Goal: Task Accomplishment & Management: Use online tool/utility

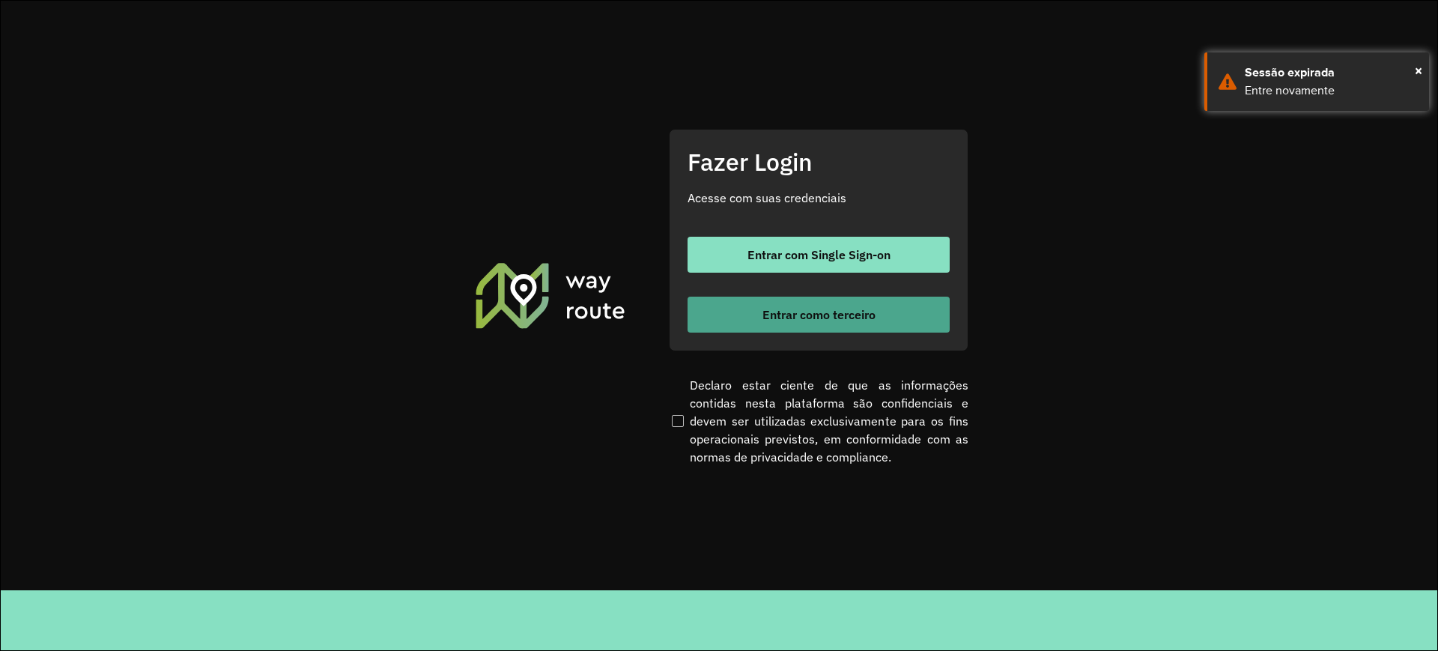
click at [805, 315] on span "Entrar como terceiro" at bounding box center [819, 315] width 113 height 12
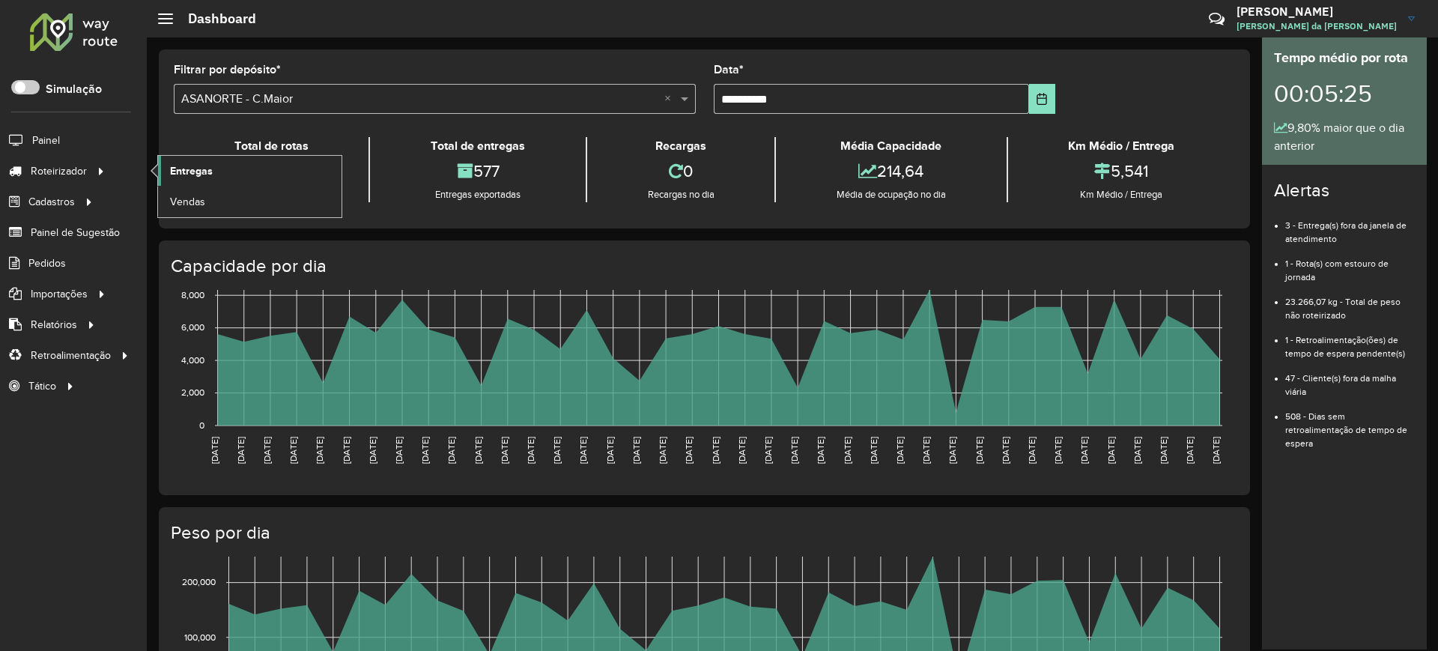
click at [208, 168] on span "Entregas" at bounding box center [191, 171] width 43 height 16
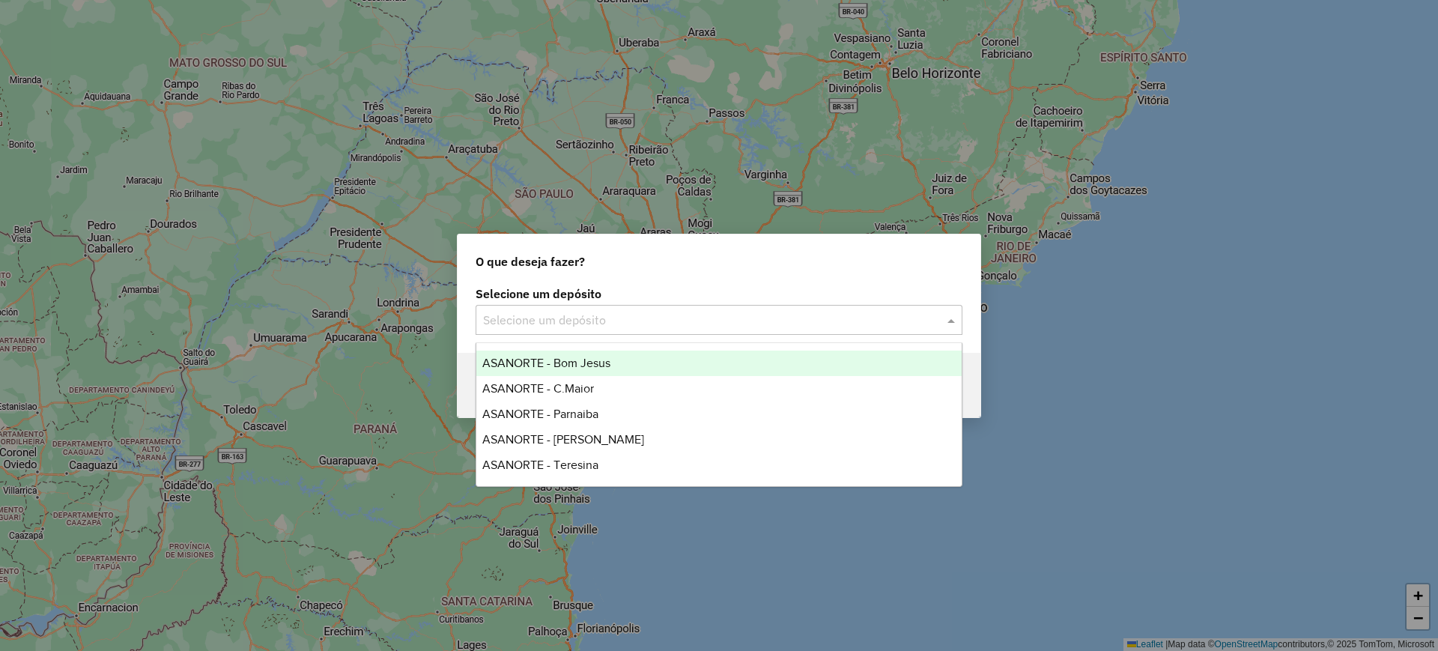
click at [552, 326] on input "text" at bounding box center [704, 321] width 442 height 18
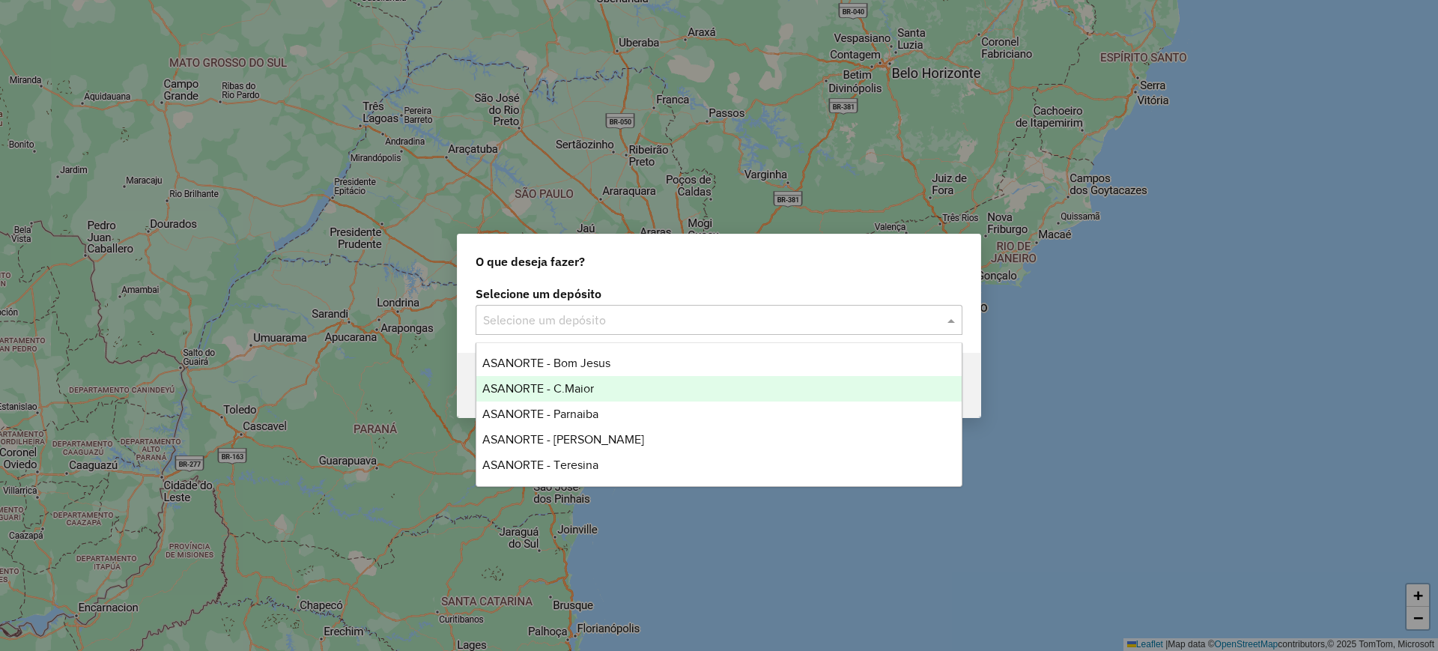
click at [594, 392] on div "ASANORTE - C.Maior" at bounding box center [718, 388] width 485 height 25
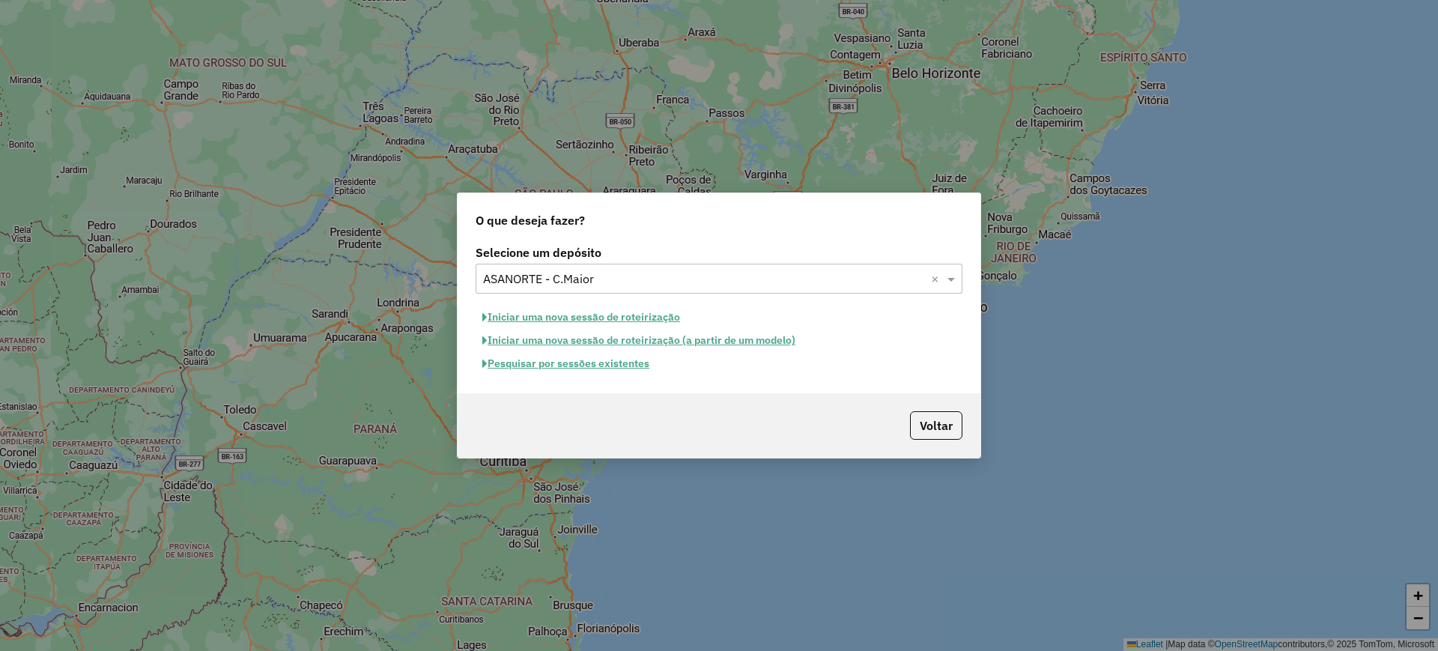
click at [610, 367] on button "Pesquisar por sessões existentes" at bounding box center [566, 363] width 181 height 23
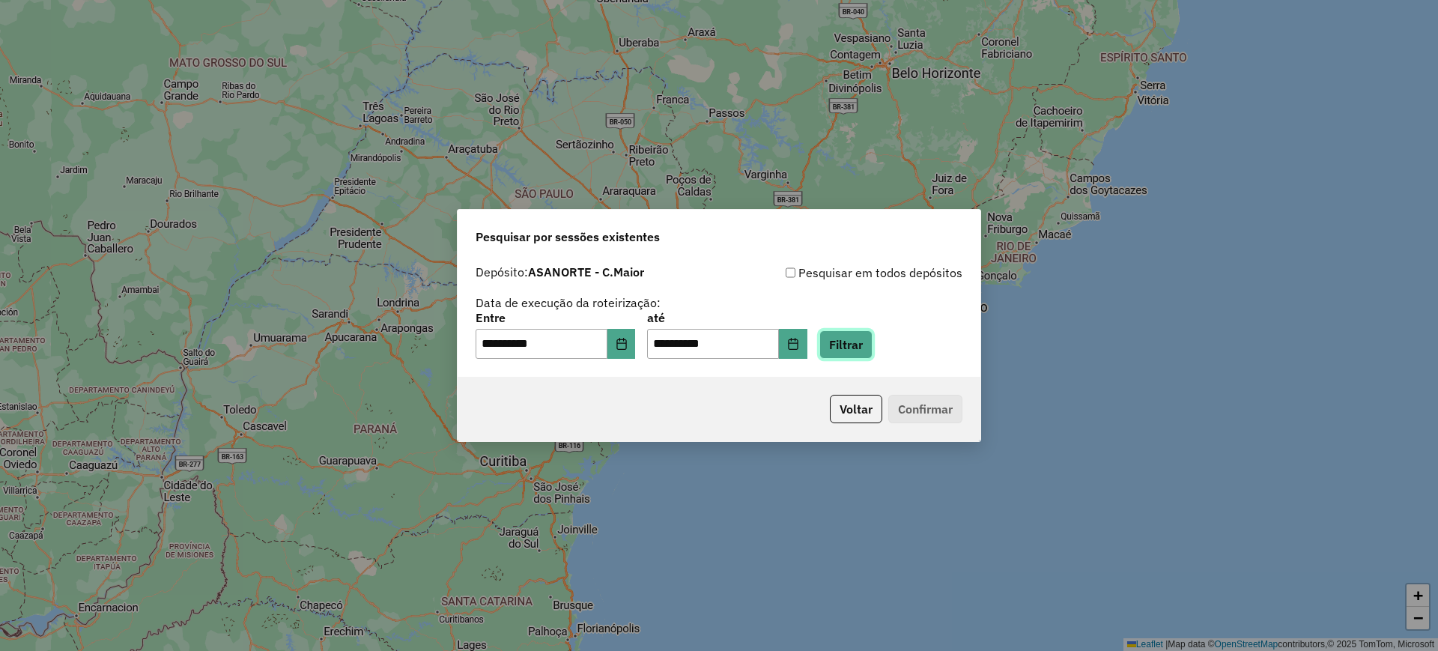
click at [873, 330] on button "Filtrar" at bounding box center [846, 344] width 53 height 28
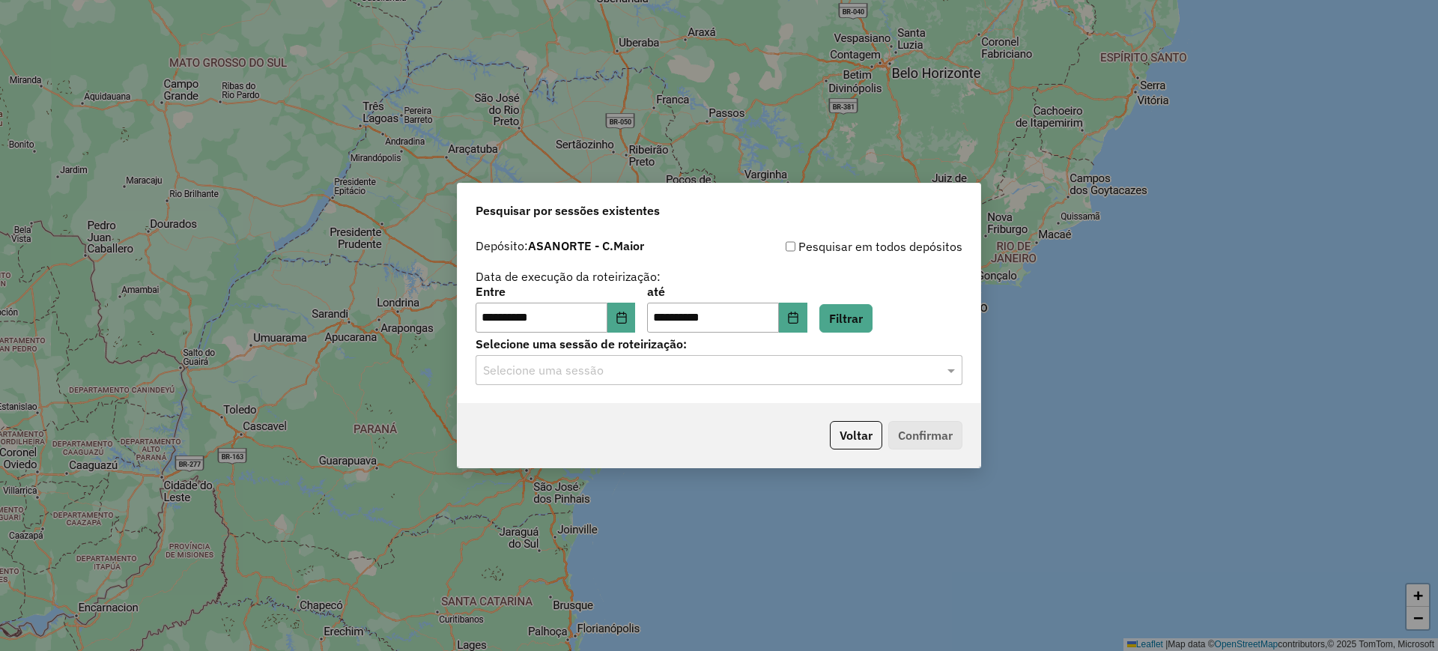
click at [646, 364] on input "text" at bounding box center [704, 371] width 442 height 18
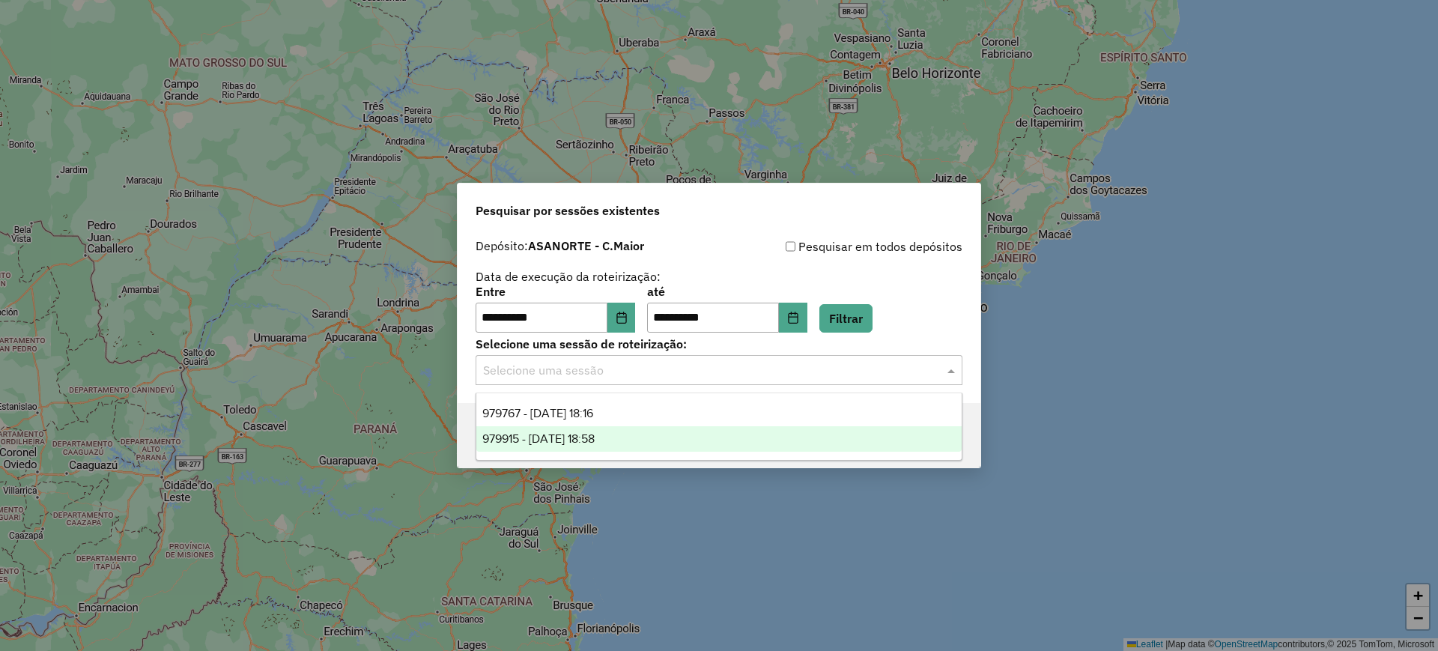
click at [635, 440] on div "979915 - 15/08/2025 18:58" at bounding box center [718, 438] width 485 height 25
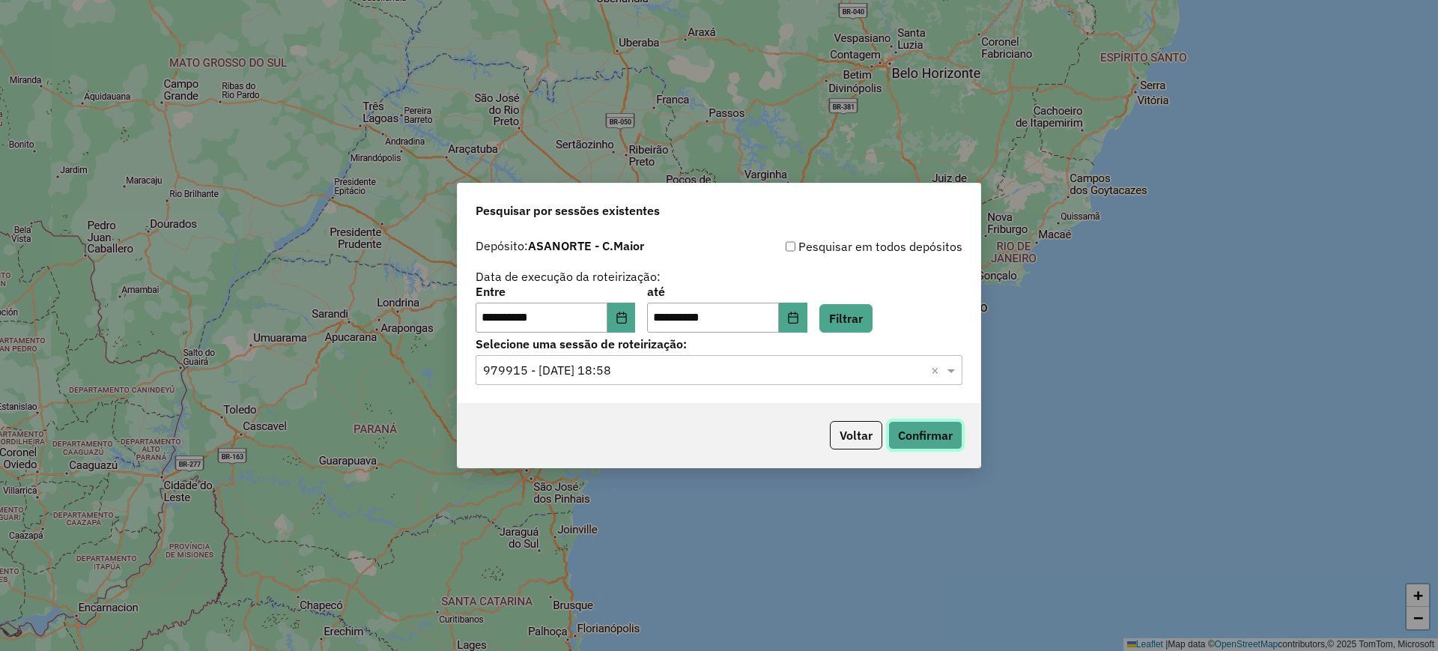
click at [911, 431] on button "Confirmar" at bounding box center [925, 435] width 74 height 28
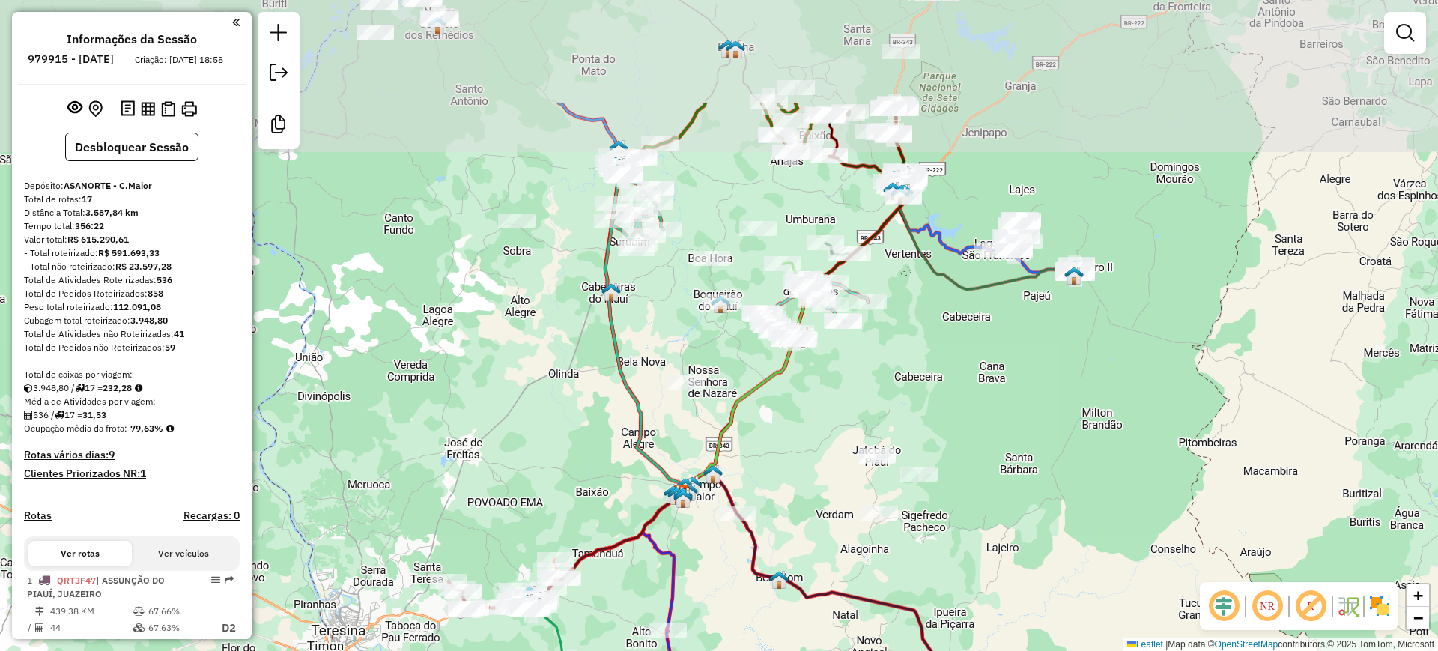
drag, startPoint x: 698, startPoint y: 176, endPoint x: 661, endPoint y: 321, distance: 149.9
click at [661, 321] on div "Janela de atendimento Grade de atendimento Capacidade Transportadoras Veículos …" at bounding box center [719, 325] width 1438 height 651
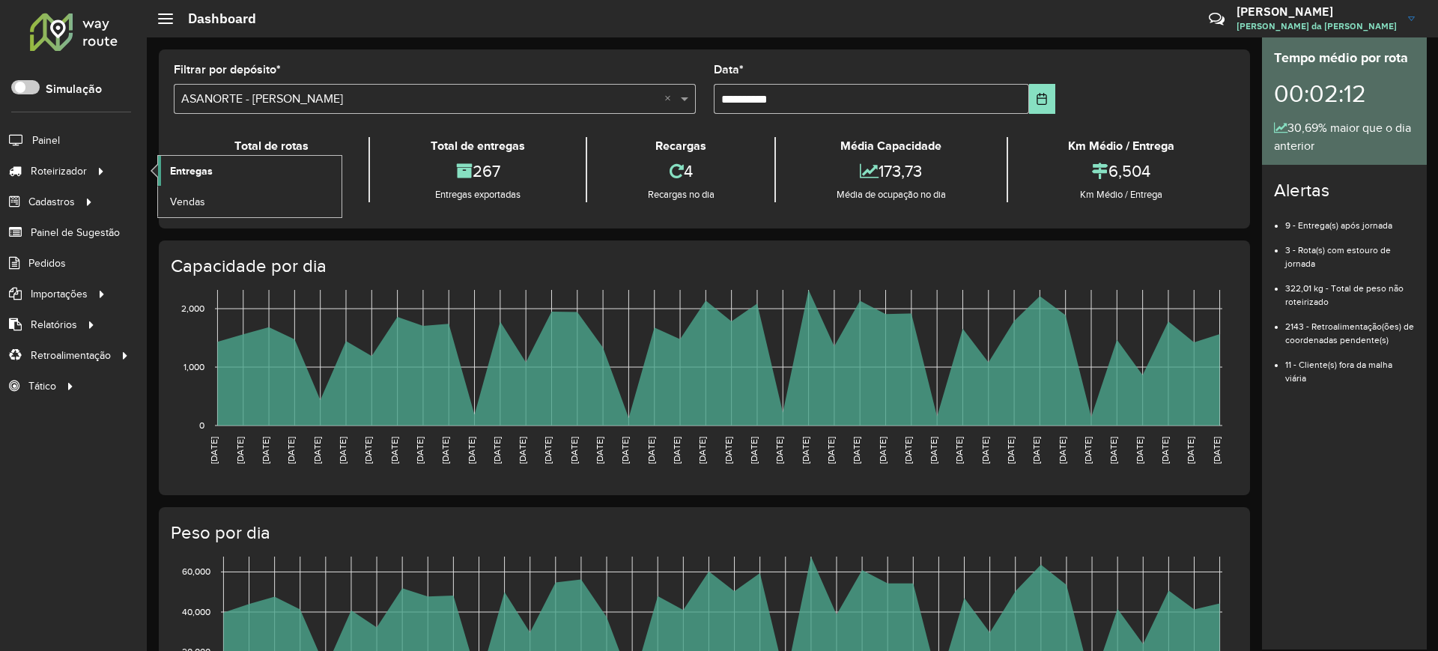
click at [225, 166] on link "Entregas" at bounding box center [250, 171] width 184 height 30
click at [195, 169] on span "Entregas" at bounding box center [191, 171] width 43 height 16
click at [194, 180] on link "Entregas" at bounding box center [250, 171] width 184 height 30
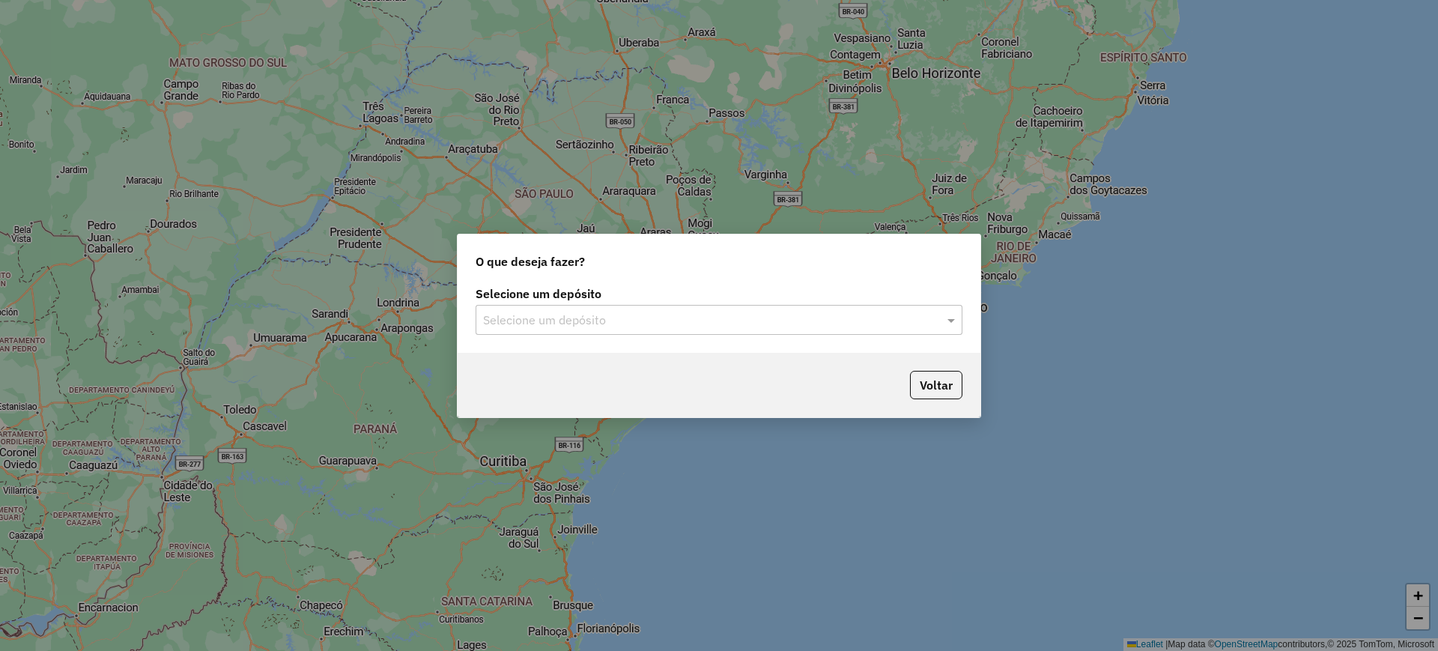
click at [626, 318] on input "text" at bounding box center [704, 321] width 442 height 18
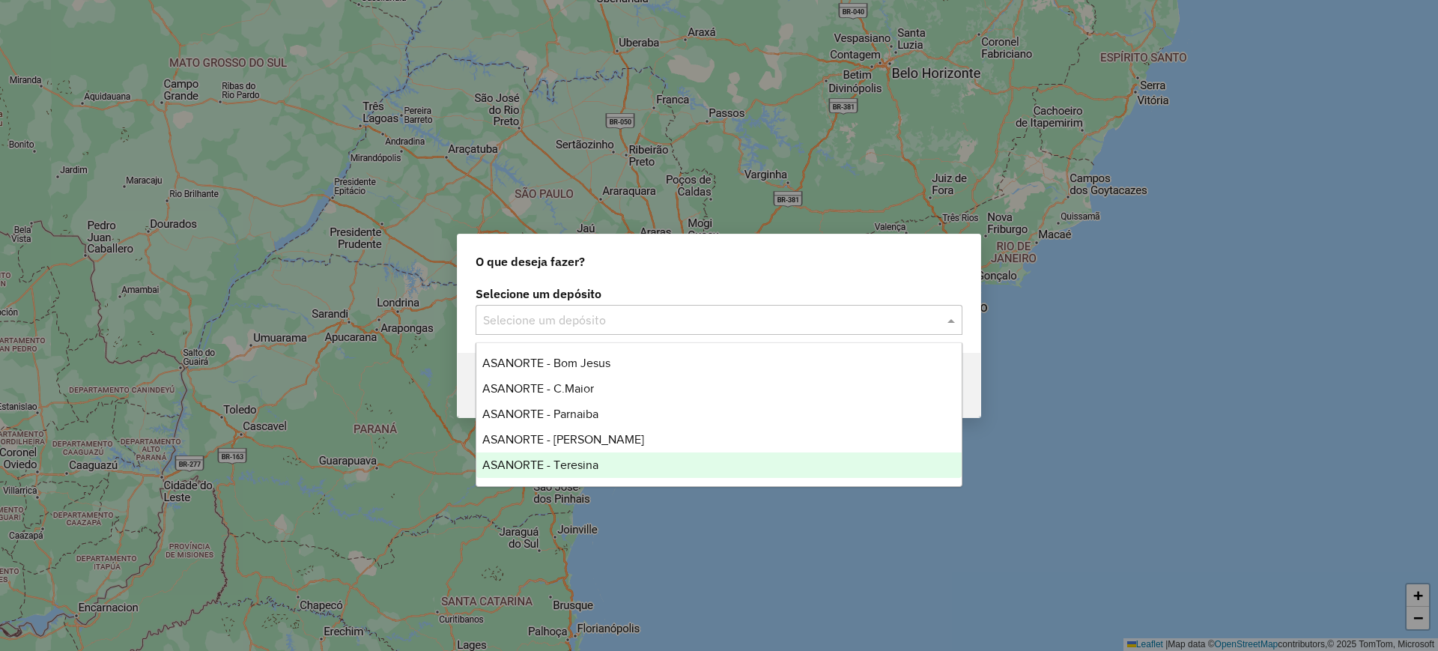
click at [571, 462] on span "ASANORTE - Teresina" at bounding box center [540, 464] width 116 height 13
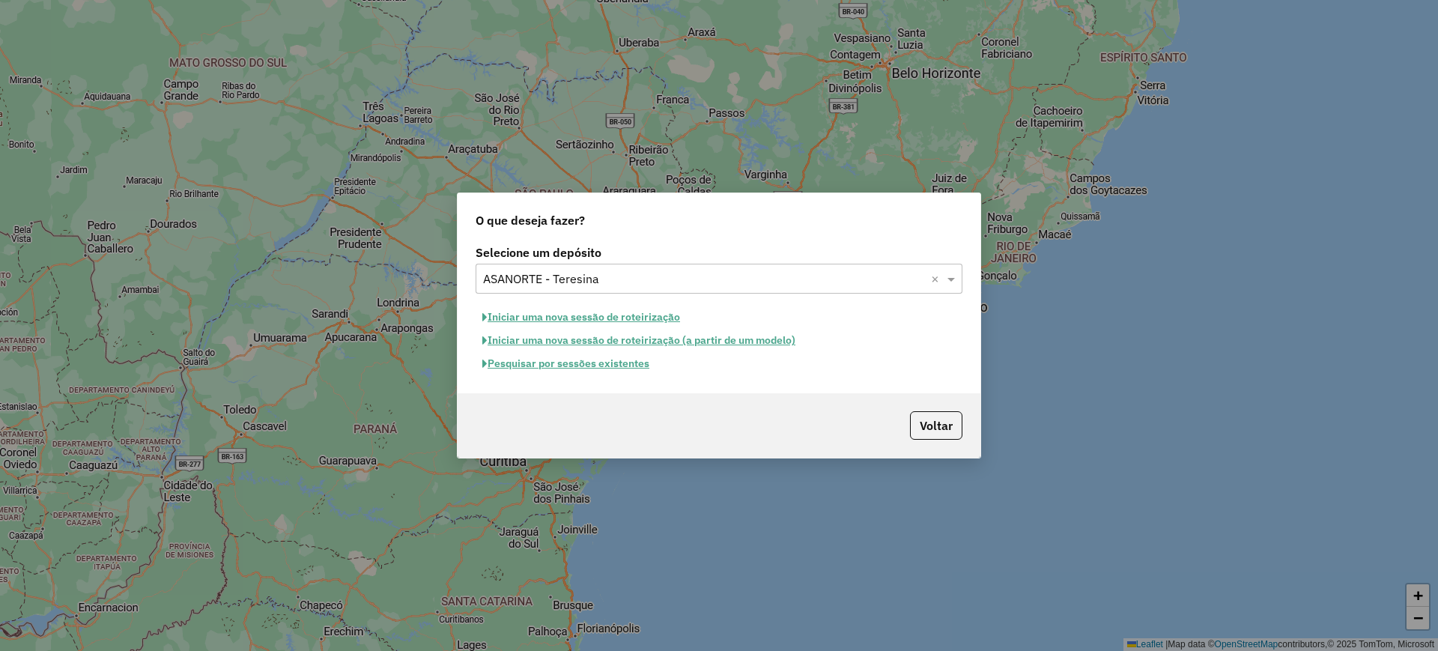
click at [595, 368] on button "Pesquisar por sessões existentes" at bounding box center [566, 363] width 181 height 23
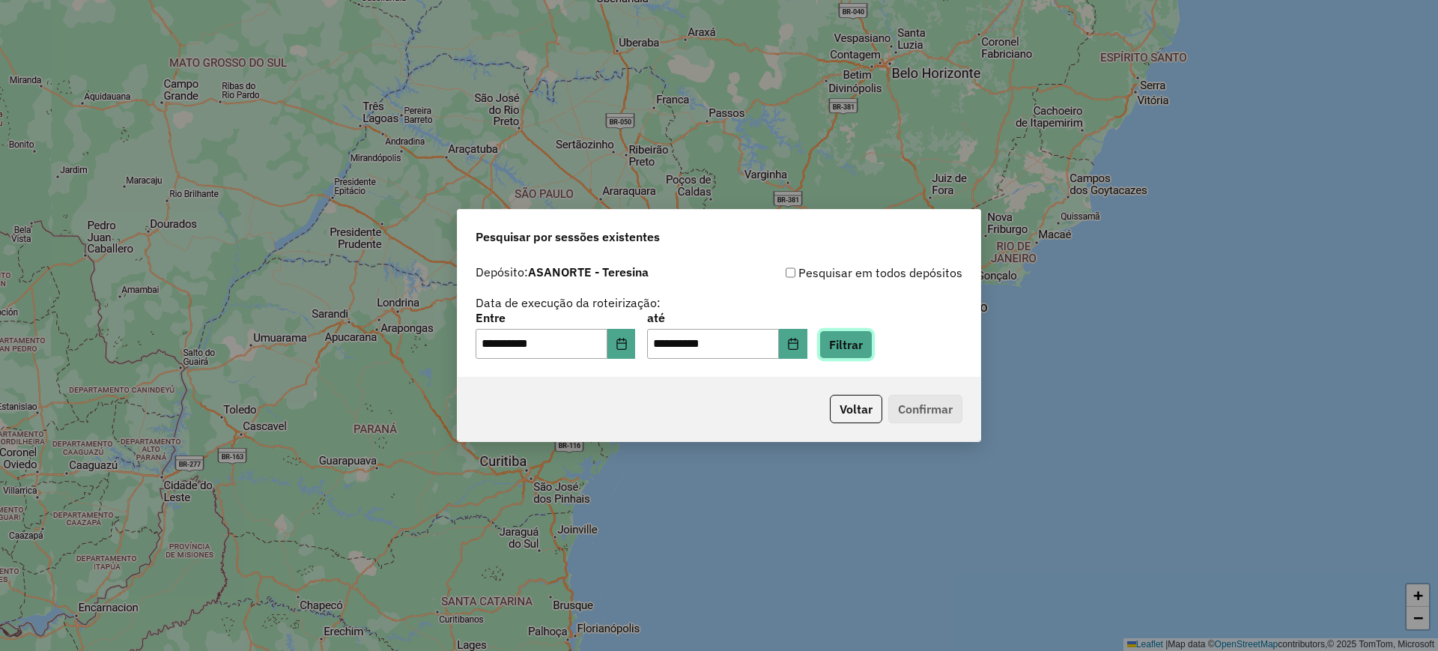
click at [863, 339] on button "Filtrar" at bounding box center [846, 344] width 53 height 28
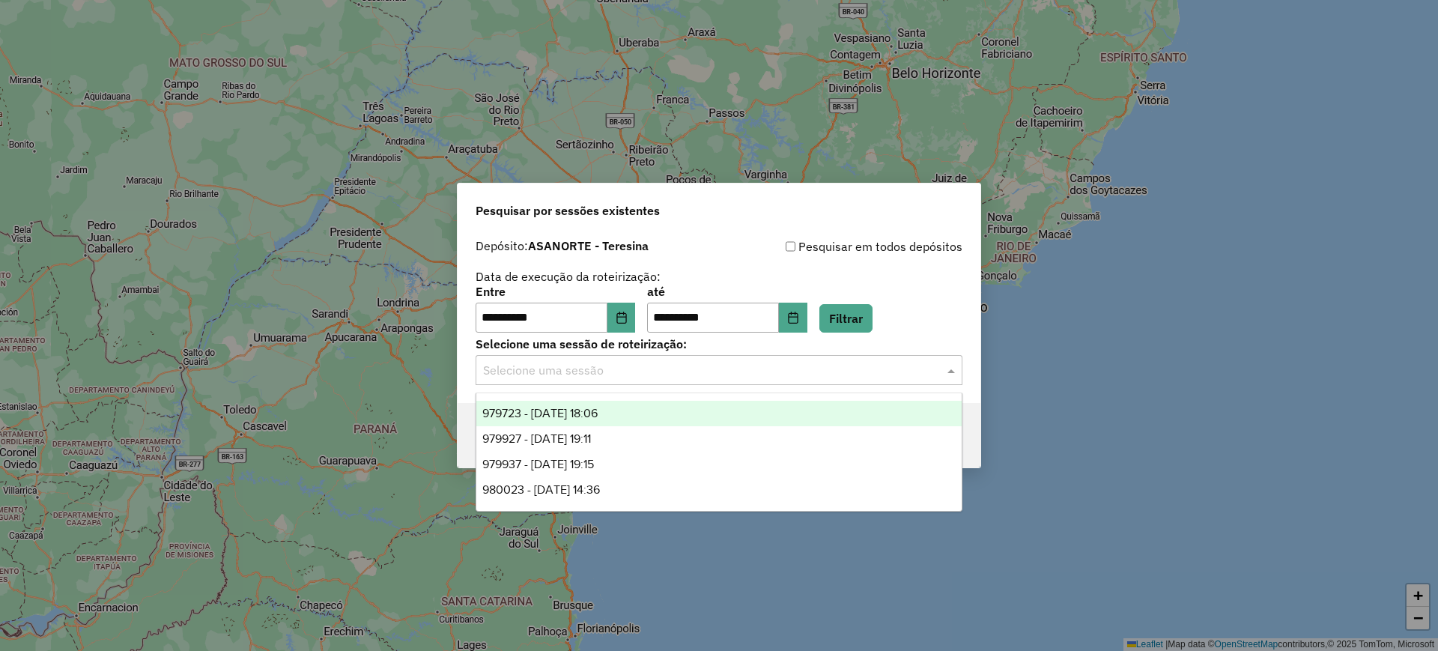
click at [635, 372] on input "text" at bounding box center [704, 371] width 442 height 18
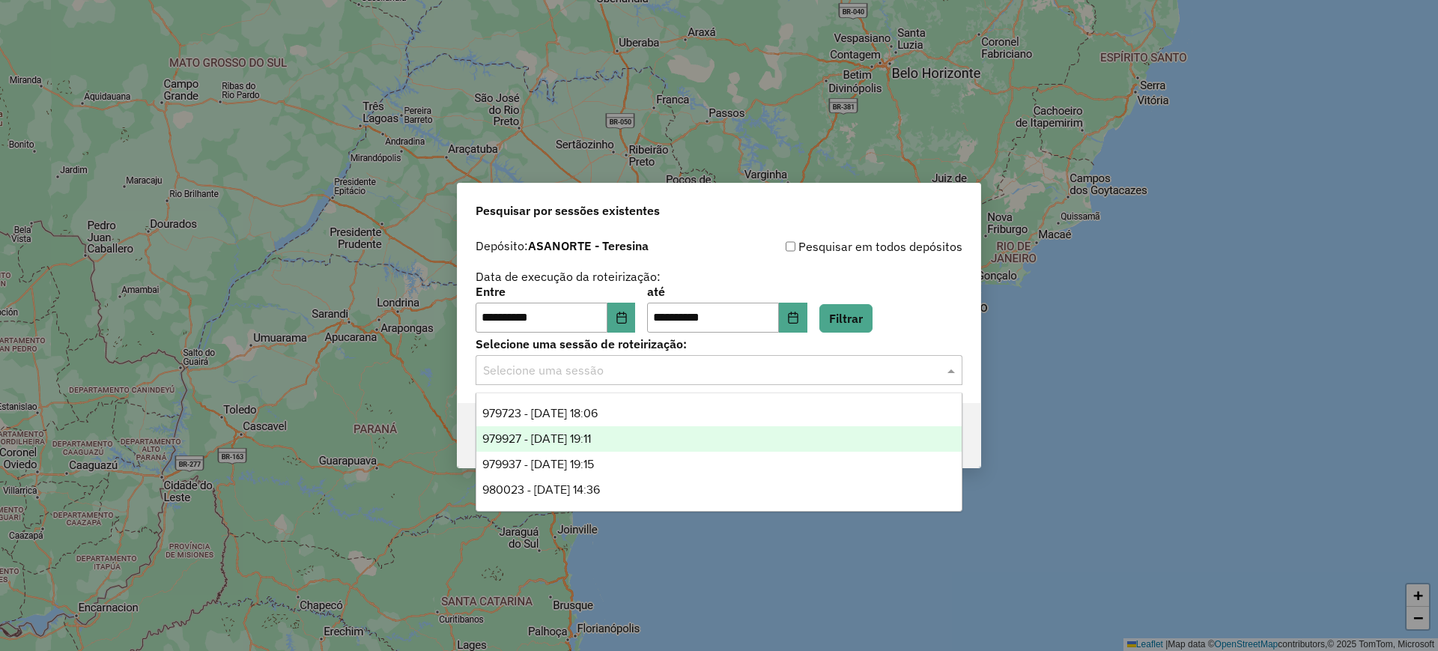
click at [591, 438] on span "979927 - 15/08/2025 19:11" at bounding box center [536, 438] width 109 height 13
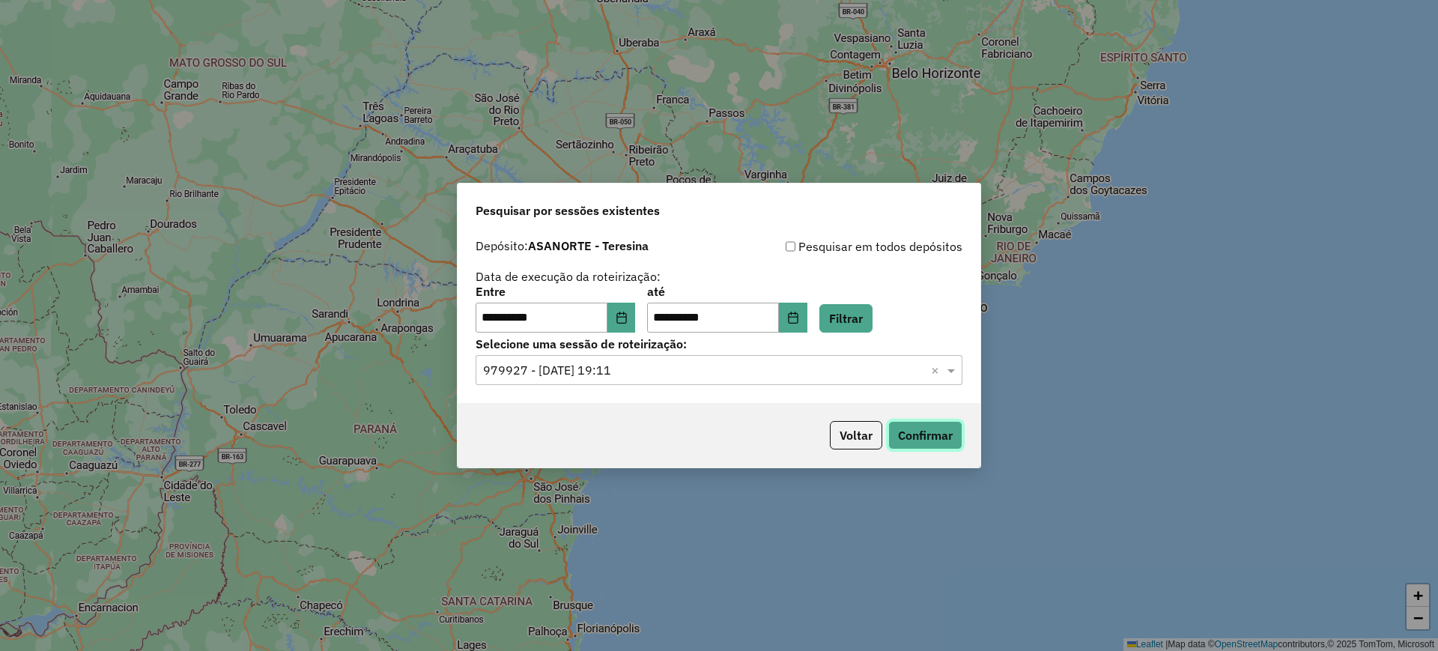
click at [899, 432] on button "Confirmar" at bounding box center [925, 435] width 74 height 28
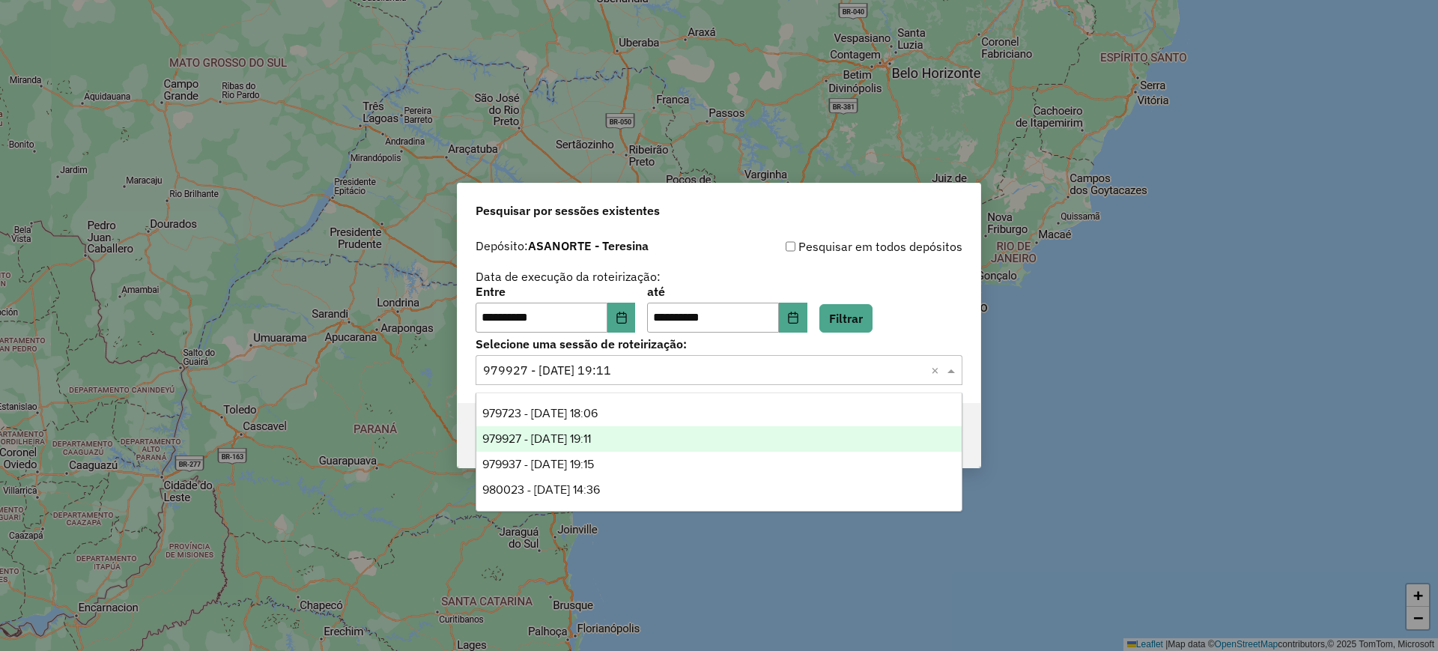
click at [563, 365] on input "text" at bounding box center [704, 371] width 442 height 18
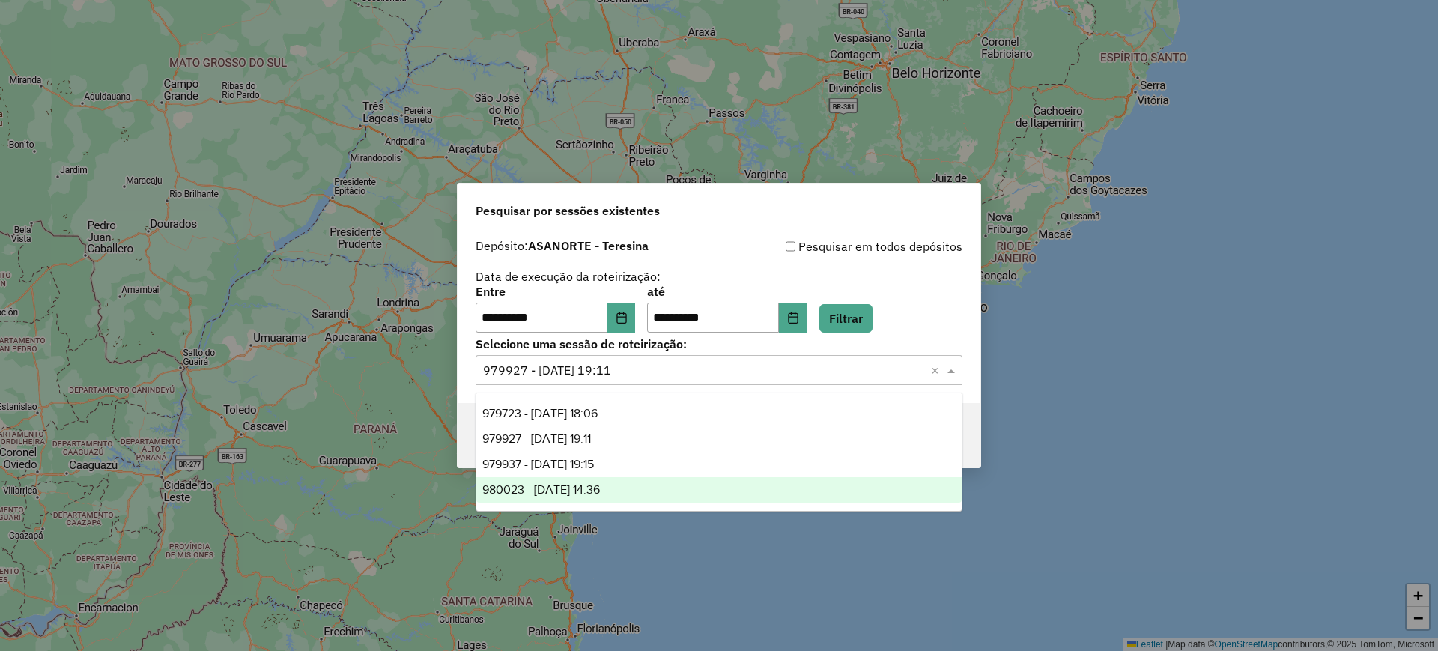
click at [577, 481] on div "980023 - 15/08/2025 14:36" at bounding box center [718, 489] width 485 height 25
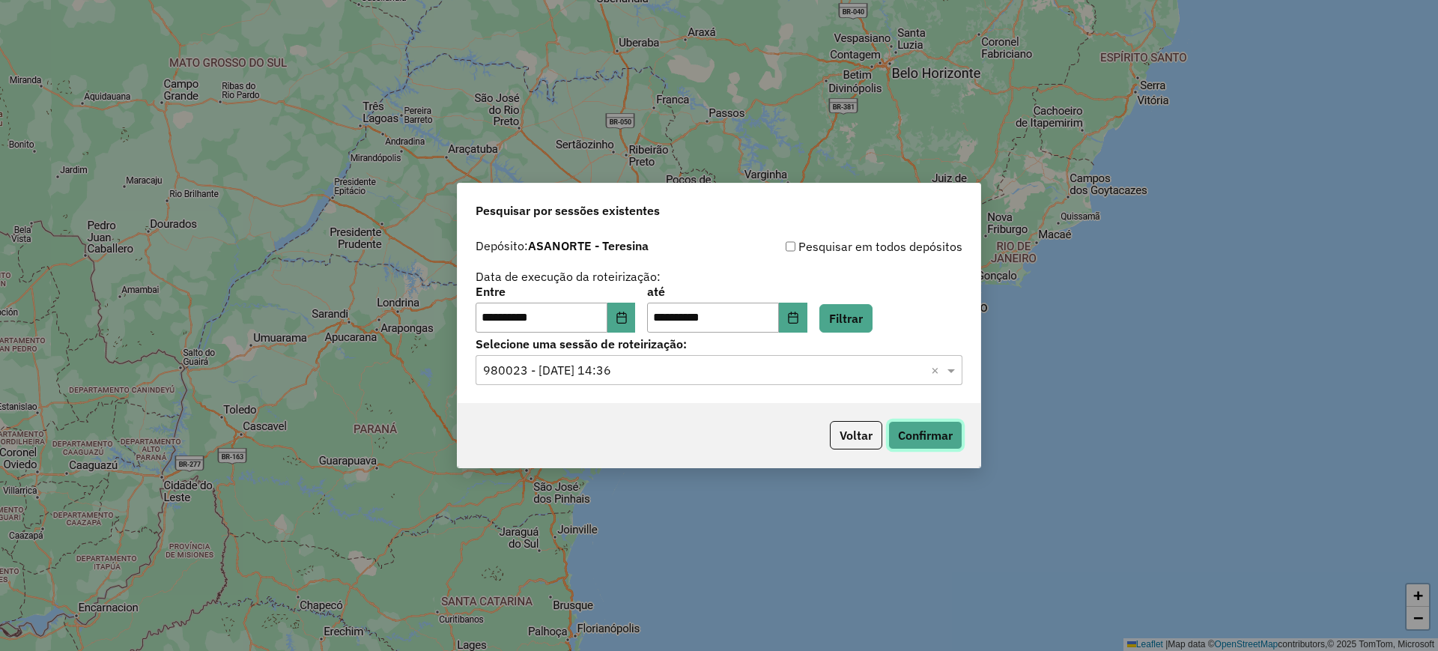
click at [924, 433] on button "Confirmar" at bounding box center [925, 435] width 74 height 28
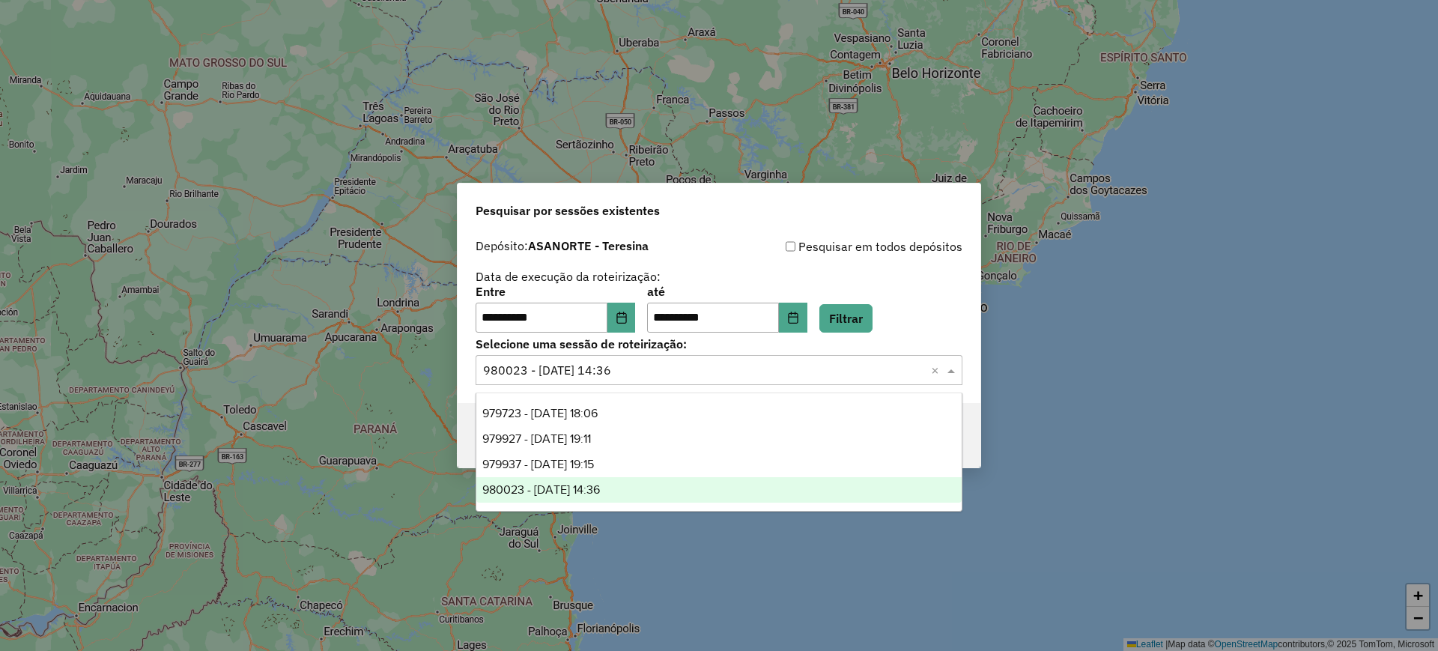
click at [620, 369] on input "text" at bounding box center [704, 371] width 442 height 18
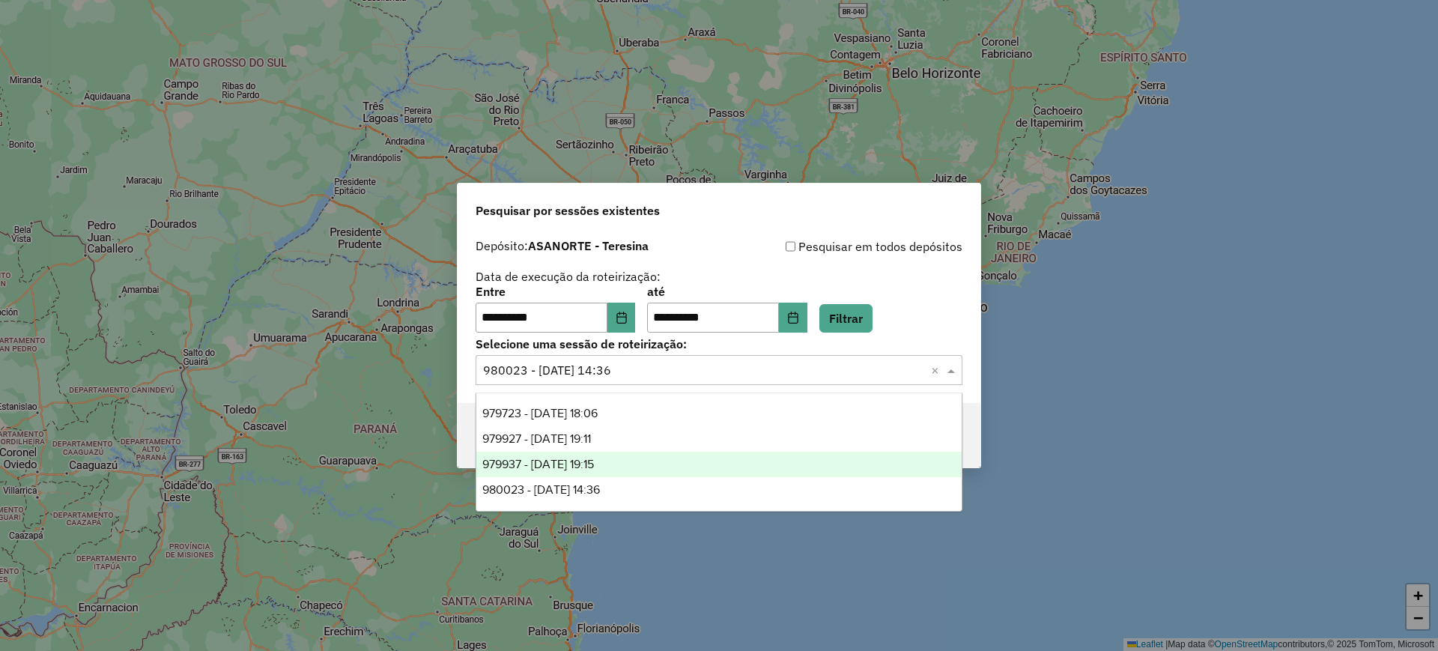
click at [594, 462] on span "979937 - 15/08/2025 19:15" at bounding box center [538, 464] width 112 height 13
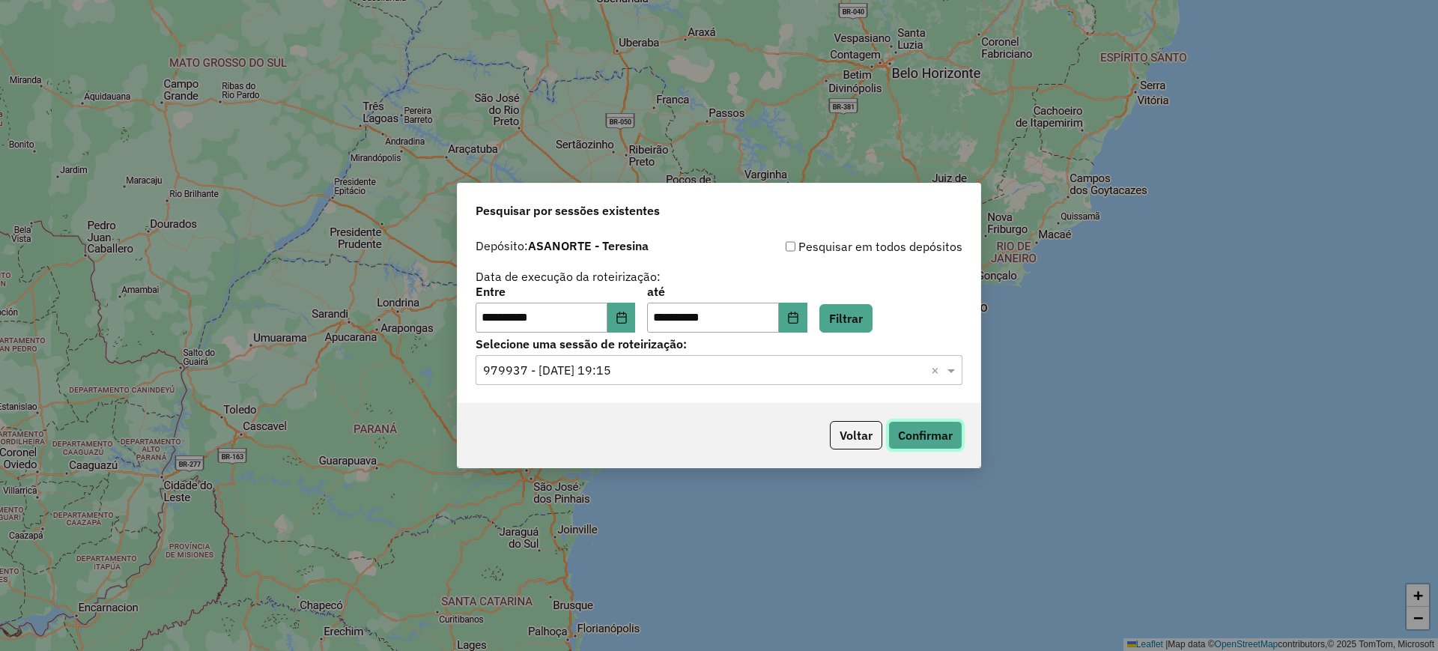
click at [892, 421] on button "Confirmar" at bounding box center [925, 435] width 74 height 28
click at [645, 372] on input "text" at bounding box center [704, 371] width 442 height 18
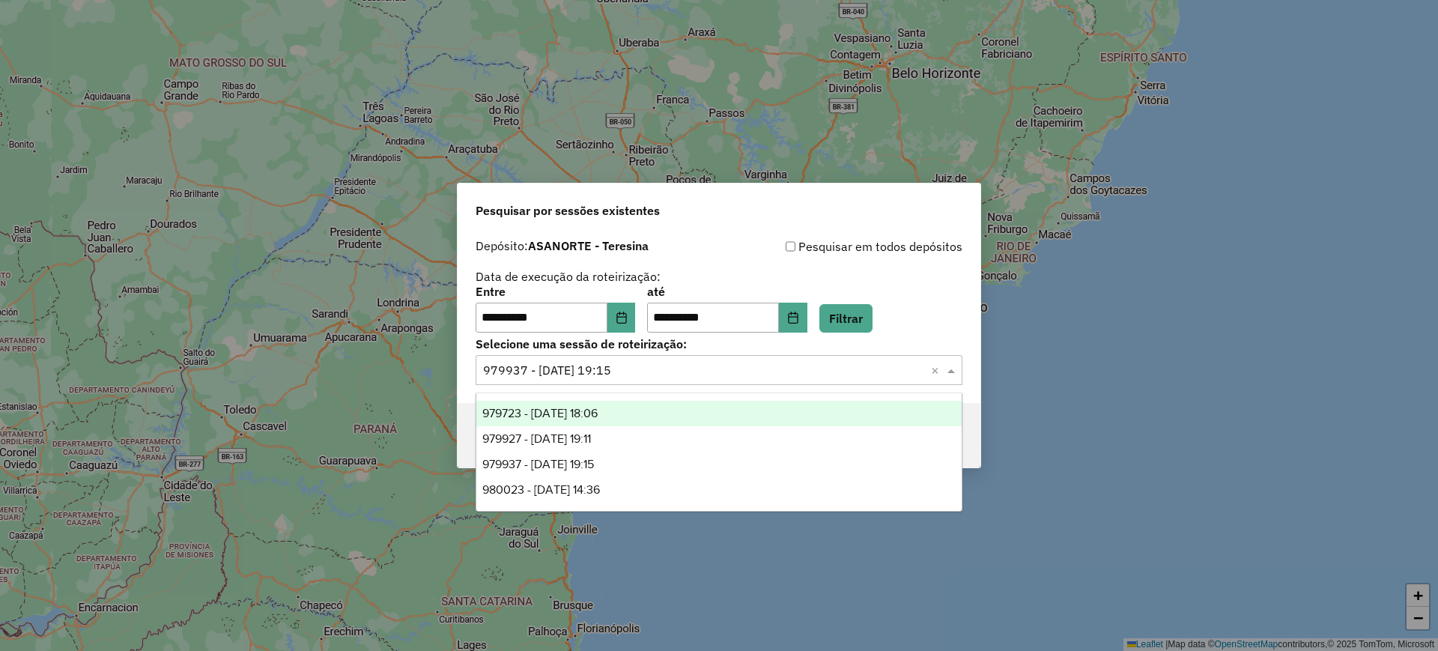
click at [598, 415] on span "979723 - 15/08/2025 18:06" at bounding box center [539, 413] width 115 height 13
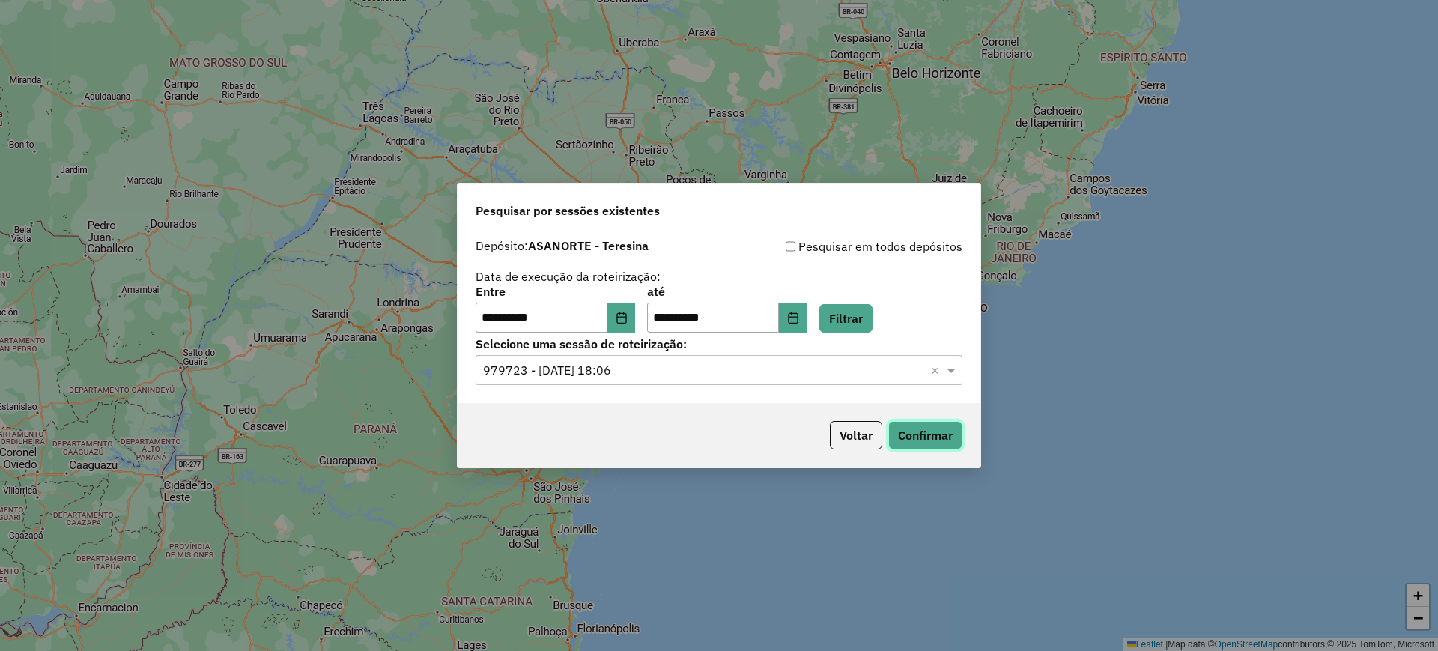
click at [900, 431] on button "Confirmar" at bounding box center [925, 435] width 74 height 28
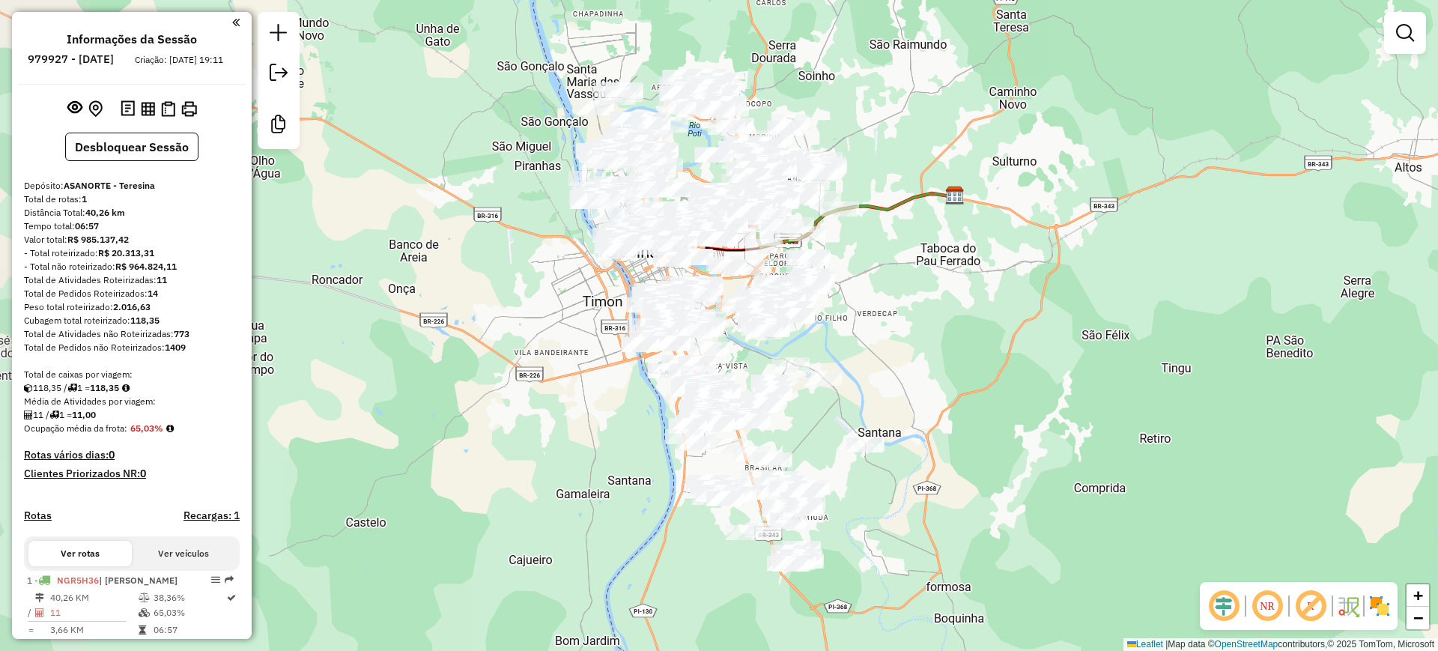
drag, startPoint x: 817, startPoint y: 369, endPoint x: 900, endPoint y: 371, distance: 83.9
click at [900, 371] on div "Janela de atendimento Grade de atendimento Capacidade Transportadoras Veículos …" at bounding box center [719, 325] width 1438 height 651
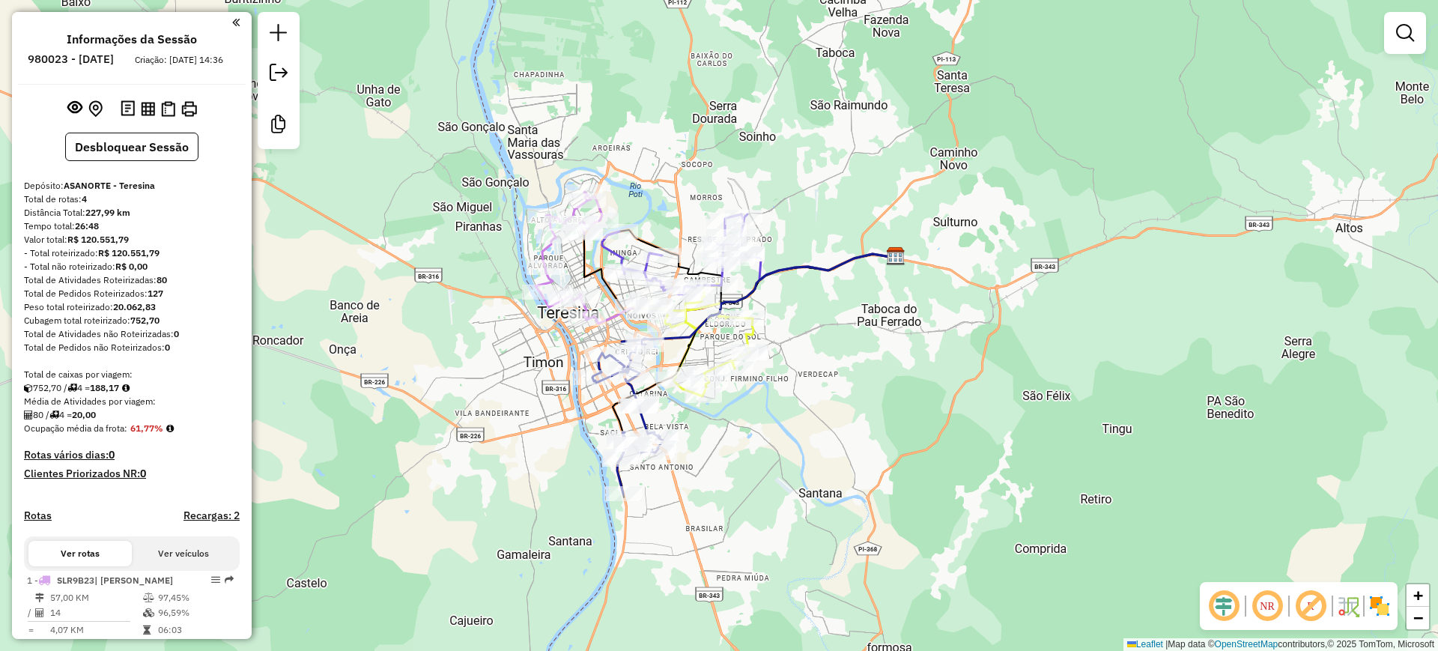
drag, startPoint x: 726, startPoint y: 257, endPoint x: 784, endPoint y: 160, distance: 113.6
click at [784, 160] on div "Janela de atendimento Grade de atendimento Capacidade Transportadoras Veículos …" at bounding box center [719, 325] width 1438 height 651
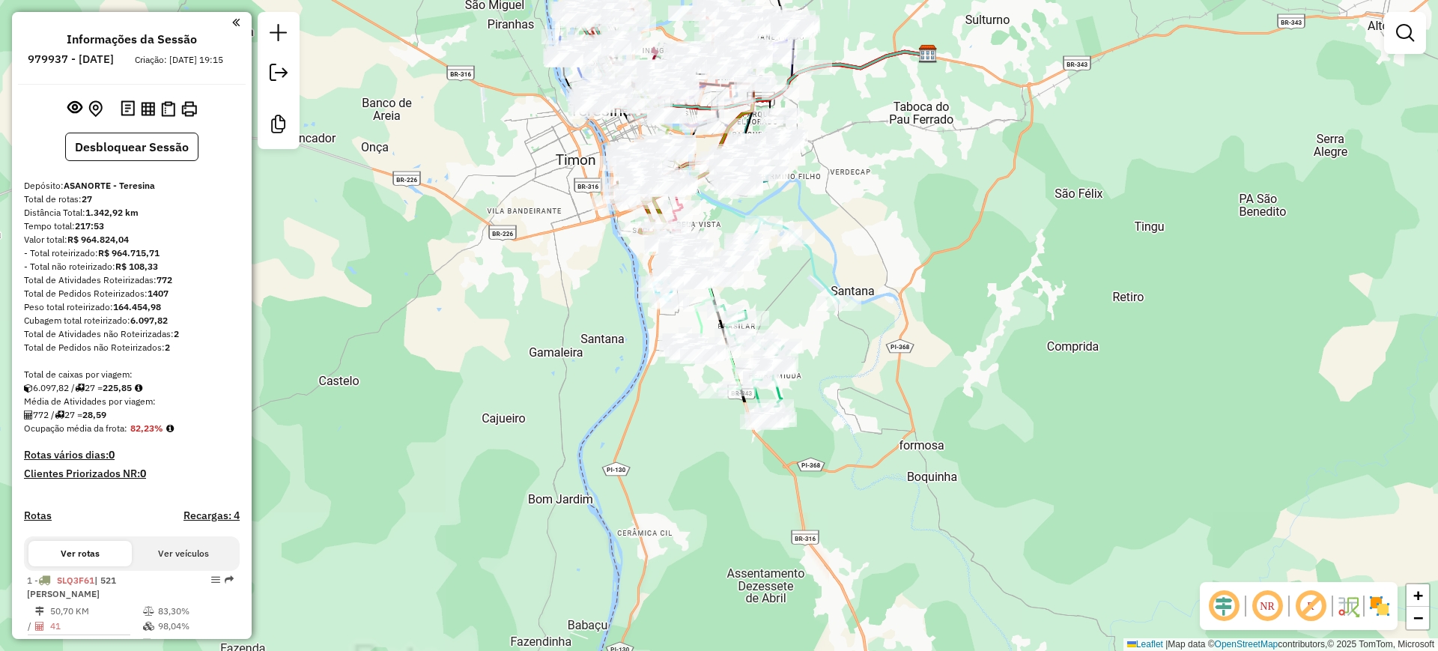
drag, startPoint x: 511, startPoint y: 346, endPoint x: 539, endPoint y: 458, distance: 115.0
click at [527, 458] on div "Janela de atendimento Grade de atendimento Capacidade Transportadoras Veículos …" at bounding box center [719, 325] width 1438 height 651
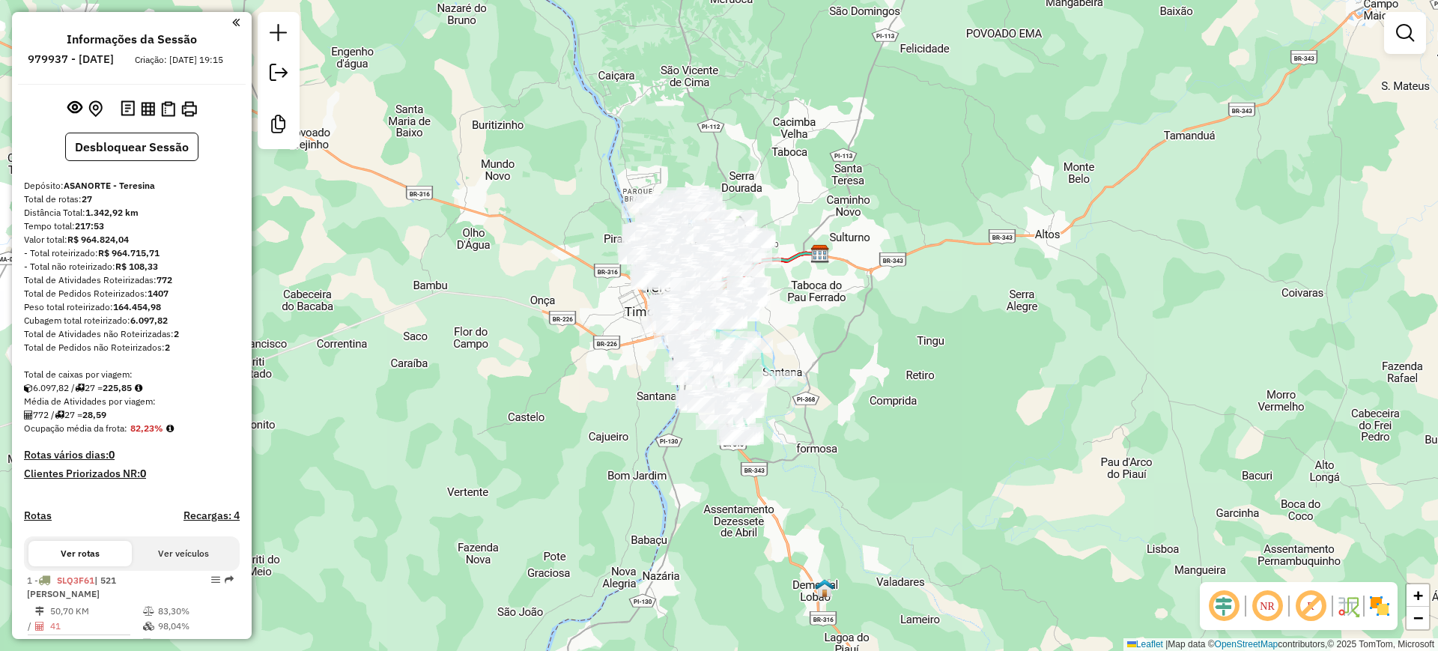
drag, startPoint x: 437, startPoint y: 194, endPoint x: 368, endPoint y: 206, distance: 70.0
click at [368, 206] on div "Janela de atendimento Grade de atendimento Capacidade Transportadoras Veículos …" at bounding box center [719, 325] width 1438 height 651
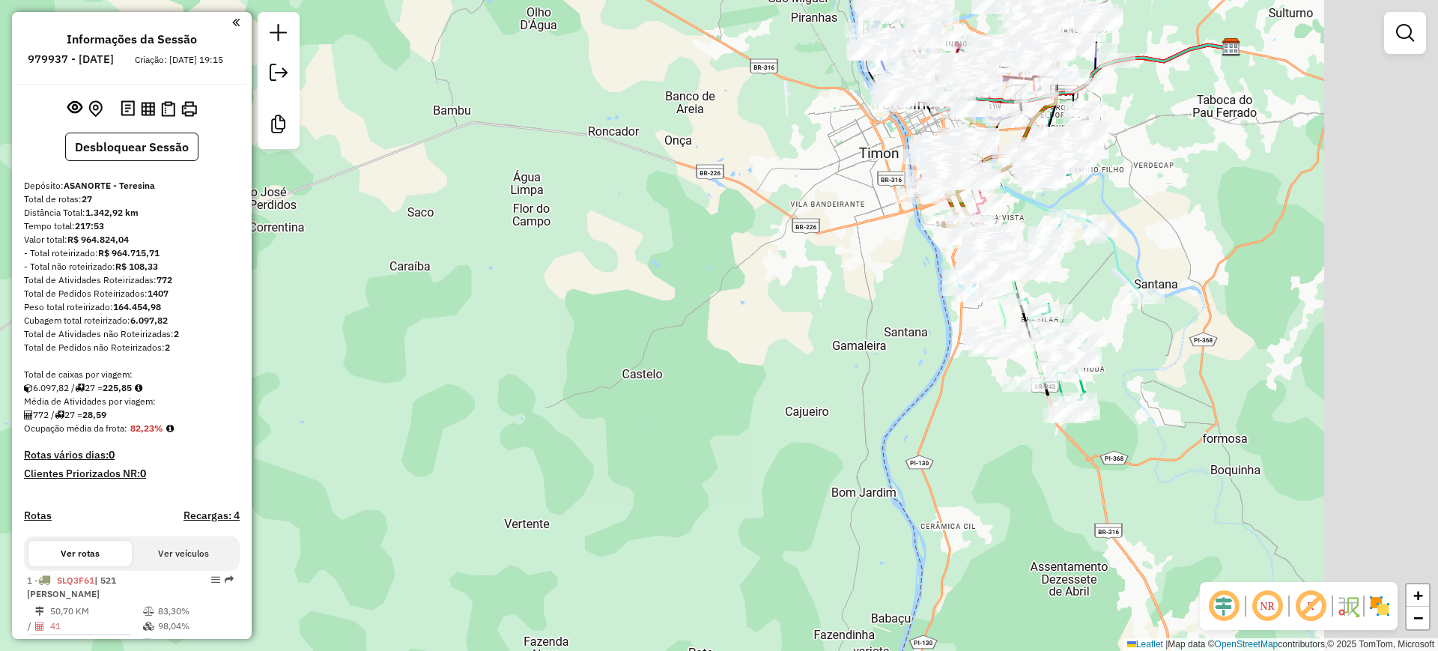
drag, startPoint x: 843, startPoint y: 264, endPoint x: 712, endPoint y: 369, distance: 167.3
click at [712, 369] on div "Janela de atendimento Grade de atendimento Capacidade Transportadoras Veículos …" at bounding box center [719, 325] width 1438 height 651
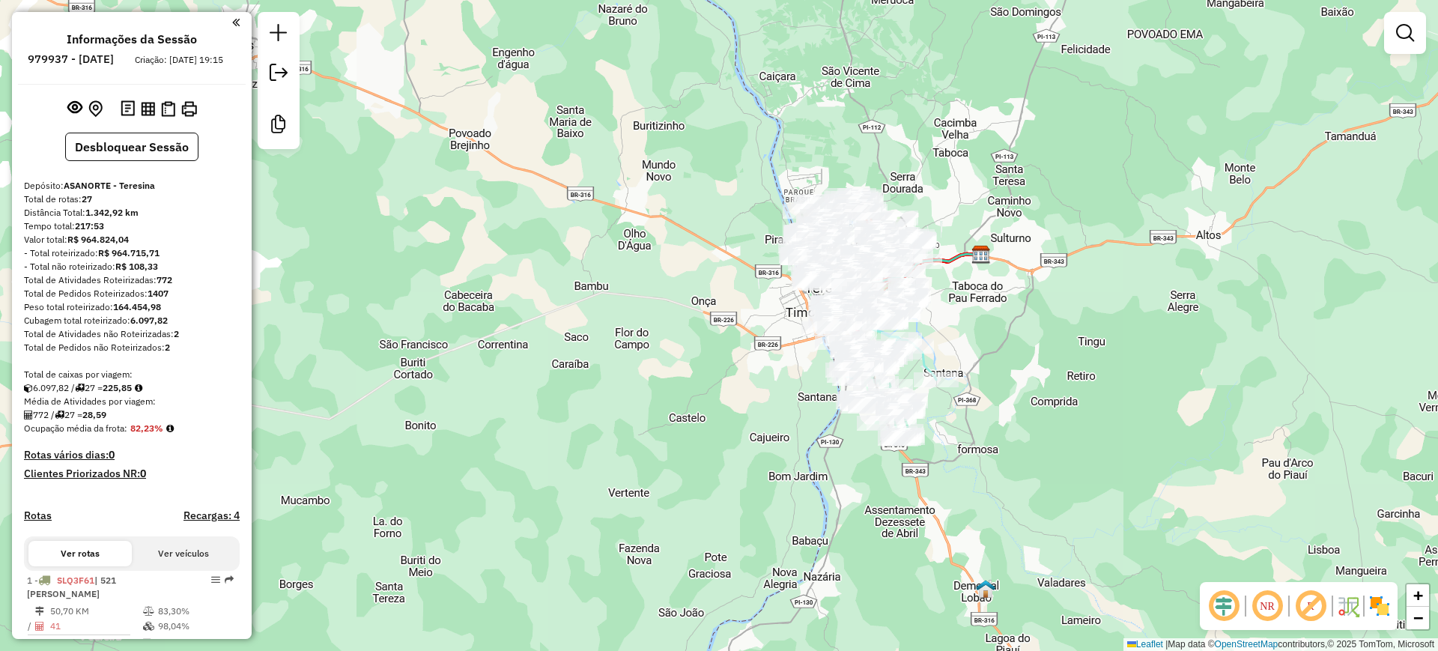
drag, startPoint x: 761, startPoint y: 288, endPoint x: 751, endPoint y: 347, distance: 59.2
click at [751, 347] on div "Janela de atendimento Grade de atendimento Capacidade Transportadoras Veículos …" at bounding box center [719, 325] width 1438 height 651
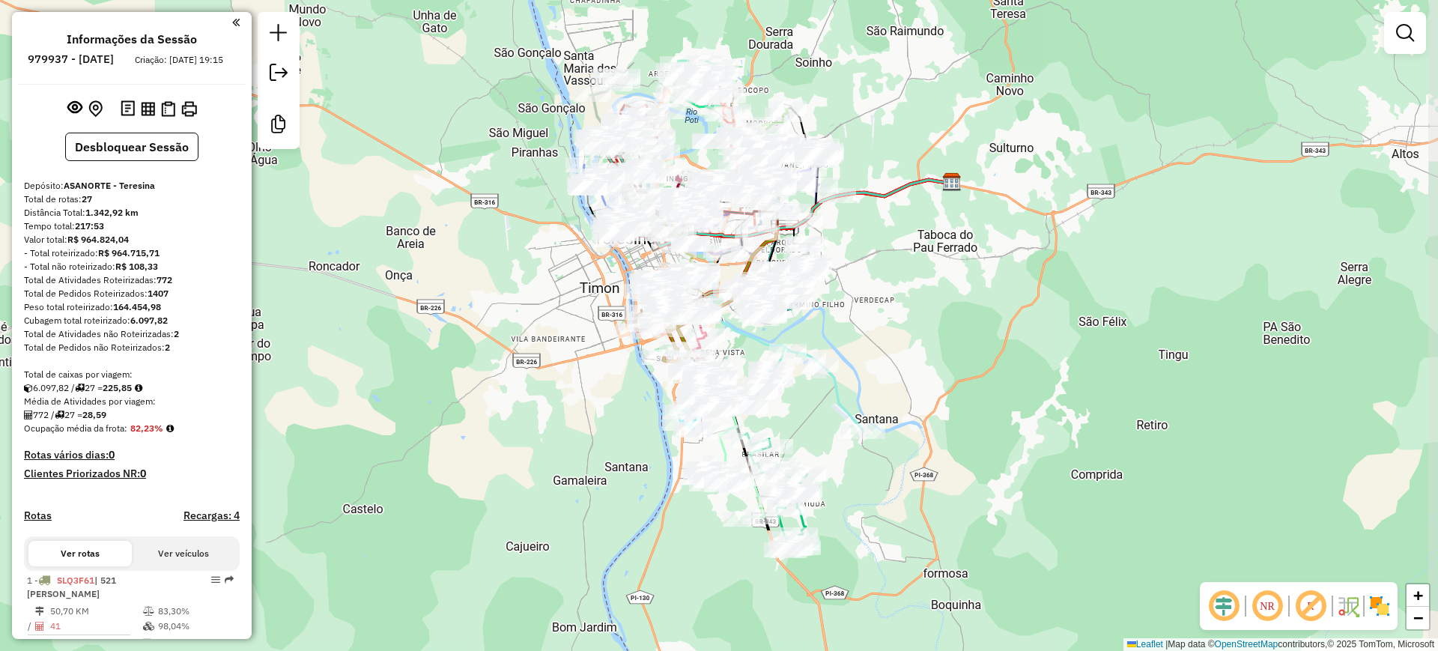
drag, startPoint x: 971, startPoint y: 240, endPoint x: 903, endPoint y: 312, distance: 99.1
click at [907, 316] on div "Janela de atendimento Grade de atendimento Capacidade Transportadoras Veículos …" at bounding box center [719, 325] width 1438 height 651
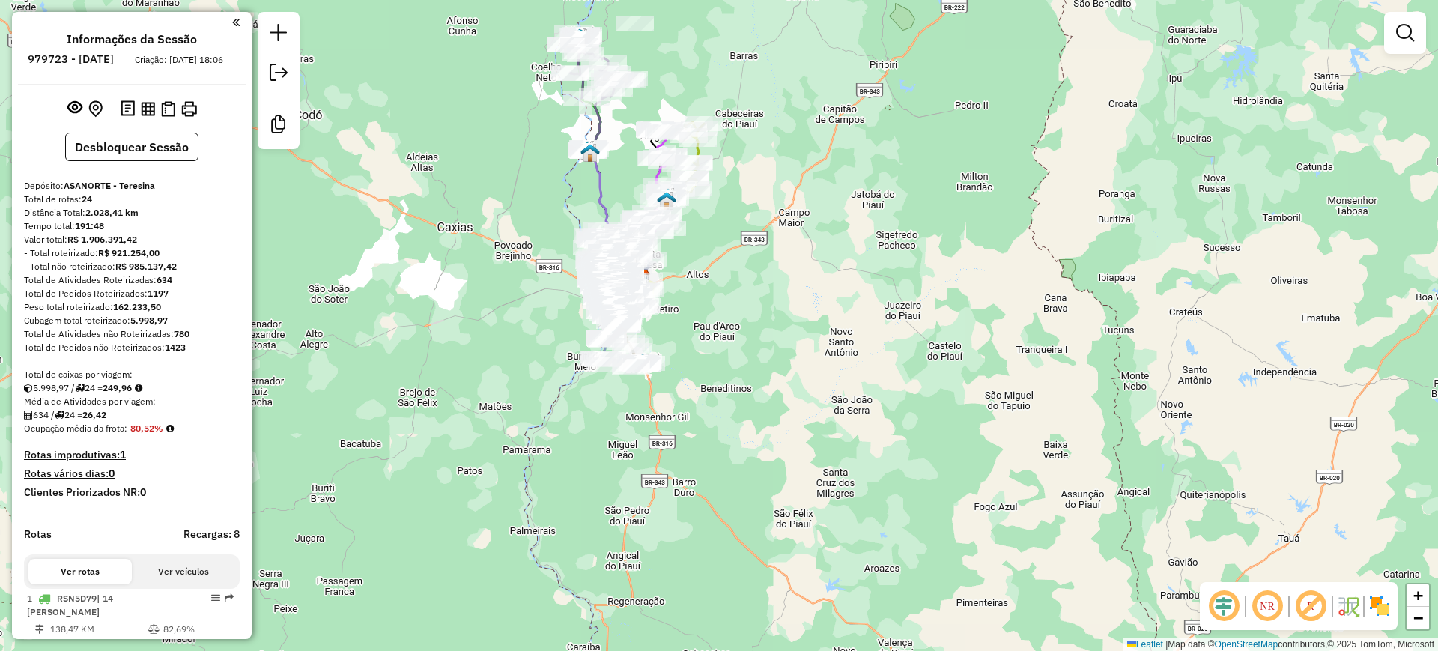
click at [556, 279] on div "Janela de atendimento Grade de atendimento Capacidade Transportadoras Veículos …" at bounding box center [719, 325] width 1438 height 651
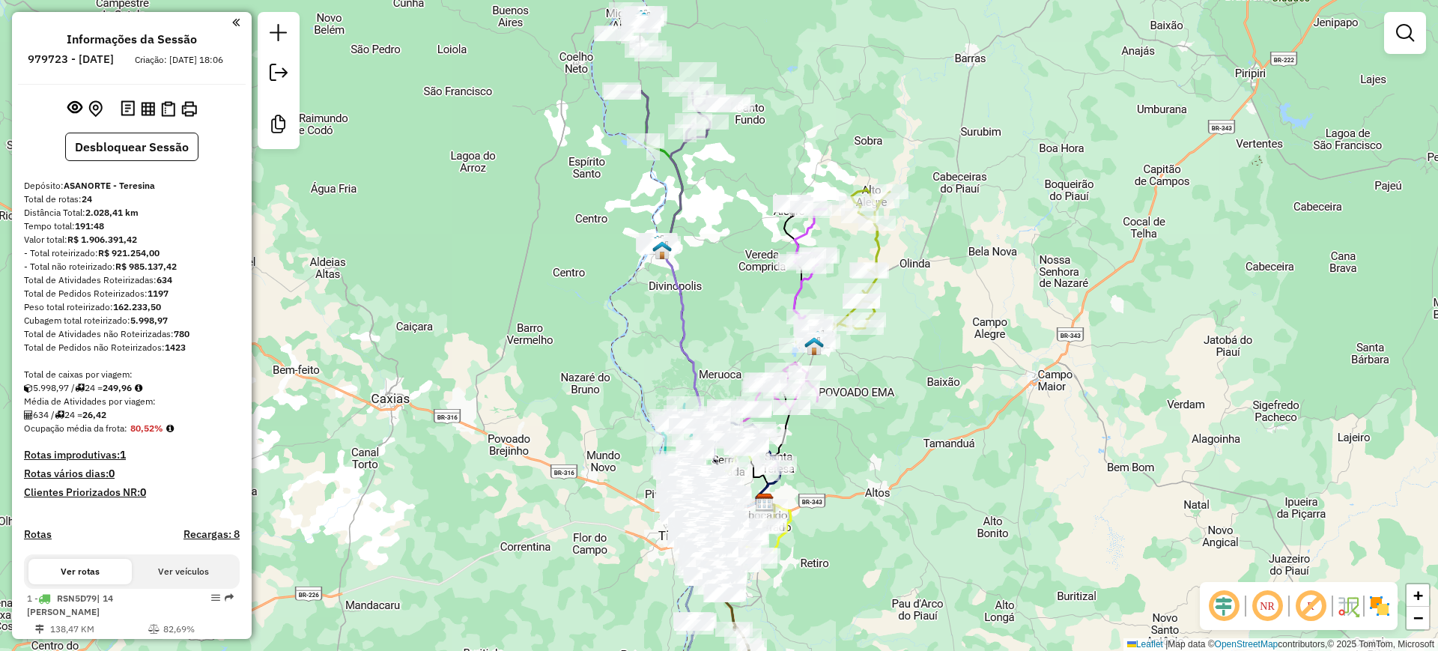
drag, startPoint x: 521, startPoint y: 229, endPoint x: 570, endPoint y: 366, distance: 145.7
click at [565, 370] on div "Janela de atendimento Grade de atendimento Capacidade Transportadoras Veículos …" at bounding box center [719, 325] width 1438 height 651
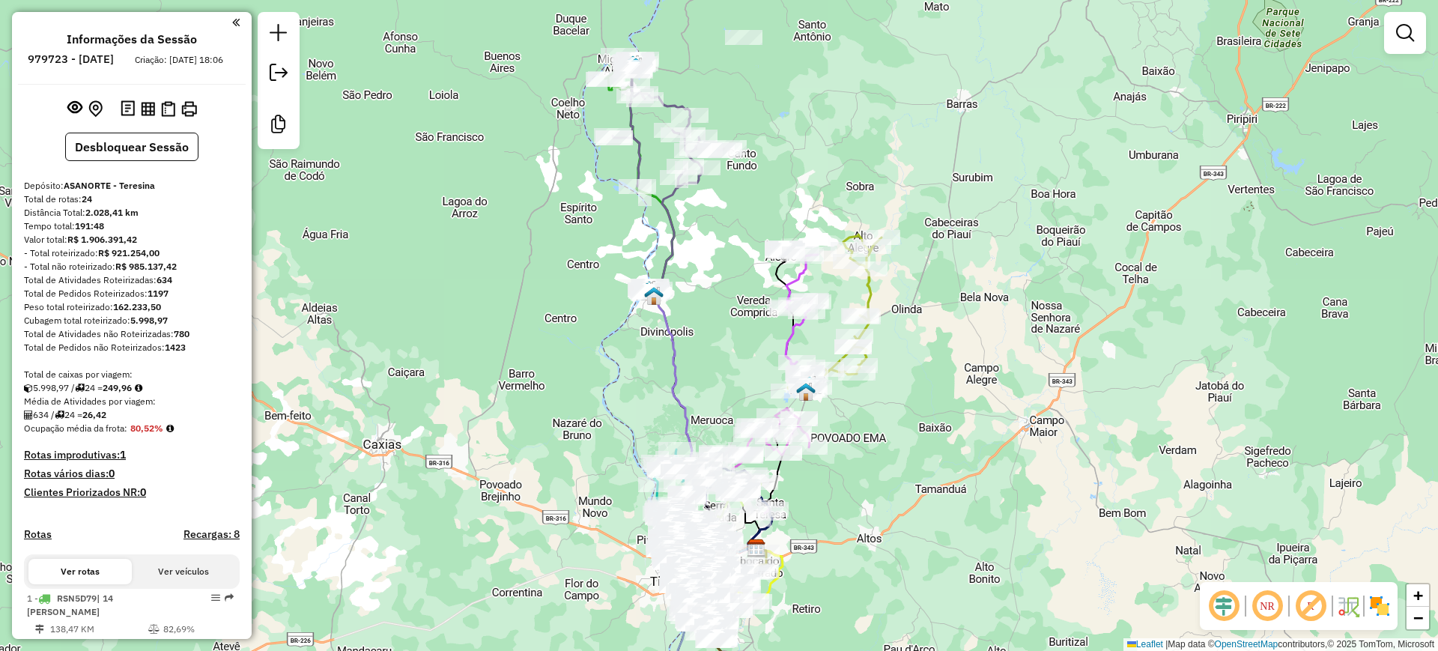
drag, startPoint x: 551, startPoint y: 223, endPoint x: 533, endPoint y: 279, distance: 58.3
click at [533, 279] on div "Janela de atendimento Grade de atendimento Capacidade Transportadoras Veículos …" at bounding box center [719, 325] width 1438 height 651
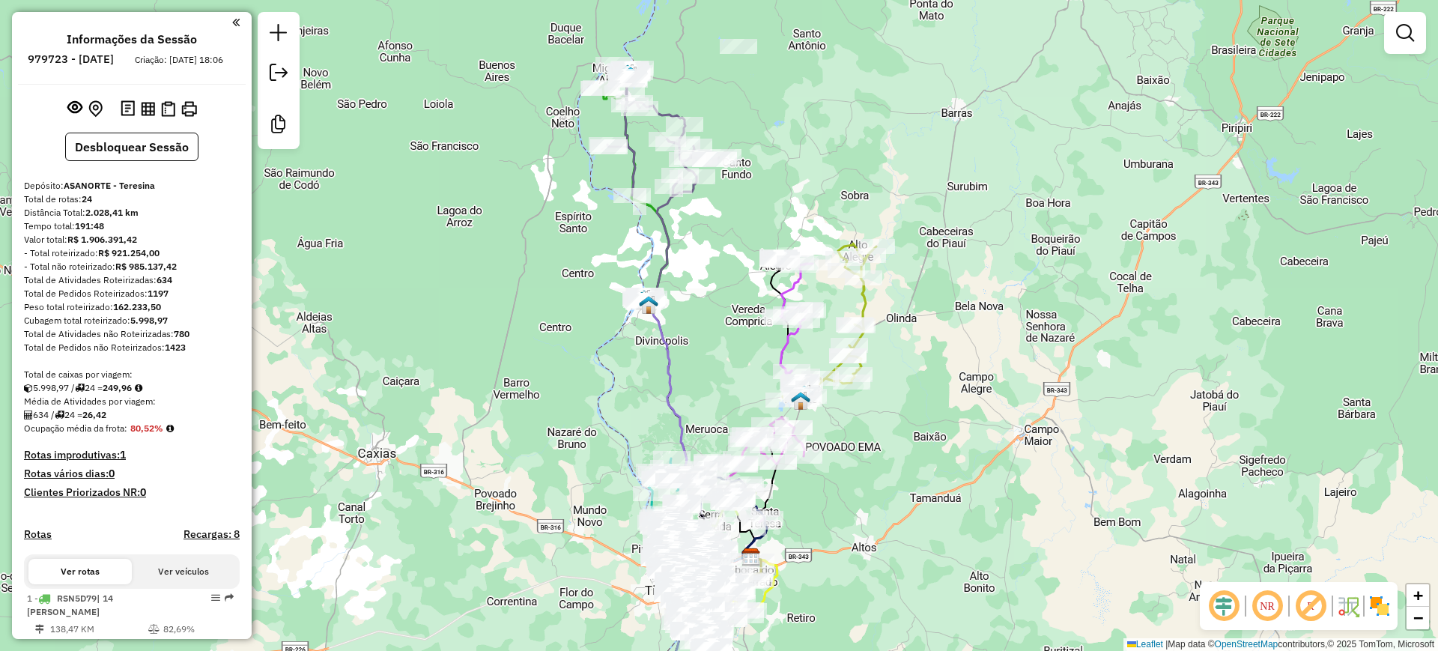
click at [661, 91] on div "Rota 2 - Placa RSN4B85 211 - MARIA DA CONCEICAO Rota 2 - Placa RSN4B85 30393 - …" at bounding box center [719, 325] width 1438 height 651
select select "**********"
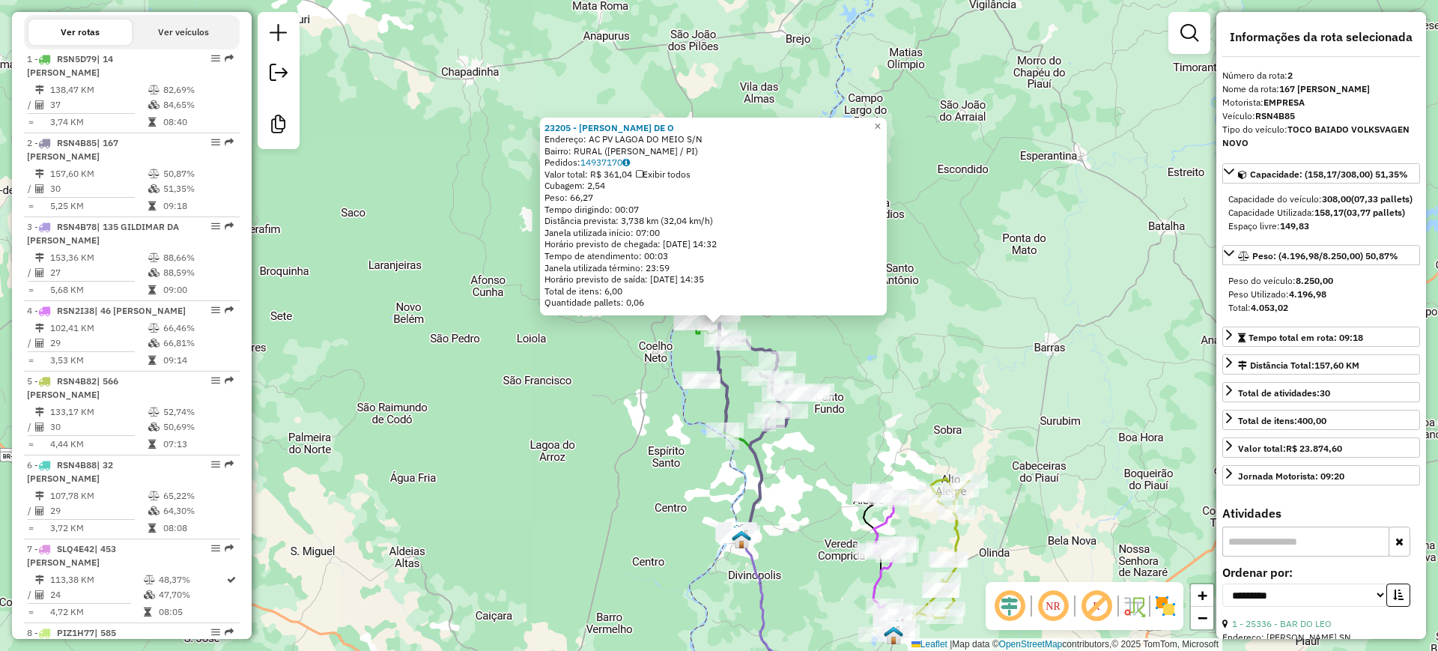
scroll to position [674, 0]
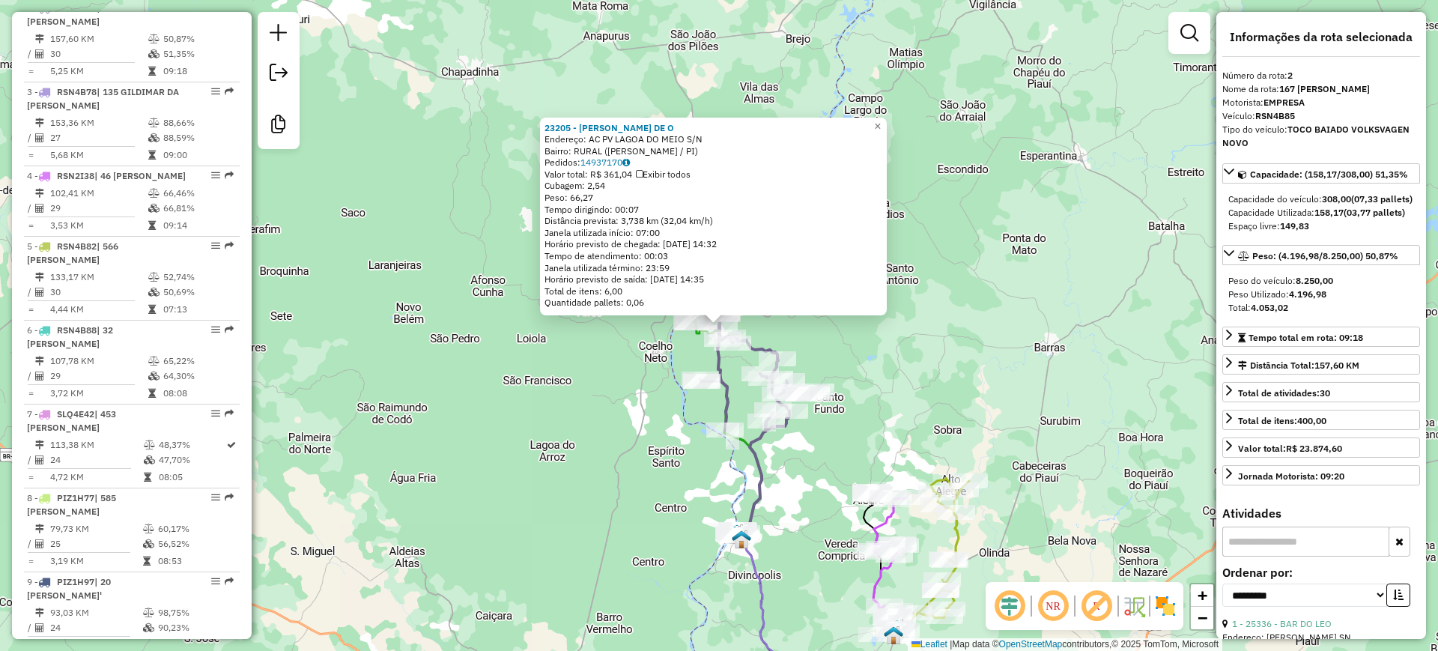
click at [952, 318] on div "23205 - RAIMUNDO NONATO DE O Endereço: AC PV LAGOA DO MEIO S/N Bairro: RURAL (M…" at bounding box center [719, 325] width 1438 height 651
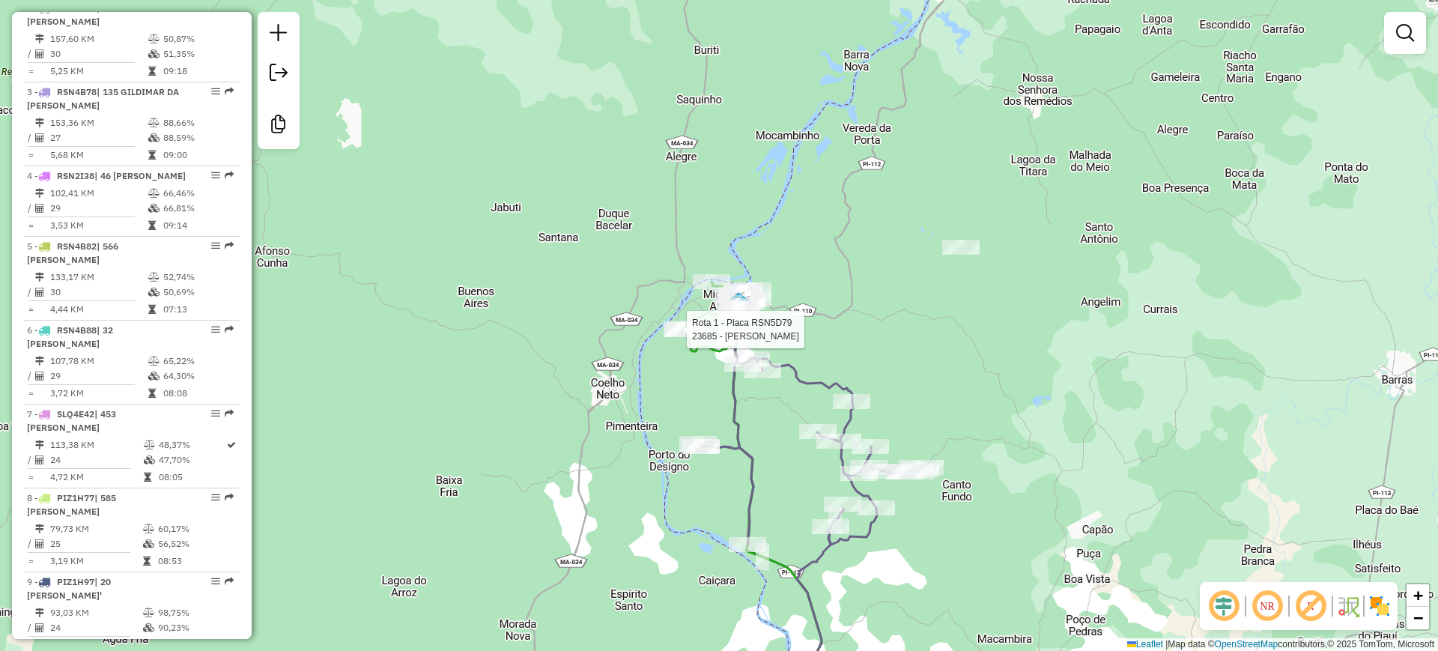
select select "**********"
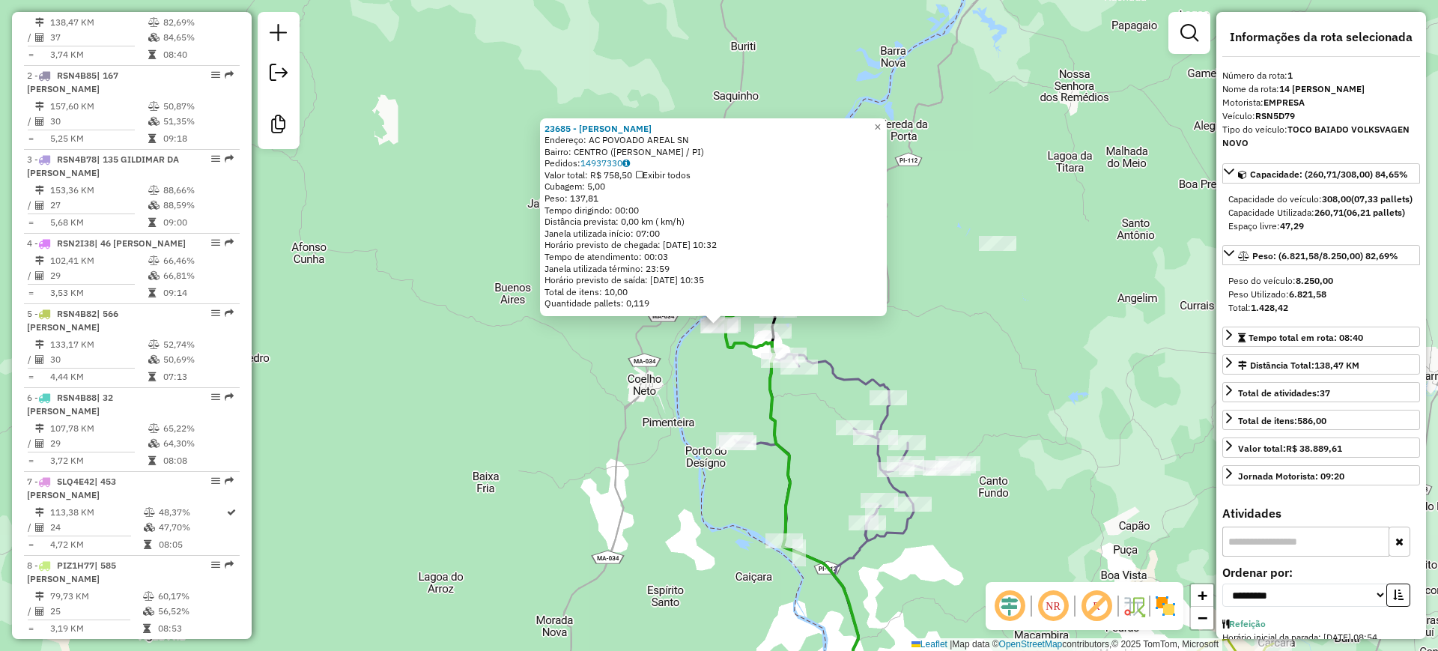
scroll to position [590, 0]
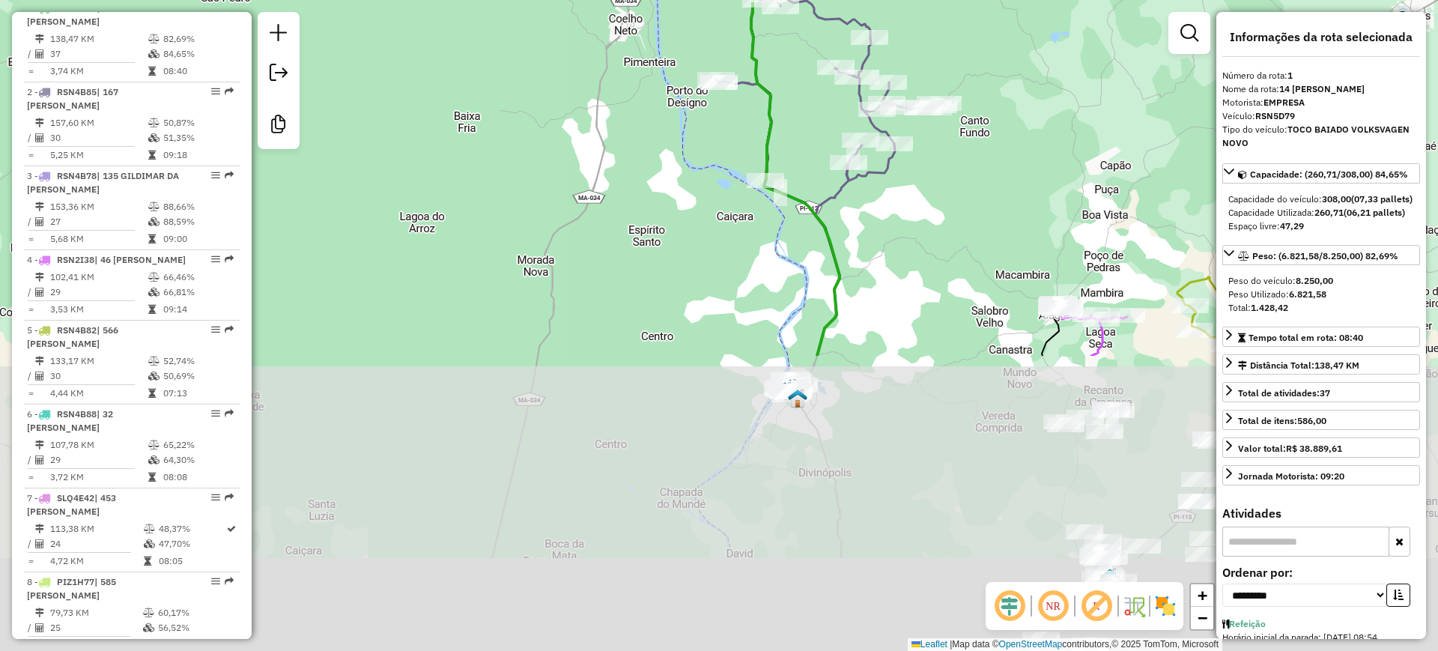
drag, startPoint x: 640, startPoint y: 399, endPoint x: 604, endPoint y: 76, distance: 324.9
click at [616, 25] on div "23685 - JOAO DE JESUS SOUSA Endereço: AC POVOADO AREAL SN Bairro: CENTRO (MIGUE…" at bounding box center [719, 325] width 1438 height 651
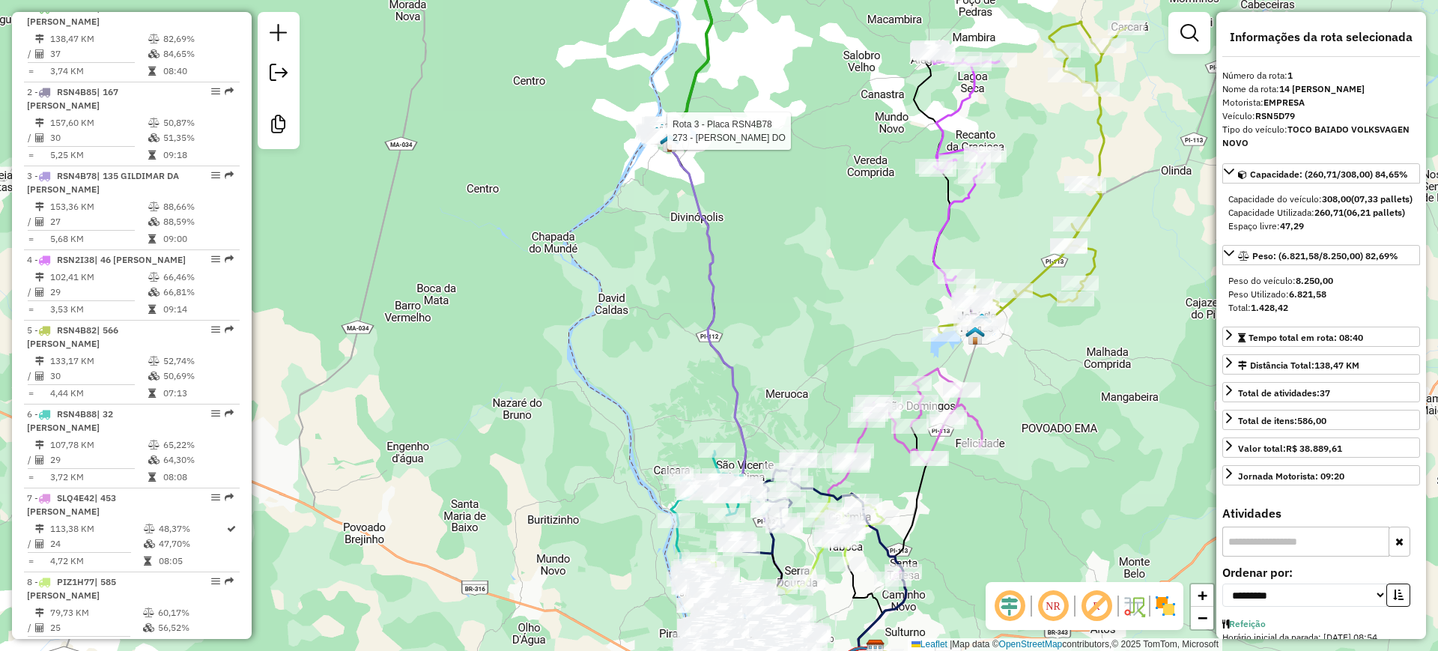
drag, startPoint x: 625, startPoint y: 267, endPoint x: 659, endPoint y: 246, distance: 40.0
click at [621, 146] on div "Rota 3 - Placa RSN4B78 273 - DANIELLE PINHEIRO DO 23685 - JOAO DE JESUS SOUSA E…" at bounding box center [719, 325] width 1438 height 651
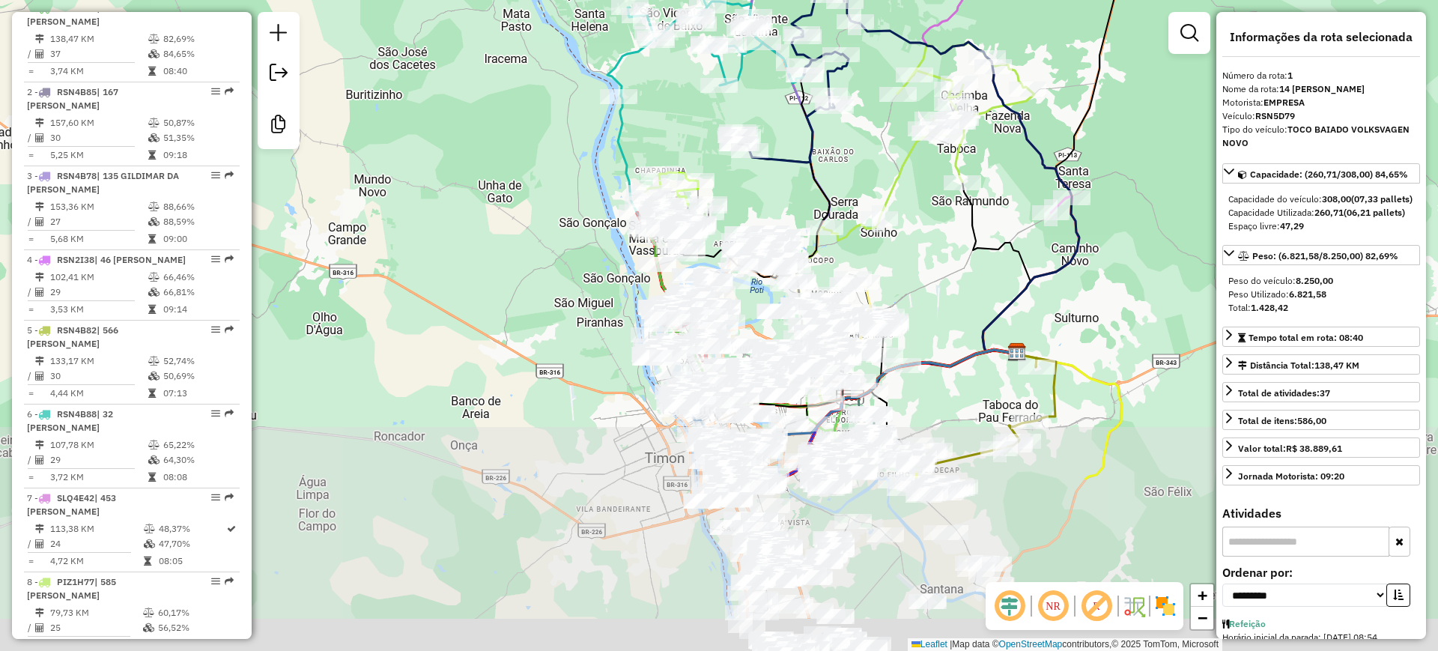
drag, startPoint x: 608, startPoint y: 540, endPoint x: 611, endPoint y: 297, distance: 243.5
click at [611, 298] on div "Rota 3 - Placa RSN4B78 273 - DANIELLE PINHEIRO DO 23685 - JOAO DE JESUS SOUSA E…" at bounding box center [719, 325] width 1438 height 651
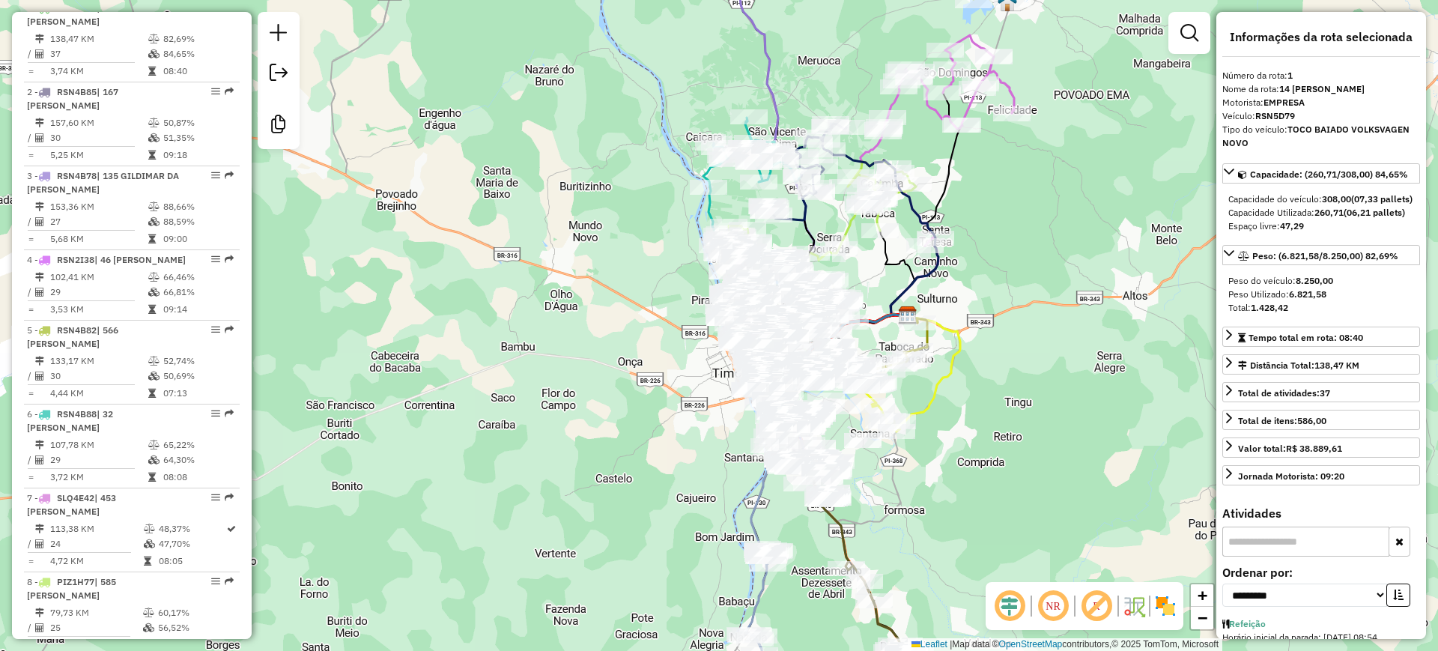
drag, startPoint x: 954, startPoint y: 157, endPoint x: 811, endPoint y: 473, distance: 346.7
click at [889, 317] on icon at bounding box center [924, 205] width 71 height 224
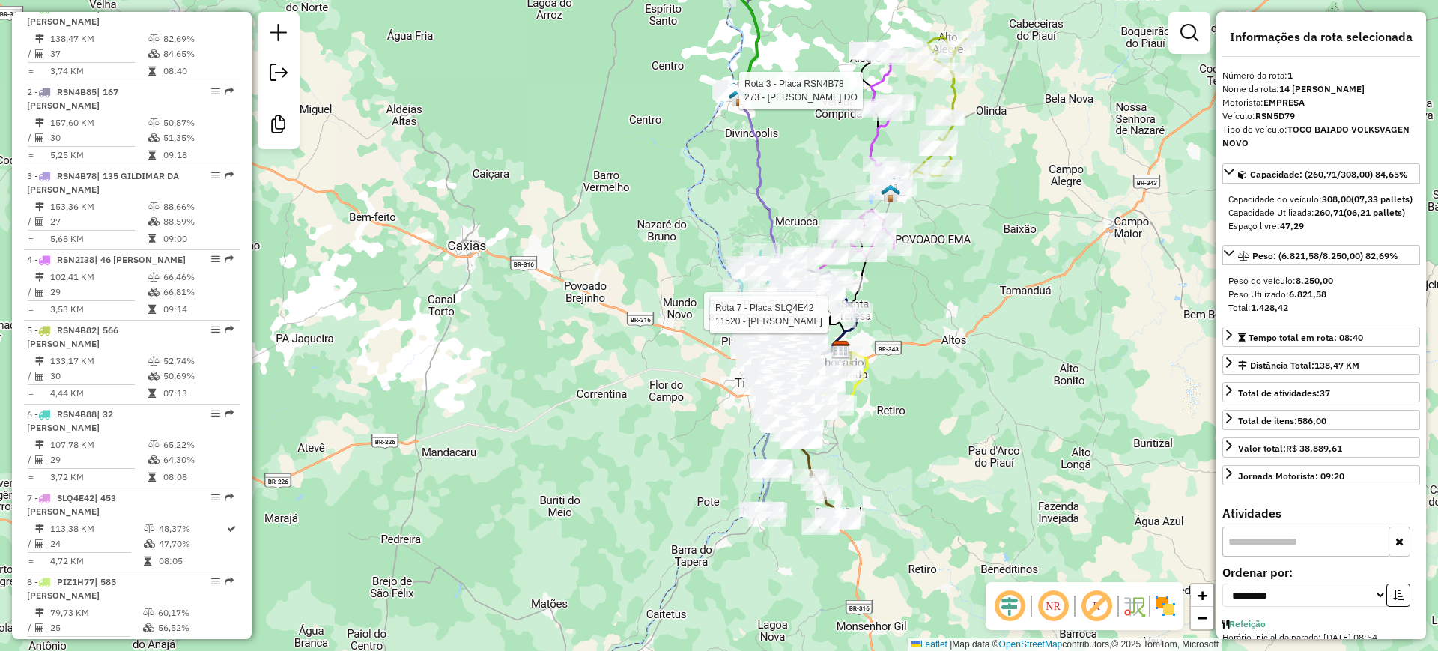
drag, startPoint x: 976, startPoint y: 267, endPoint x: 1011, endPoint y: 124, distance: 146.4
click at [1011, 124] on div "Rota 3 - Placa RSN4B78 273 - DANIELLE PINHEIRO DO Rota 7 - Placa SLQ4E42 8702 -…" at bounding box center [719, 325] width 1438 height 651
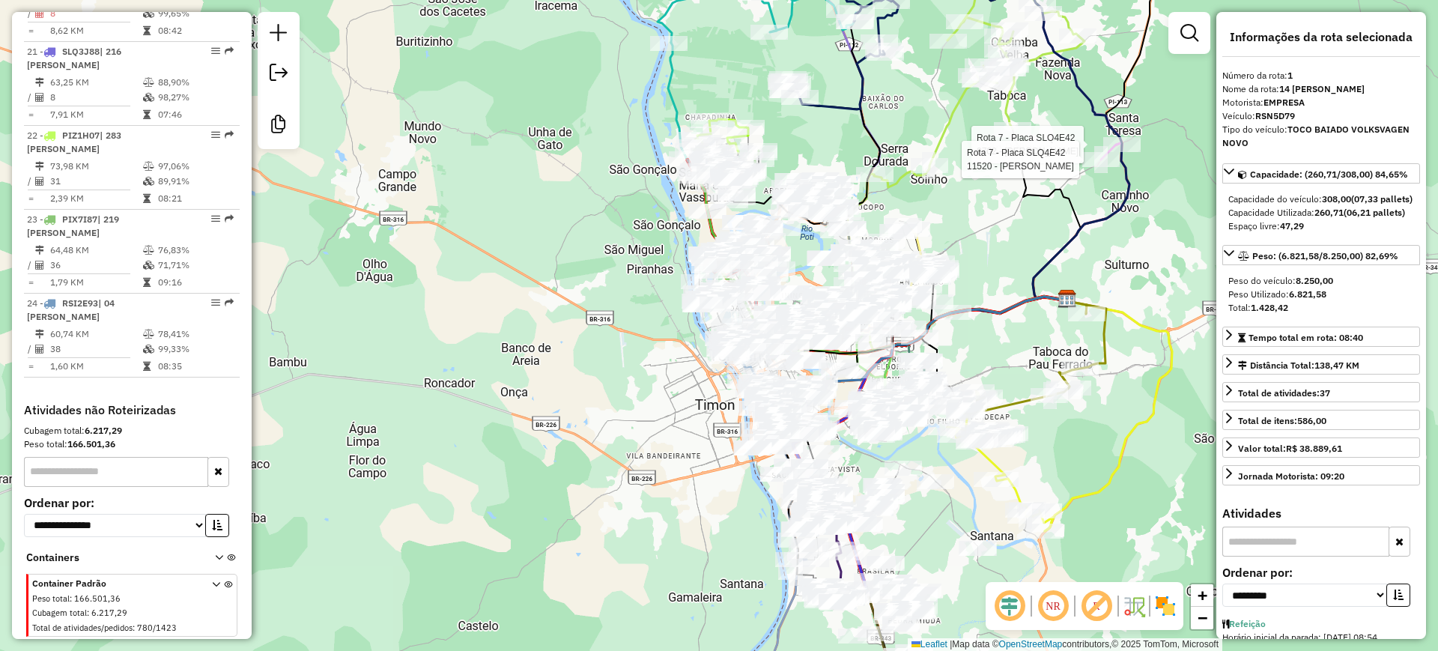
scroll to position [2238, 0]
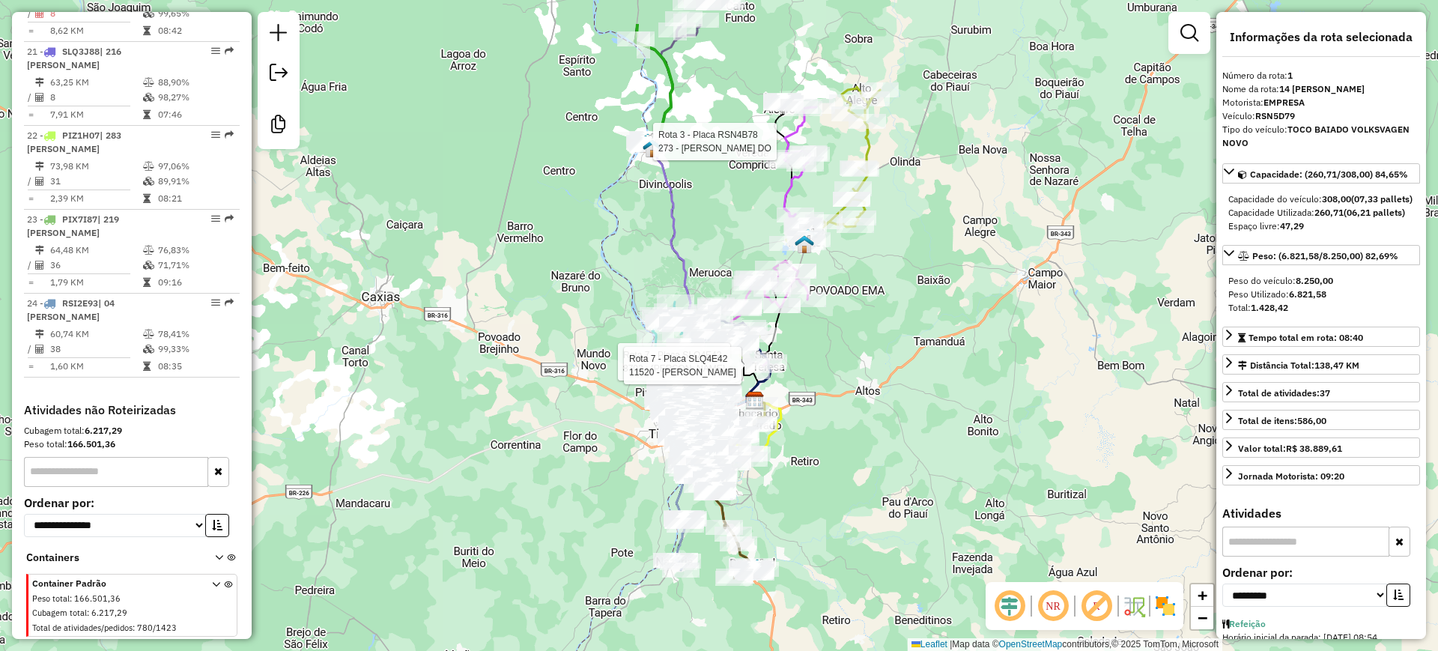
drag, startPoint x: 603, startPoint y: 317, endPoint x: 586, endPoint y: 362, distance: 48.1
click at [593, 361] on div "Rota 3 - Placa RSN4B78 273 - DANIELLE PINHEIRO DO Rota 7 - Placa SLQ4E42 8702 -…" at bounding box center [719, 325] width 1438 height 651
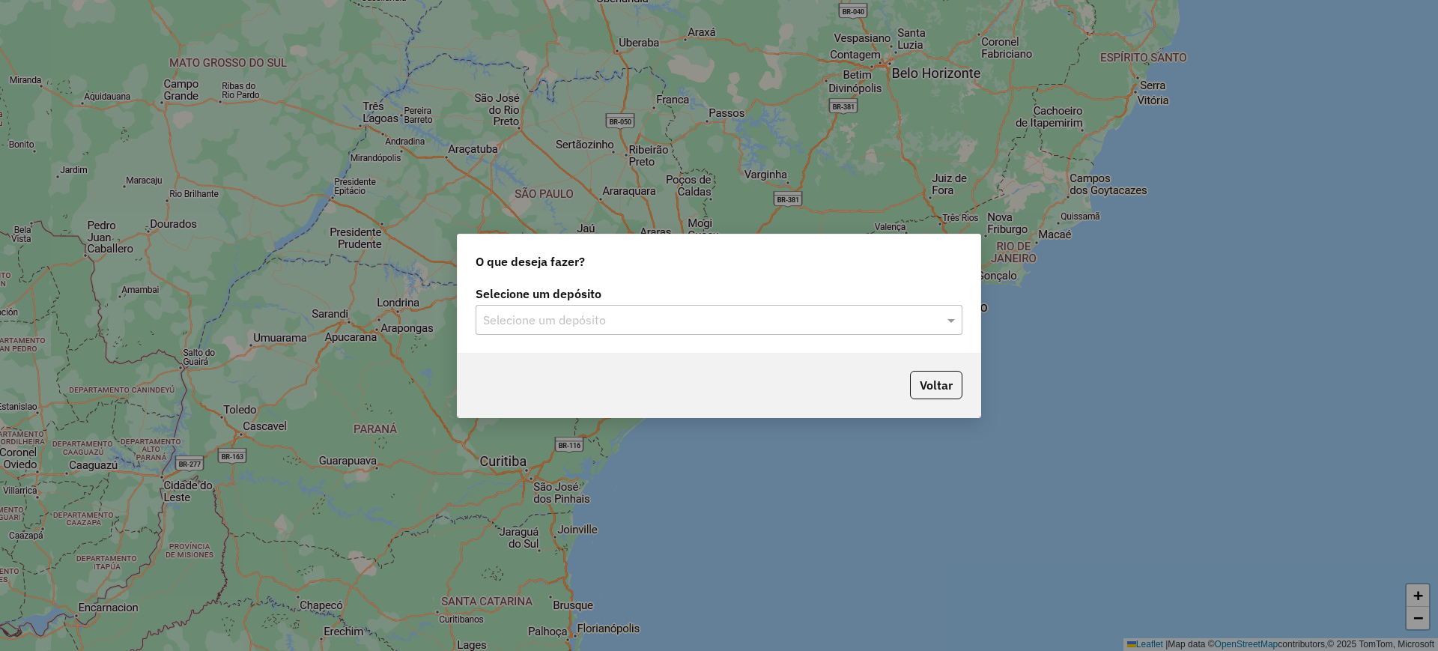
click at [593, 315] on input "text" at bounding box center [704, 321] width 442 height 18
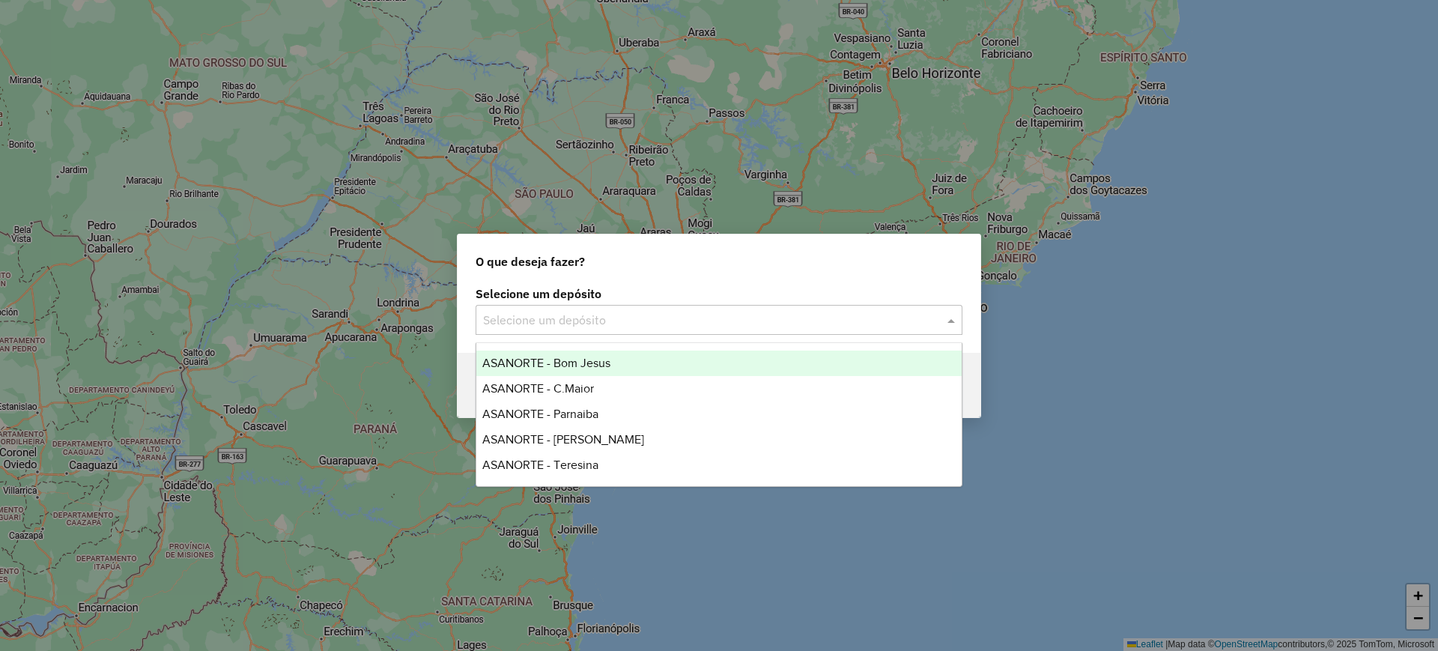
click at [582, 369] on div "ASANORTE - Bom Jesus" at bounding box center [718, 363] width 485 height 25
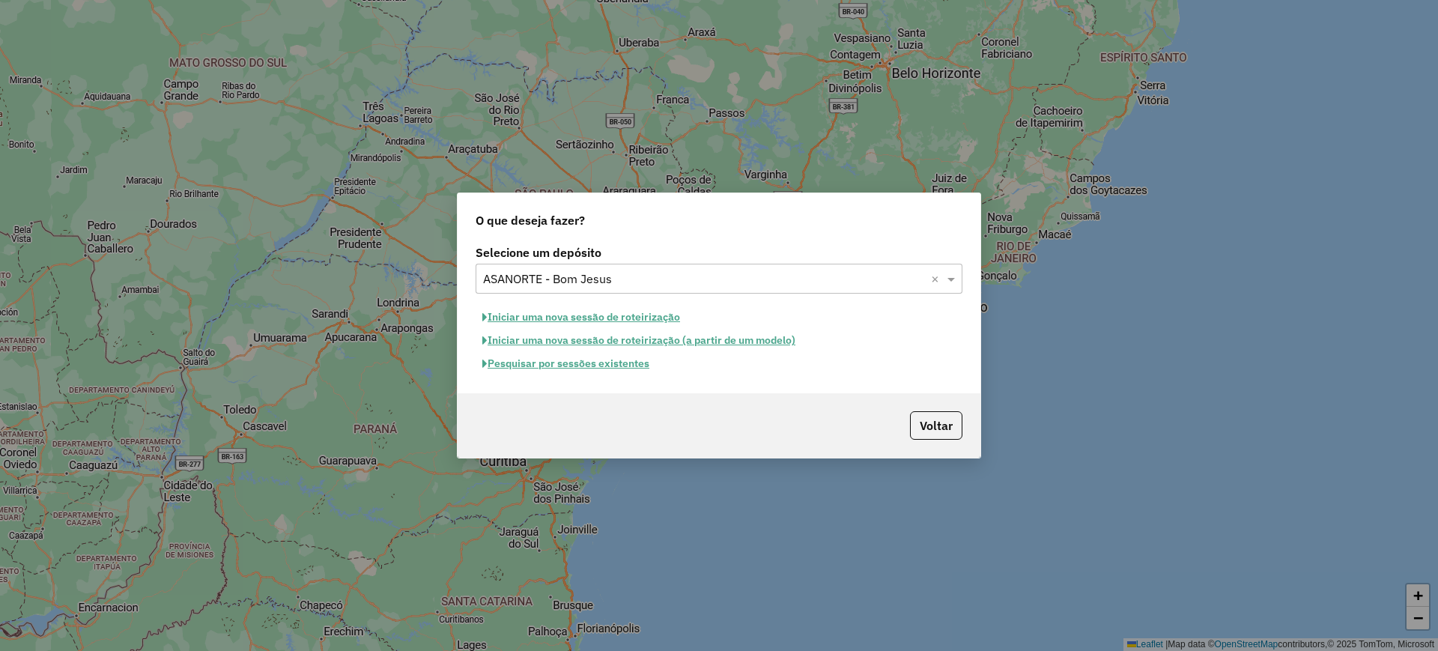
click at [596, 365] on button "Pesquisar por sessões existentes" at bounding box center [566, 363] width 181 height 23
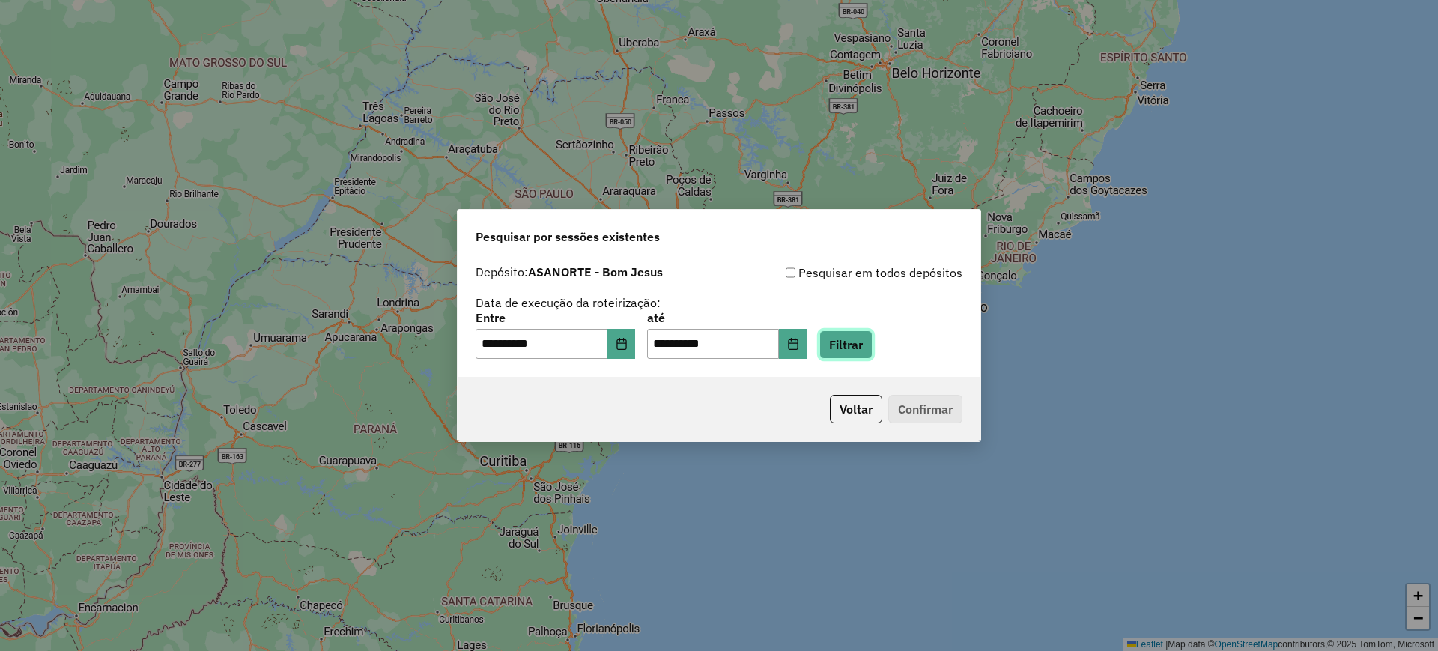
click at [873, 345] on button "Filtrar" at bounding box center [846, 344] width 53 height 28
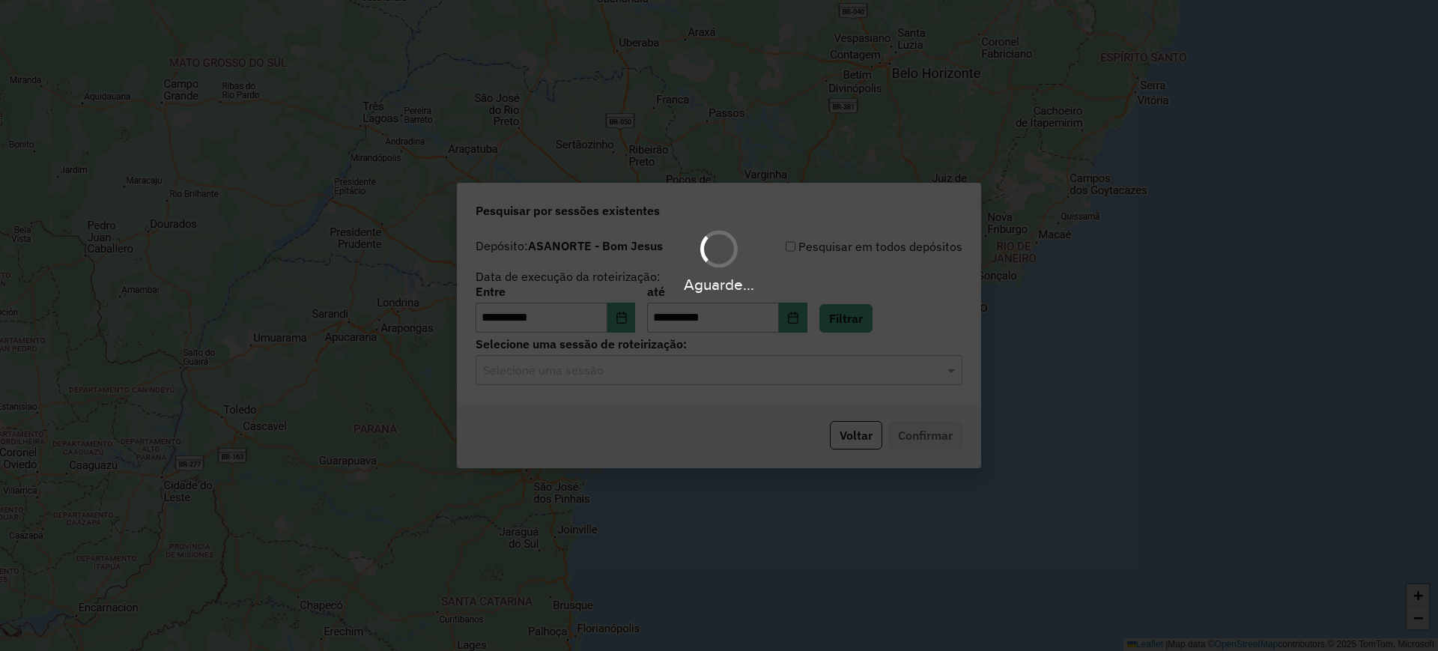
click at [639, 369] on input "text" at bounding box center [704, 371] width 442 height 18
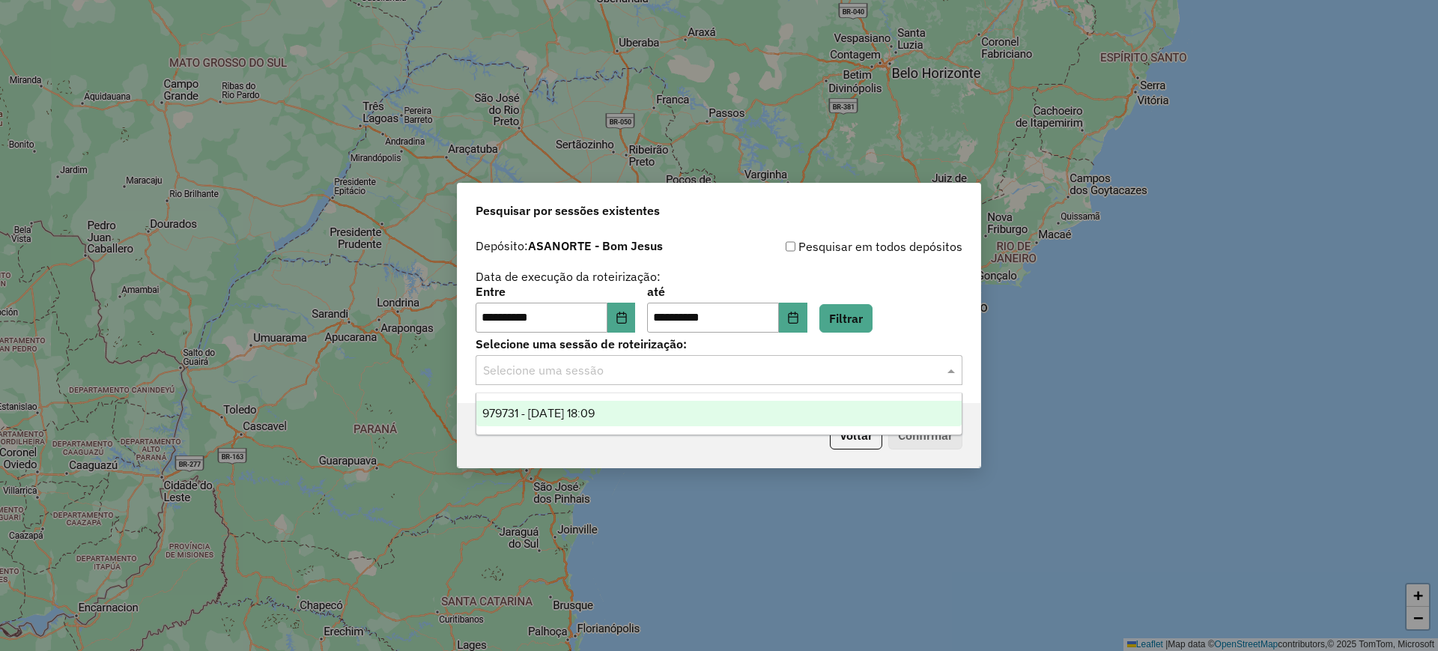
click at [630, 412] on div "979731 - [DATE] 18:09" at bounding box center [718, 413] width 485 height 25
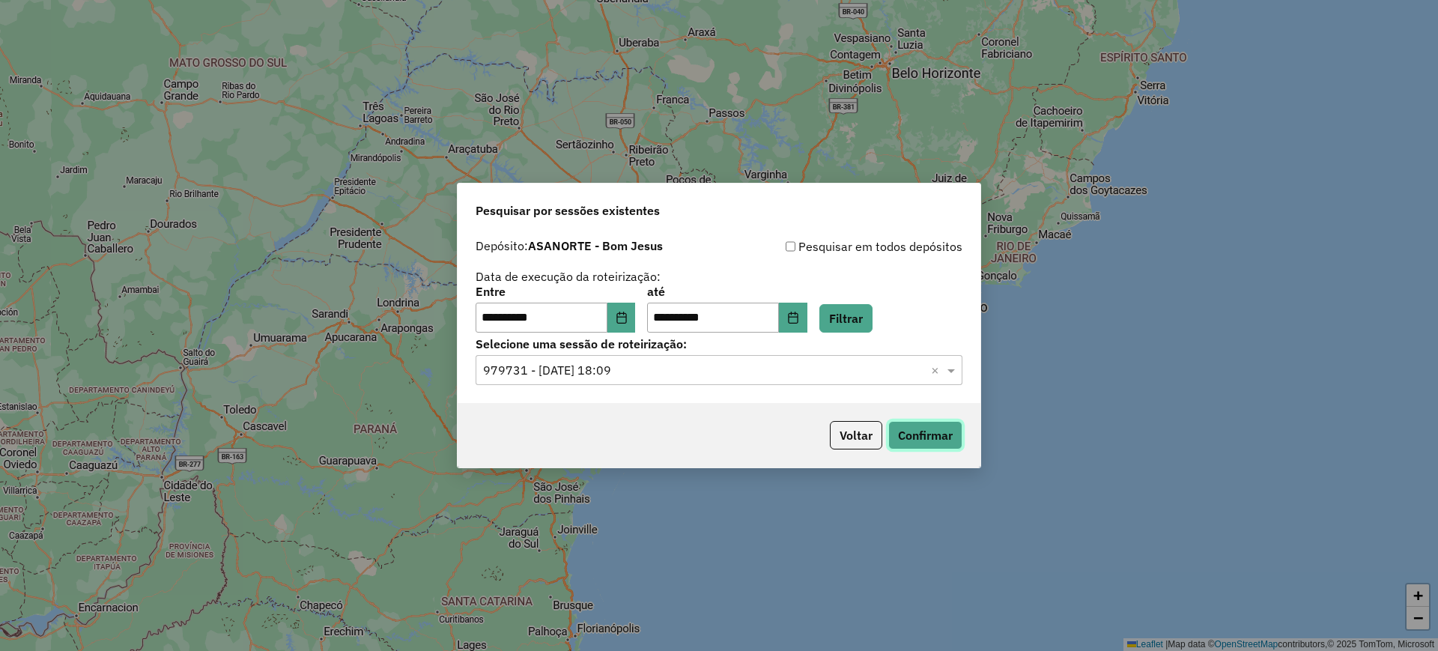
click at [917, 436] on button "Confirmar" at bounding box center [925, 435] width 74 height 28
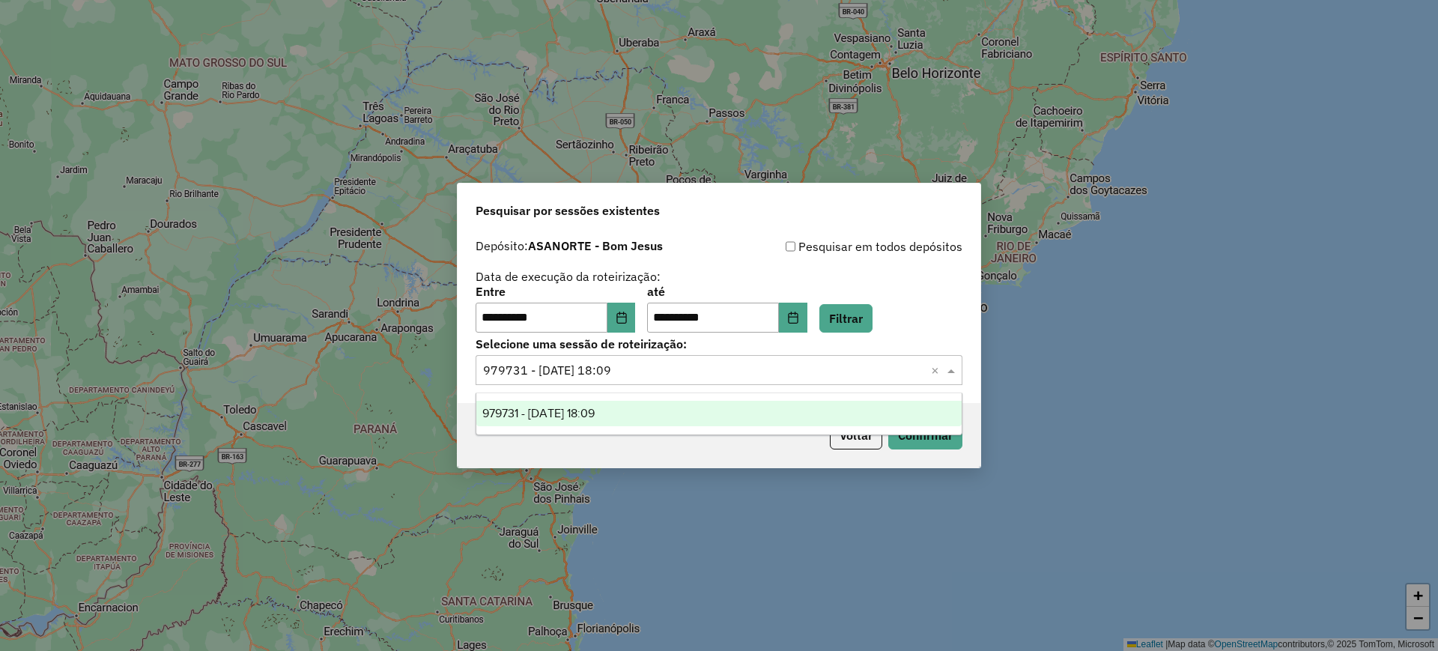
click at [560, 368] on input "text" at bounding box center [704, 371] width 442 height 18
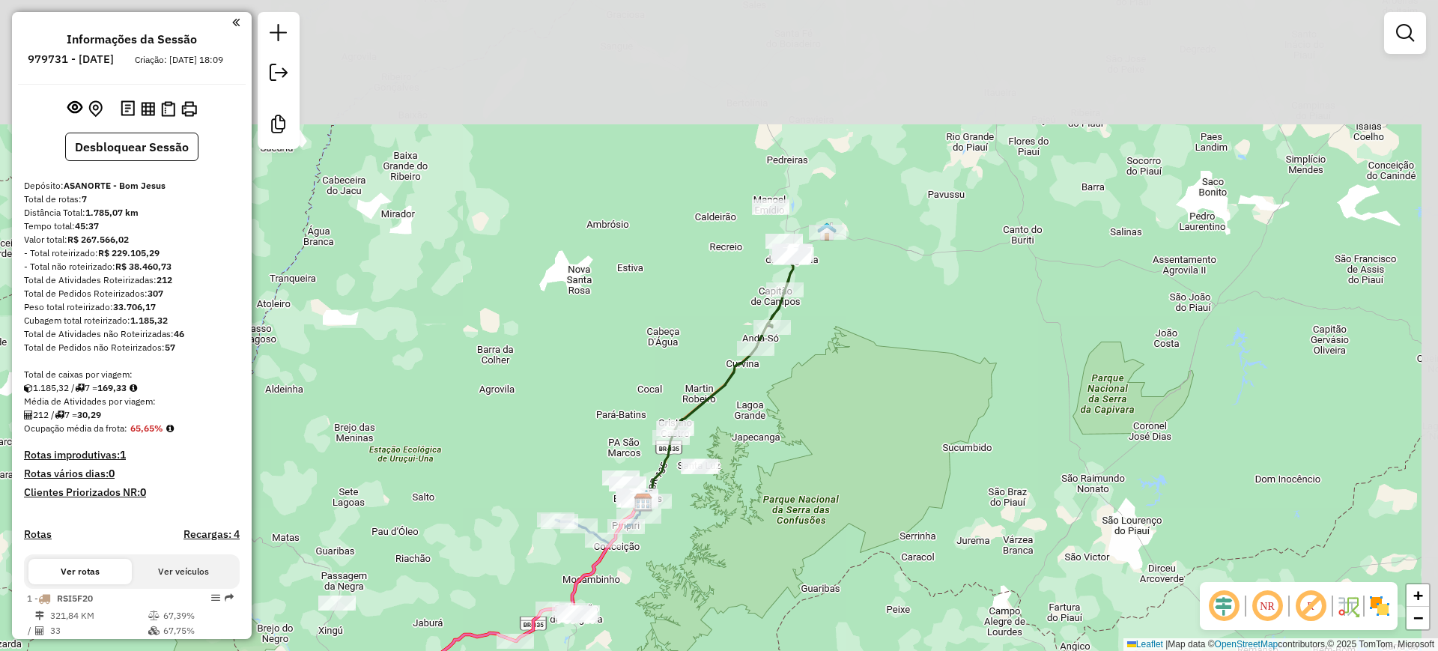
drag, startPoint x: 616, startPoint y: 172, endPoint x: 565, endPoint y: 403, distance: 237.0
click at [566, 405] on div "Janela de atendimento Grade de atendimento Capacidade Transportadoras Veículos …" at bounding box center [719, 325] width 1438 height 651
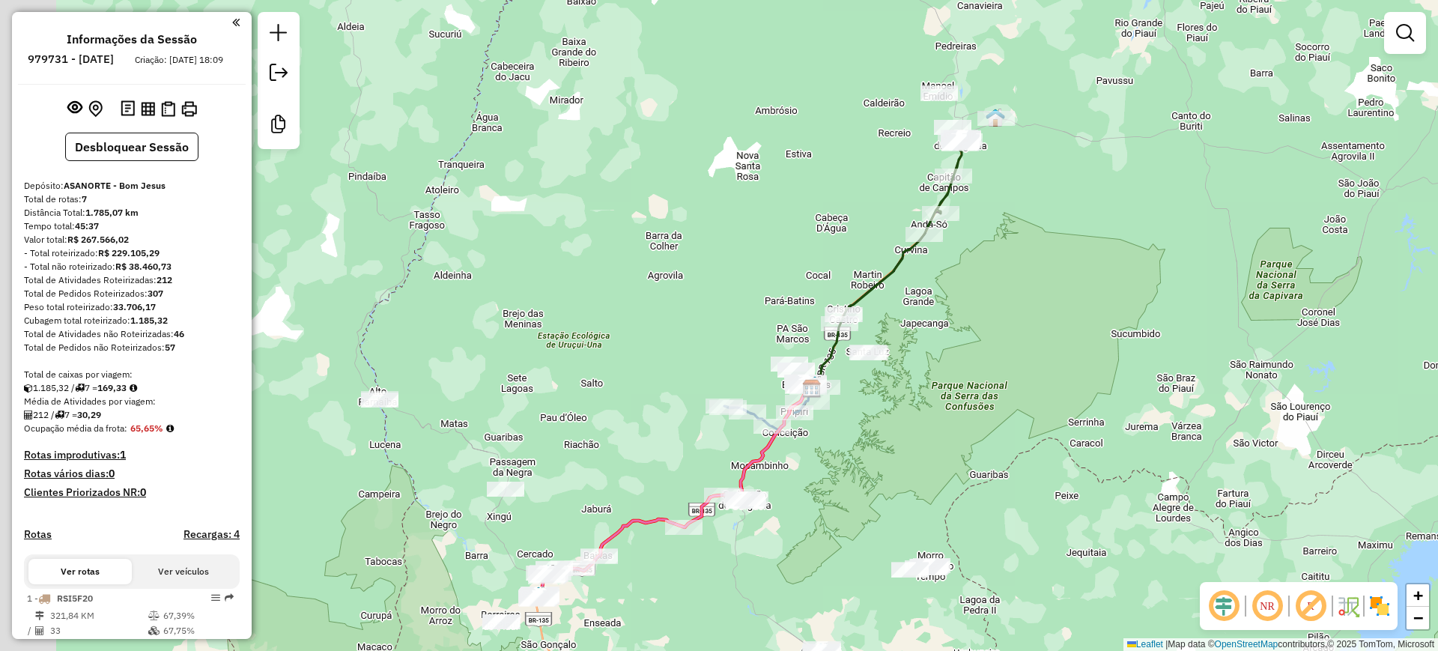
drag, startPoint x: 593, startPoint y: 328, endPoint x: 807, endPoint y: 103, distance: 310.0
click at [806, 106] on div "Janela de atendimento Grade de atendimento Capacidade Transportadoras Veículos …" at bounding box center [719, 325] width 1438 height 651
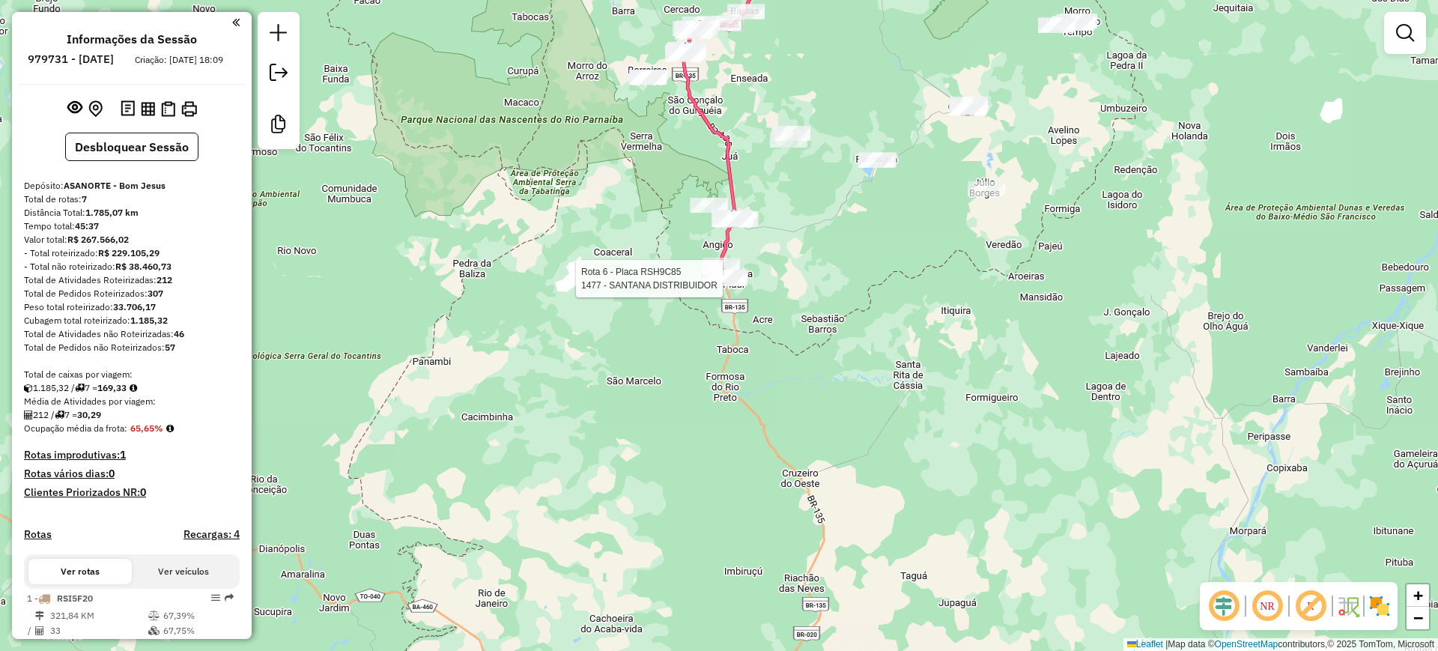
select select "**********"
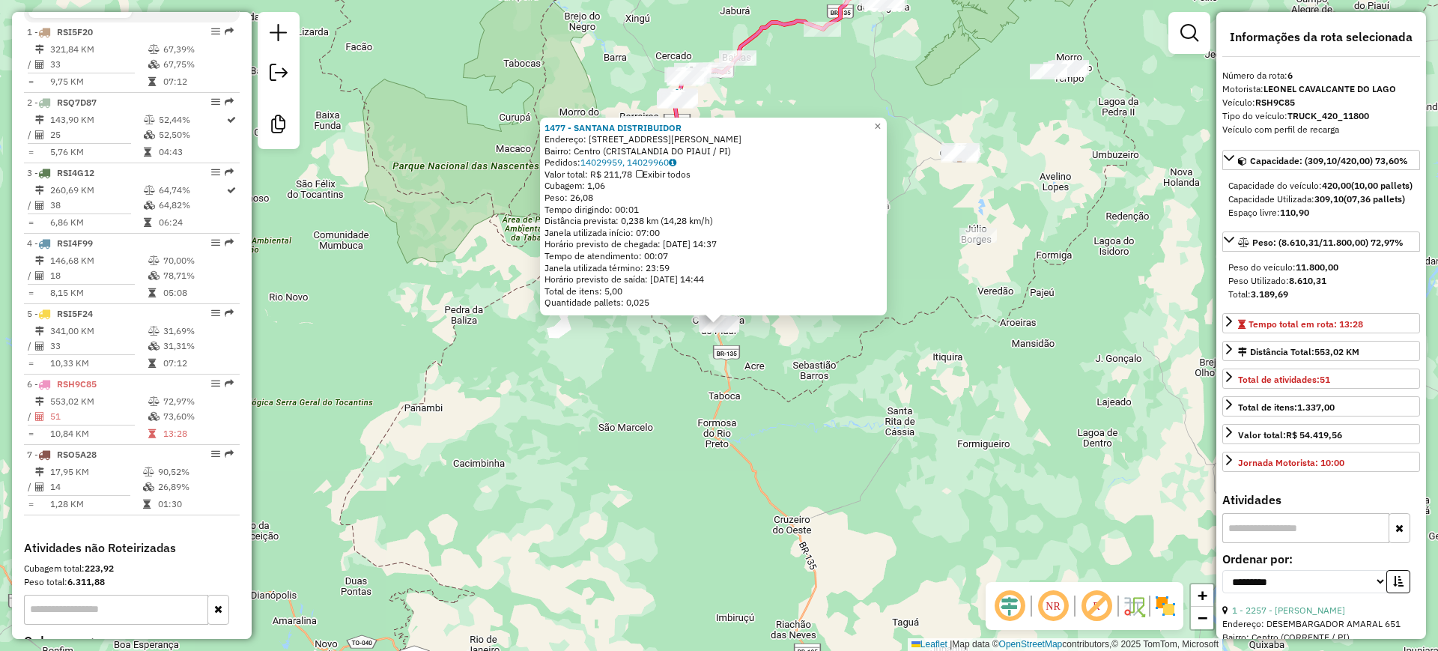
scroll to position [718, 0]
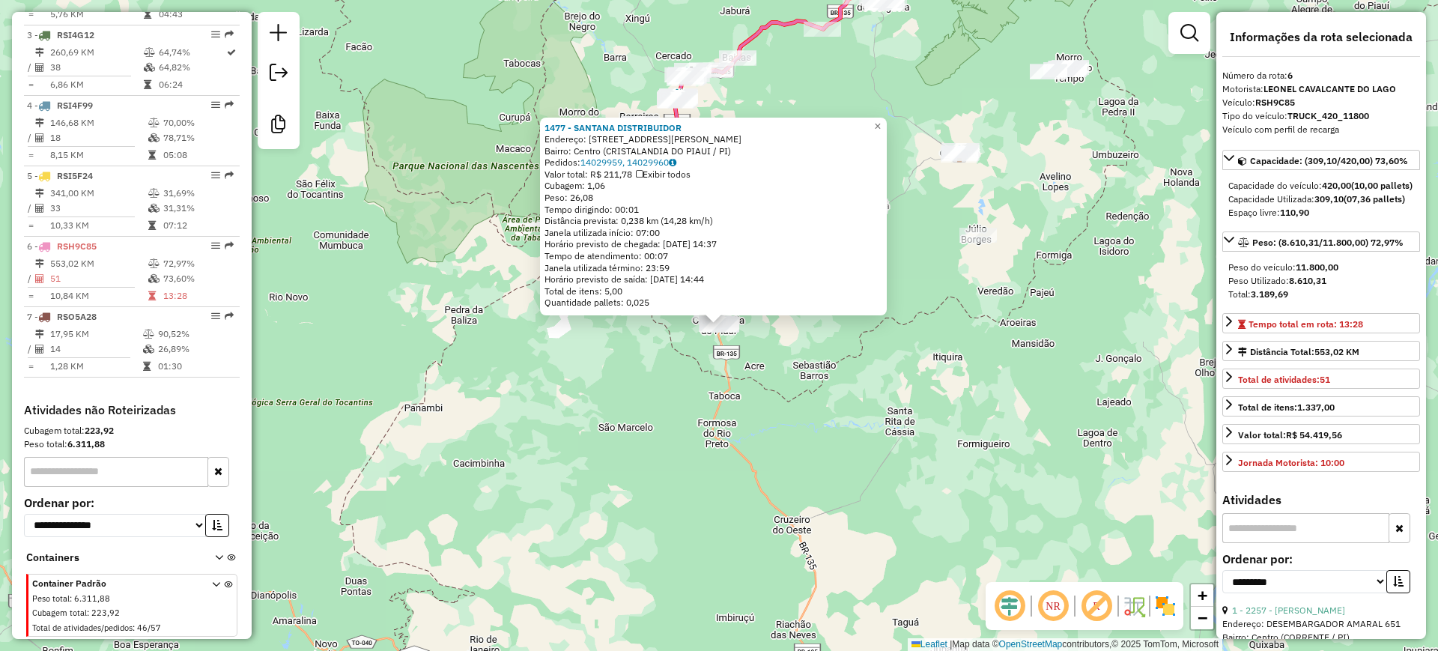
click at [667, 308] on div "Quantidade pallets: 0,025" at bounding box center [714, 303] width 338 height 12
click at [646, 348] on div "1477 - SANTANA DISTRIBUIDOR Endereço: [STREET_ADDRESS][PERSON_NAME]: [GEOGRAPHI…" at bounding box center [719, 325] width 1438 height 651
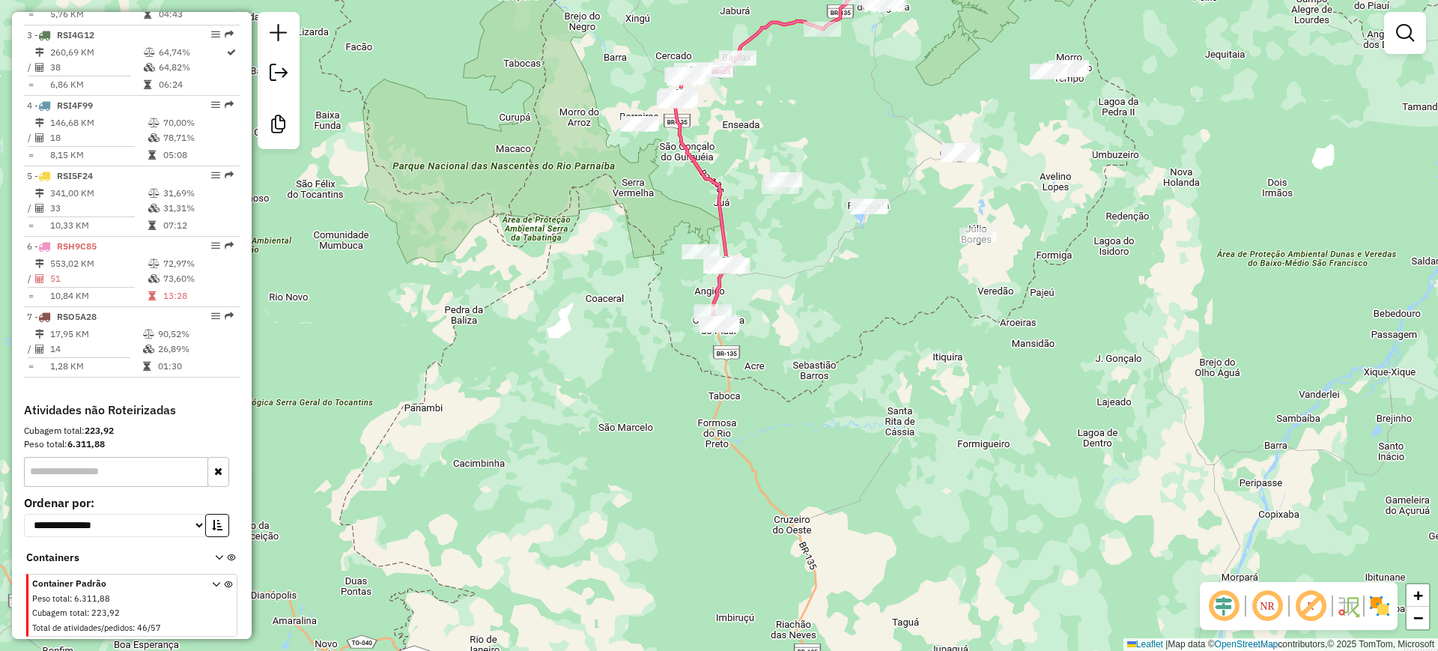
click at [721, 201] on icon at bounding box center [795, 100] width 241 height 331
select select "**********"
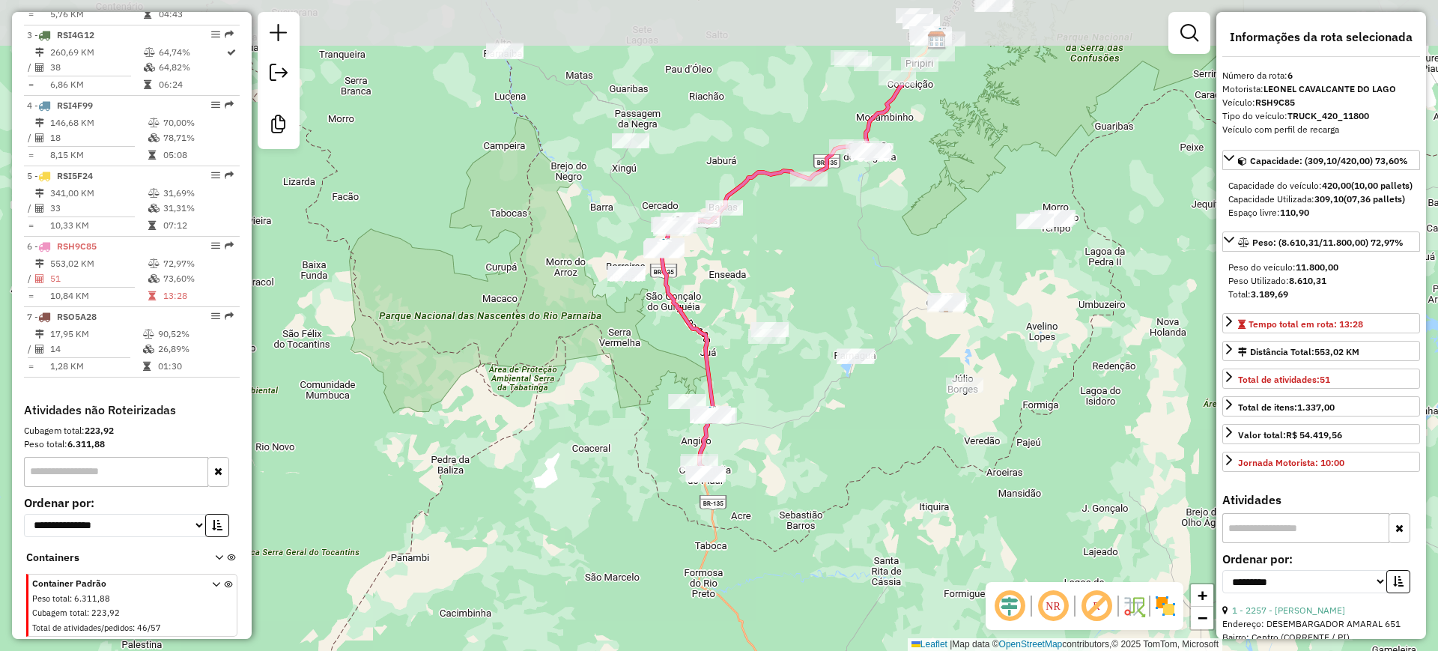
drag, startPoint x: 629, startPoint y: 188, endPoint x: 617, endPoint y: 388, distance: 200.4
click at [617, 388] on div "Janela de atendimento Grade de atendimento Capacidade Transportadoras Veículos …" at bounding box center [719, 325] width 1438 height 651
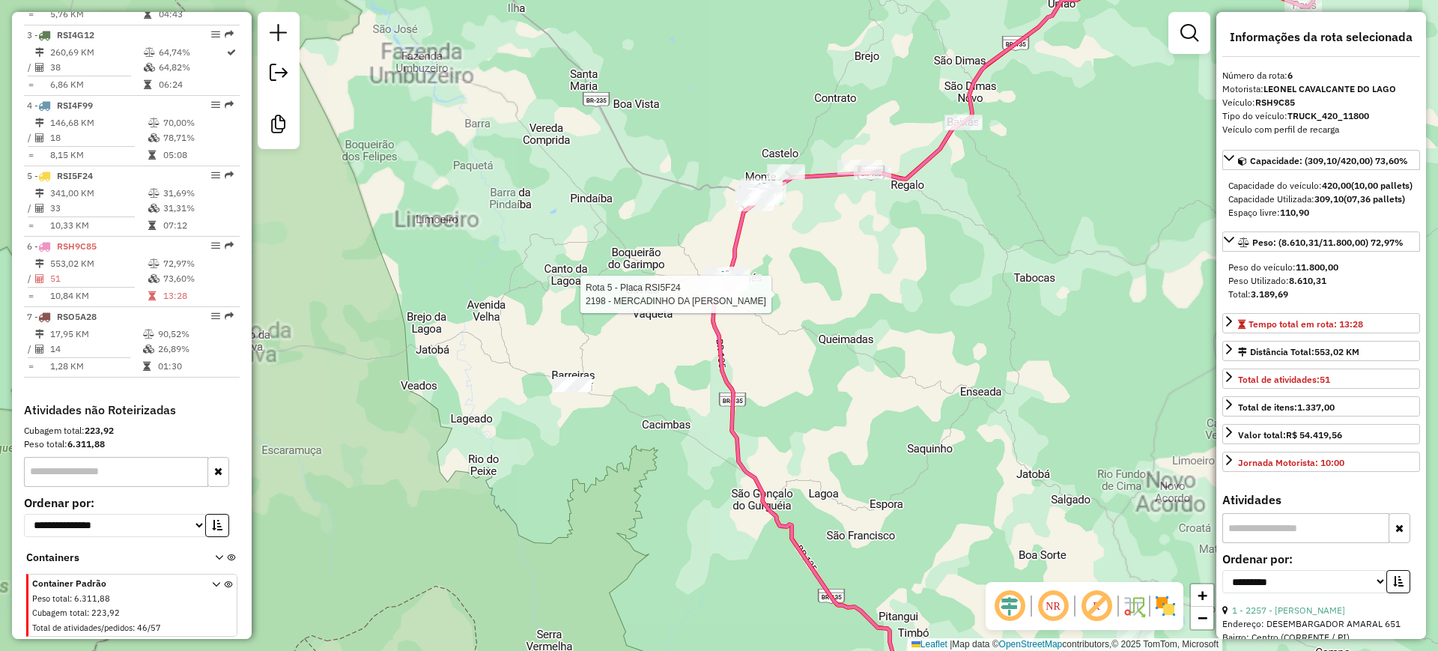
click at [715, 302] on div at bounding box center [719, 294] width 37 height 15
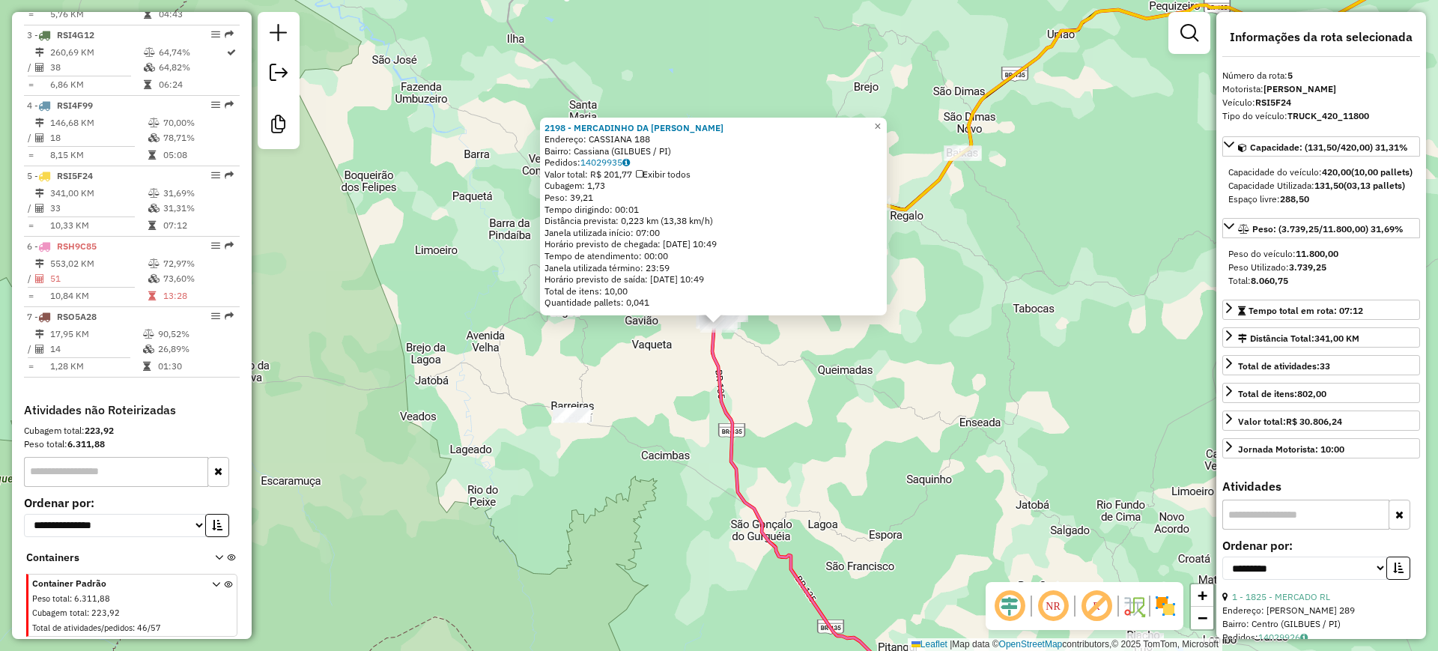
click at [803, 388] on div "2198 - MERCADINHO DA [PERSON_NAME]: CASSIANA 188 Bairro: [GEOGRAPHIC_DATA] (GIL…" at bounding box center [719, 325] width 1438 height 651
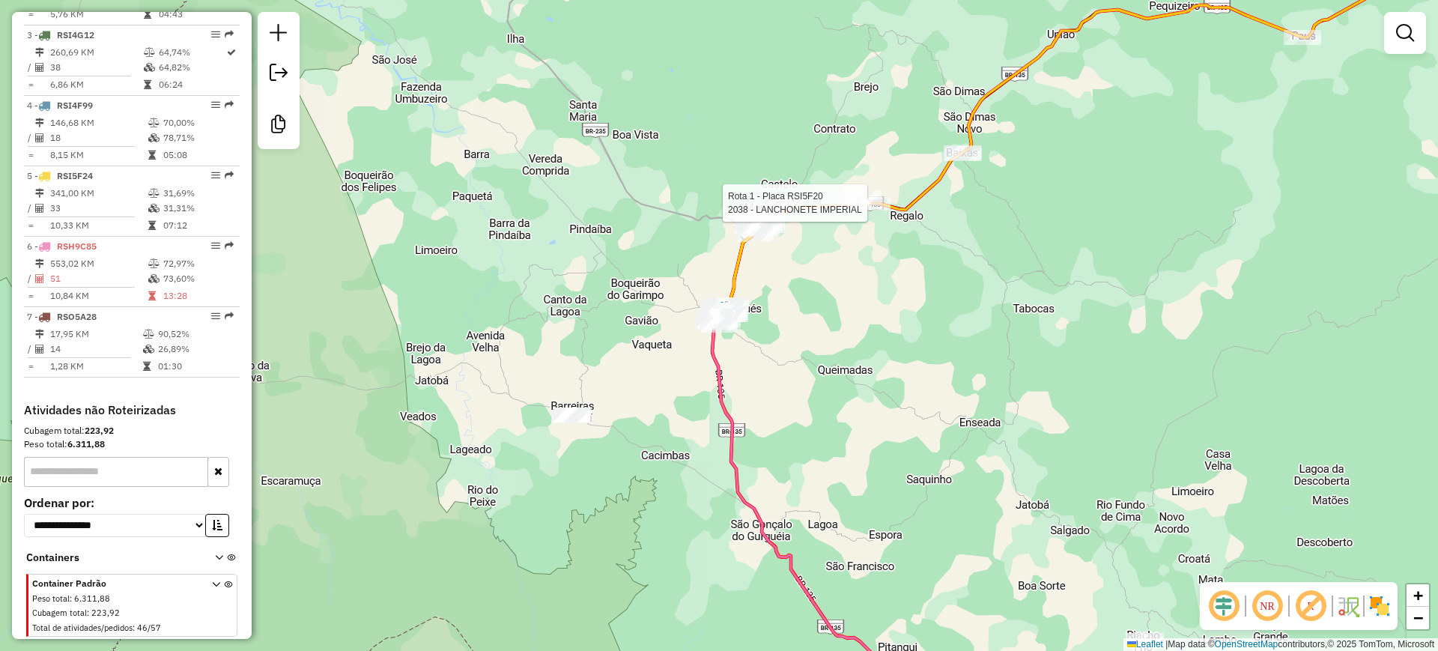
select select "**********"
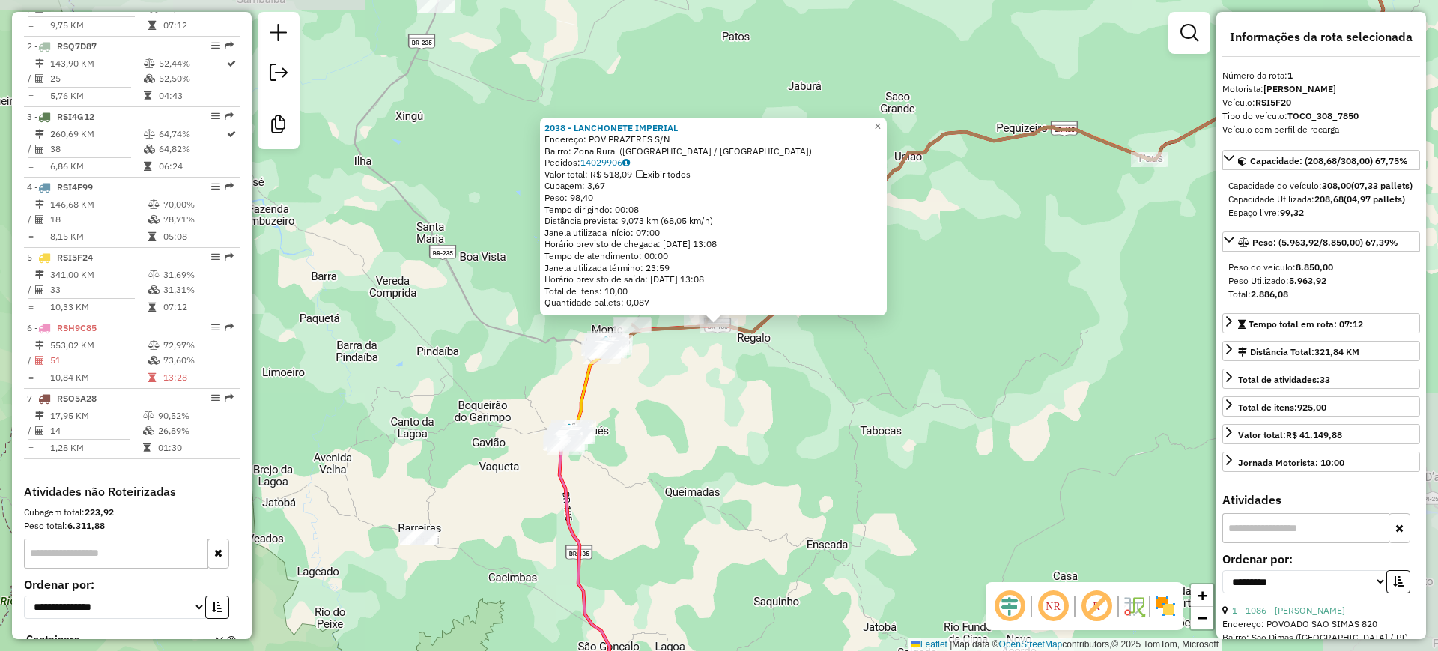
scroll to position [590, 0]
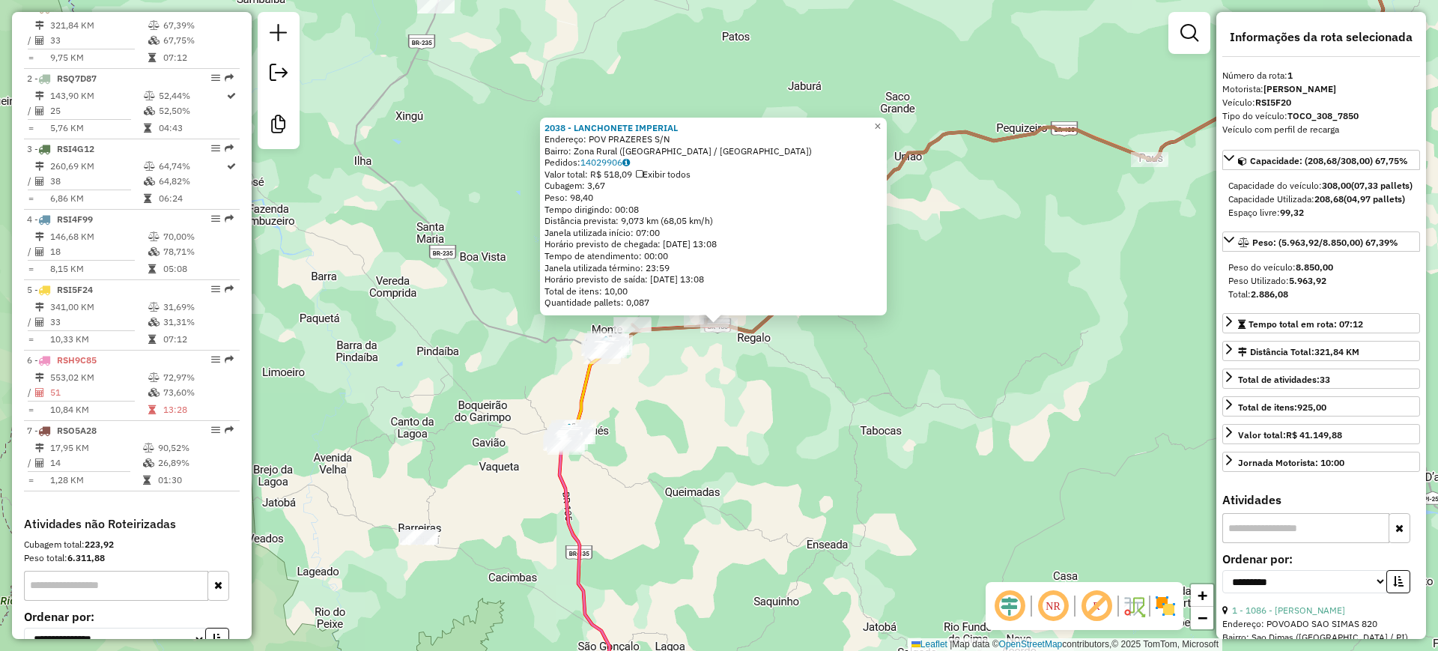
click at [873, 435] on div "2038 - LANCHONETE IMPERIAL Endereço: POV PRAZERES S/[GEOGRAPHIC_DATA]: [GEOGRAP…" at bounding box center [719, 325] width 1438 height 651
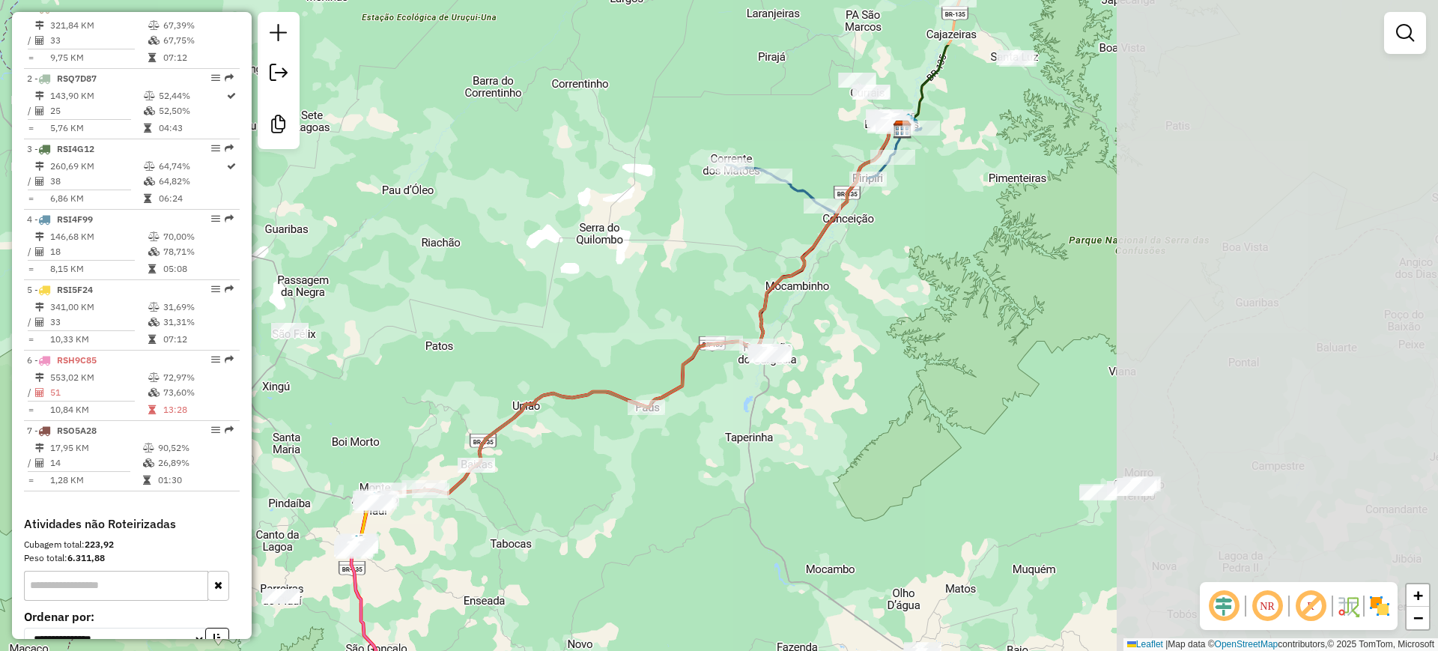
drag, startPoint x: 948, startPoint y: 405, endPoint x: 599, endPoint y: 510, distance: 364.5
click at [599, 510] on div "Janela de atendimento Grade de atendimento Capacidade Transportadoras Veículos …" at bounding box center [719, 325] width 1438 height 651
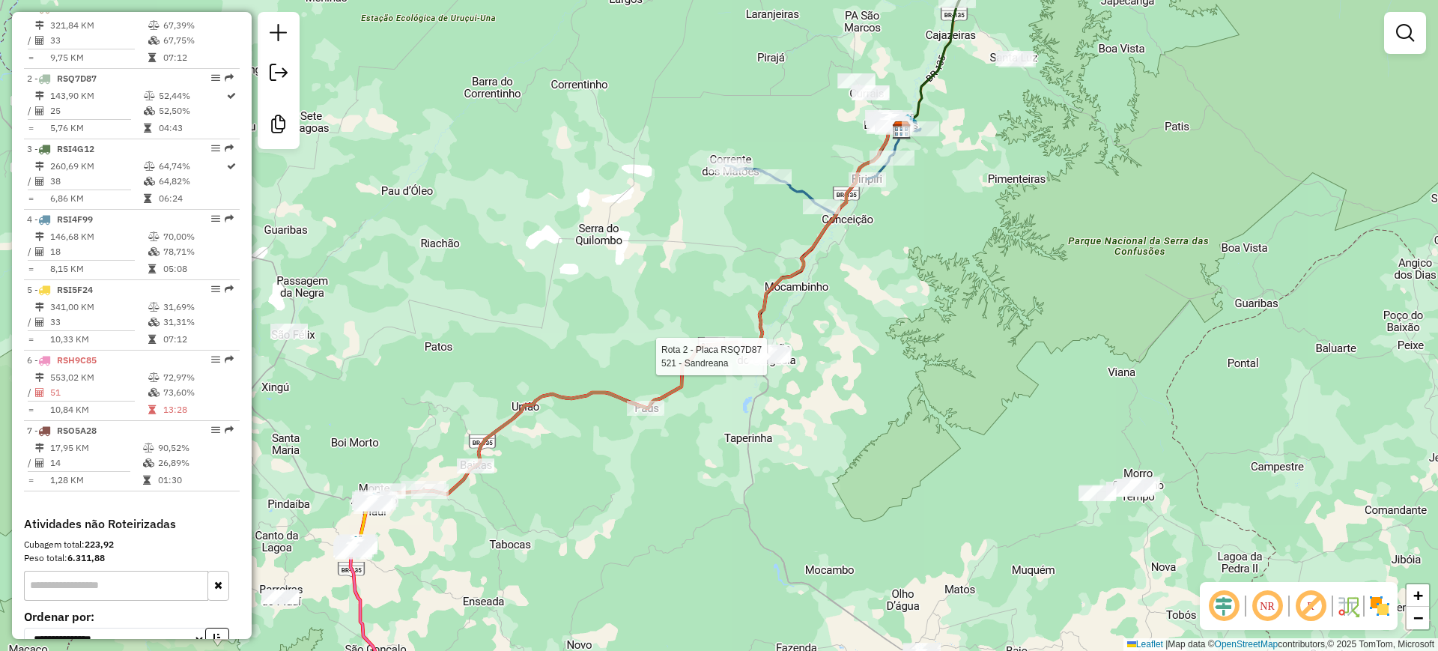
select select "**********"
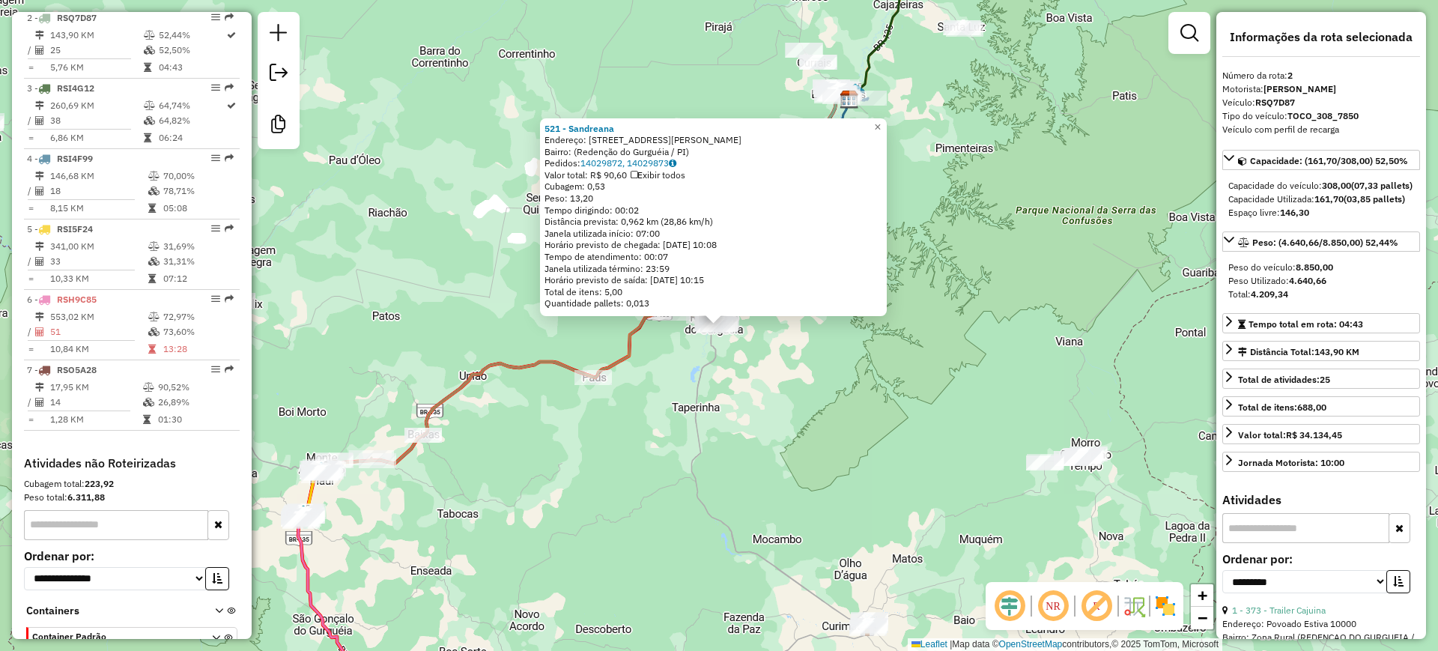
scroll to position [661, 0]
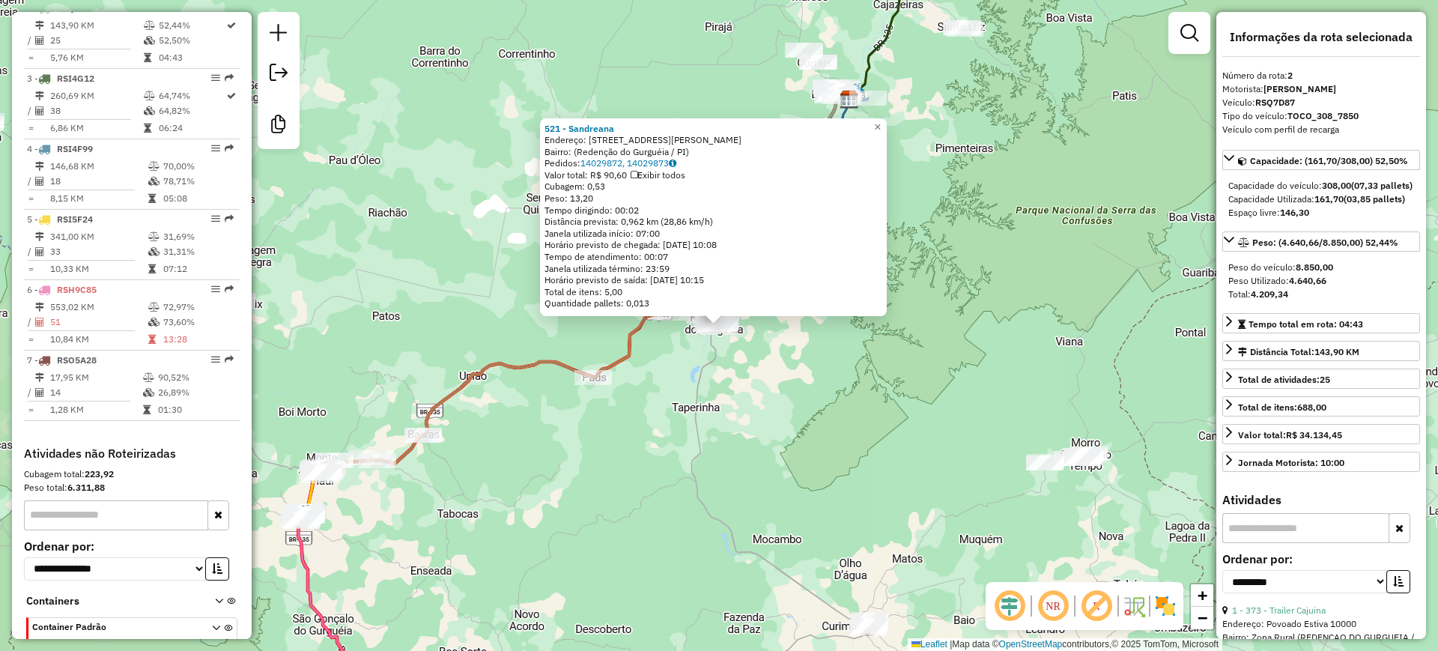
click at [903, 369] on div "521 - [PERSON_NAME]: [STREET_ADDRESS][PERSON_NAME] Pedidos: 14029872, 14029873 …" at bounding box center [719, 325] width 1438 height 651
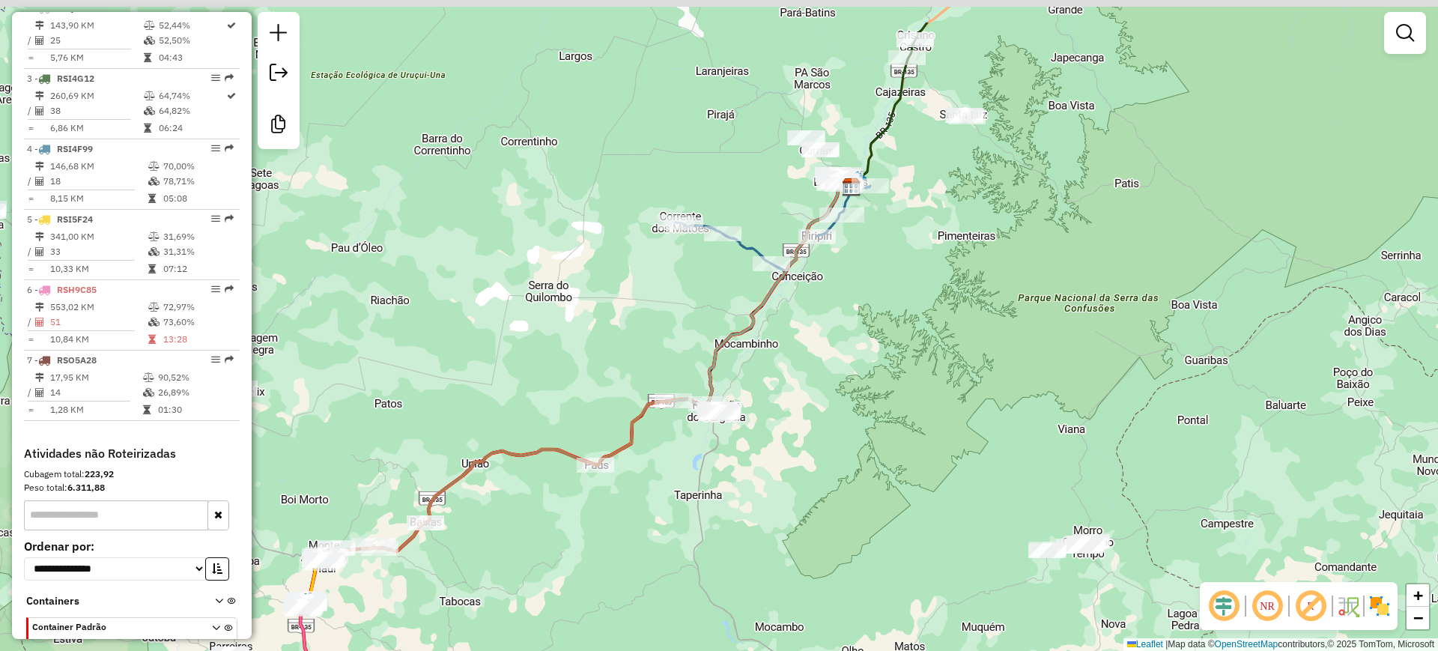
drag, startPoint x: 878, startPoint y: 320, endPoint x: 880, endPoint y: 408, distance: 87.7
click at [880, 408] on div "Janela de atendimento Grade de atendimento Capacidade Transportadoras Veículos …" at bounding box center [719, 325] width 1438 height 651
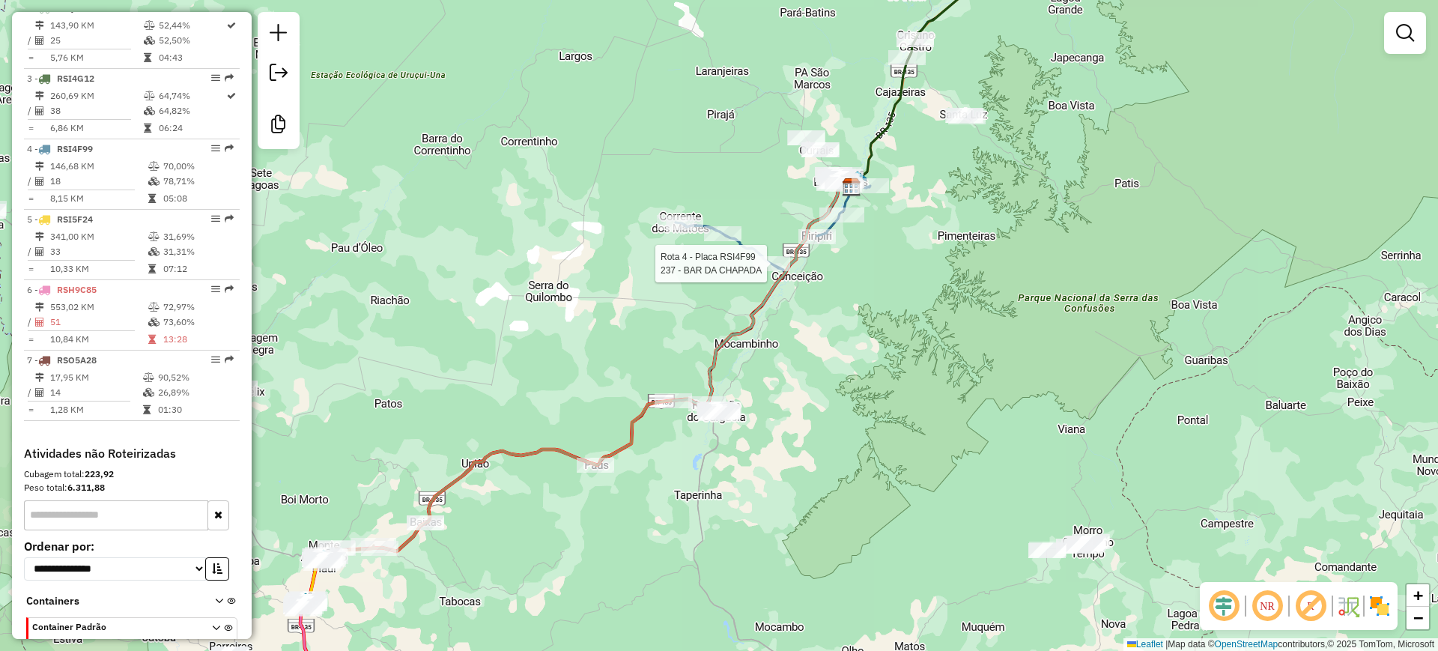
select select "**********"
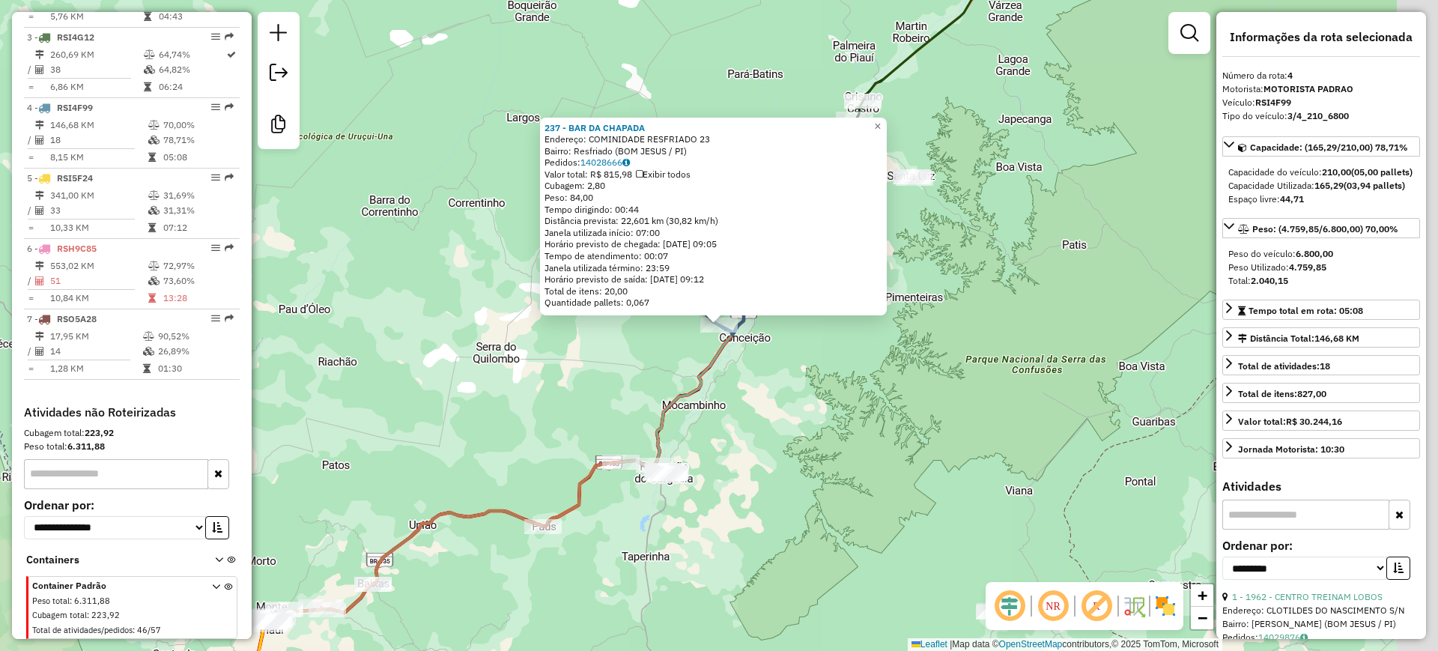
scroll to position [718, 0]
click at [920, 342] on div "237 - BAR DA CHAPADA Endereço: COMINIDADE RESFRIADO 23 Bairro: Resfriado (BOM J…" at bounding box center [719, 325] width 1438 height 651
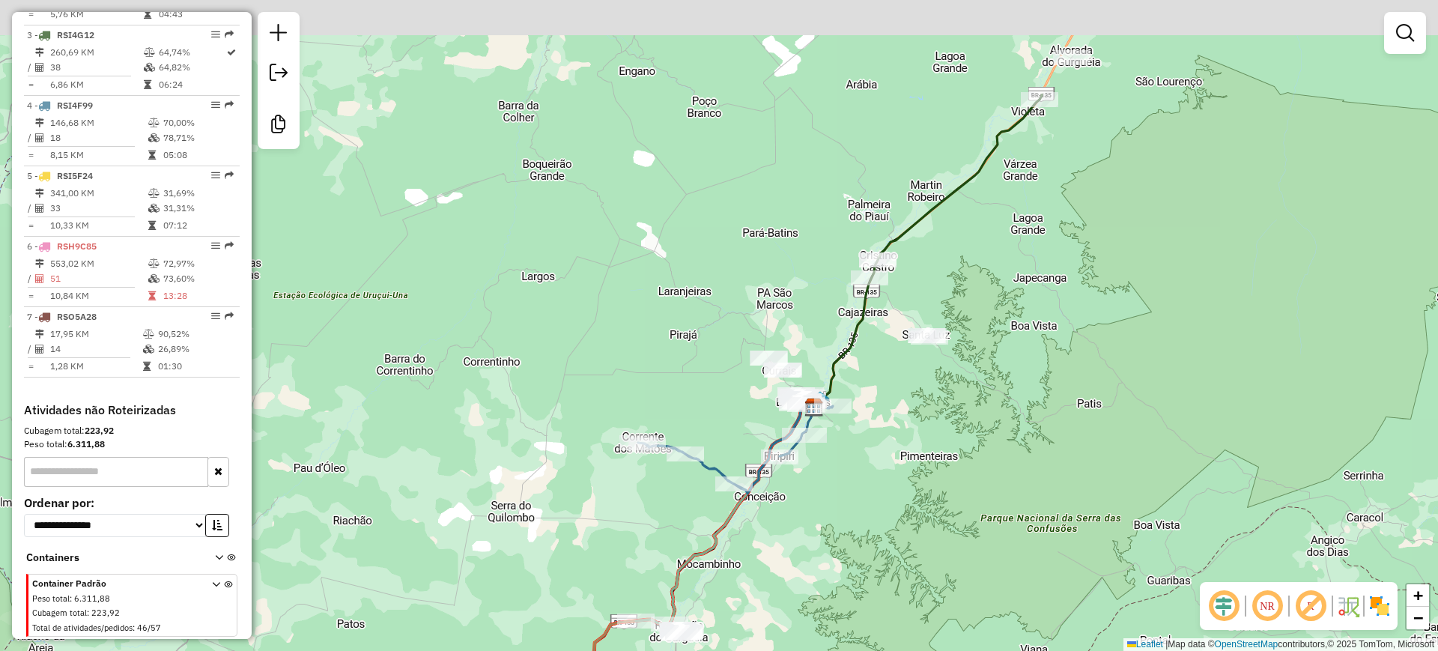
drag, startPoint x: 929, startPoint y: 285, endPoint x: 943, endPoint y: 444, distance: 160.2
click at [943, 444] on div "Janela de atendimento Grade de atendimento Capacidade Transportadoras Veículos …" at bounding box center [719, 325] width 1438 height 651
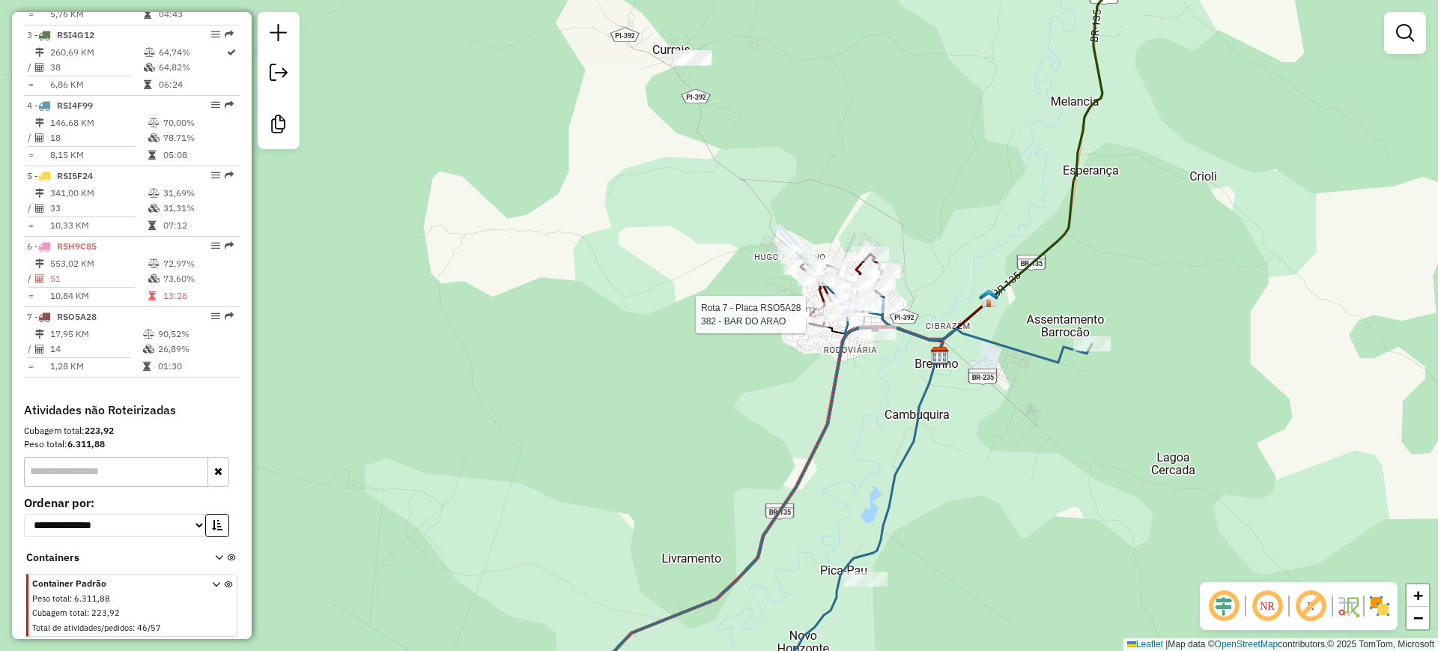
select select "**********"
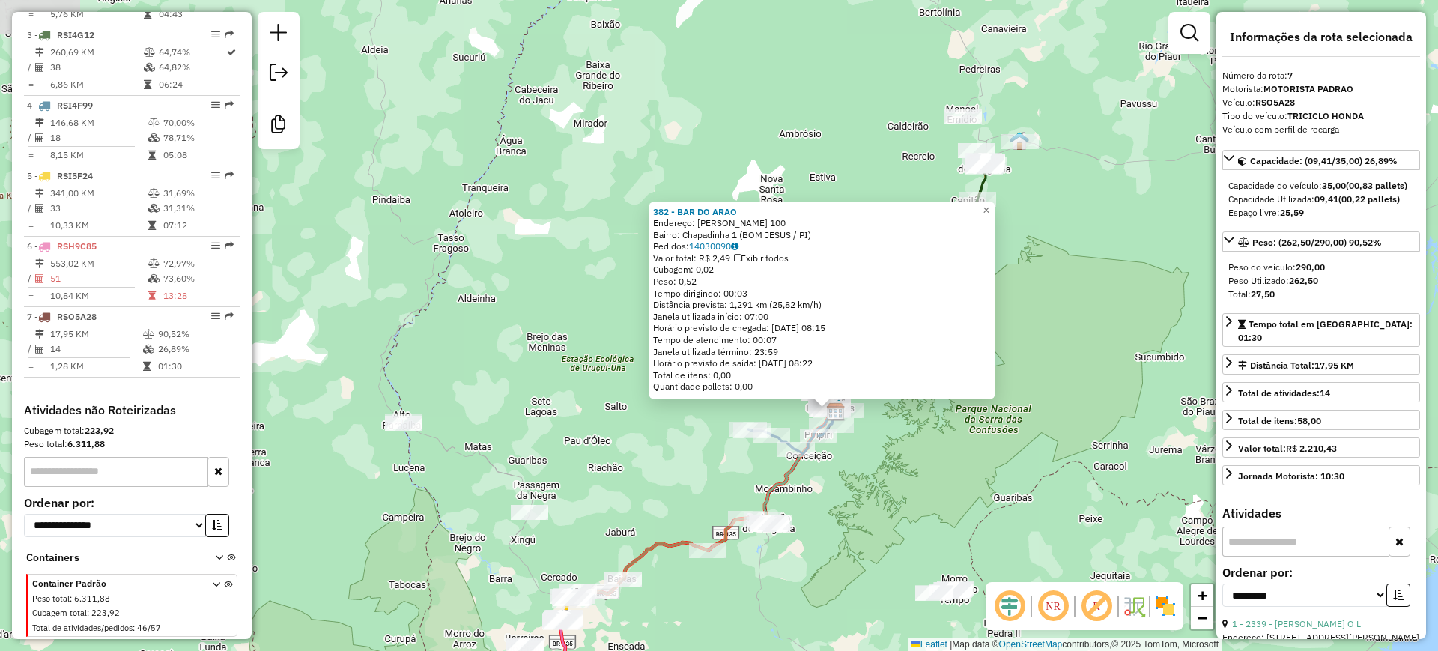
click at [873, 520] on div "382 - BAR DO ARAO Endereço: [PERSON_NAME] 100 Bairro: Chapadinha 1 (BOM JESUS /…" at bounding box center [719, 325] width 1438 height 651
click at [1061, 291] on div "382 - BAR DO ARAO Endereço: [PERSON_NAME] 100 Bairro: Chapadinha 1 (BOM JESUS /…" at bounding box center [719, 325] width 1438 height 651
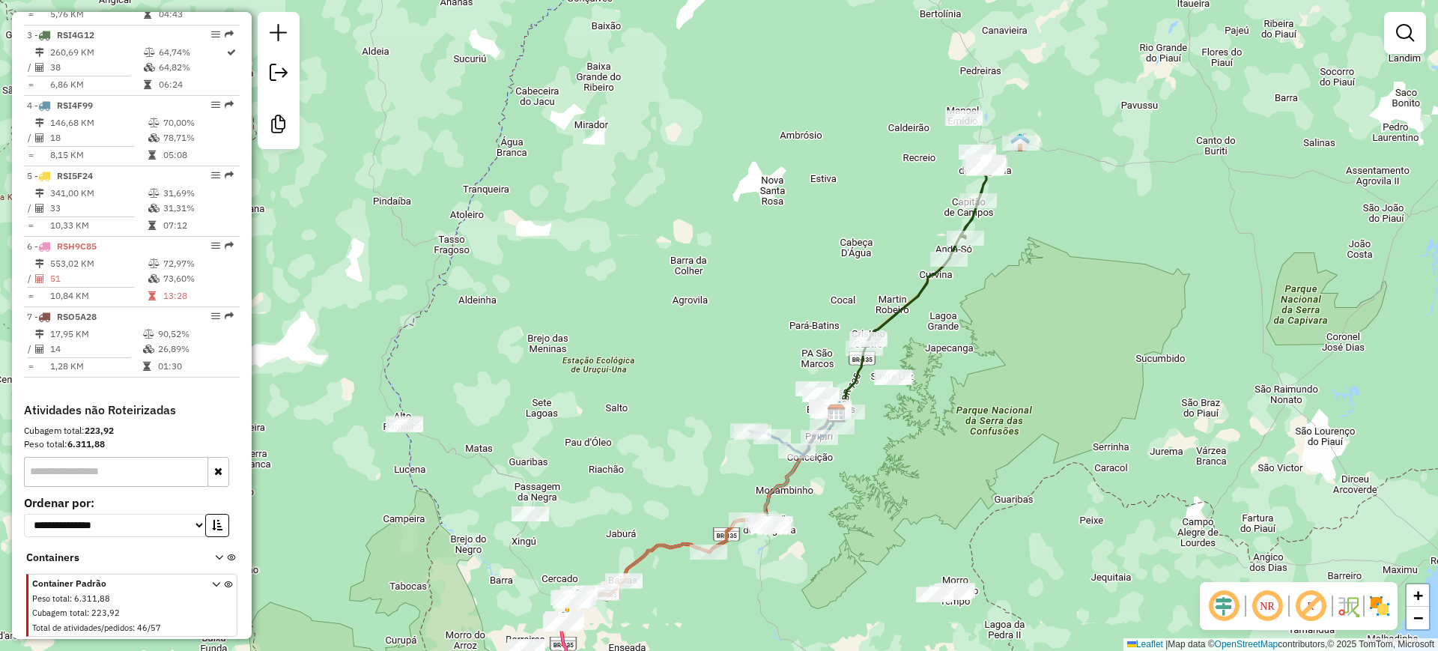
drag, startPoint x: 1072, startPoint y: 250, endPoint x: 1043, endPoint y: 295, distance: 53.2
click at [1043, 295] on div "Janela de atendimento Grade de atendimento Capacidade Transportadoras Veículos …" at bounding box center [719, 325] width 1438 height 651
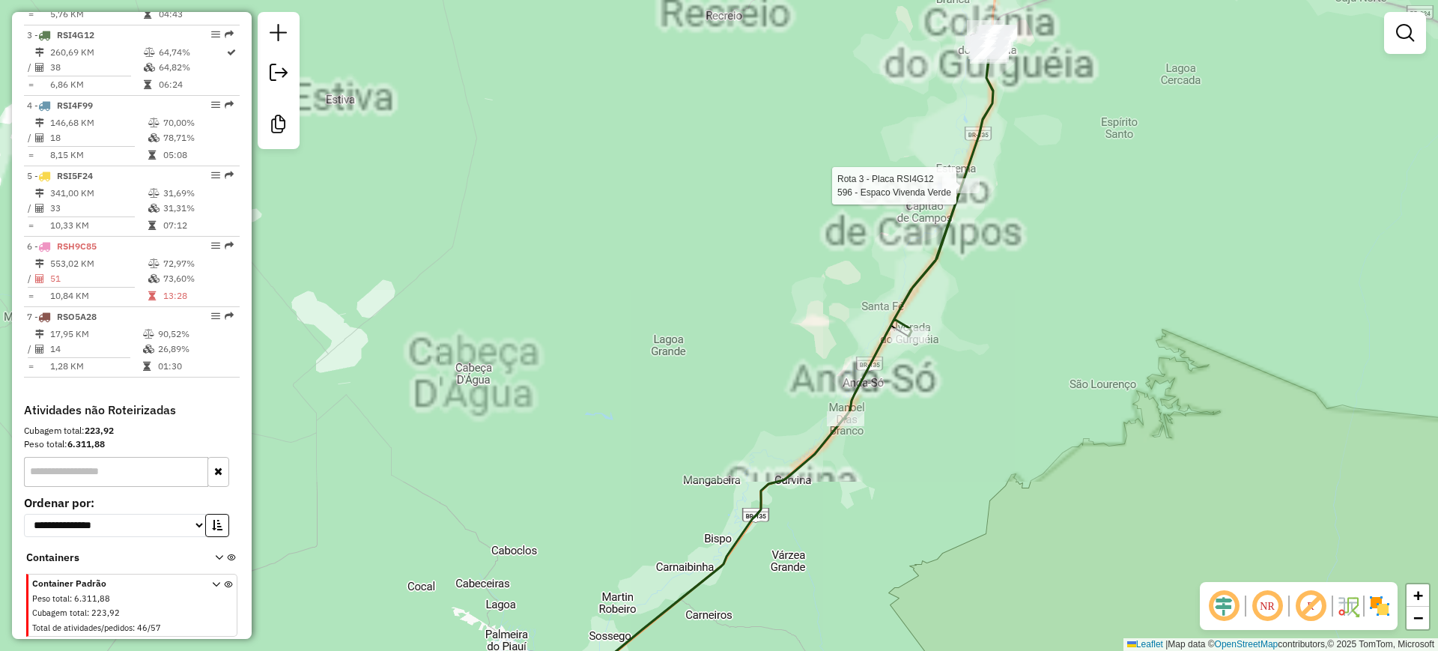
select select "**********"
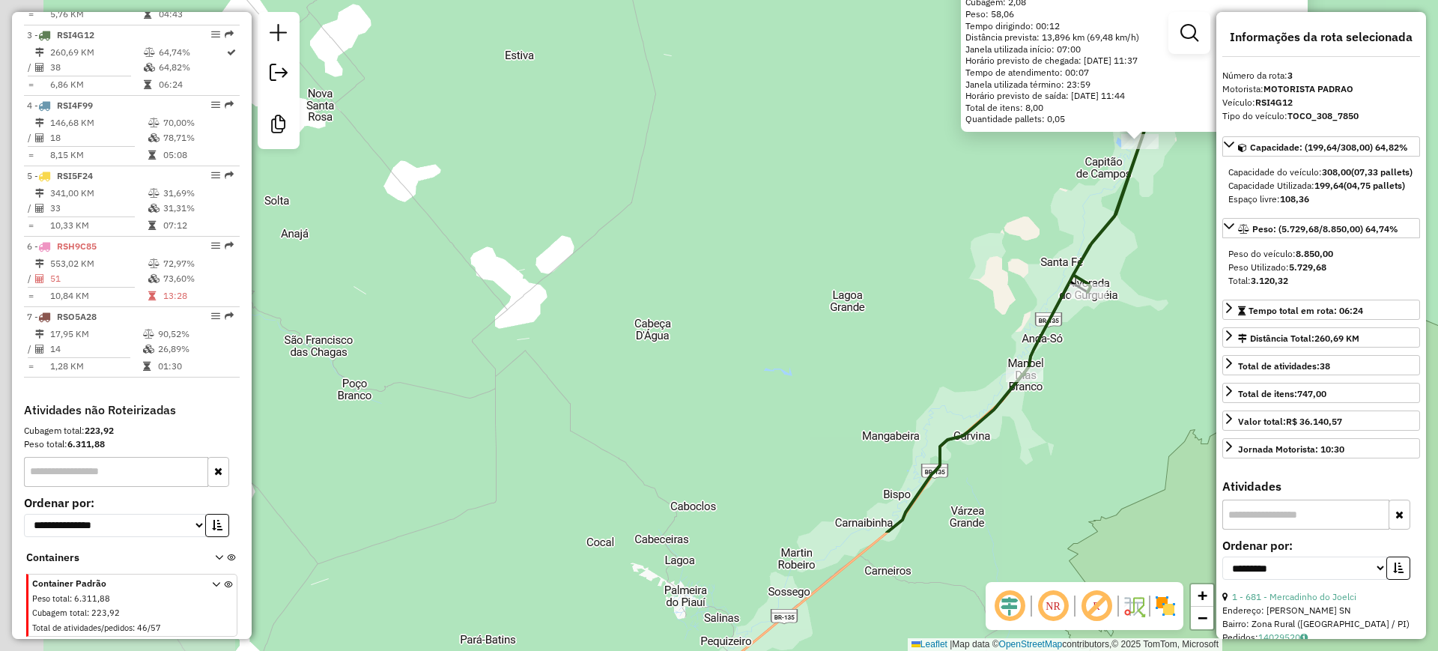
drag, startPoint x: 754, startPoint y: 422, endPoint x: 1174, endPoint y: 238, distance: 457.9
click at [1174, 238] on div "596 - Espaco Vivenda Verde Endereço: Zona Rural 1 Bairro: Fazenda Uniao Br135 (…" at bounding box center [719, 325] width 1438 height 651
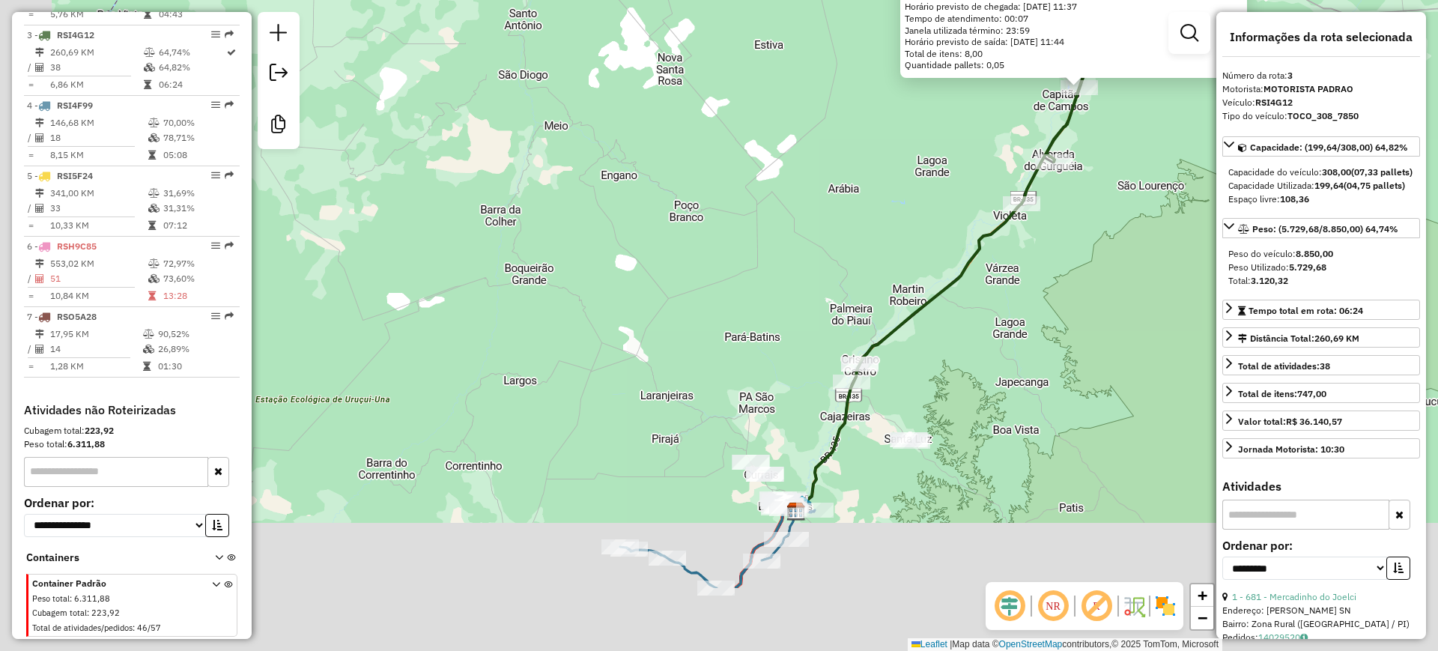
drag, startPoint x: 891, startPoint y: 261, endPoint x: 915, endPoint y: 218, distance: 49.6
click at [915, 218] on div "596 - Espaco Vivenda Verde Endereço: Zona Rural 1 Bairro: Fazenda Uniao Br135 (…" at bounding box center [719, 325] width 1438 height 651
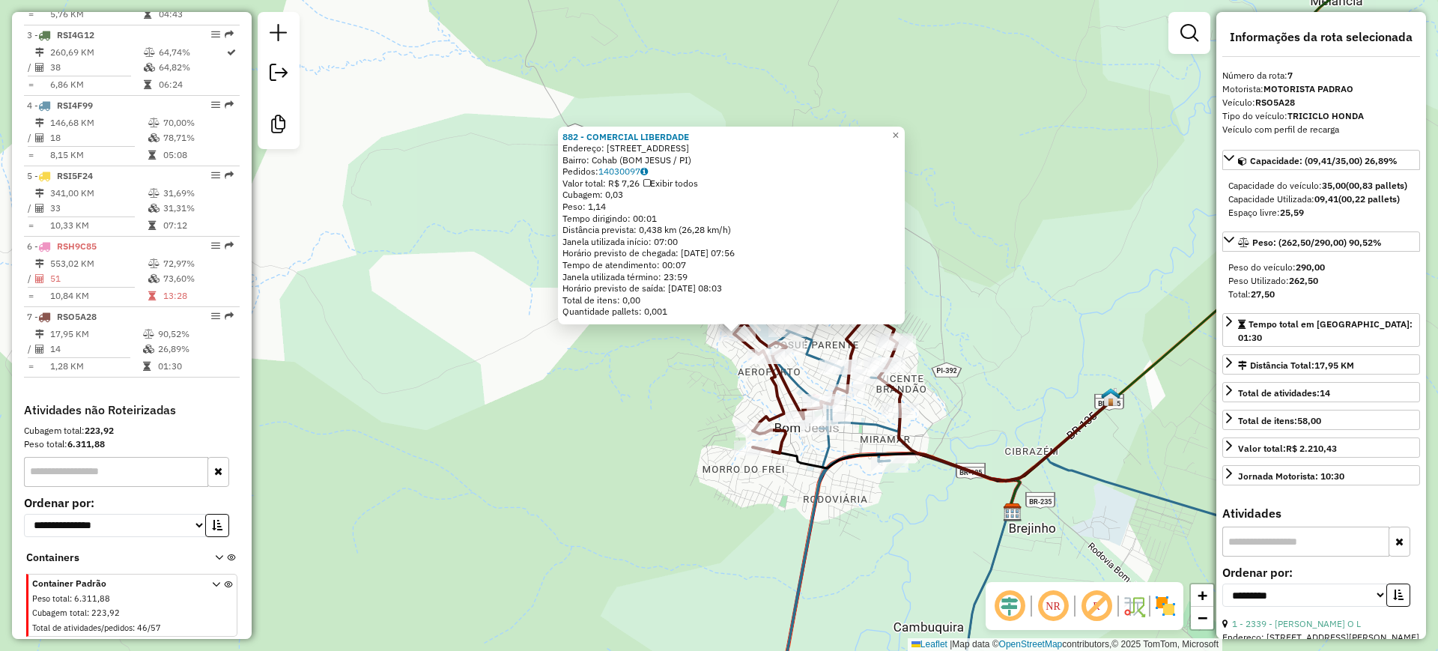
drag, startPoint x: 598, startPoint y: 358, endPoint x: 616, endPoint y: 367, distance: 20.1
click at [616, 367] on div "882 - COMERCIAL LIBERDADE Endereço: [STREET_ADDRESS] Bairro: Cohab (BOM JESUS /…" at bounding box center [719, 325] width 1438 height 651
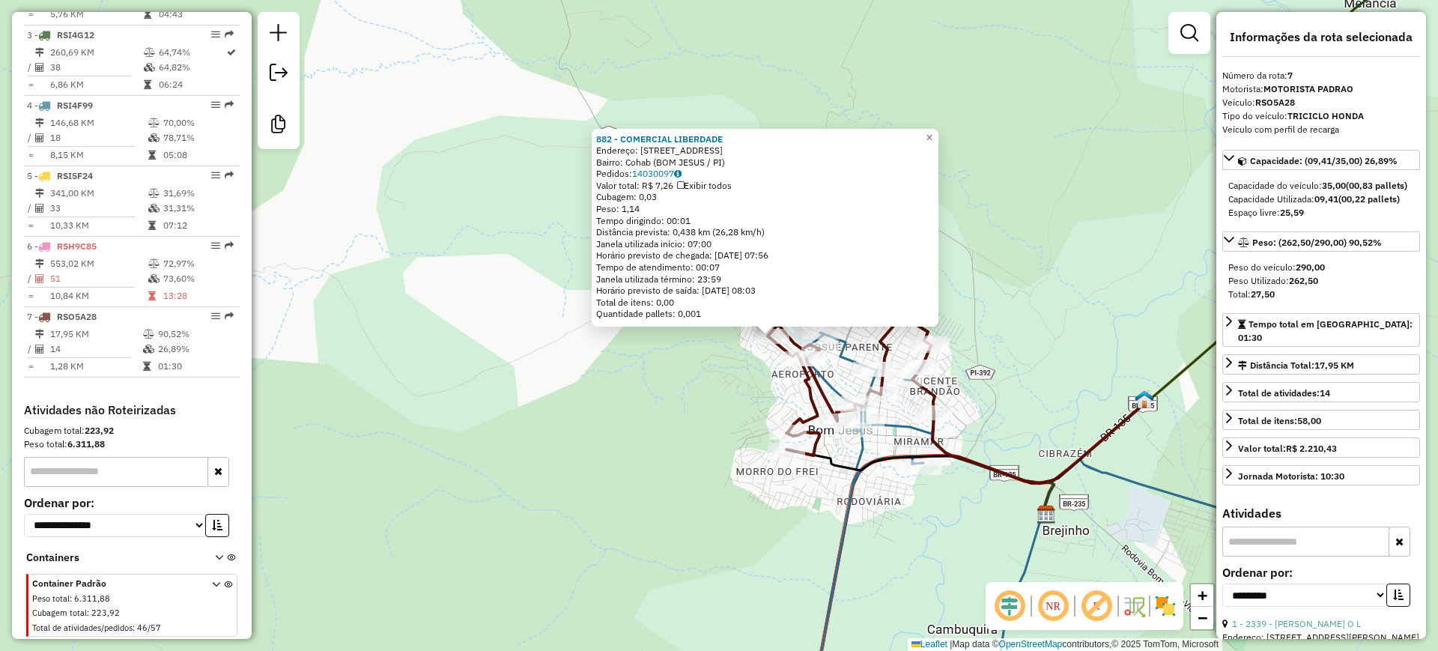
click at [734, 399] on div "882 - COMERCIAL LIBERDADE Endereço: [STREET_ADDRESS] Bairro: Cohab (BOM JESUS /…" at bounding box center [719, 325] width 1438 height 651
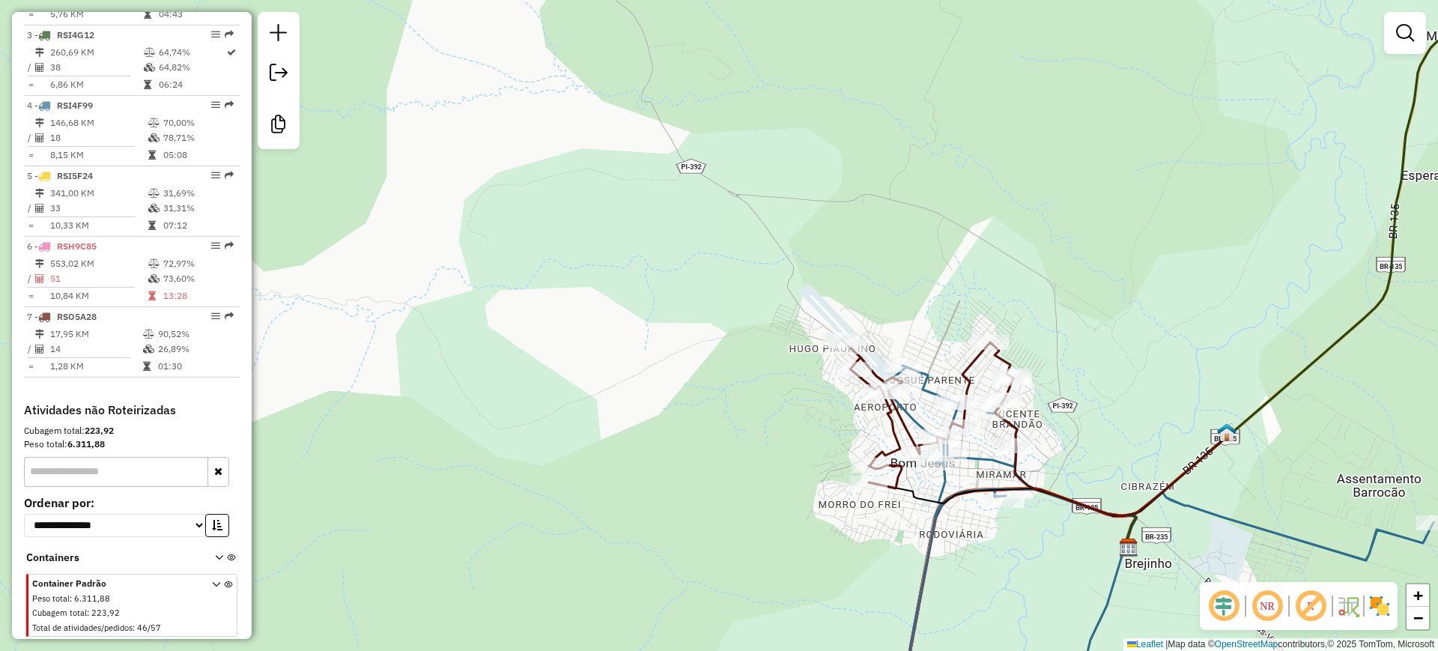
drag, startPoint x: 712, startPoint y: 384, endPoint x: 794, endPoint y: 417, distance: 88.1
click at [794, 417] on div "Janela de atendimento Grade de atendimento Capacidade Transportadoras Veículos …" at bounding box center [719, 325] width 1438 height 651
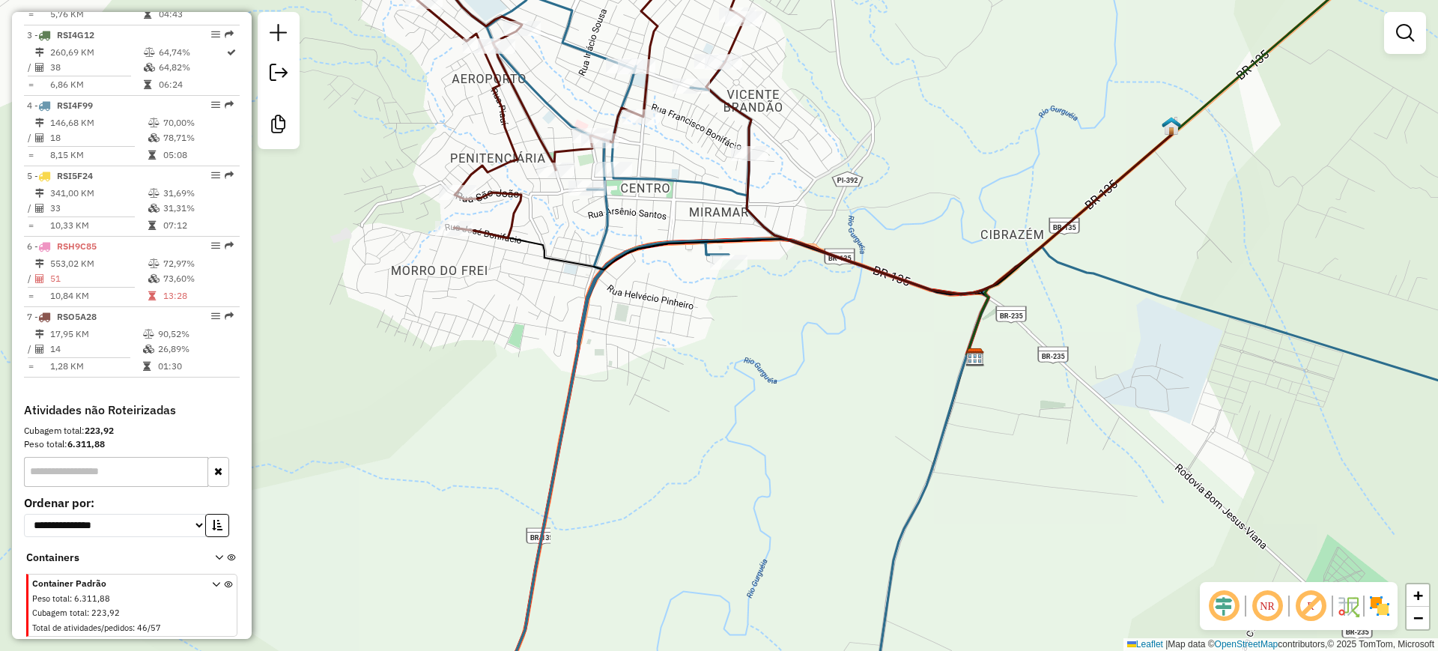
click at [978, 357] on img at bounding box center [975, 357] width 19 height 19
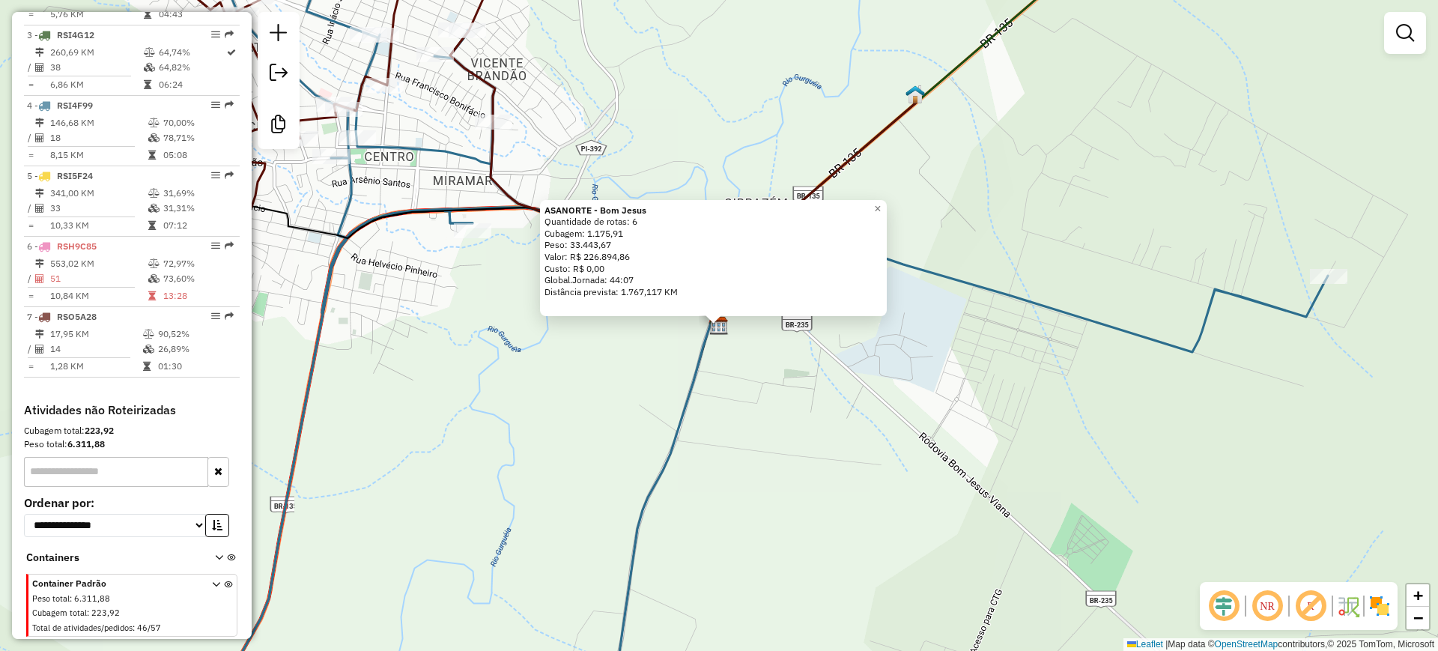
click at [836, 422] on div "ASANORTE - Bom Jesus Quantidade de rotas: 6 Cubagem: 1.175,91 Peso: 33.443,67 V…" at bounding box center [719, 325] width 1438 height 651
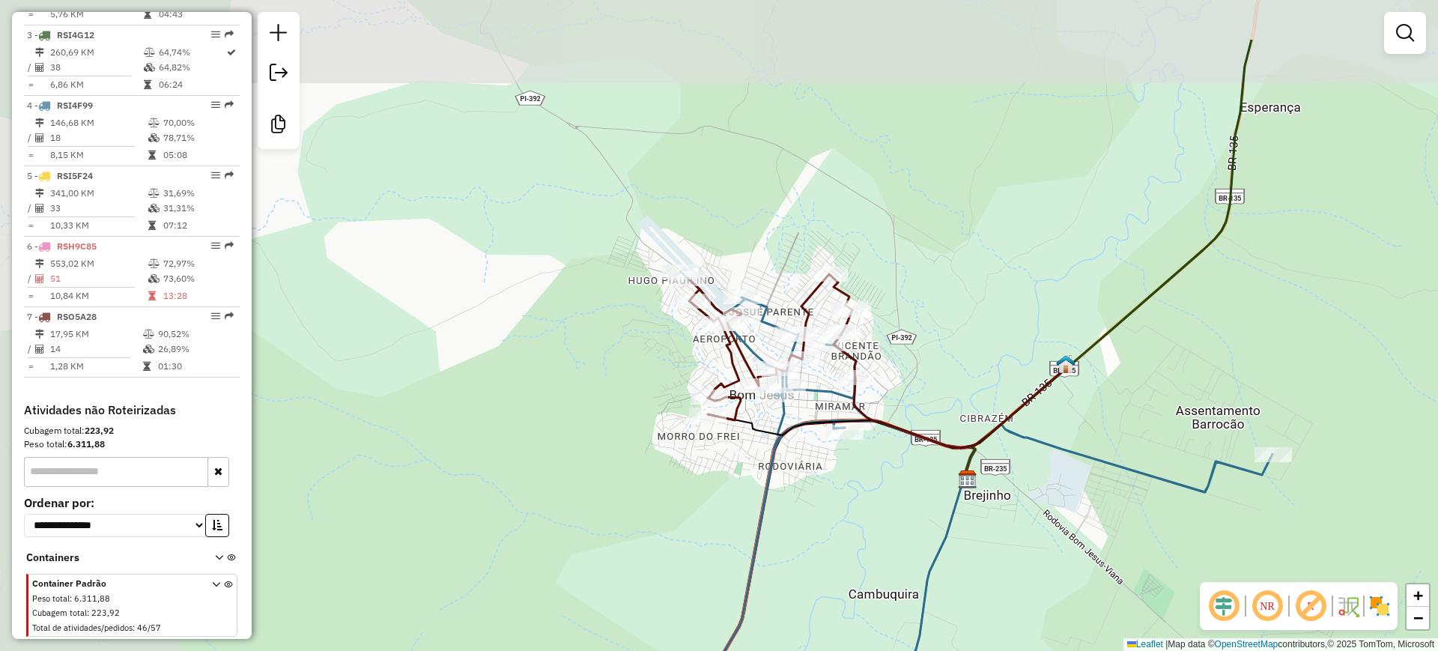
drag, startPoint x: 681, startPoint y: 435, endPoint x: 873, endPoint y: 524, distance: 211.8
click at [873, 524] on div "Janela de atendimento Grade de atendimento Capacidade Transportadoras Veículos …" at bounding box center [719, 325] width 1438 height 651
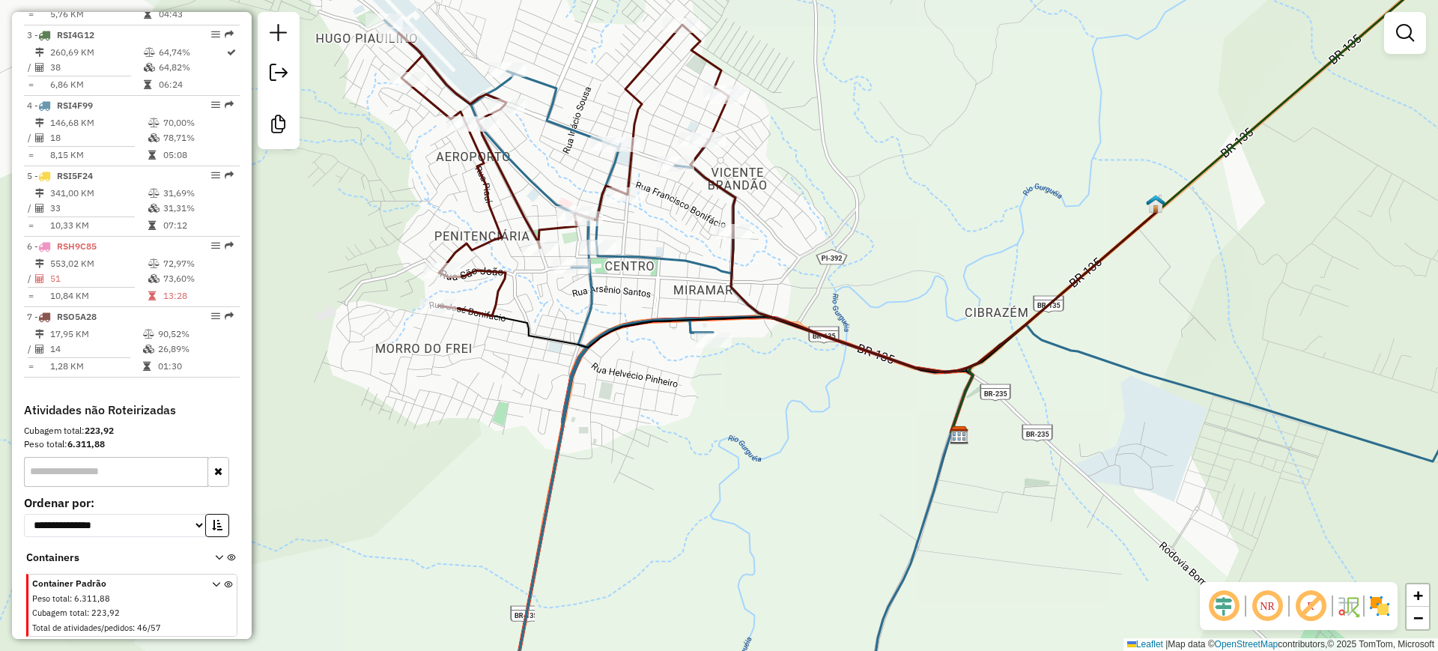
drag, startPoint x: 912, startPoint y: 488, endPoint x: 804, endPoint y: 407, distance: 134.8
click at [851, 448] on div "Janela de atendimento Grade de atendimento Capacidade Transportadoras Veículos …" at bounding box center [719, 325] width 1438 height 651
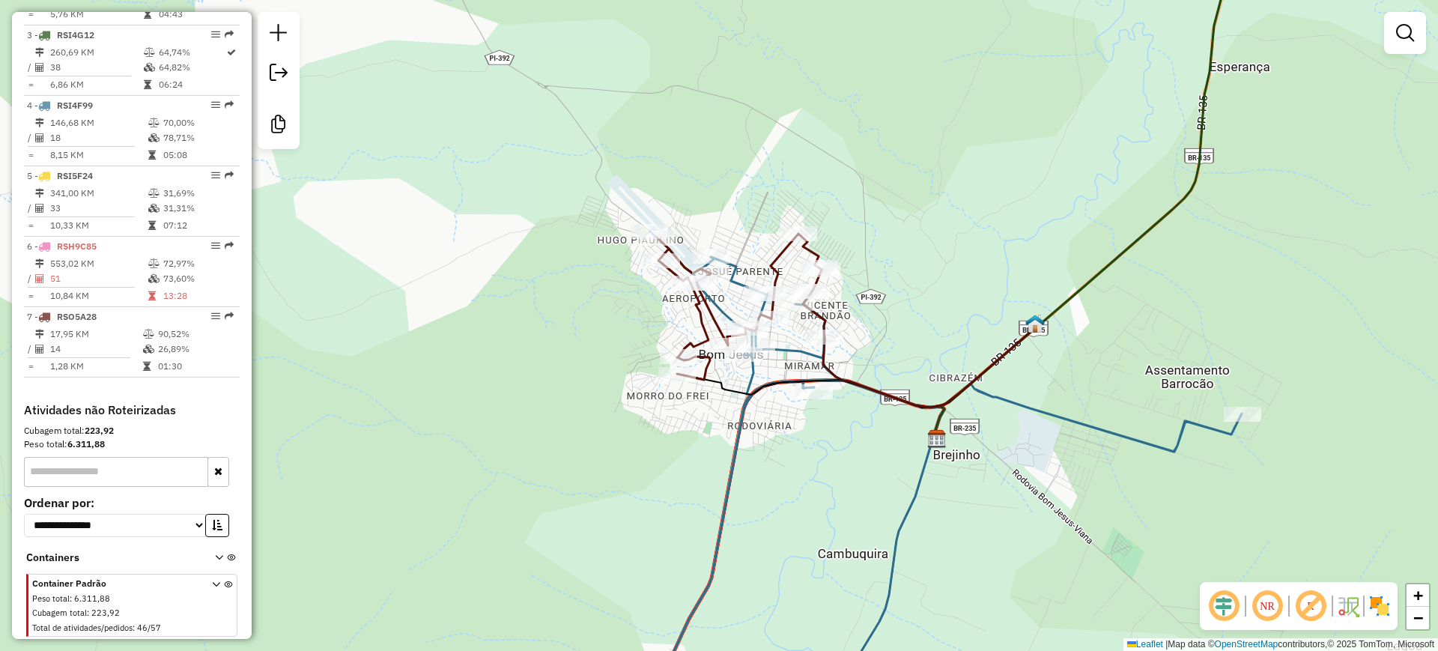
drag, startPoint x: 748, startPoint y: 407, endPoint x: 823, endPoint y: 440, distance: 82.1
click at [823, 440] on div "Janela de atendimento Grade de atendimento Capacidade Transportadoras Veículos …" at bounding box center [719, 325] width 1438 height 651
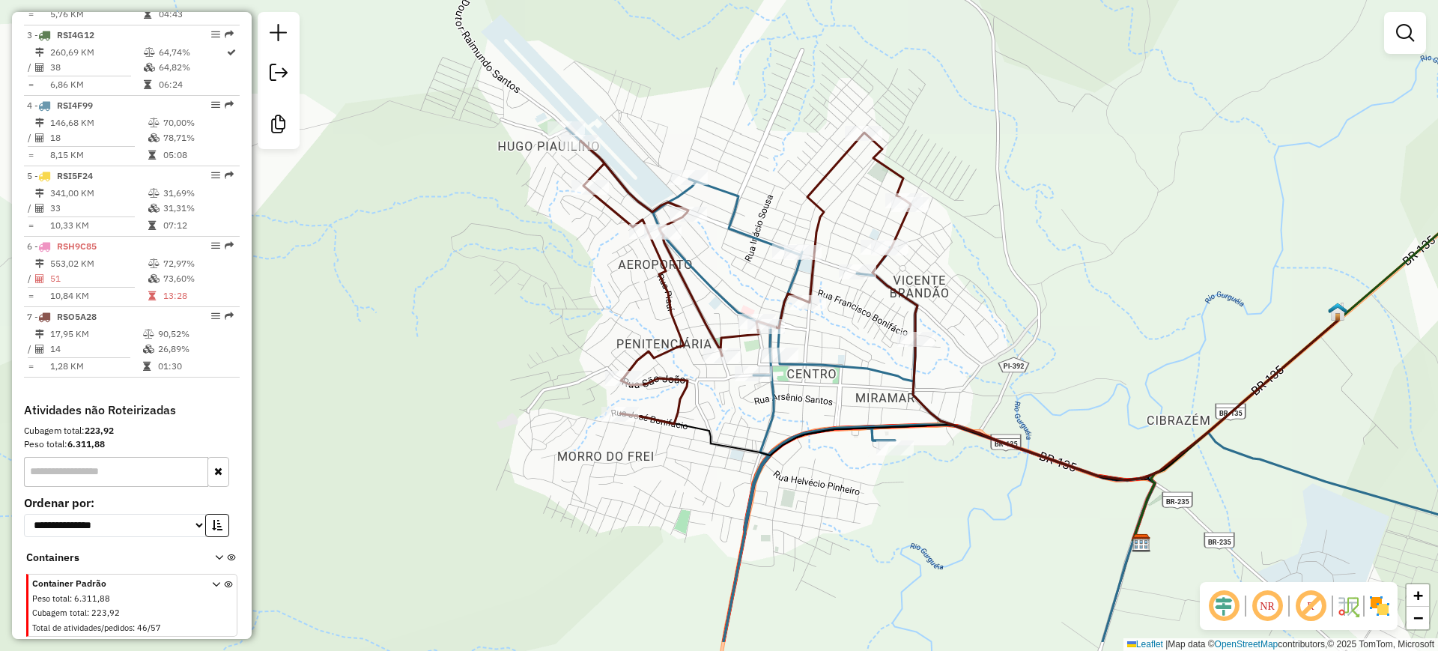
drag, startPoint x: 801, startPoint y: 234, endPoint x: 811, endPoint y: 161, distance: 73.3
click at [811, 161] on div "Janela de atendimento Grade de atendimento Capacidade Transportadoras Veículos …" at bounding box center [719, 325] width 1438 height 651
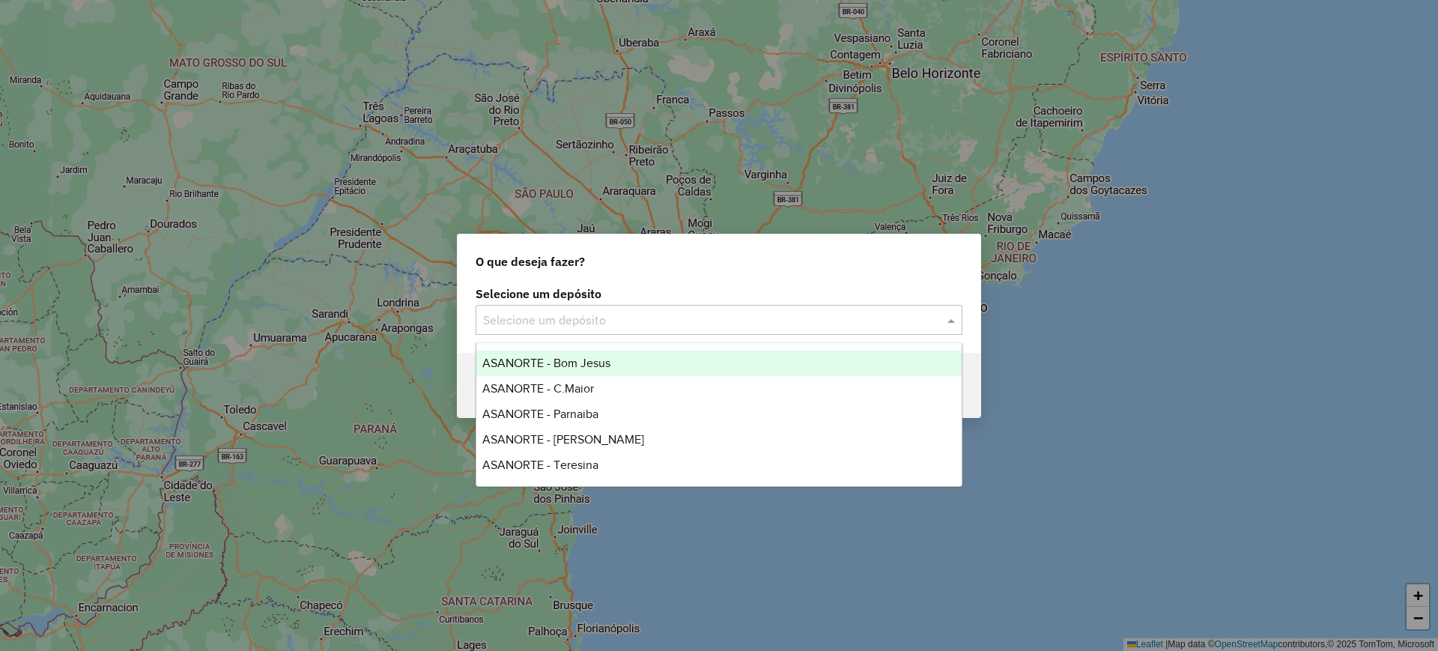
drag, startPoint x: 655, startPoint y: 313, endPoint x: 637, endPoint y: 336, distance: 28.9
click at [655, 314] on input "text" at bounding box center [704, 321] width 442 height 18
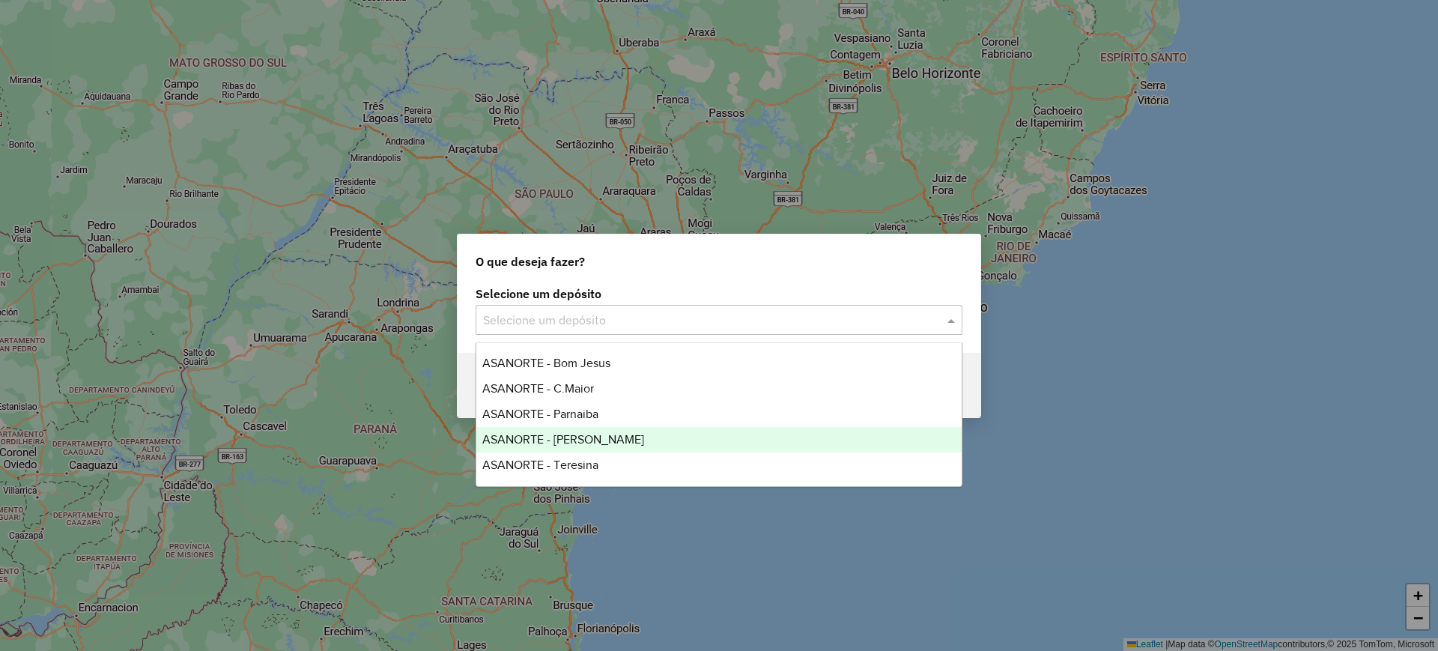
click at [581, 430] on div "ASANORTE - [PERSON_NAME]" at bounding box center [718, 439] width 485 height 25
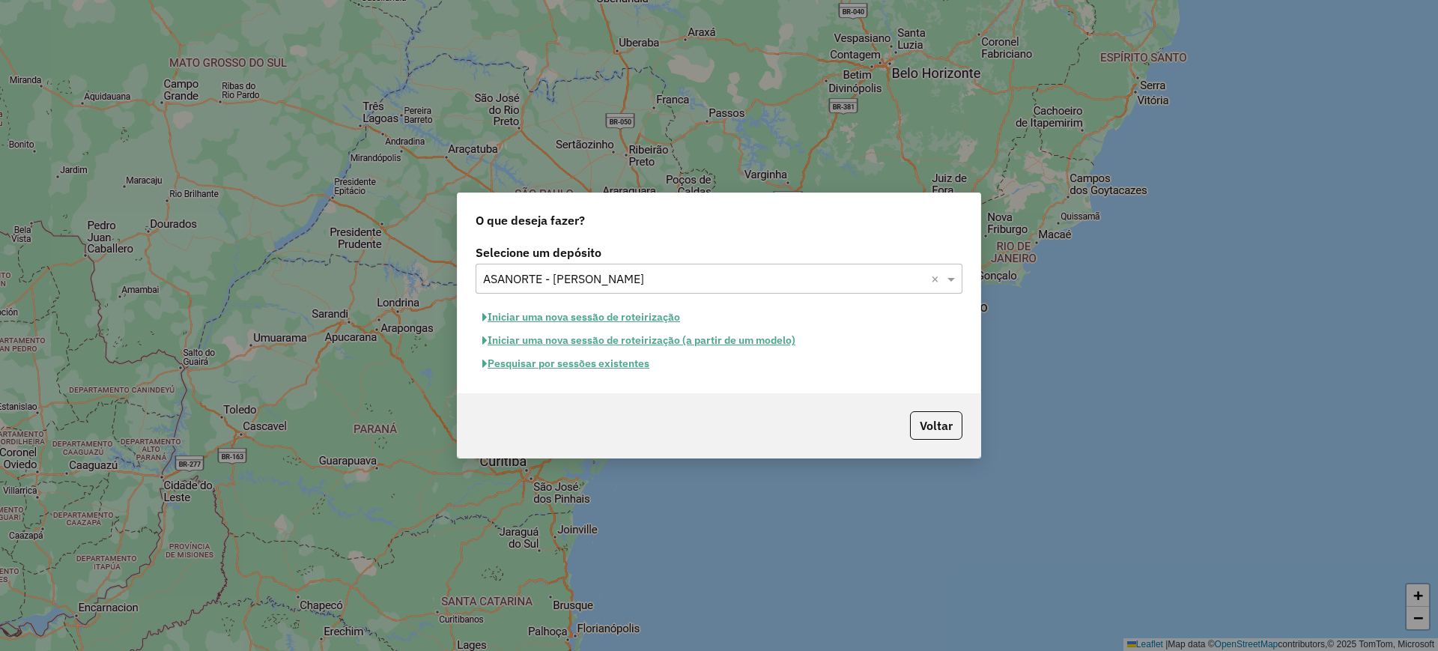
click at [611, 363] on button "Pesquisar por sessões existentes" at bounding box center [566, 363] width 181 height 23
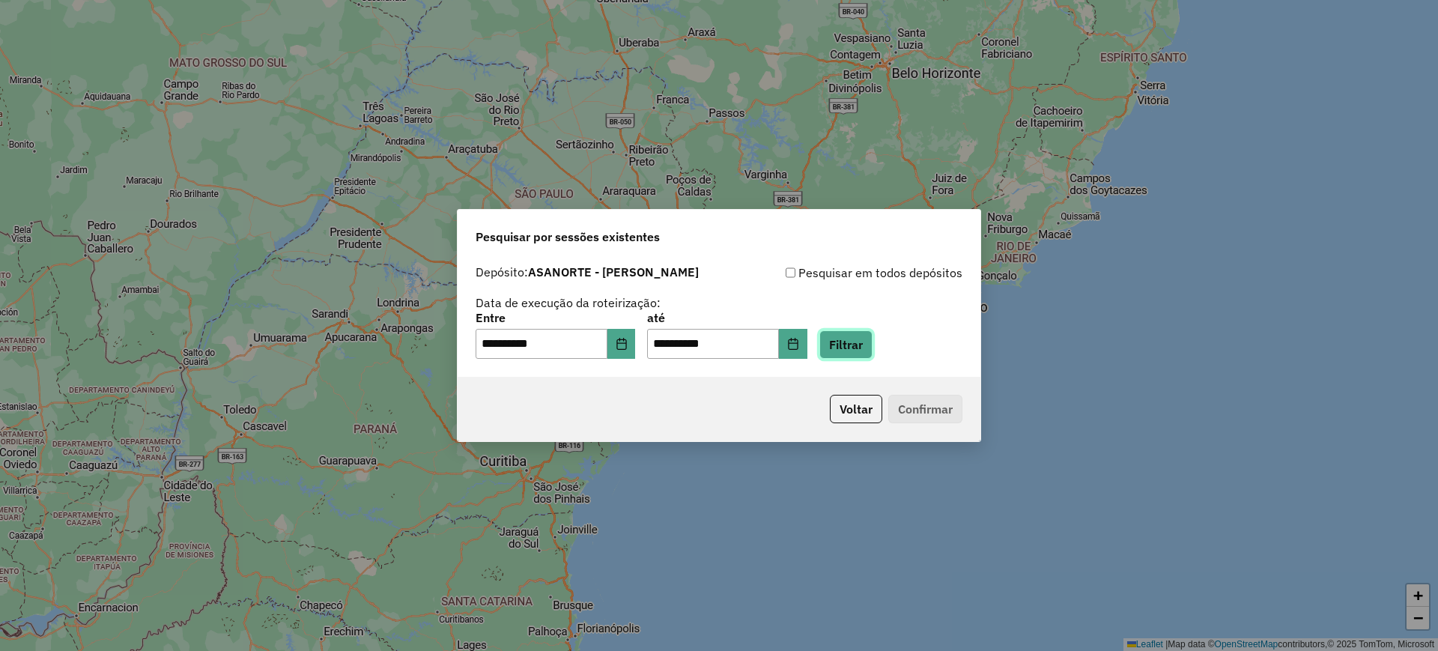
click at [866, 351] on button "Filtrar" at bounding box center [846, 344] width 53 height 28
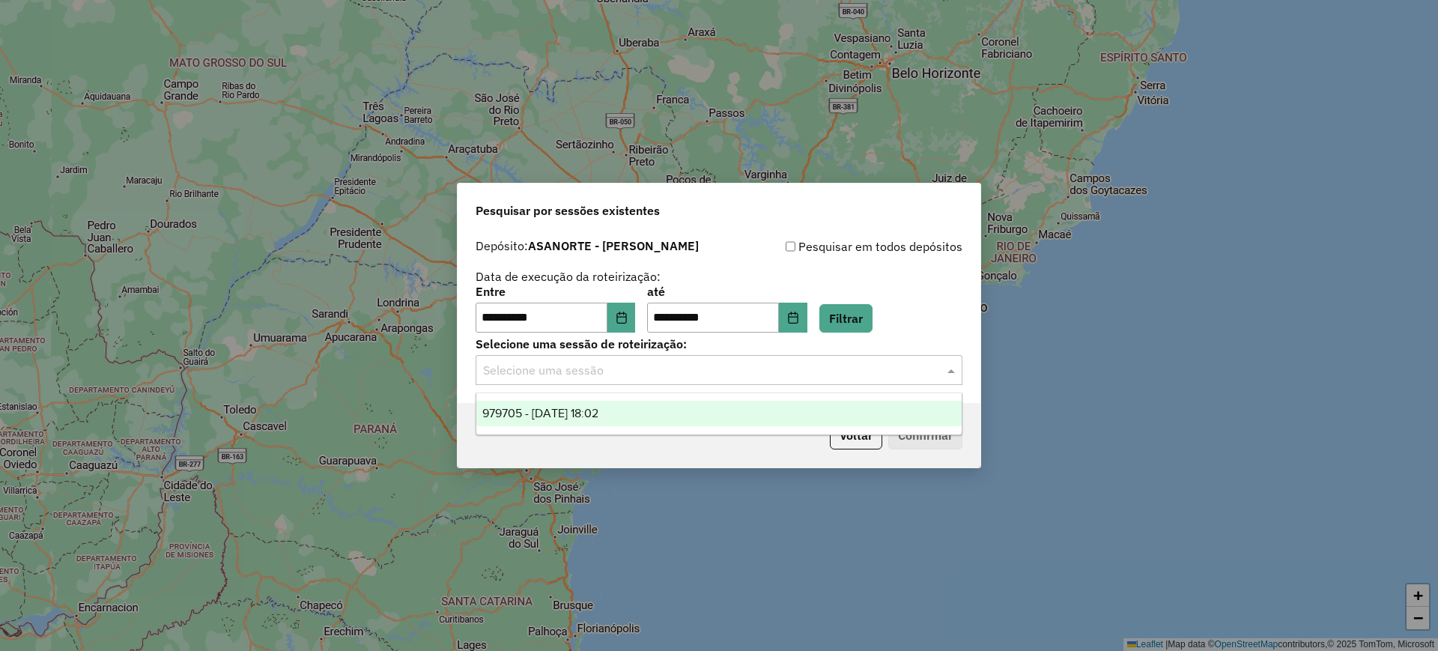
click at [587, 375] on input "text" at bounding box center [704, 371] width 442 height 18
drag, startPoint x: 586, startPoint y: 405, endPoint x: 599, endPoint y: 405, distance: 13.5
click at [588, 405] on div "979705 - [DATE] 18:02" at bounding box center [718, 413] width 485 height 25
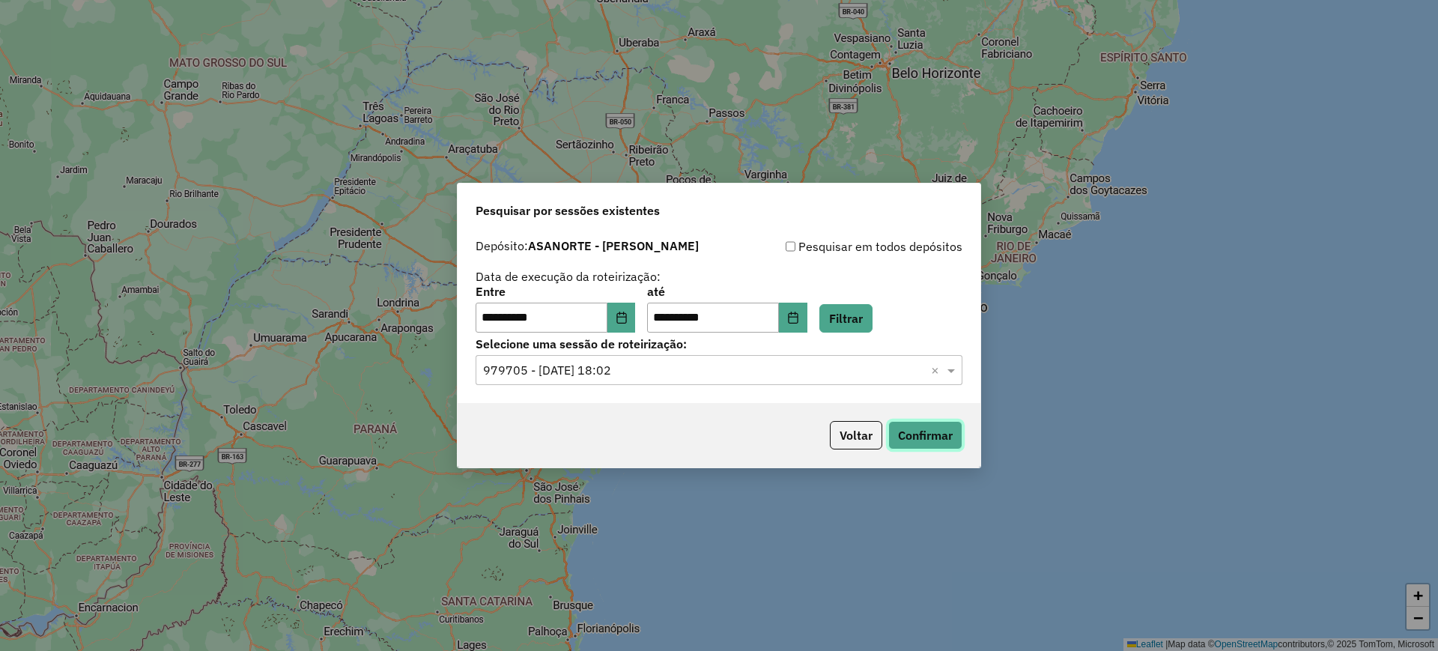
click at [916, 433] on button "Confirmar" at bounding box center [925, 435] width 74 height 28
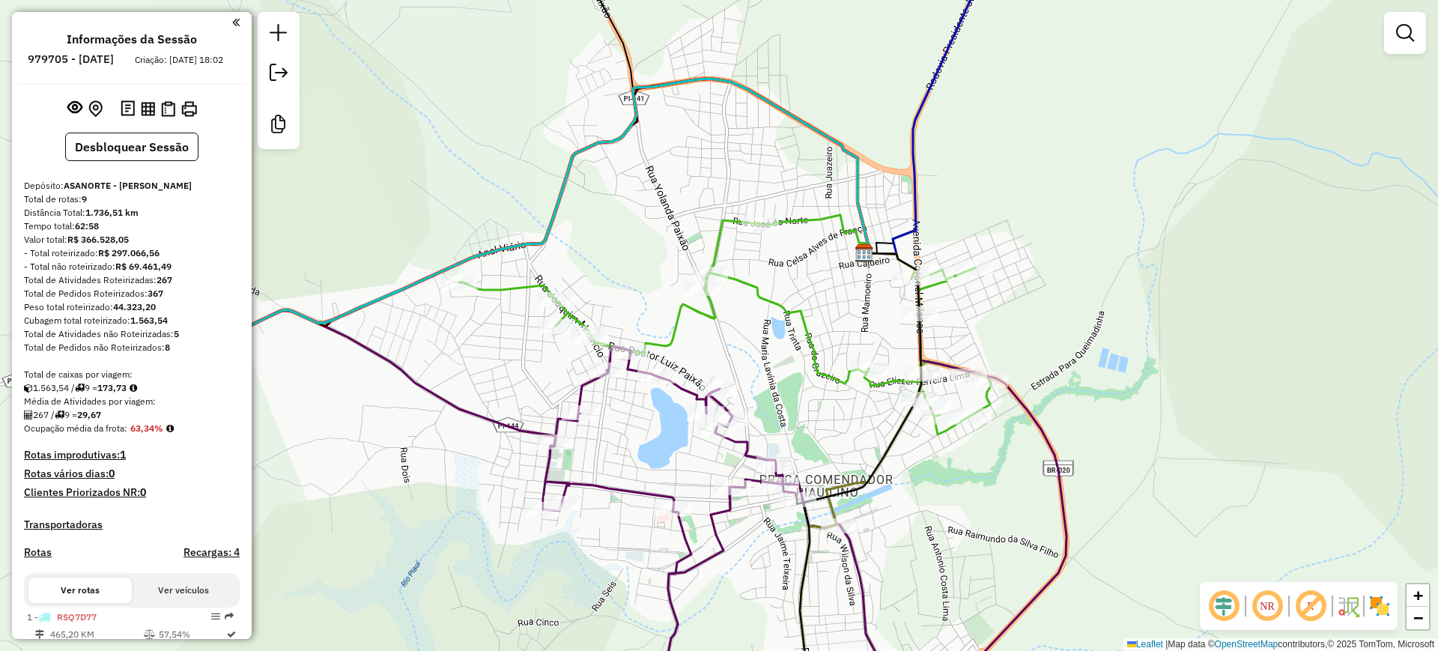
drag, startPoint x: 552, startPoint y: 251, endPoint x: 757, endPoint y: 288, distance: 208.6
click at [799, 279] on div "Janela de atendimento Grade de atendimento Capacidade Transportadoras Veículos …" at bounding box center [719, 325] width 1438 height 651
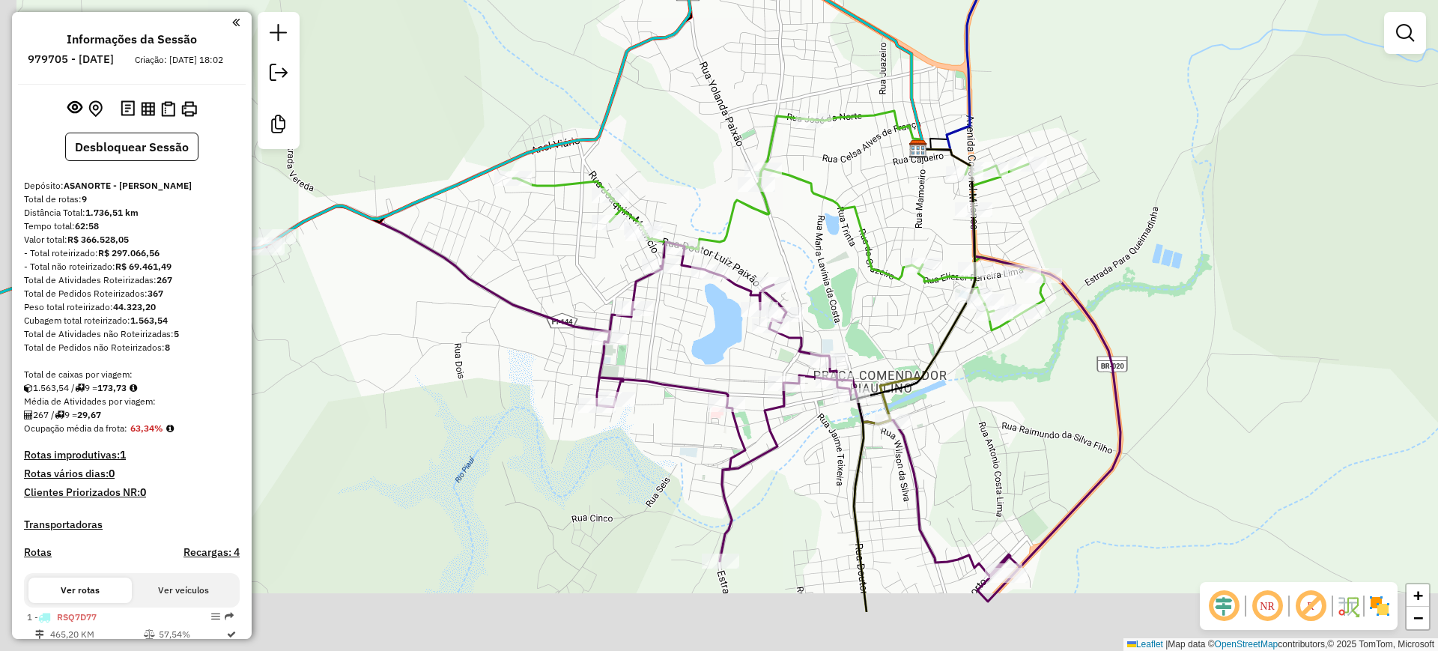
drag, startPoint x: 826, startPoint y: 439, endPoint x: 884, endPoint y: 329, distance: 124.3
click at [883, 330] on div "Janela de atendimento Grade de atendimento Capacidade Transportadoras Veículos …" at bounding box center [719, 325] width 1438 height 651
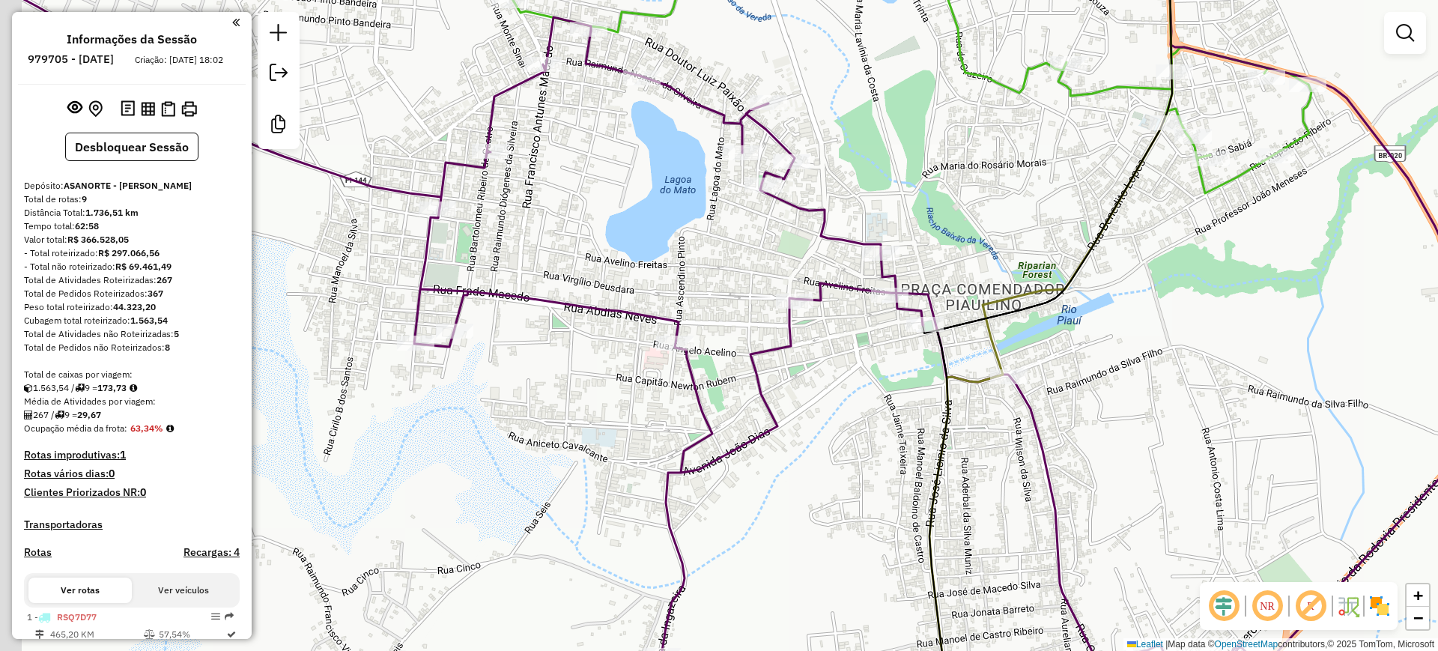
drag, startPoint x: 788, startPoint y: 422, endPoint x: 901, endPoint y: 393, distance: 116.8
click at [896, 396] on div "Janela de atendimento Grade de atendimento Capacidade Transportadoras Veículos …" at bounding box center [719, 325] width 1438 height 651
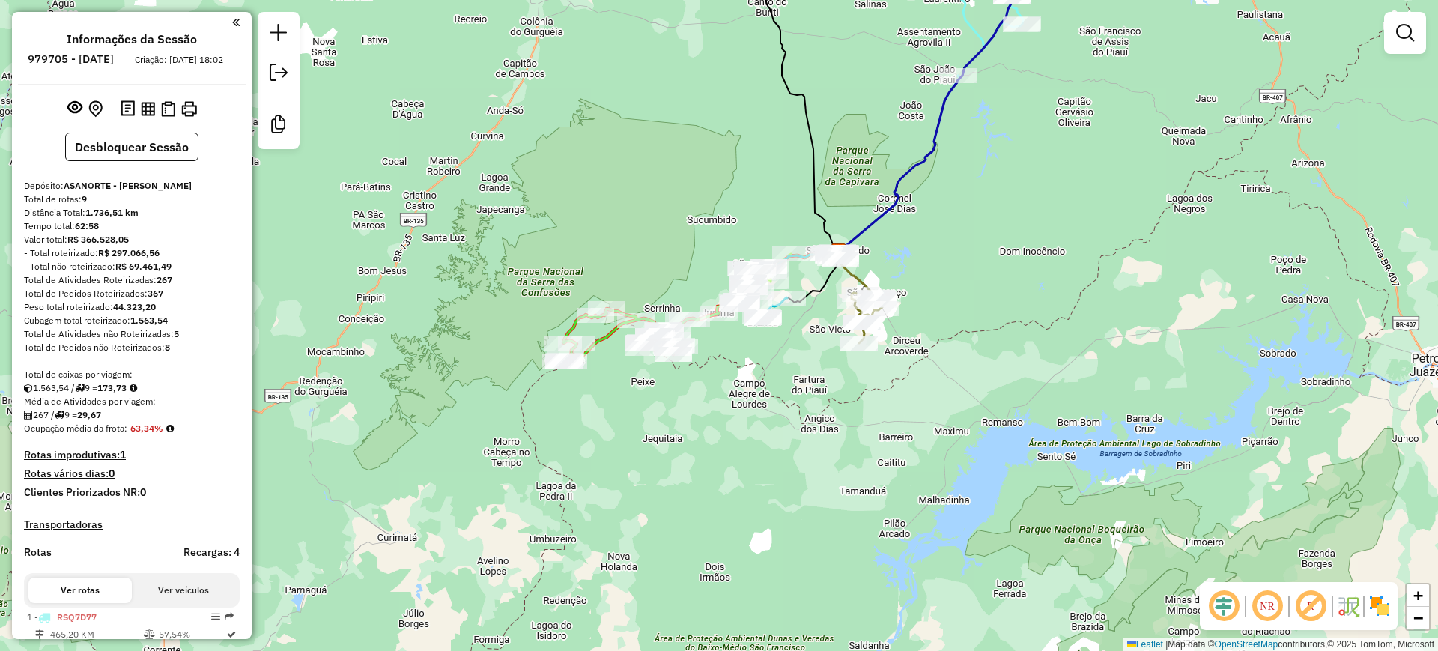
drag, startPoint x: 793, startPoint y: 306, endPoint x: 667, endPoint y: 303, distance: 125.9
click at [670, 301] on div "Janela de atendimento Grade de atendimento Capacidade Transportadoras Veículos …" at bounding box center [719, 325] width 1438 height 651
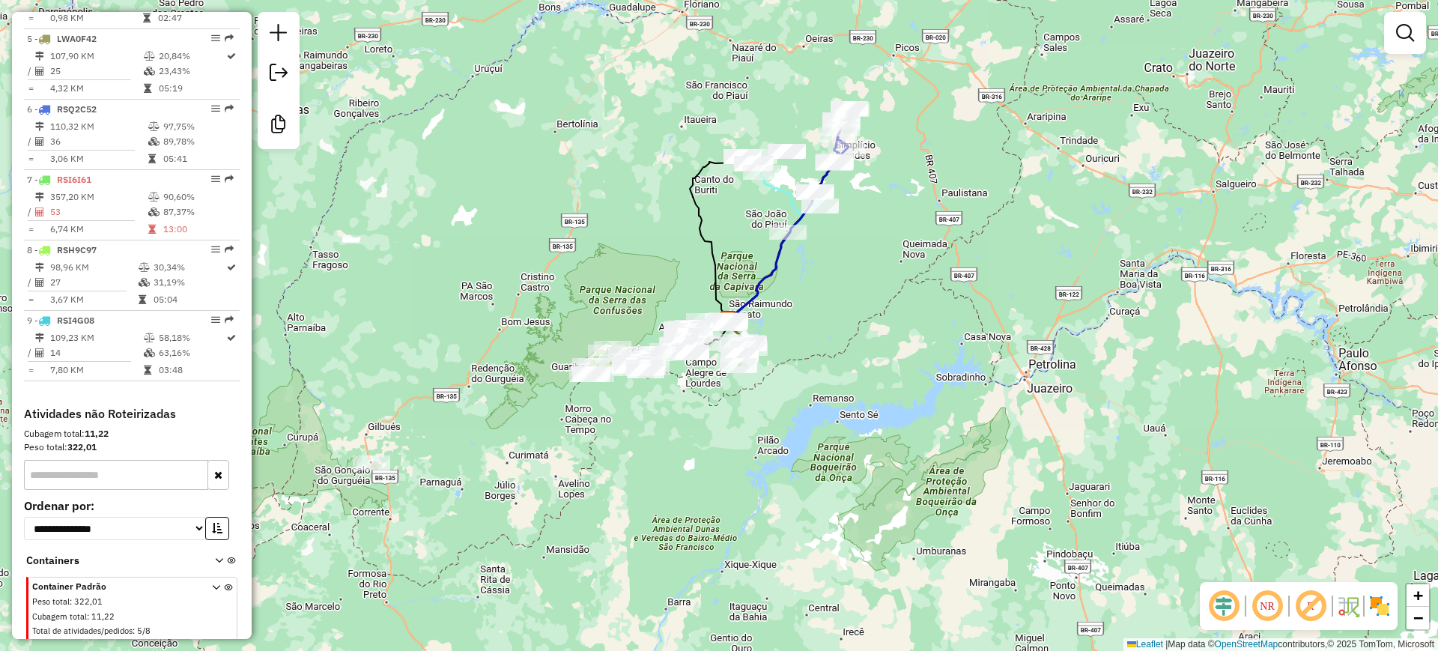
scroll to position [877, 0]
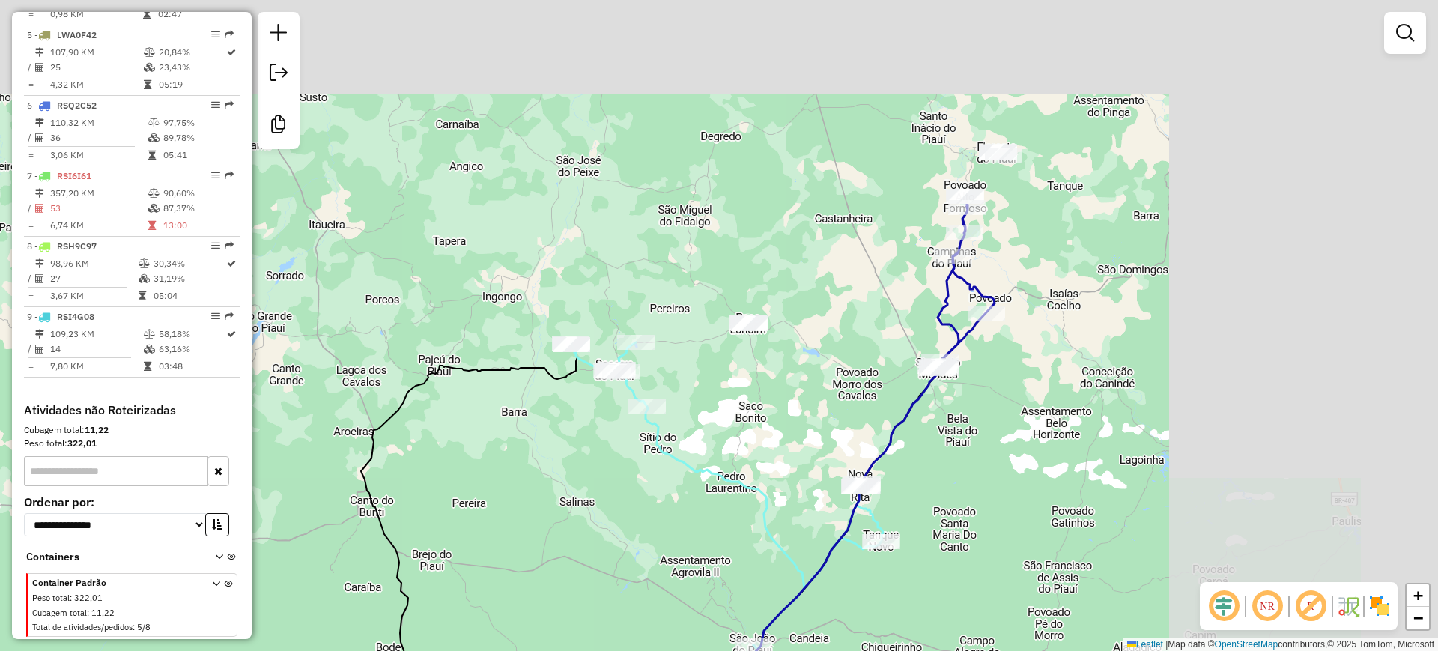
drag, startPoint x: 1055, startPoint y: 122, endPoint x: 696, endPoint y: 389, distance: 447.7
click at [696, 389] on div "Rota 1 - Placa RSQ7D77 1564 - churrasqueira arena Janela de atendimento Grade d…" at bounding box center [719, 325] width 1438 height 651
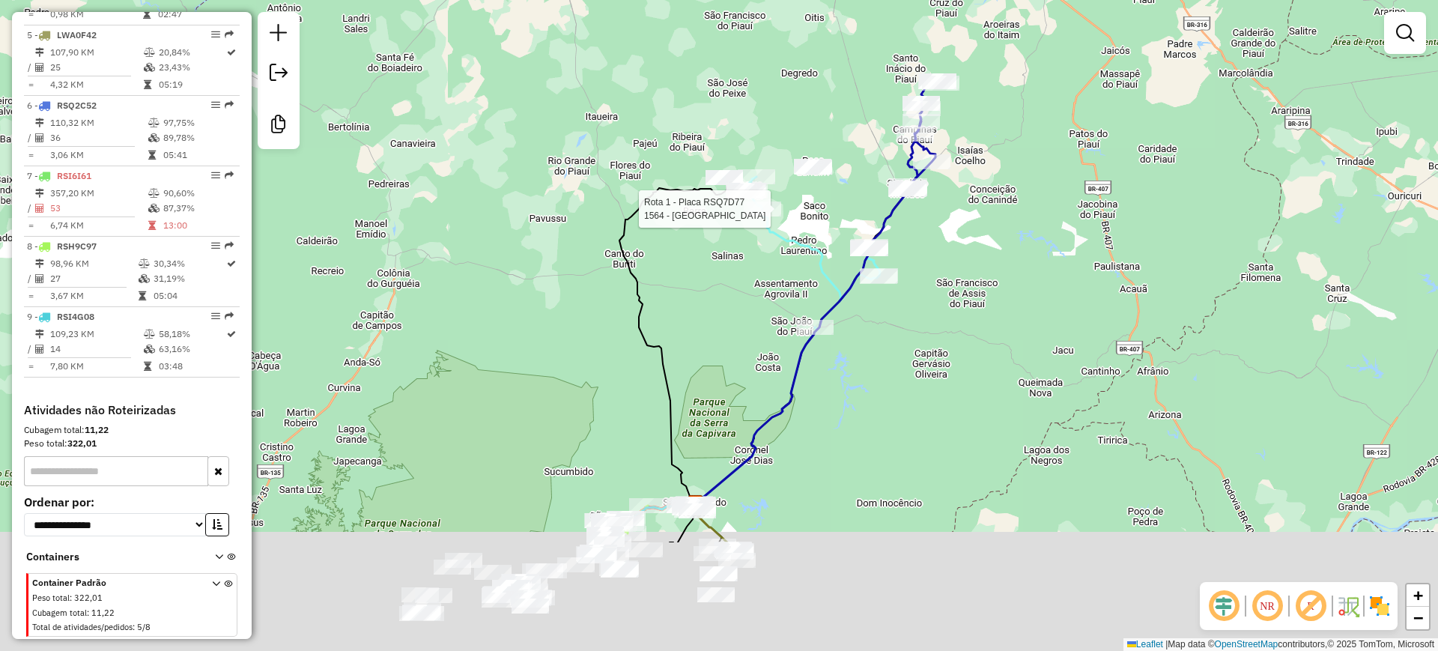
drag, startPoint x: 787, startPoint y: 381, endPoint x: 836, endPoint y: 139, distance: 247.7
click at [834, 142] on div "Rota 1 - Placa RSQ7D77 1564 - churrasqueira arena Janela de atendimento Grade d…" at bounding box center [719, 325] width 1438 height 651
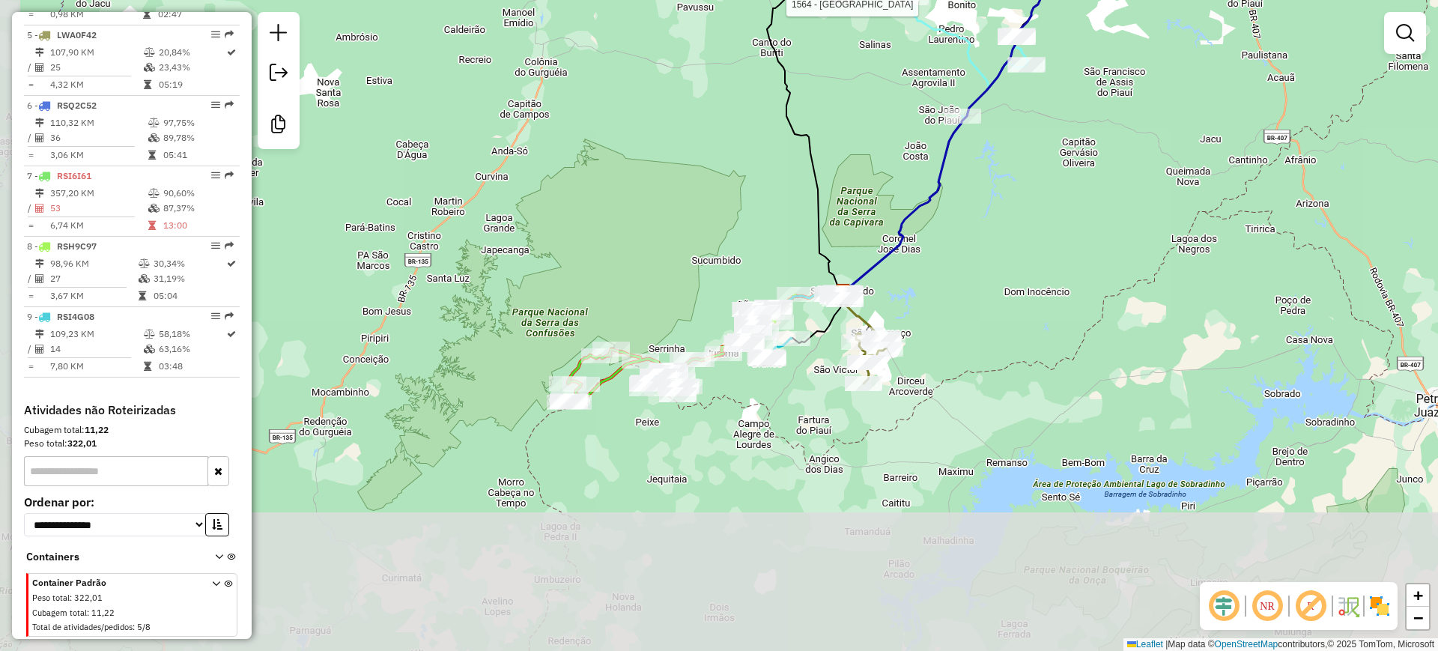
drag, startPoint x: 759, startPoint y: 346, endPoint x: 882, endPoint y: 205, distance: 187.9
click at [882, 205] on div "Rota 1 - Placa RSQ7D77 1564 - churrasqueira arena Janela de atendimento Grade d…" at bounding box center [719, 325] width 1438 height 651
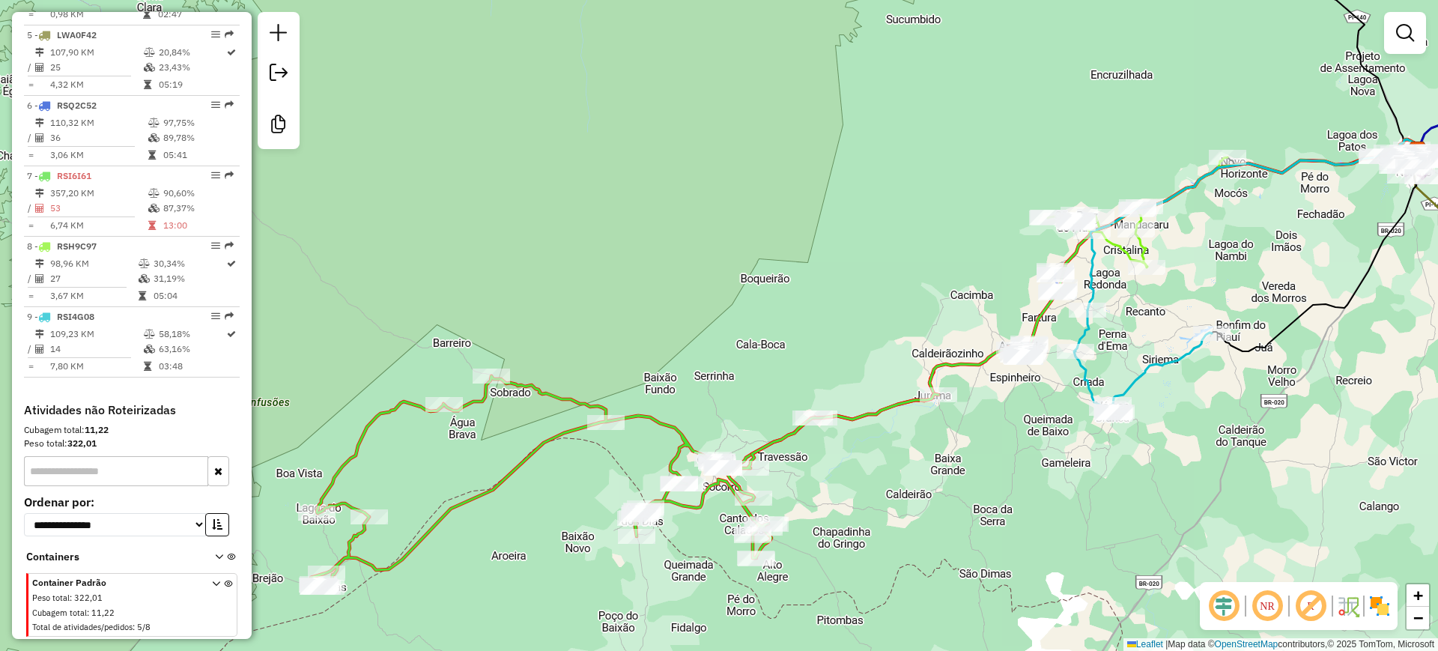
click at [639, 412] on icon at bounding box center [625, 481] width 628 height 211
select select "**********"
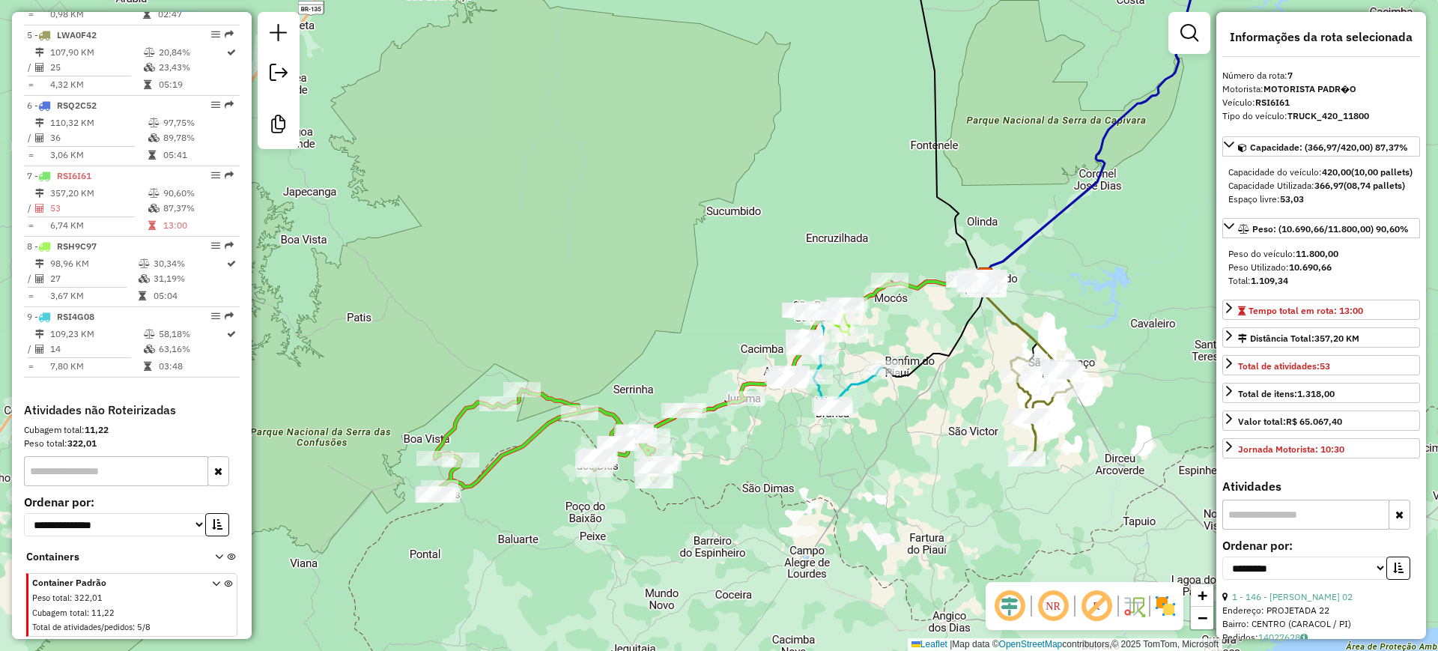
drag, startPoint x: 703, startPoint y: 255, endPoint x: 670, endPoint y: 333, distance: 84.3
click at [643, 304] on div "Janela de atendimento Grade de atendimento Capacidade Transportadoras Veículos …" at bounding box center [719, 325] width 1438 height 651
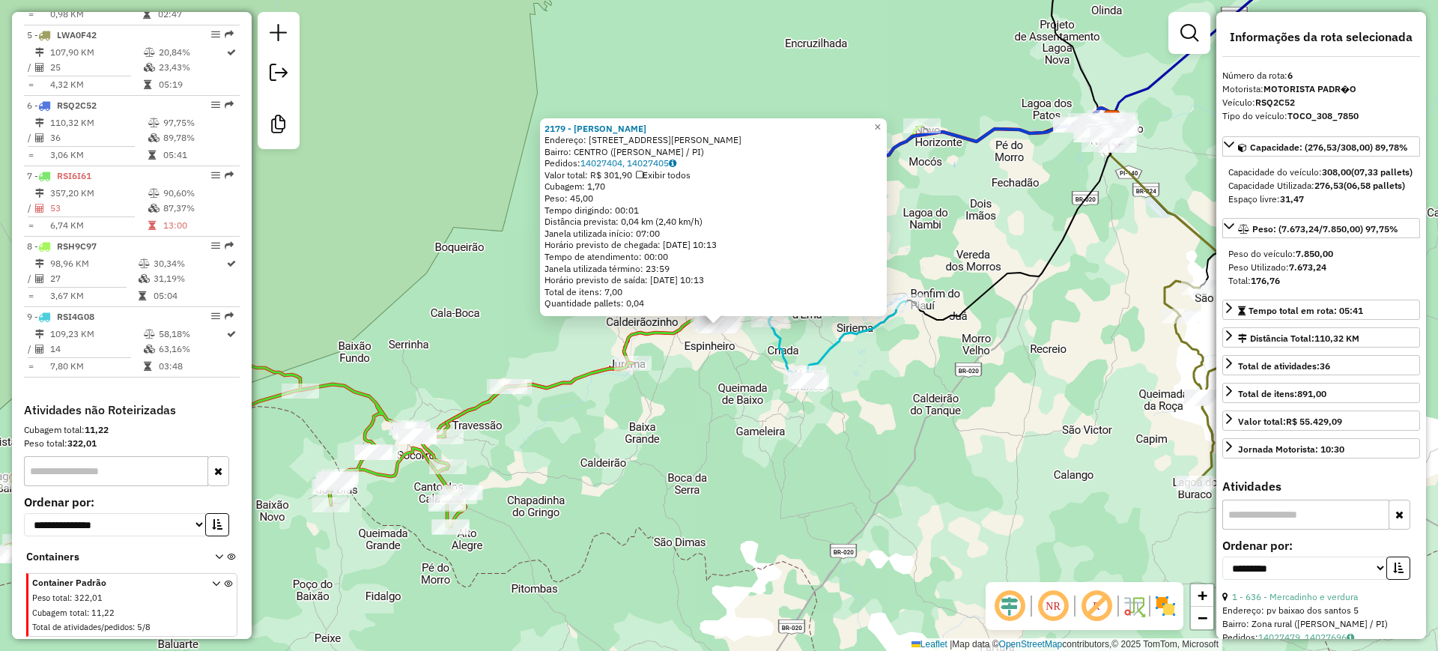
click at [733, 417] on div "2179 - ACOUGUE RODRIGUES Endereço: Avenida Adolfo Ferreira dos Sa 166 Bairro: C…" at bounding box center [719, 325] width 1438 height 651
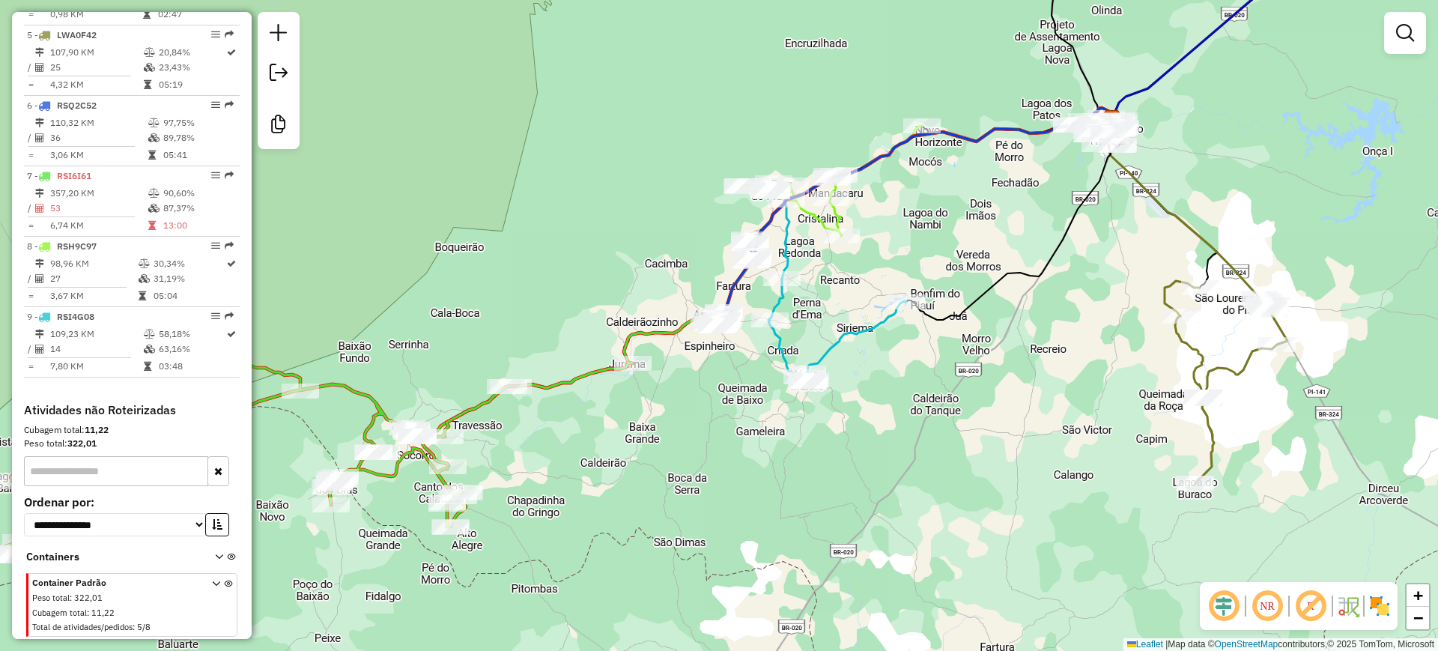
click at [779, 345] on icon at bounding box center [838, 331] width 138 height 104
select select "**********"
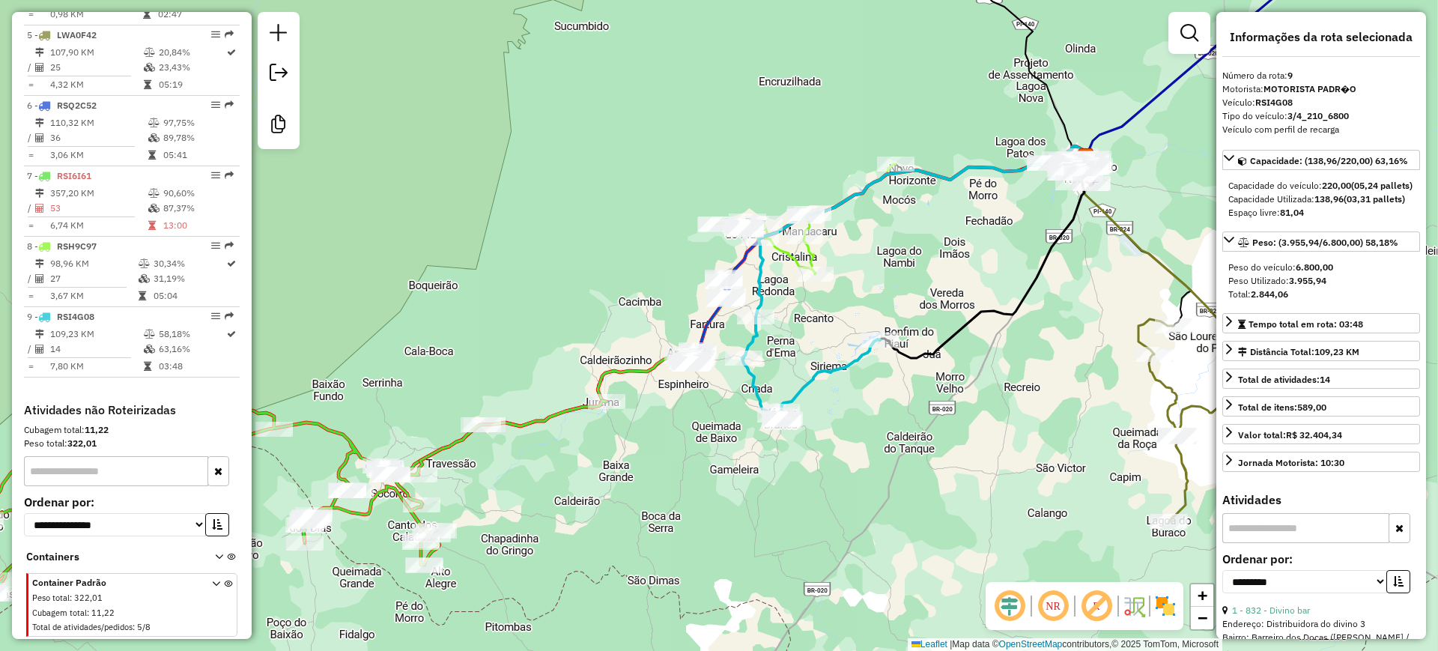
drag, startPoint x: 848, startPoint y: 292, endPoint x: 822, endPoint y: 330, distance: 46.3
click at [822, 330] on div "Janela de atendimento Grade de atendimento Capacidade Transportadoras Veículos …" at bounding box center [719, 325] width 1438 height 651
click at [789, 261] on icon at bounding box center [806, 219] width 180 height 110
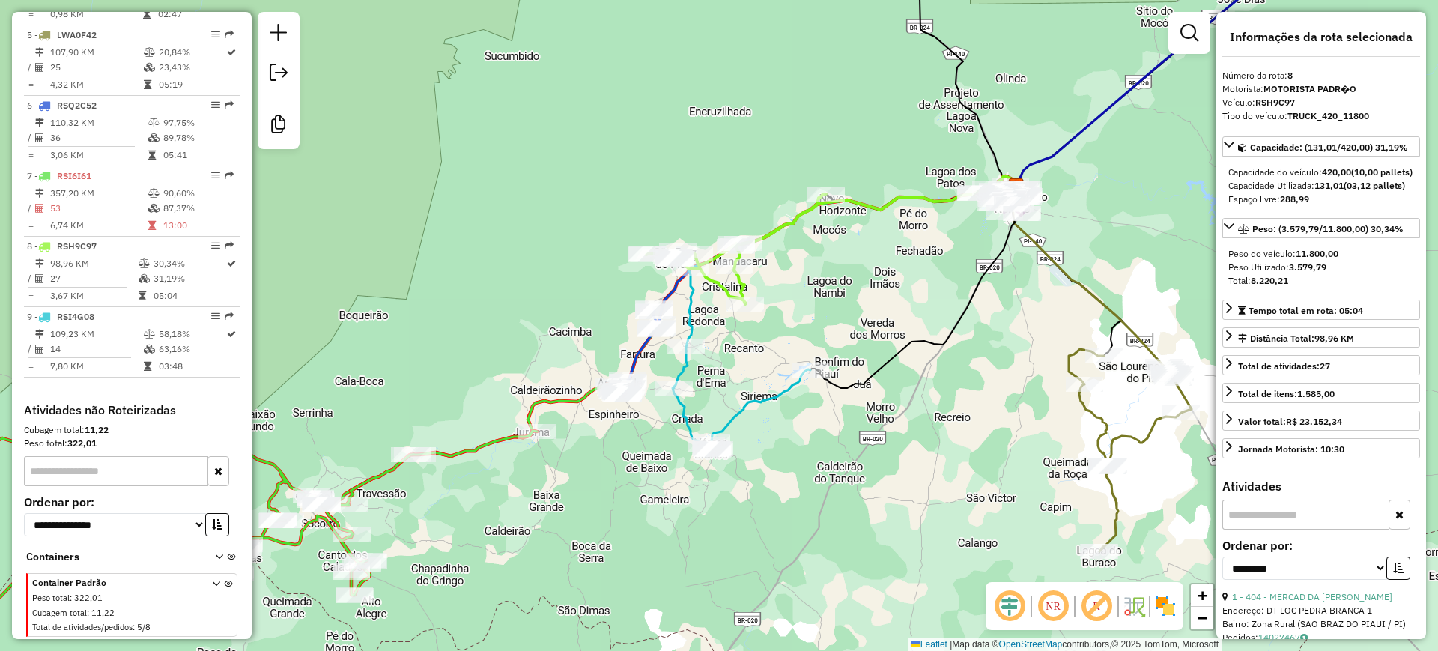
drag, startPoint x: 884, startPoint y: 261, endPoint x: 813, endPoint y: 294, distance: 78.1
click at [814, 292] on div "Janela de atendimento Grade de atendimento Capacidade Transportadoras Veículos …" at bounding box center [719, 325] width 1438 height 651
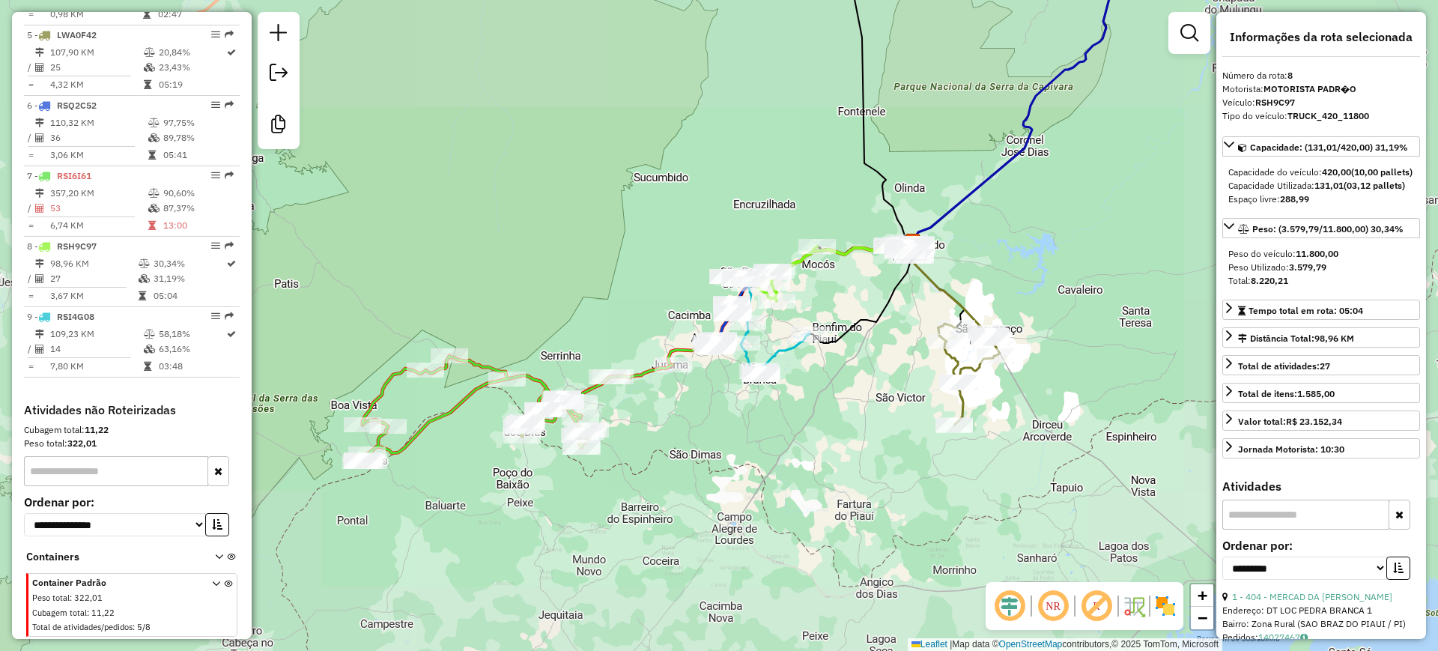
drag, startPoint x: 859, startPoint y: 299, endPoint x: 813, endPoint y: 298, distance: 46.5
click at [813, 298] on div "Janela de atendimento Grade de atendimento Capacidade Transportadoras Veículos …" at bounding box center [719, 325] width 1438 height 651
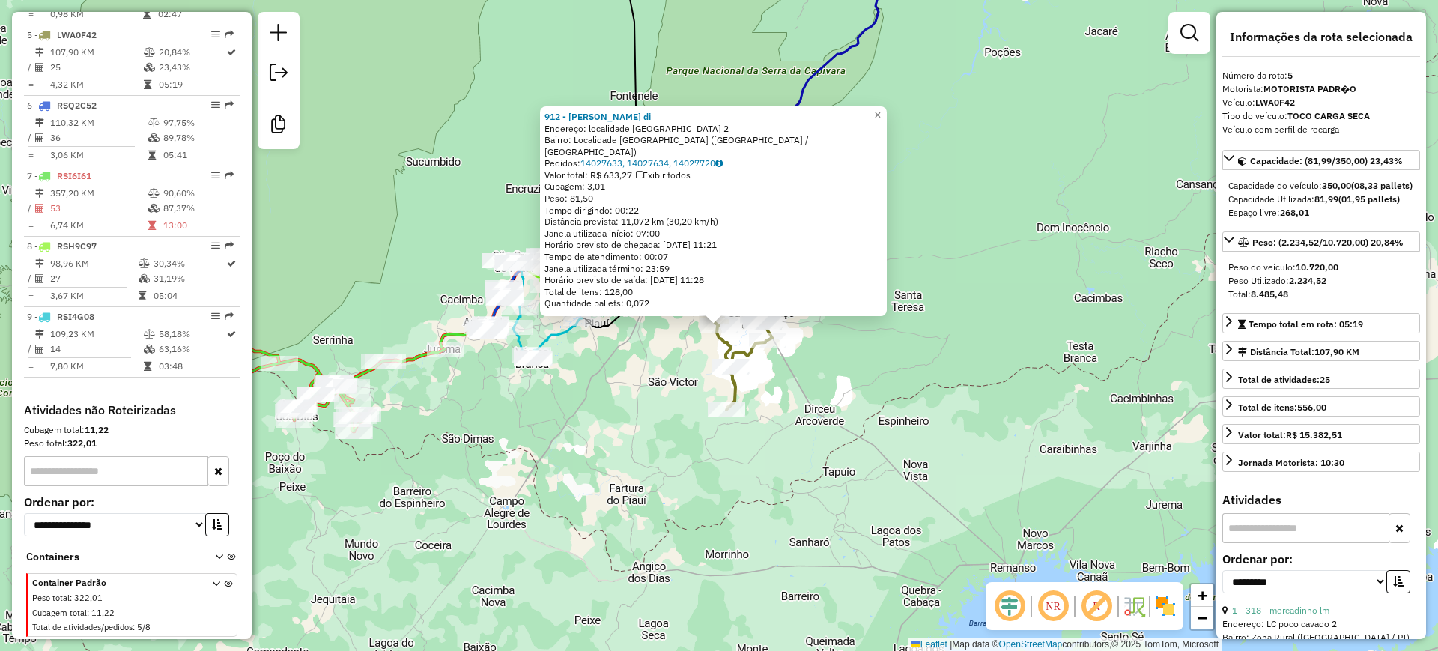
click at [736, 485] on div "912 - Edvonildo Ventura di Endereço: localidade Lagoa das vacas 2 Bairro: Local…" at bounding box center [719, 325] width 1438 height 651
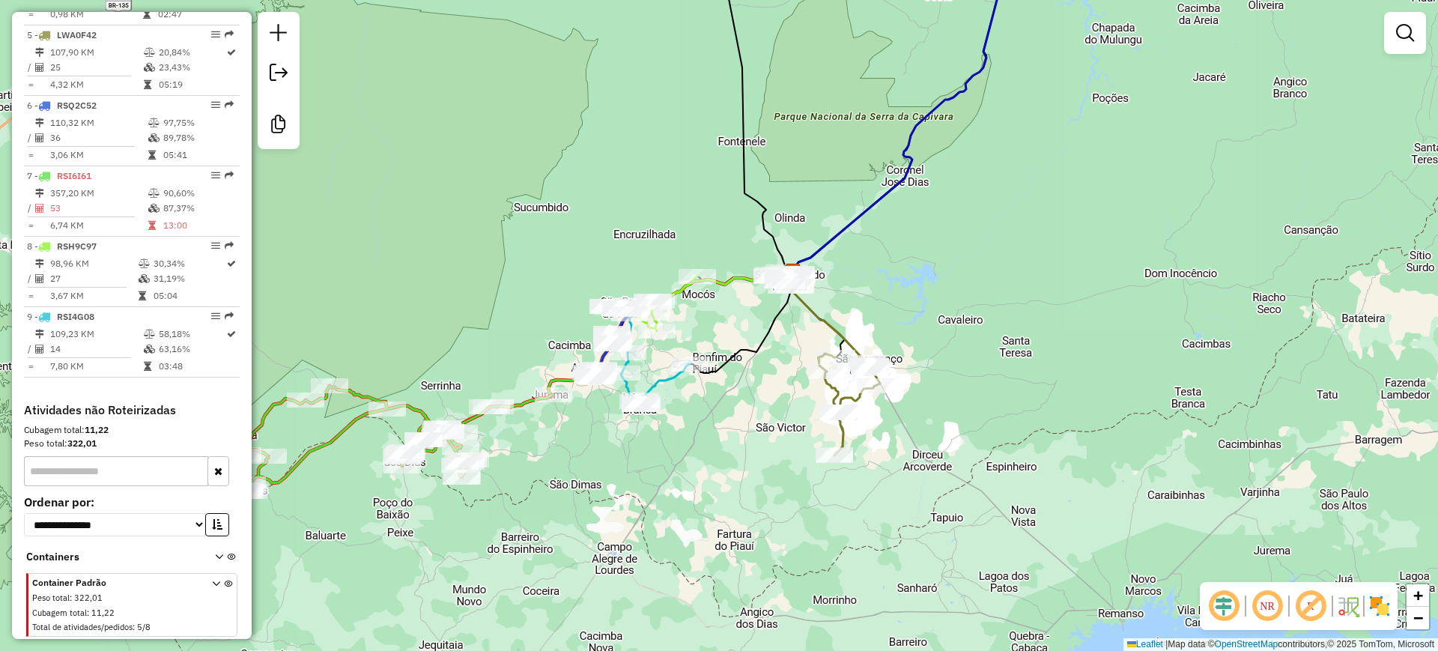
drag, startPoint x: 719, startPoint y: 468, endPoint x: 799, endPoint y: 429, distance: 89.1
click at [793, 495] on div "Janela de atendimento Grade de atendimento Capacidade Transportadoras Veículos …" at bounding box center [719, 325] width 1438 height 651
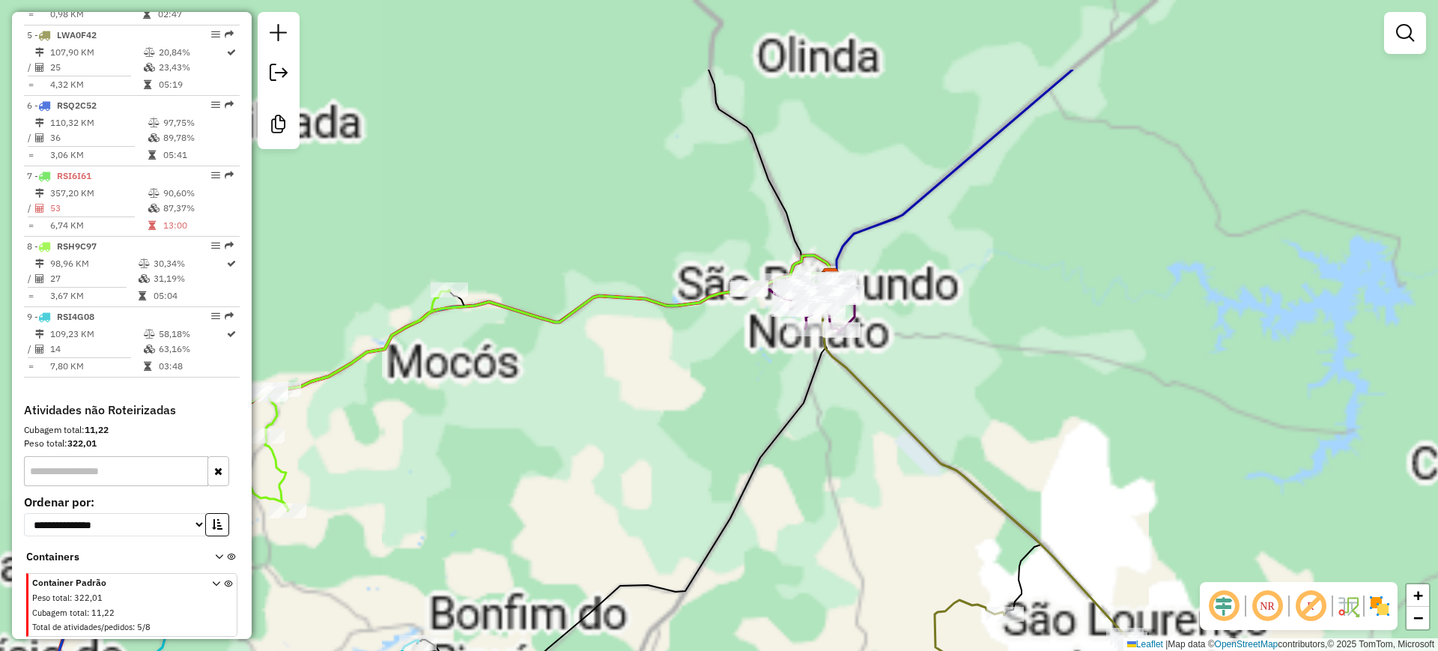
drag, startPoint x: 818, startPoint y: 316, endPoint x: 866, endPoint y: 440, distance: 132.6
click at [866, 440] on div "Janela de atendimento Grade de atendimento Capacidade Transportadoras Veículos …" at bounding box center [719, 325] width 1438 height 651
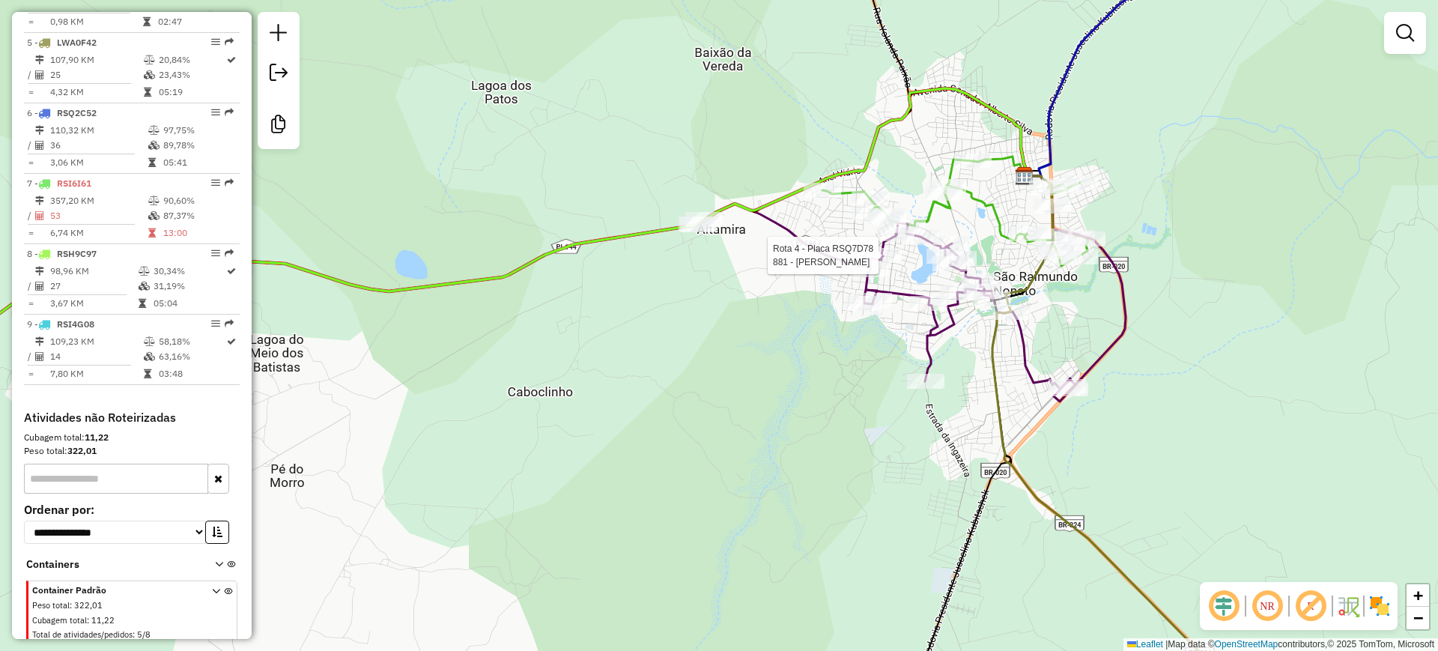
select select "**********"
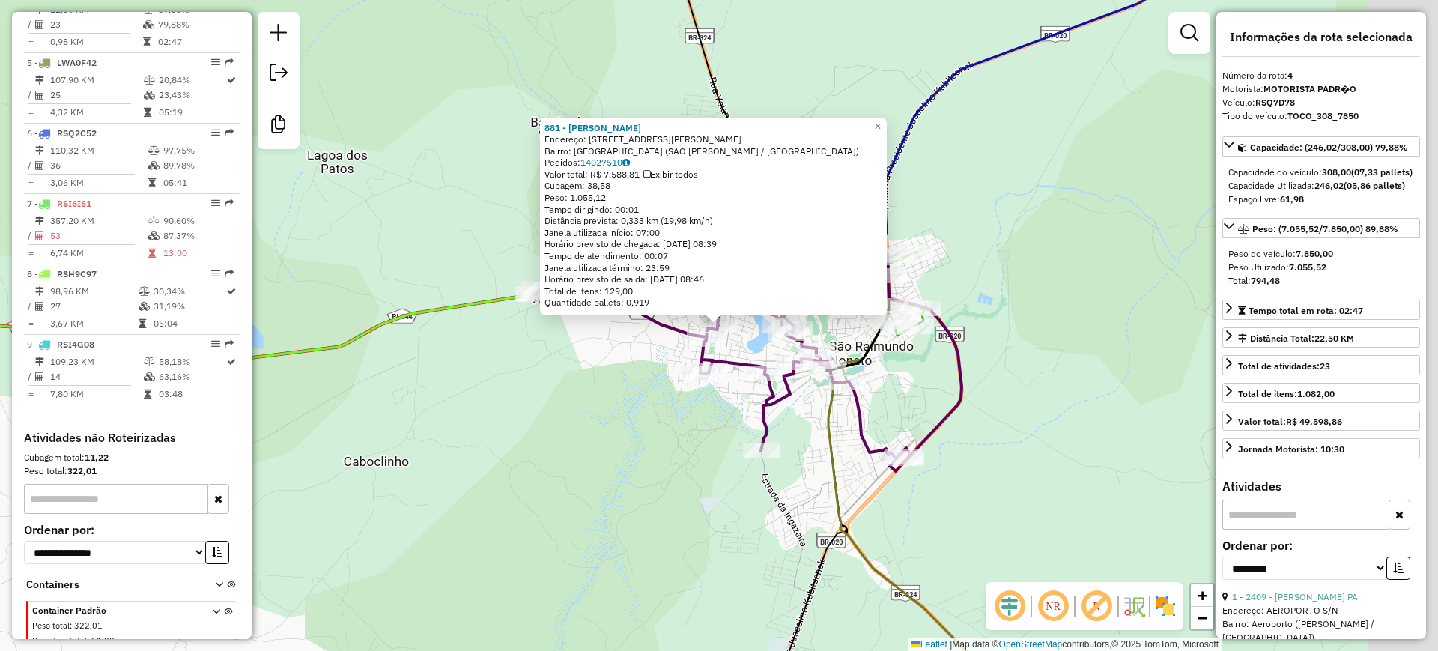
scroll to position [820, 0]
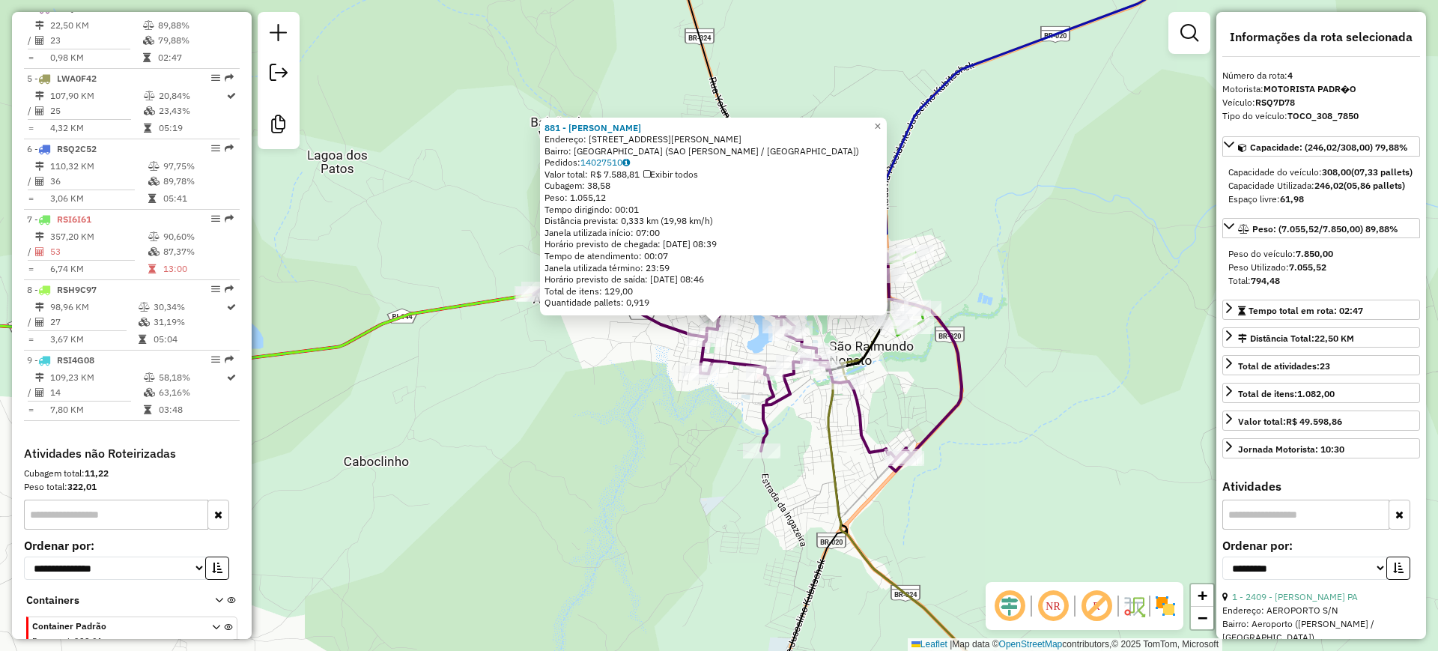
drag, startPoint x: 565, startPoint y: 414, endPoint x: 584, endPoint y: 411, distance: 19.1
click at [565, 415] on div "881 - Oxente Delivery Endereço: Rua Bartolomeu Ribeiro de Cast ro 287 Bairro: S…" at bounding box center [719, 325] width 1438 height 651
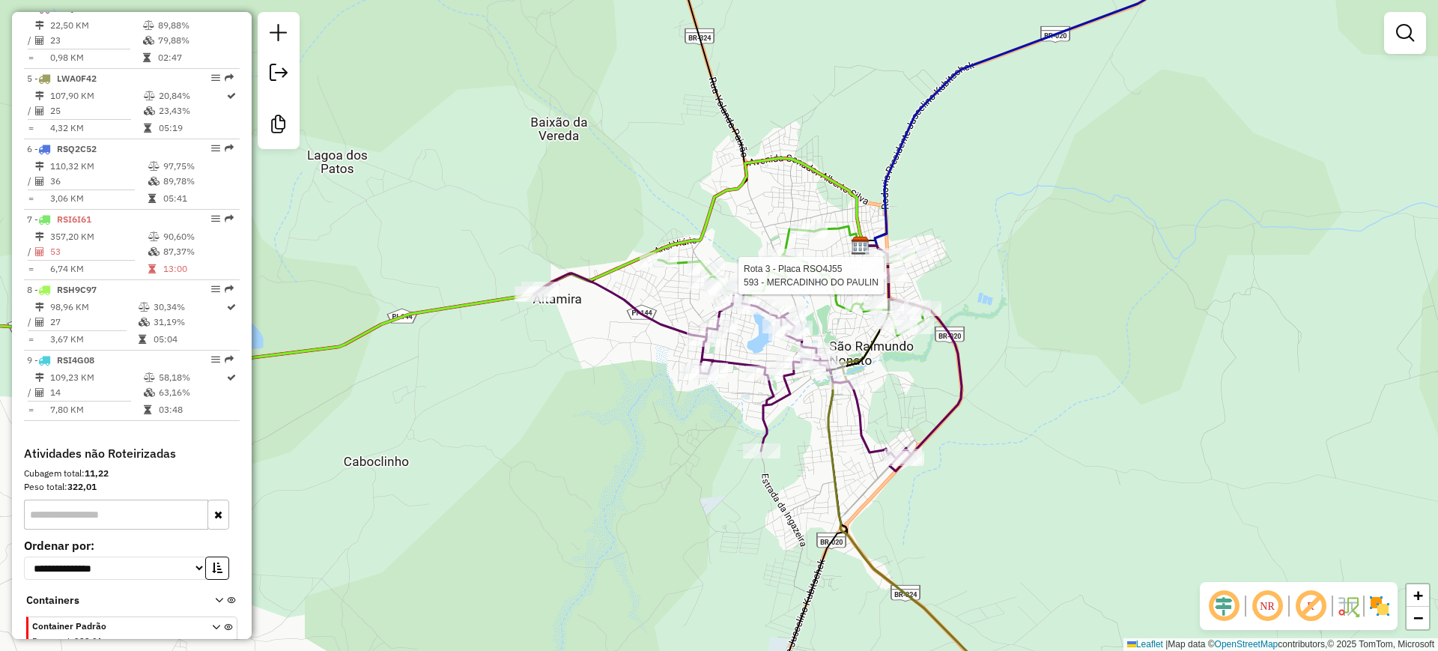
select select "**********"
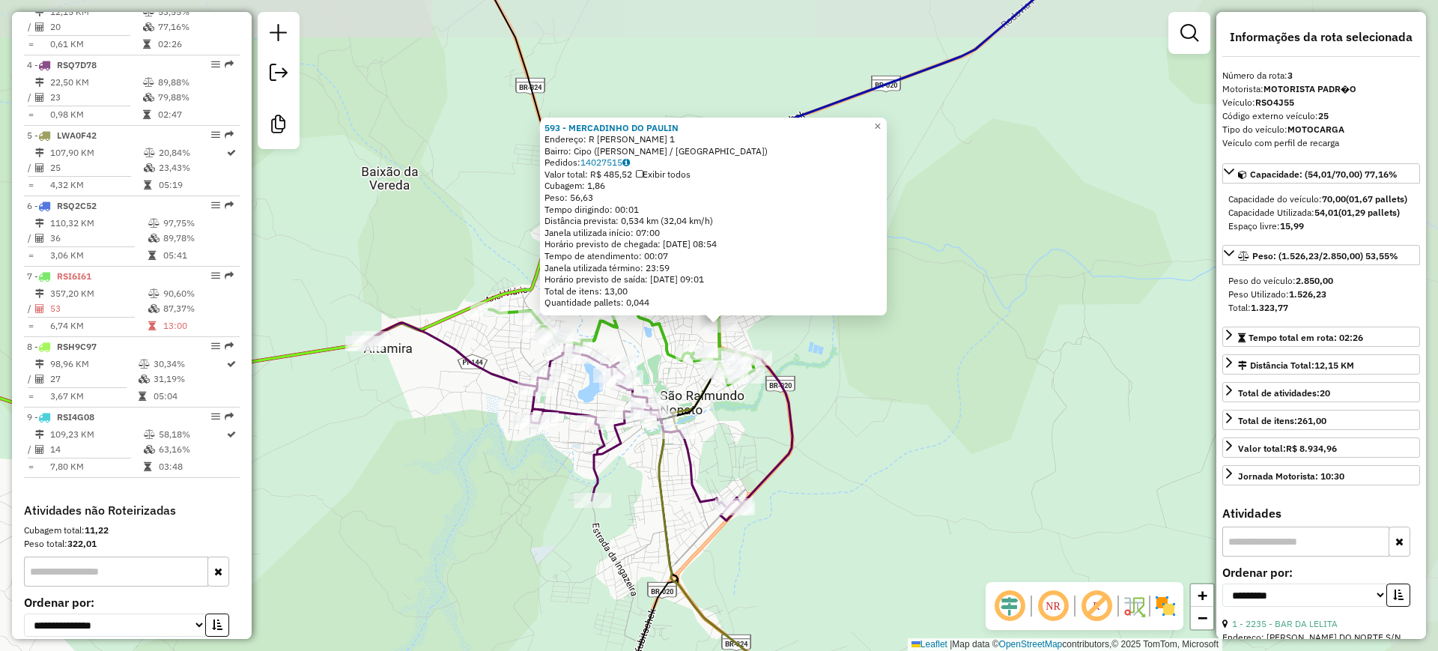
scroll to position [750, 0]
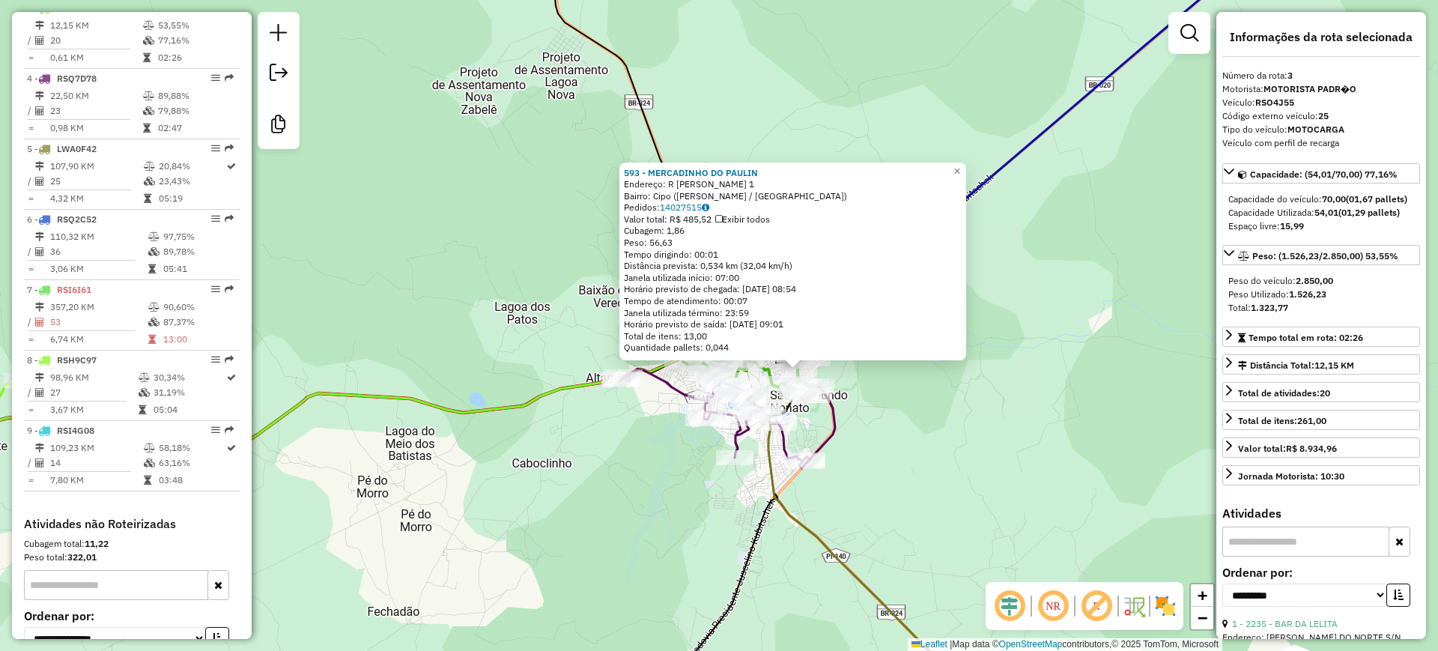
click at [891, 446] on div "593 - MERCADINHO DO PAULIN Endereço: R Benedito Lopes 1 Bairro: Cipo (SAO RAIMU…" at bounding box center [719, 325] width 1438 height 651
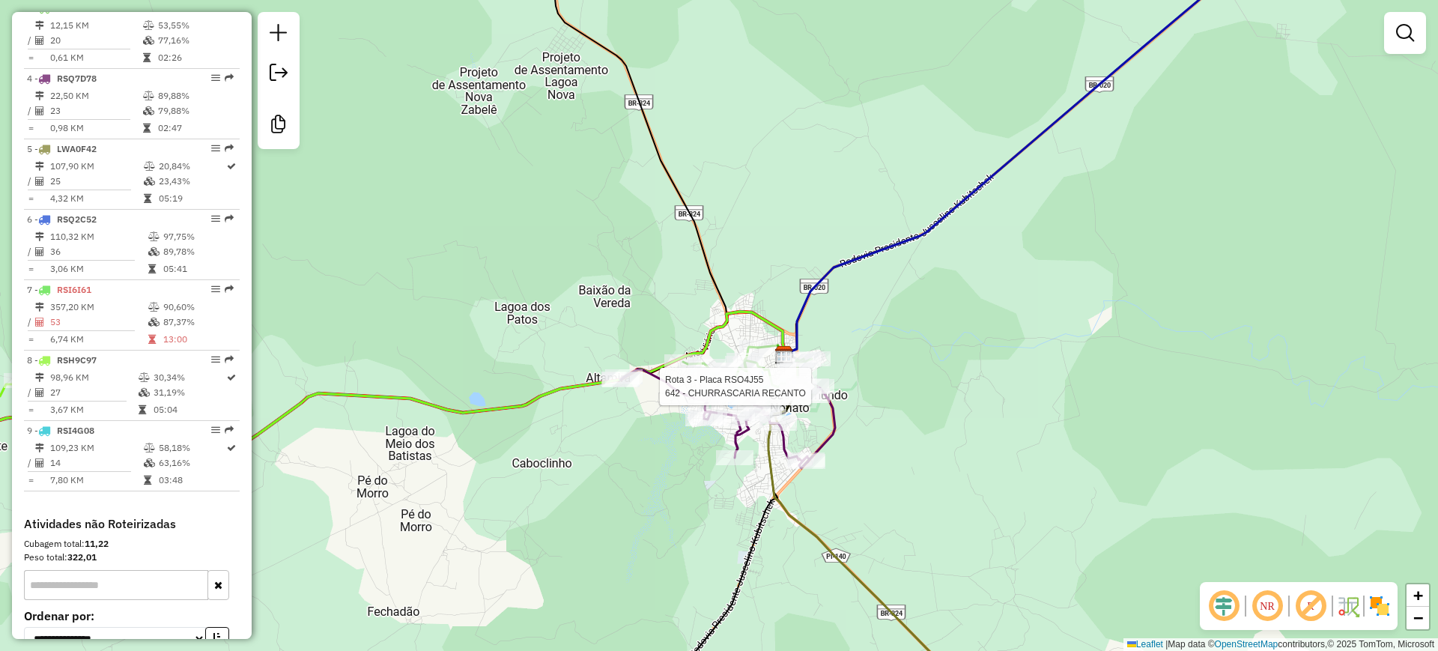
select select "**********"
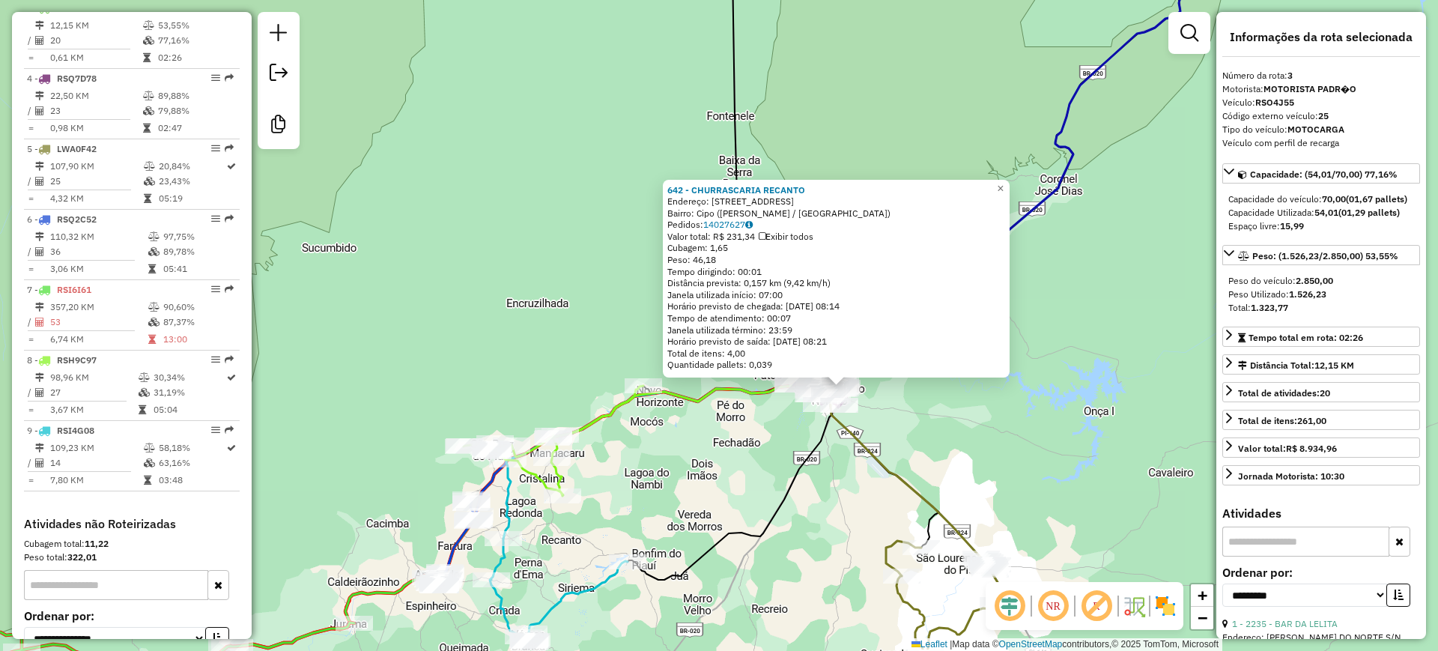
click at [949, 457] on div "642 - CHURRASCARIA RECANTO Endereço: RUA PROJETADA 2 Bairro: Cipo (SAO RAIMUNDO…" at bounding box center [719, 325] width 1438 height 651
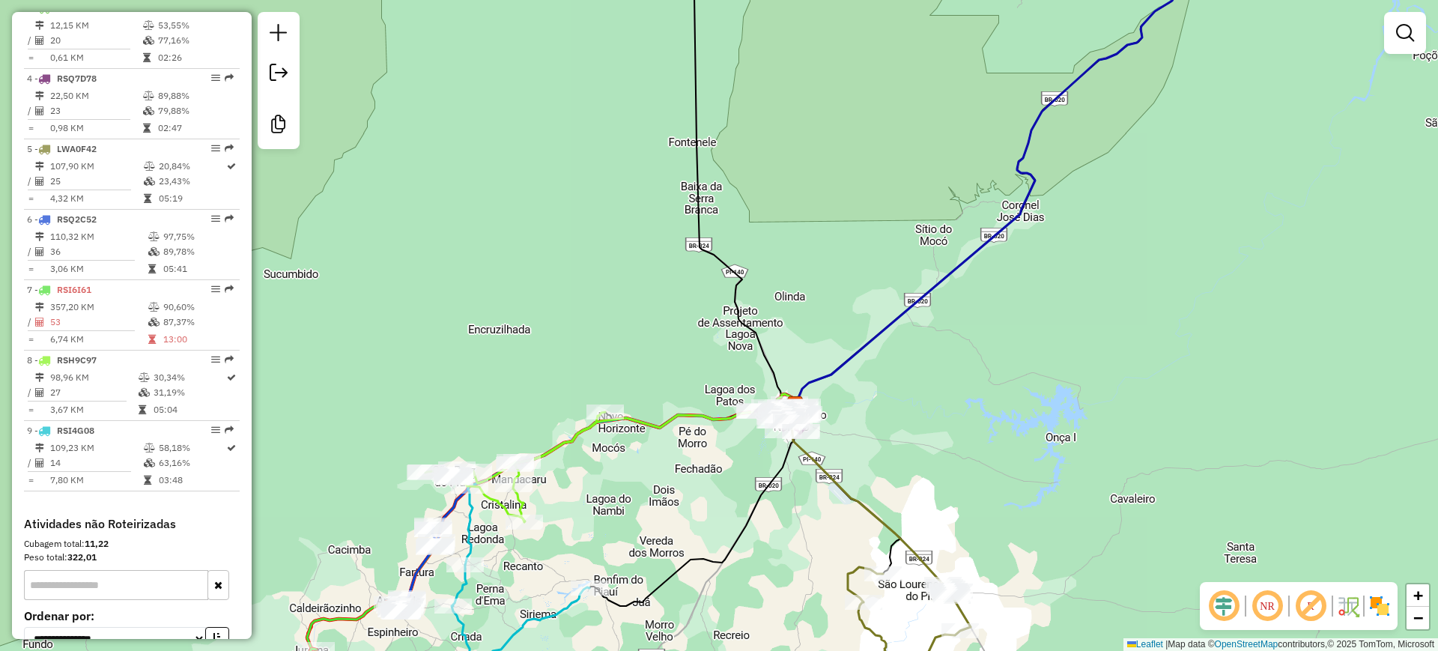
drag, startPoint x: 970, startPoint y: 393, endPoint x: 895, endPoint y: 434, distance: 85.1
click at [913, 425] on div "Janela de atendimento Grade de atendimento Capacidade Transportadoras Veículos …" at bounding box center [719, 325] width 1438 height 651
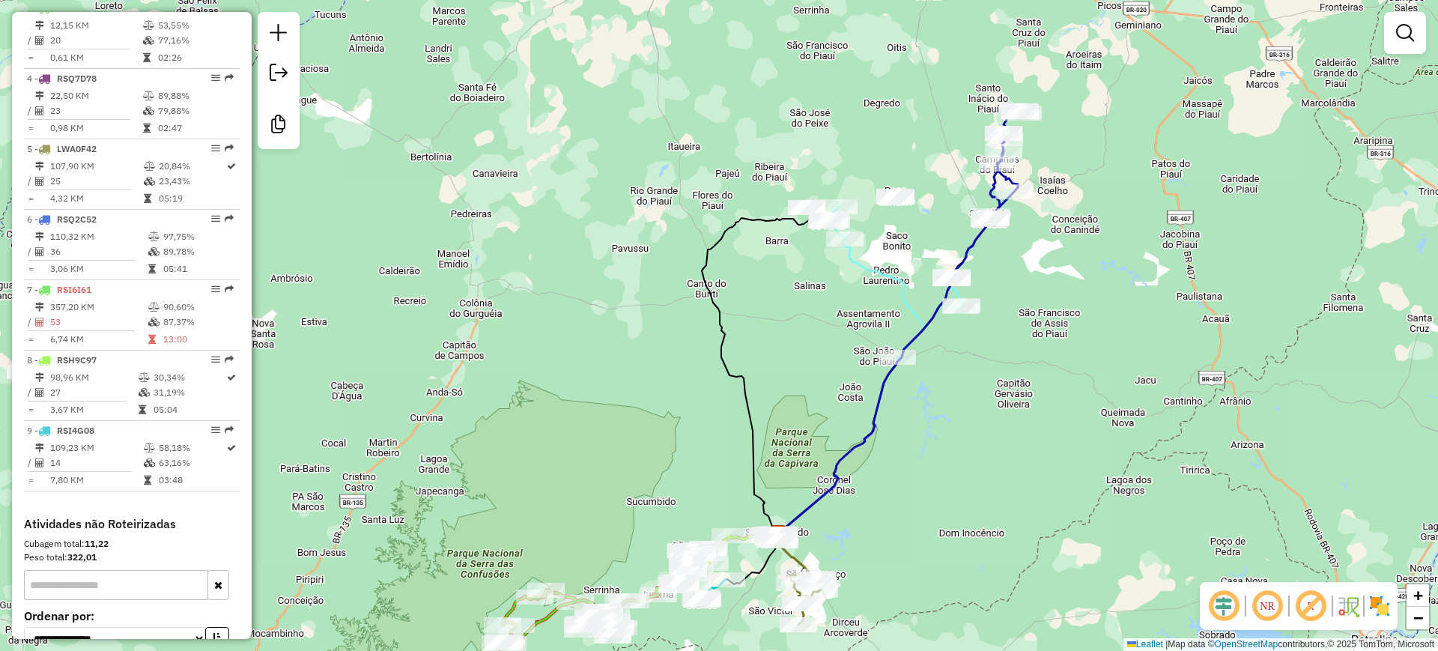
drag, startPoint x: 932, startPoint y: 368, endPoint x: 875, endPoint y: 467, distance: 114.7
click at [875, 467] on div "Janela de atendimento Grade de atendimento Capacidade Transportadoras Veículos …" at bounding box center [719, 325] width 1438 height 651
click at [855, 252] on icon at bounding box center [885, 283] width 156 height 153
select select "**********"
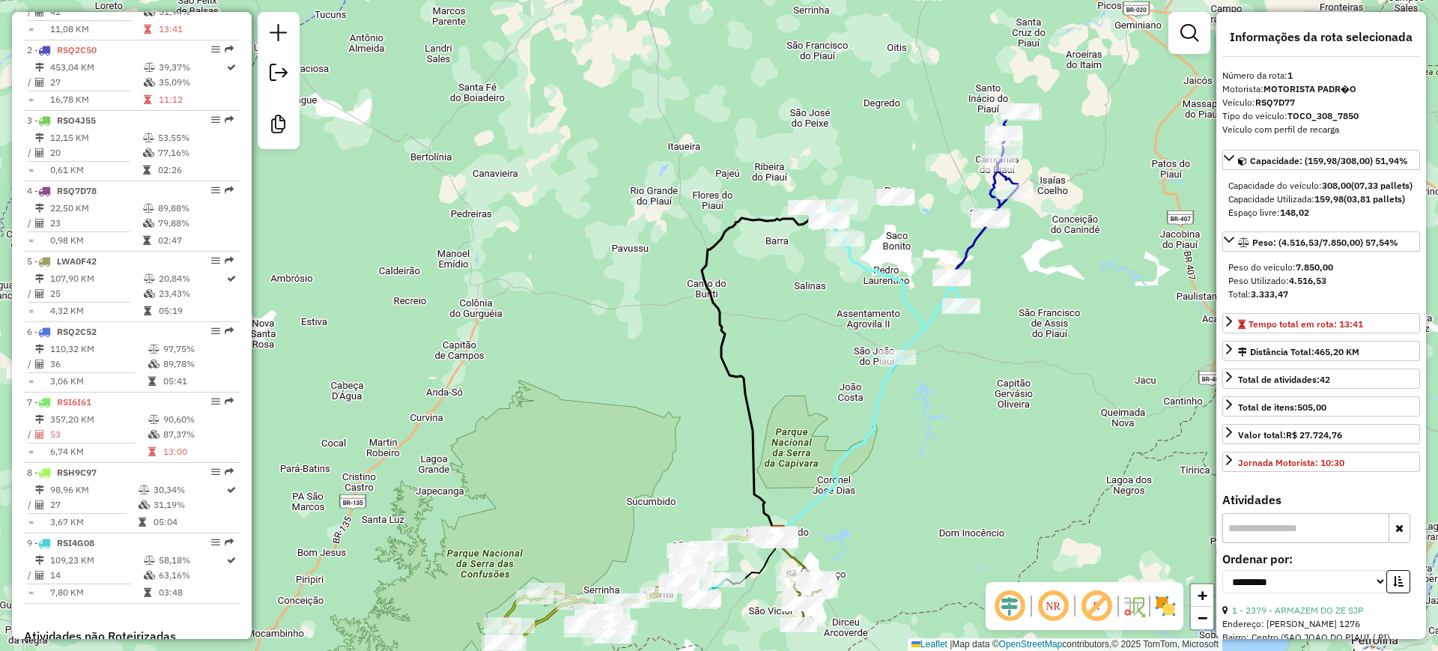
scroll to position [609, 0]
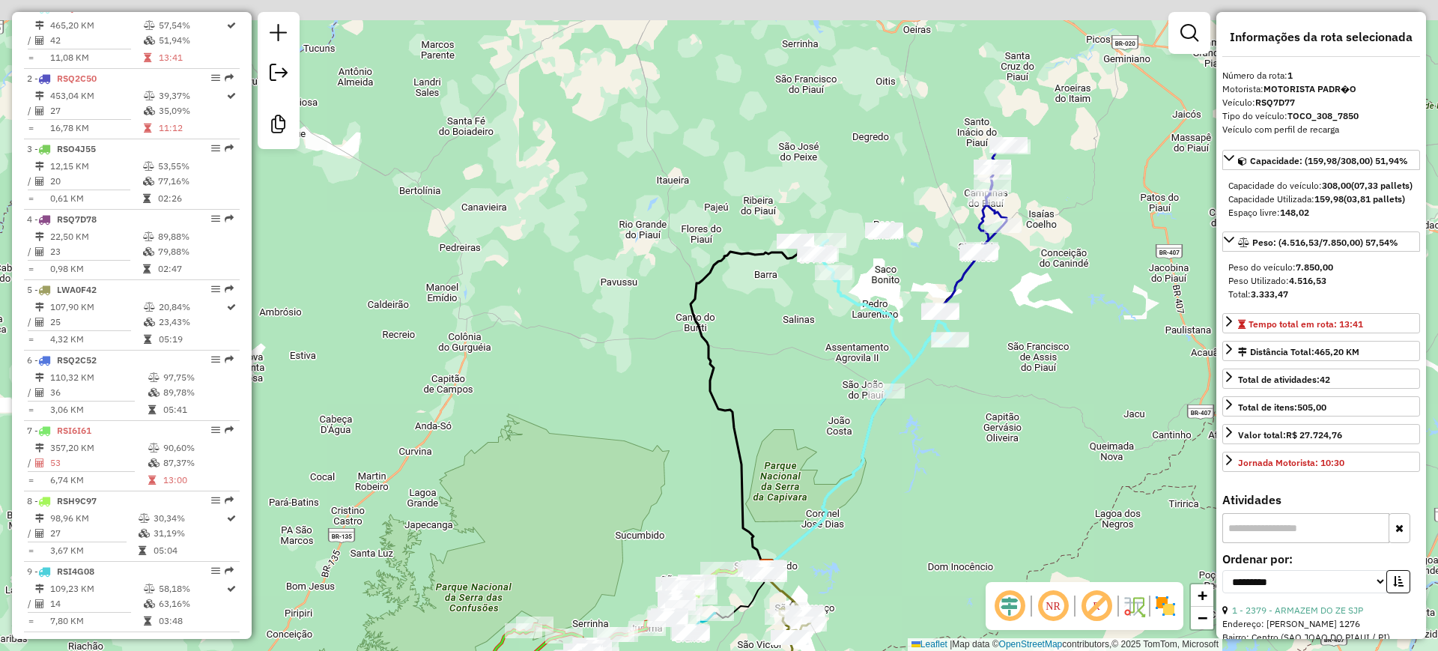
drag, startPoint x: 1035, startPoint y: 298, endPoint x: 1023, endPoint y: 331, distance: 35.1
click at [1023, 331] on div "Janela de atendimento Grade de atendimento Capacidade Transportadoras Veículos …" at bounding box center [719, 325] width 1438 height 651
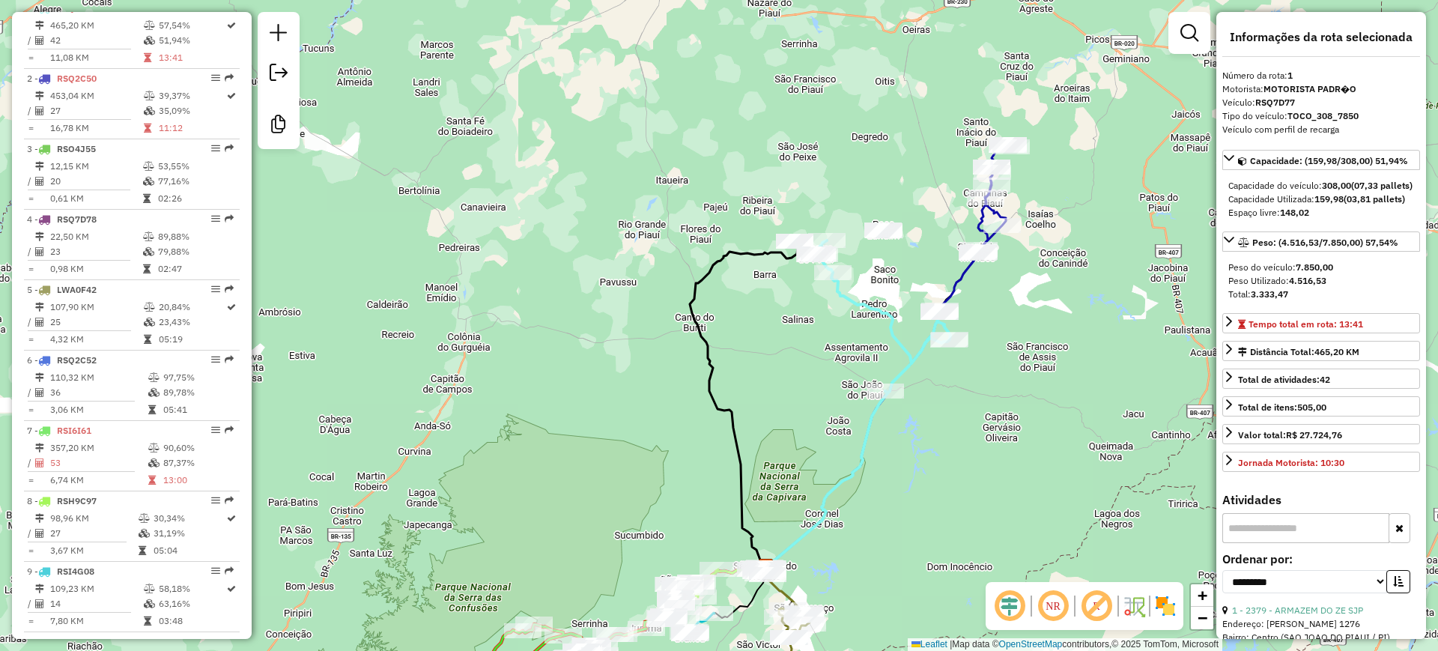
click at [953, 268] on div "Janela de atendimento Grade de atendimento Capacidade Transportadoras Veículos …" at bounding box center [719, 325] width 1438 height 651
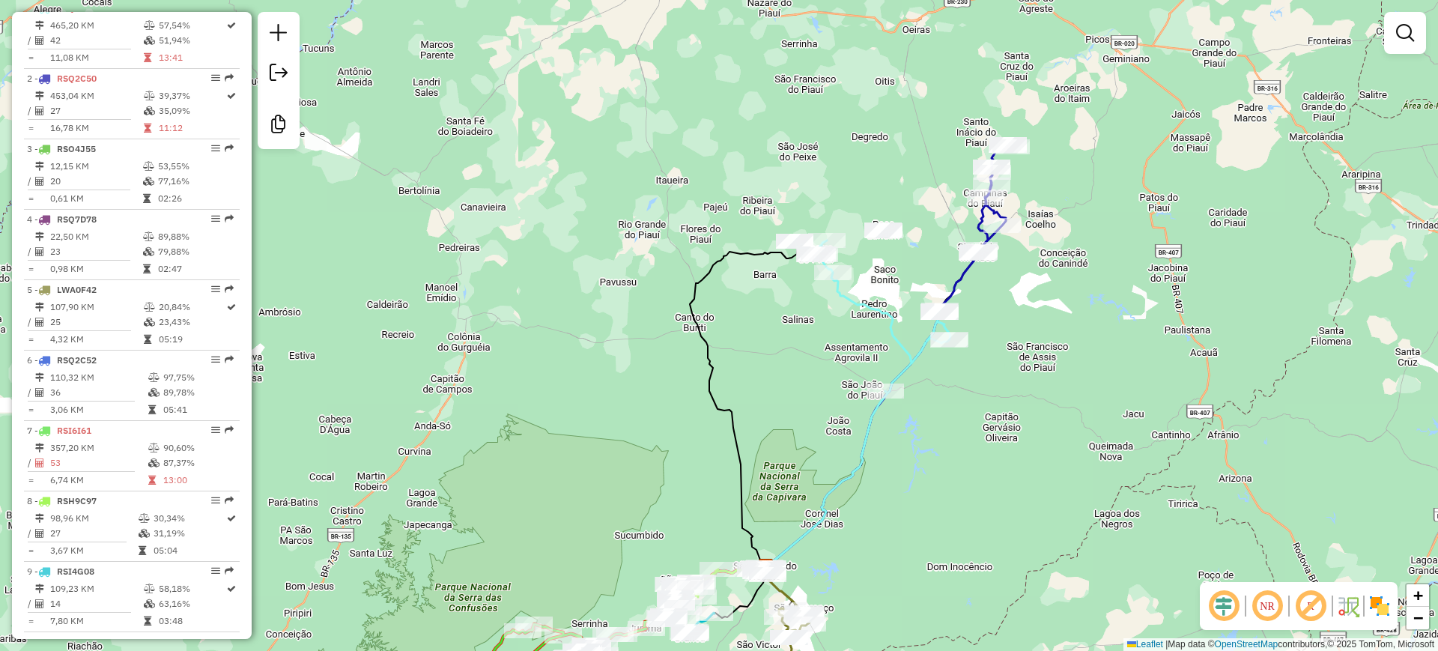
click at [960, 273] on icon at bounding box center [872, 410] width 212 height 315
select select "**********"
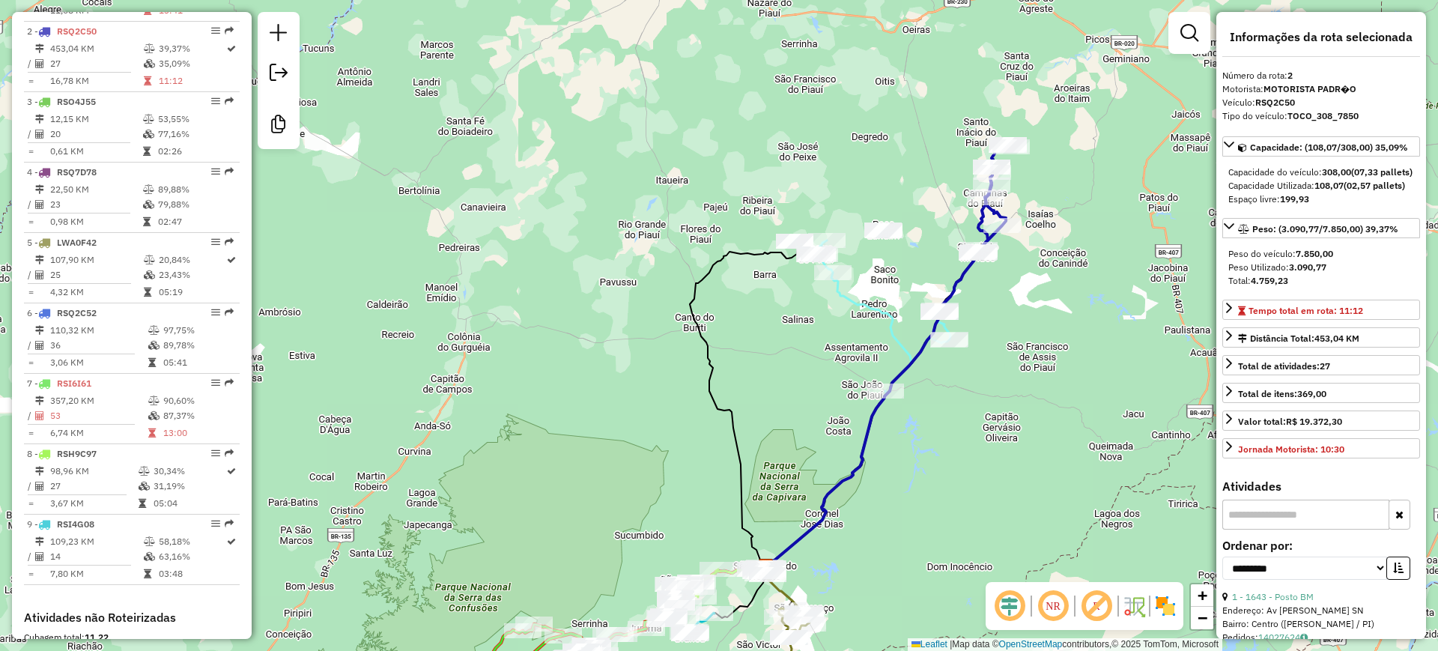
scroll to position [679, 0]
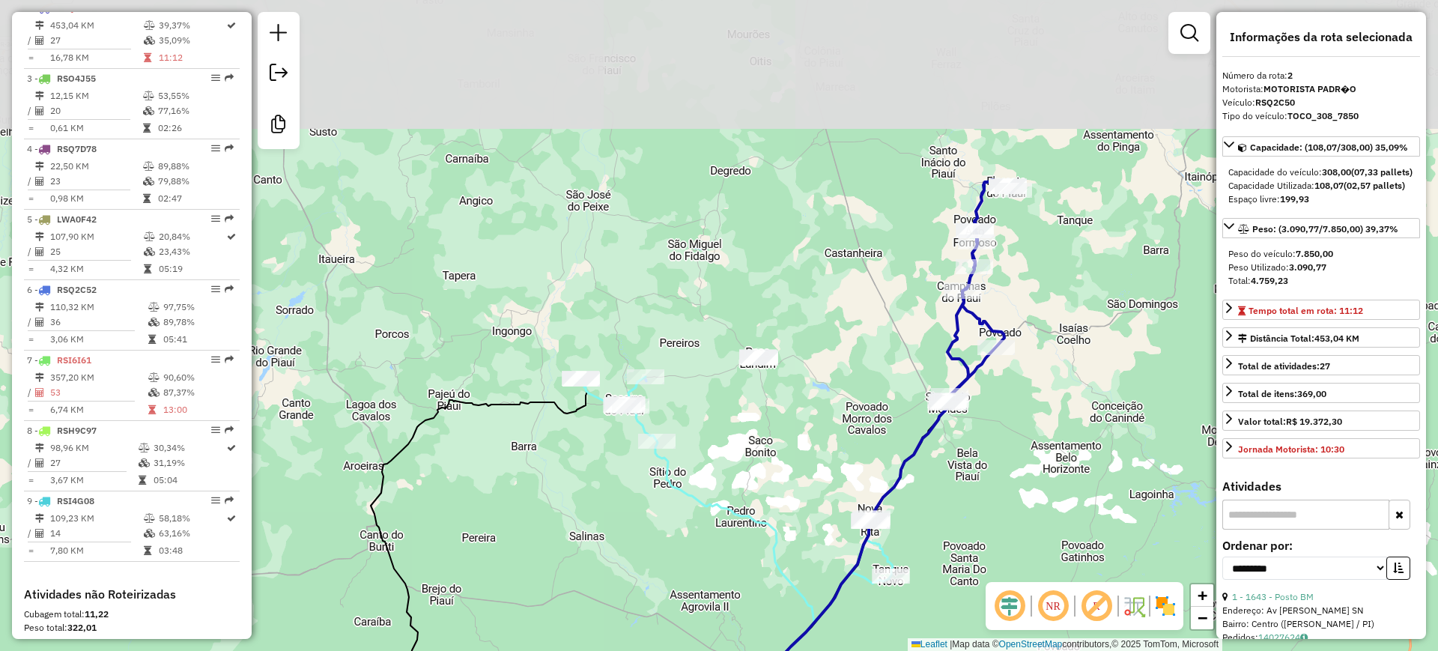
drag, startPoint x: 900, startPoint y: 213, endPoint x: 881, endPoint y: 366, distance: 154.1
click at [881, 366] on div "Janela de atendimento Grade de atendimento Capacidade Transportadoras Veículos …" at bounding box center [719, 325] width 1438 height 651
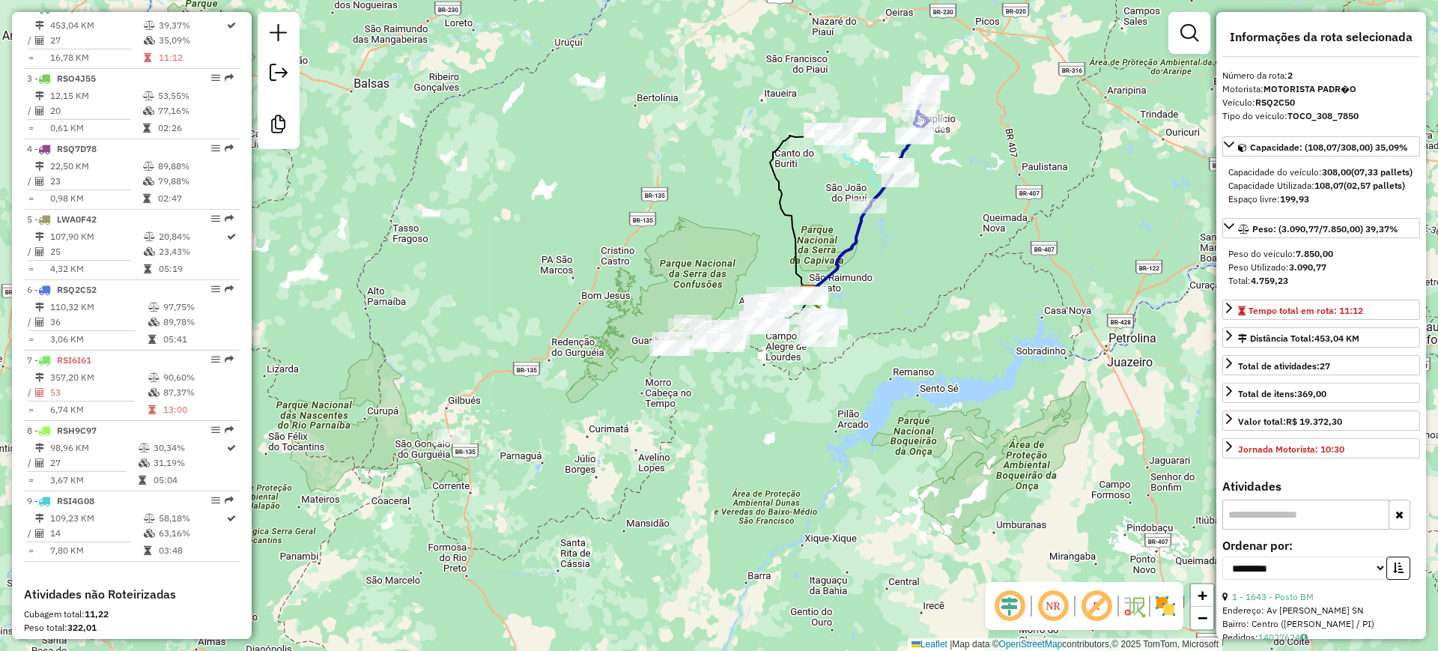
drag, startPoint x: 972, startPoint y: 408, endPoint x: 1002, endPoint y: 248, distance: 163.2
click at [1002, 248] on div "Janela de atendimento Grade de atendimento Capacidade Transportadoras Veículos …" at bounding box center [719, 325] width 1438 height 651
drag, startPoint x: 874, startPoint y: 442, endPoint x: 1032, endPoint y: 402, distance: 162.4
click at [1032, 402] on div "Janela de atendimento Grade de atendimento Capacidade Transportadoras Veículos …" at bounding box center [719, 325] width 1438 height 651
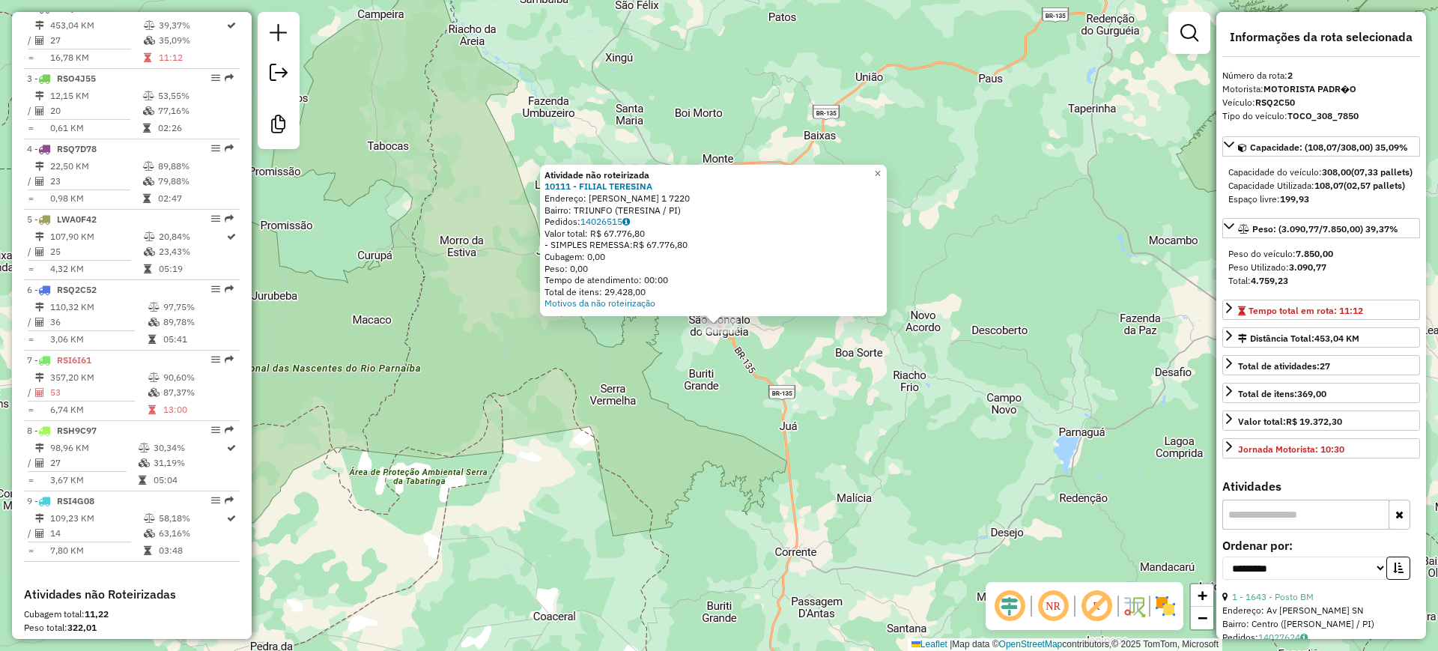
click at [716, 411] on div "Atividade não roteirizada 10111 - FILIAL TERESINA Endereço: HENRY WALL DE CARVA…" at bounding box center [719, 325] width 1438 height 651
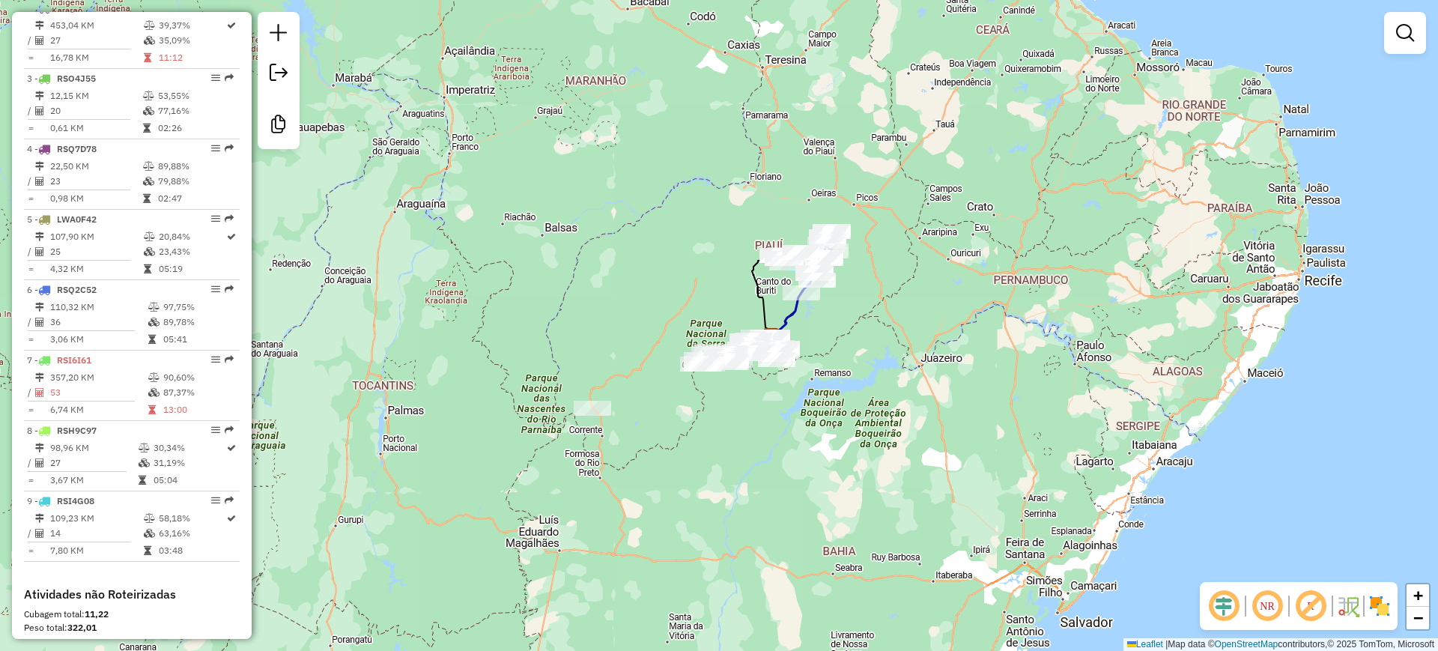
drag, startPoint x: 704, startPoint y: 307, endPoint x: 601, endPoint y: 339, distance: 108.1
click at [600, 340] on div "Janela de atendimento Grade de atendimento Capacidade Transportadoras Veículos …" at bounding box center [719, 325] width 1438 height 651
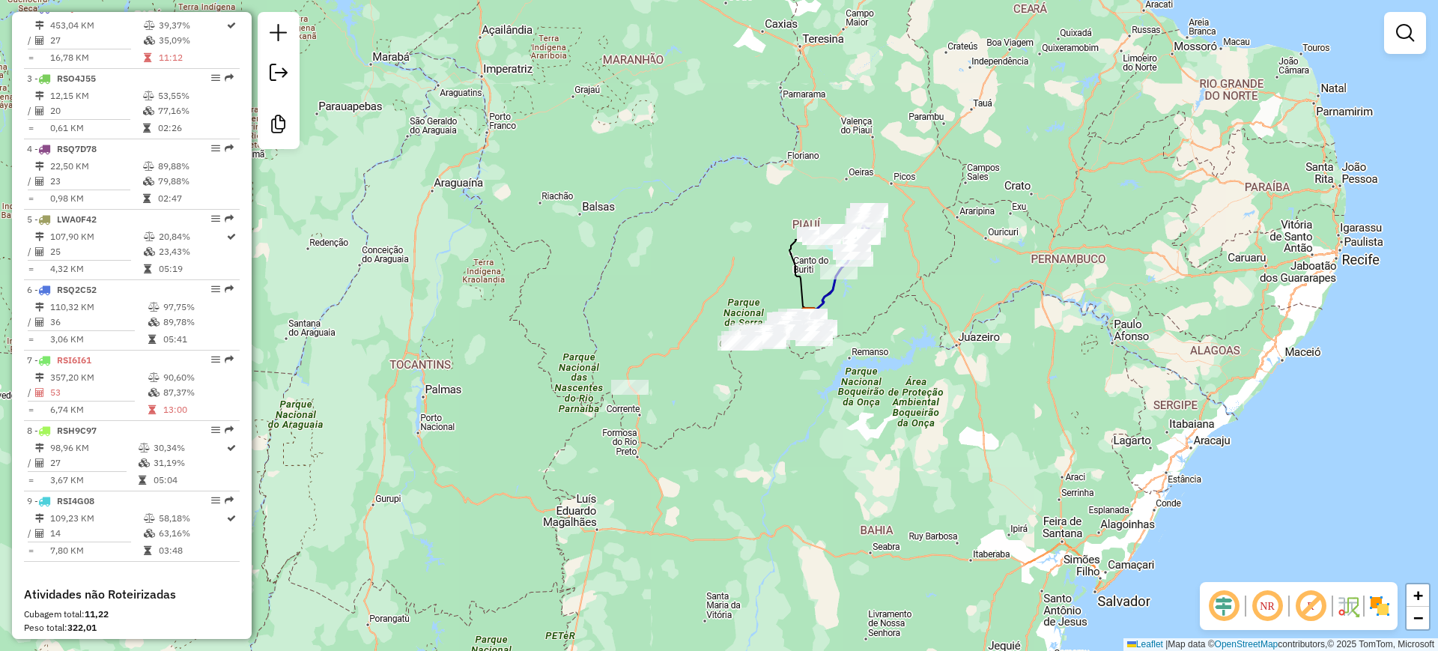
drag, startPoint x: 688, startPoint y: 306, endPoint x: 692, endPoint y: 339, distance: 33.3
click at [692, 339] on div "Janela de atendimento Grade de atendimento Capacidade Transportadoras Veículos …" at bounding box center [719, 325] width 1438 height 651
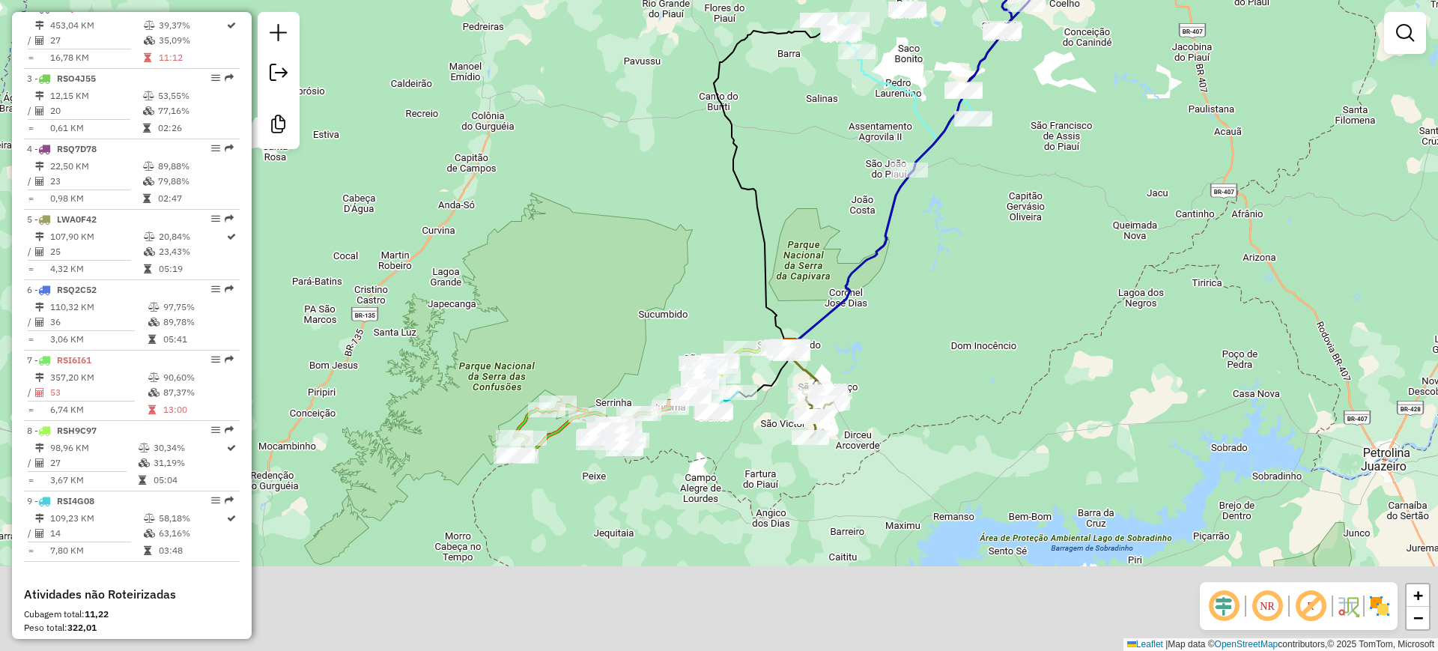
drag, startPoint x: 804, startPoint y: 307, endPoint x: 802, endPoint y: 155, distance: 152.1
click at [805, 157] on div "Janela de atendimento Grade de atendimento Capacidade Transportadoras Veículos …" at bounding box center [719, 325] width 1438 height 651
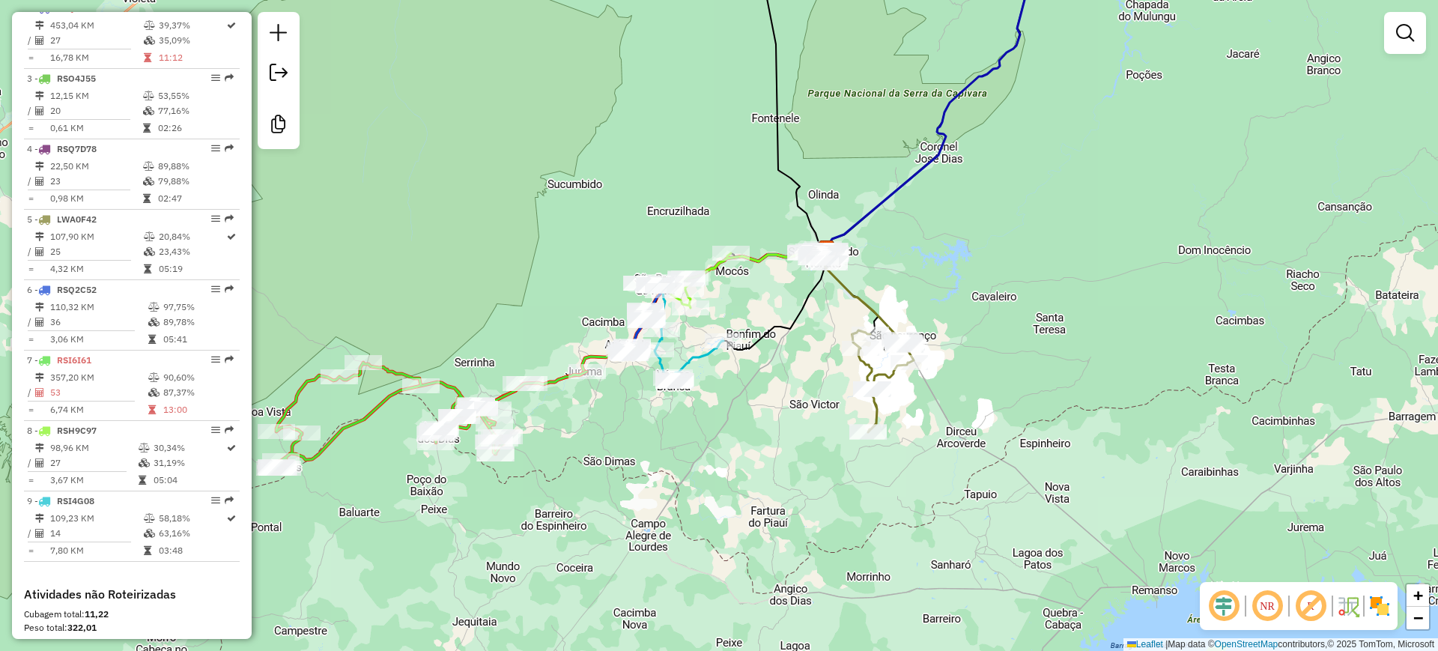
drag, startPoint x: 745, startPoint y: 308, endPoint x: 770, endPoint y: 321, distance: 28.5
click at [766, 321] on div "Janela de atendimento Grade de atendimento Capacidade Transportadoras Veículos …" at bounding box center [719, 325] width 1438 height 651
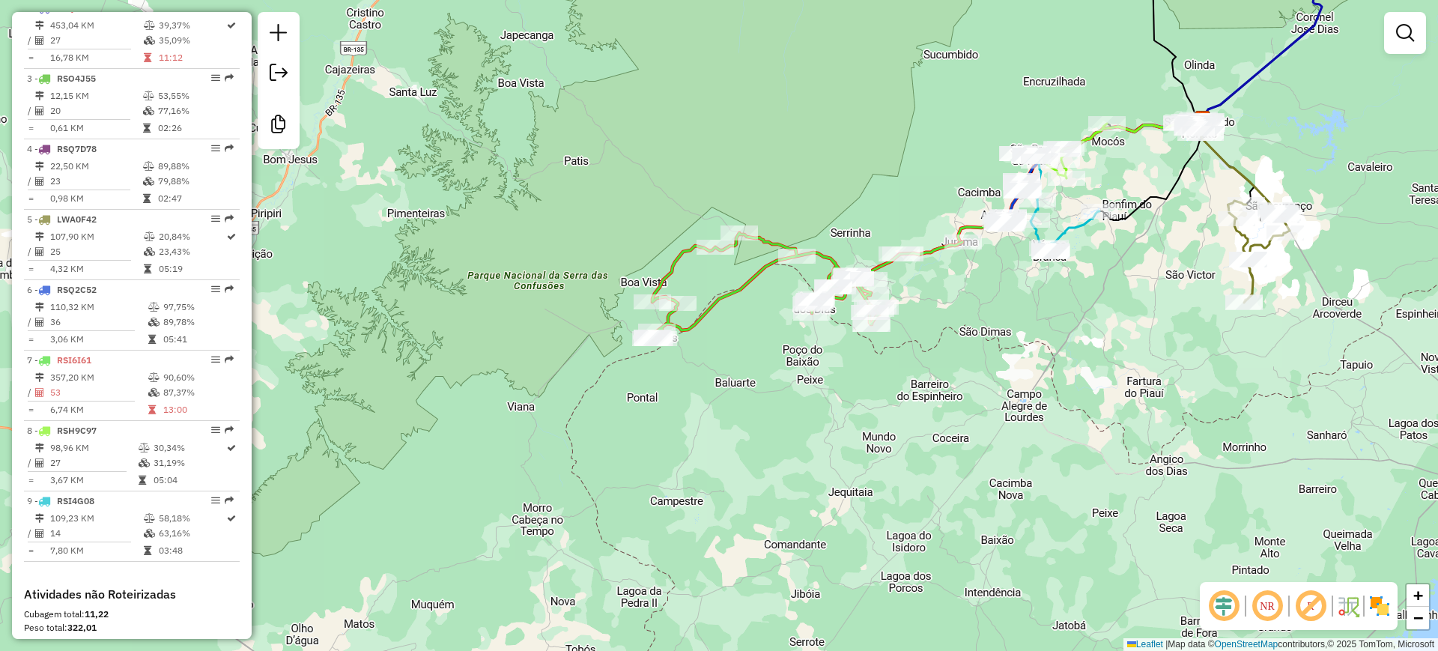
drag, startPoint x: 739, startPoint y: 387, endPoint x: 749, endPoint y: 417, distance: 31.7
click at [749, 417] on div "Janela de atendimento Grade de atendimento Capacidade Transportadoras Veículos …" at bounding box center [719, 325] width 1438 height 651
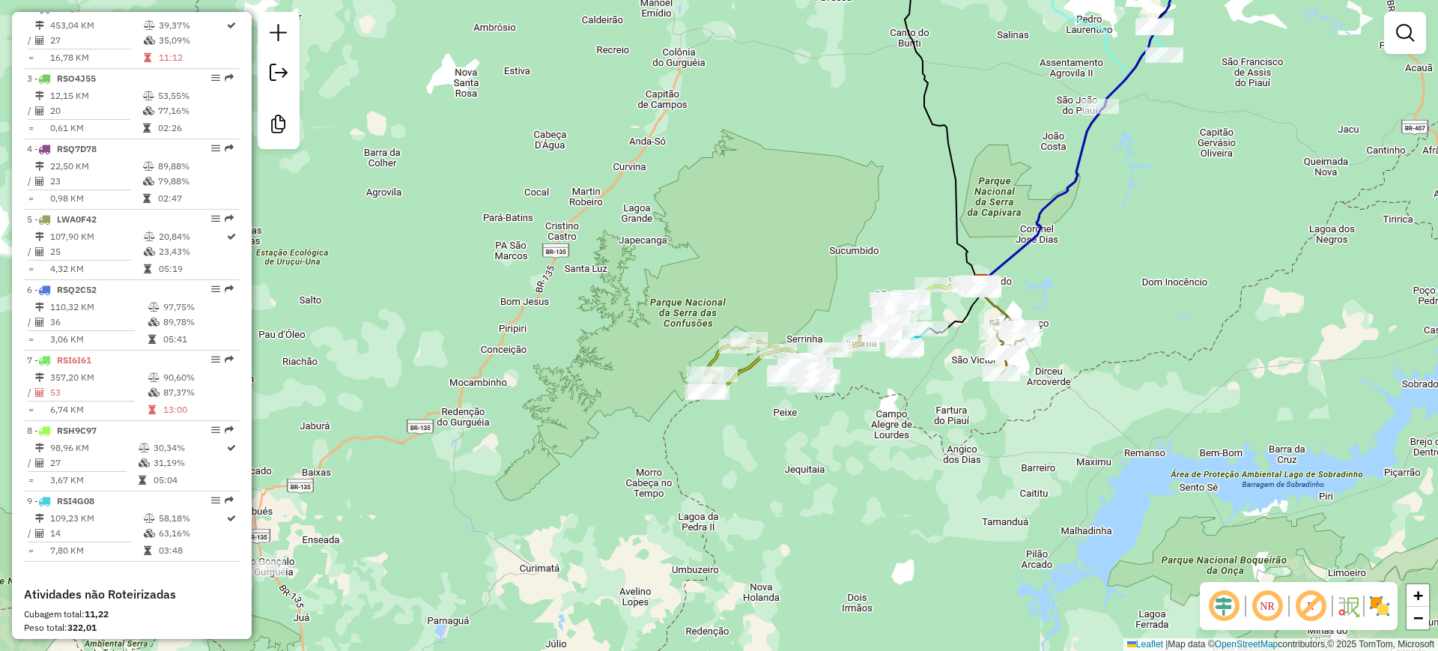
drag, startPoint x: 751, startPoint y: 364, endPoint x: 737, endPoint y: 381, distance: 21.8
click at [739, 381] on div "Rota 7 - Placa RSI6I61 220 - PONTO DE APOIO RR Rota 7 - Placa RSI6I61 57 - PAUL…" at bounding box center [719, 325] width 1438 height 651
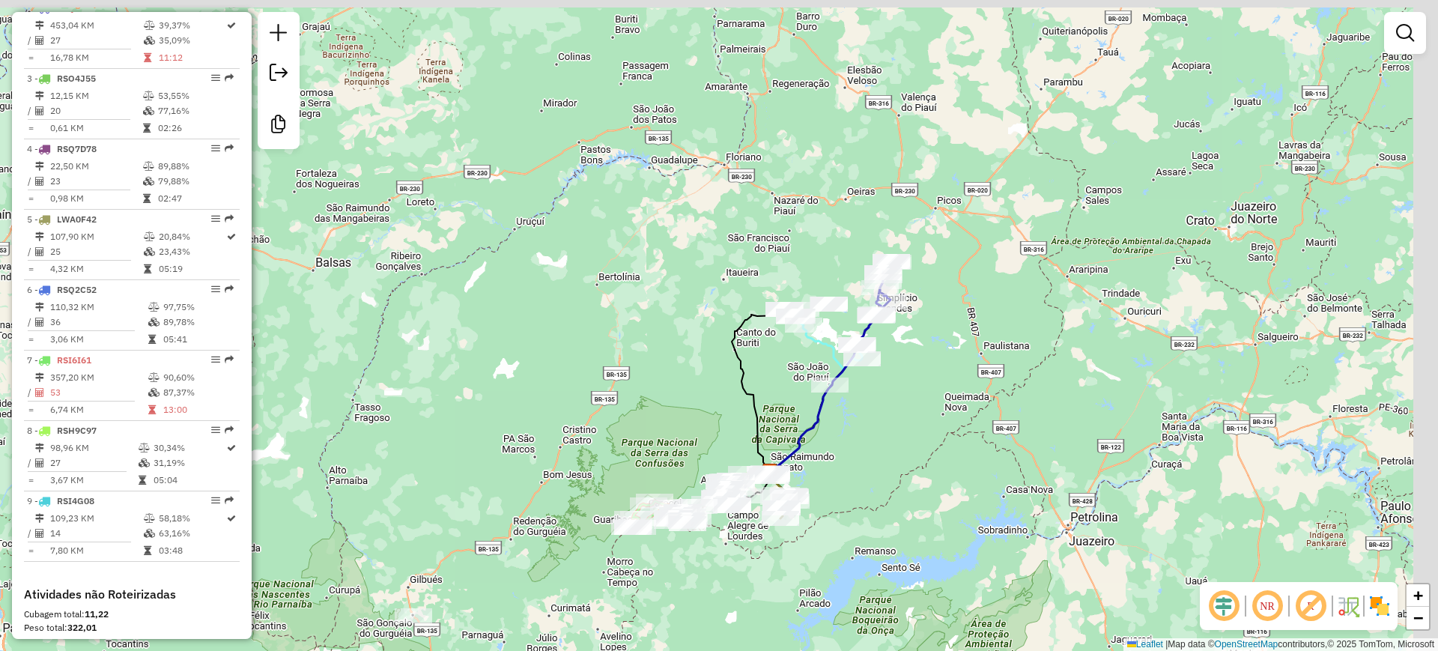
drag, startPoint x: 834, startPoint y: 305, endPoint x: 809, endPoint y: 362, distance: 62.4
click at [807, 373] on div "Janela de atendimento Grade de atendimento Capacidade Transportadoras Veículos …" at bounding box center [719, 325] width 1438 height 651
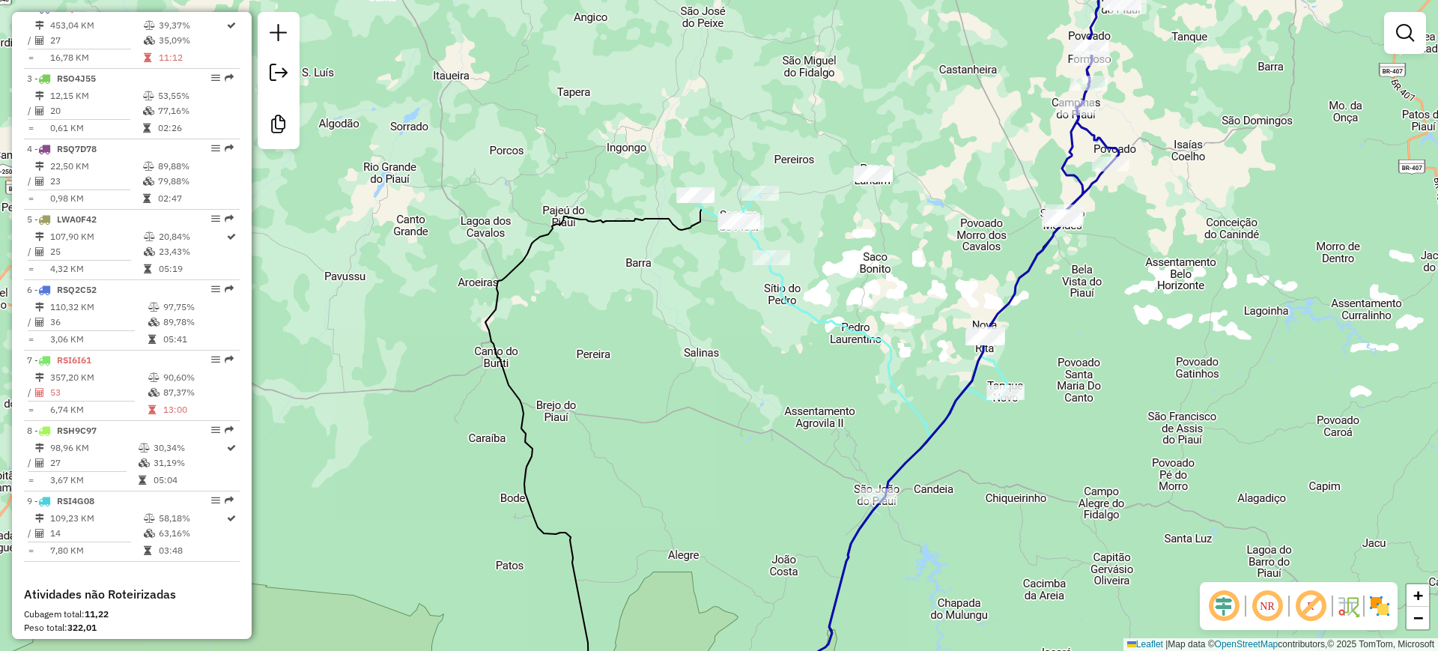
click at [796, 312] on icon at bounding box center [851, 346] width 312 height 306
select select "**********"
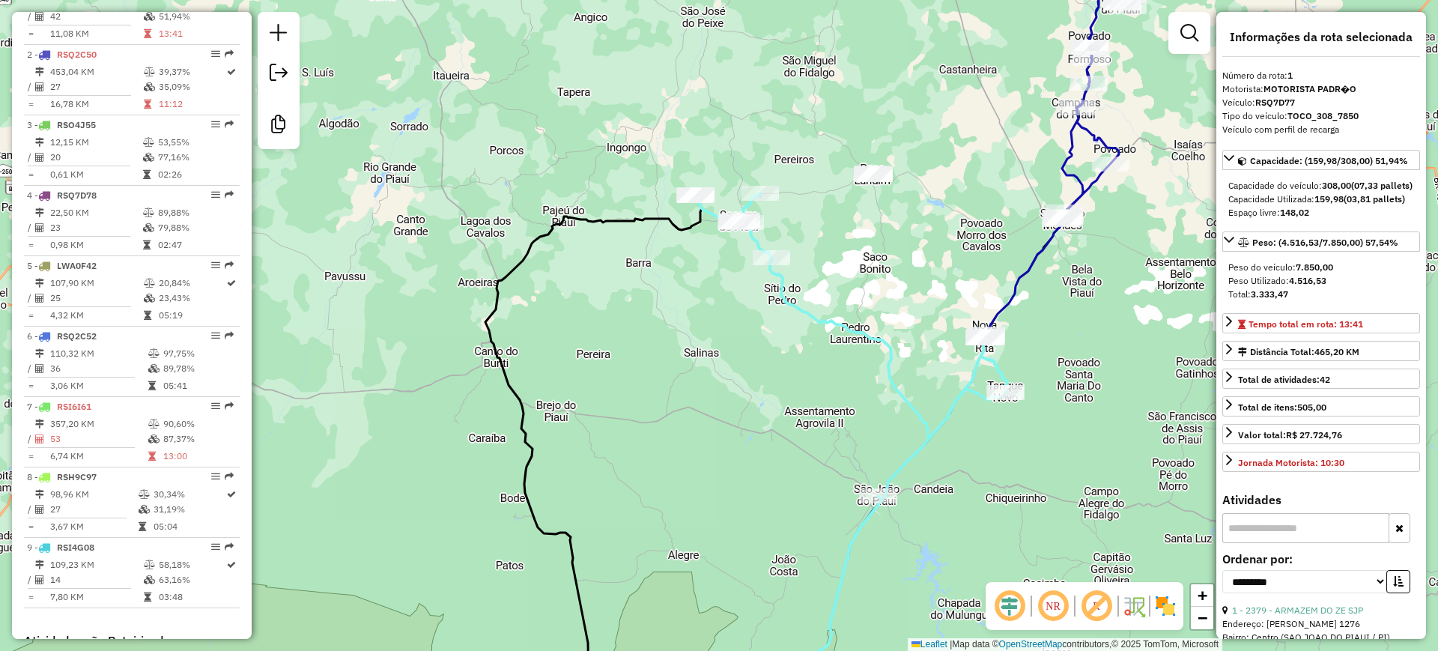
scroll to position [609, 0]
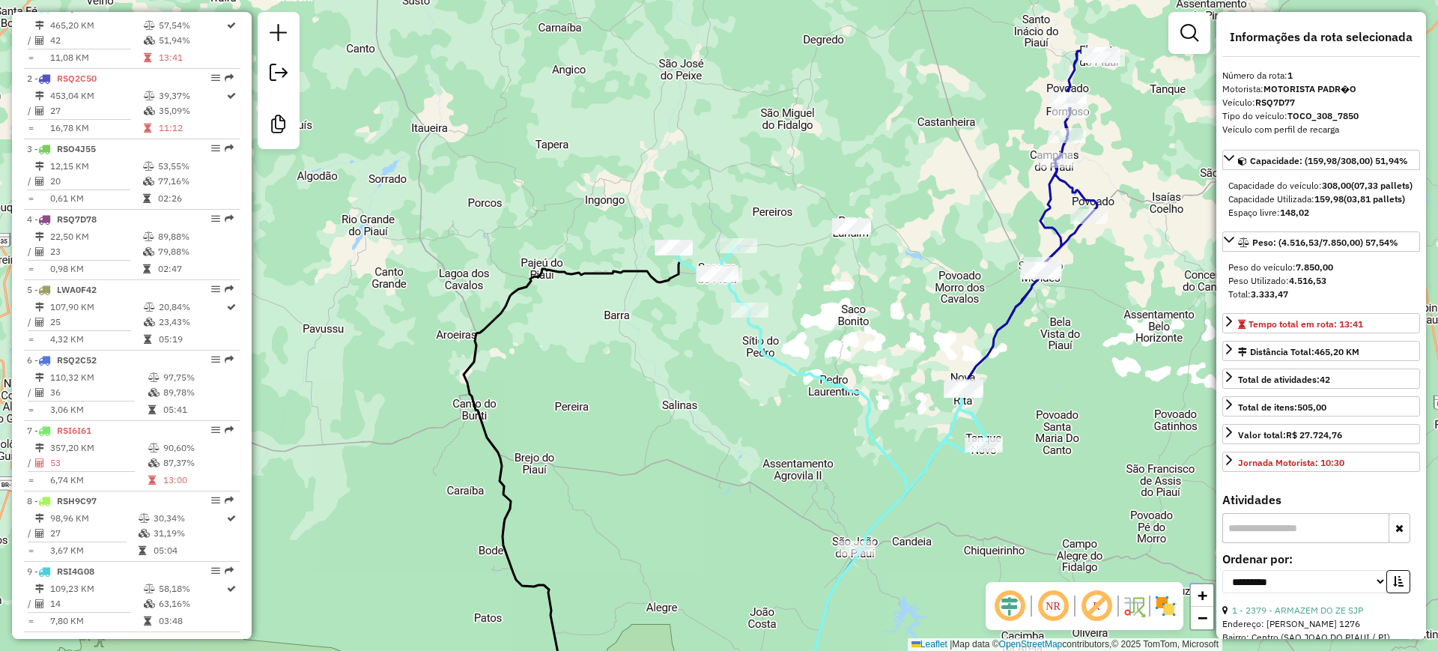
drag, startPoint x: 882, startPoint y: 279, endPoint x: 861, endPoint y: 332, distance: 56.8
click at [861, 332] on div "Janela de atendimento Grade de atendimento Capacidade Transportadoras Veículos …" at bounding box center [719, 325] width 1438 height 651
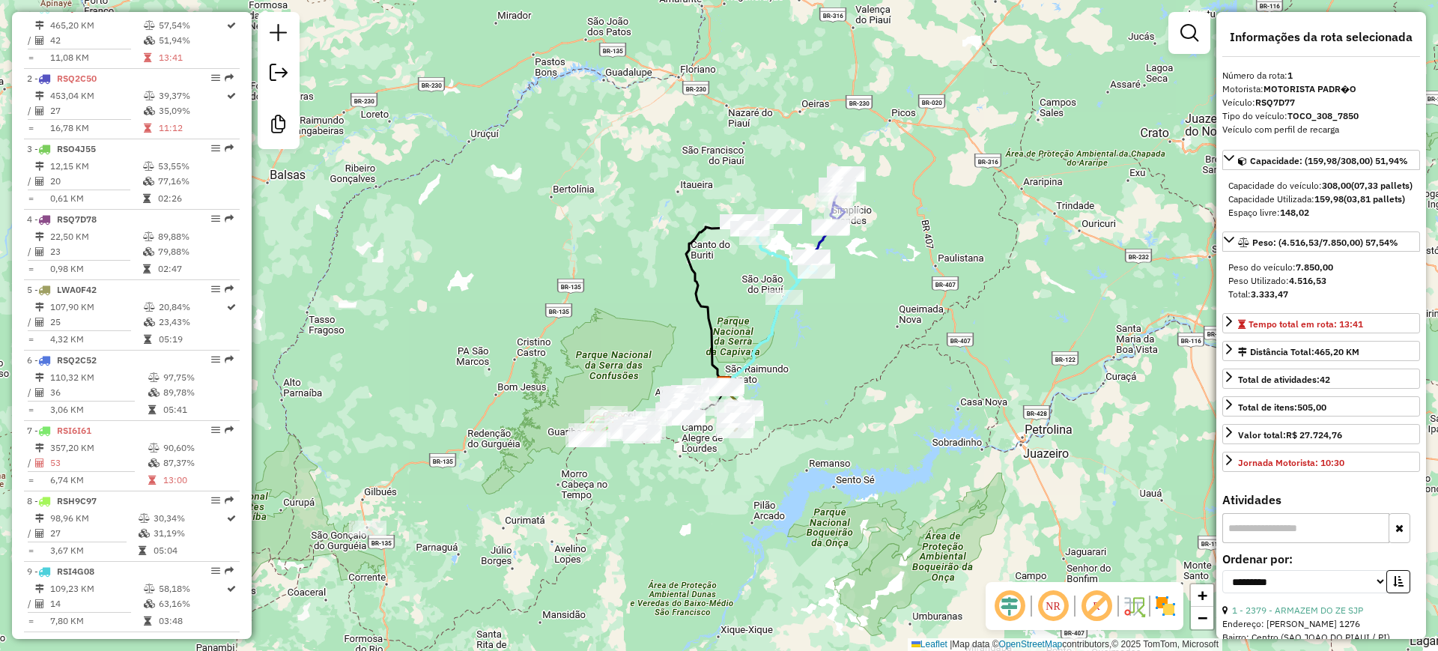
drag, startPoint x: 383, startPoint y: 452, endPoint x: 284, endPoint y: 551, distance: 139.3
click at [284, 551] on div "Janela de atendimento Grade de atendimento Capacidade Transportadoras Veículos …" at bounding box center [719, 325] width 1438 height 651
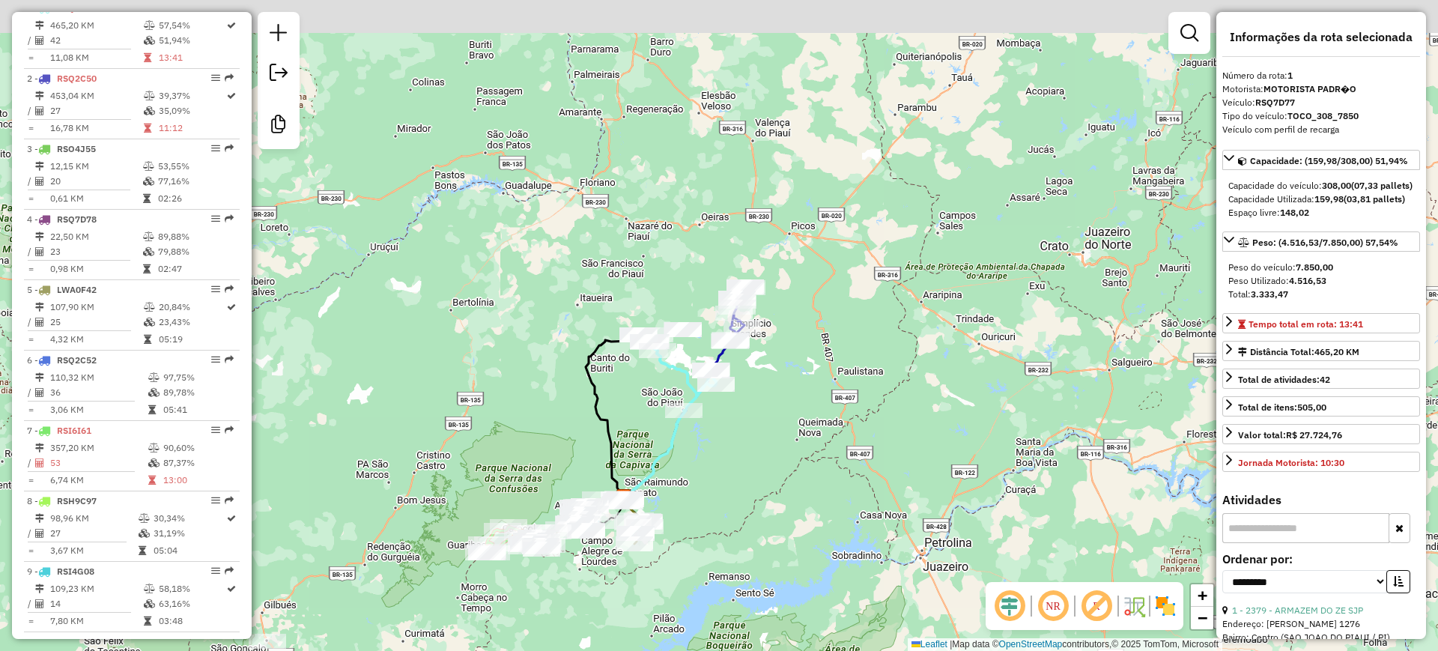
drag, startPoint x: 573, startPoint y: 216, endPoint x: 537, endPoint y: 288, distance: 80.4
click at [537, 288] on div "Janela de atendimento Grade de atendimento Capacidade Transportadoras Veículos …" at bounding box center [719, 325] width 1438 height 651
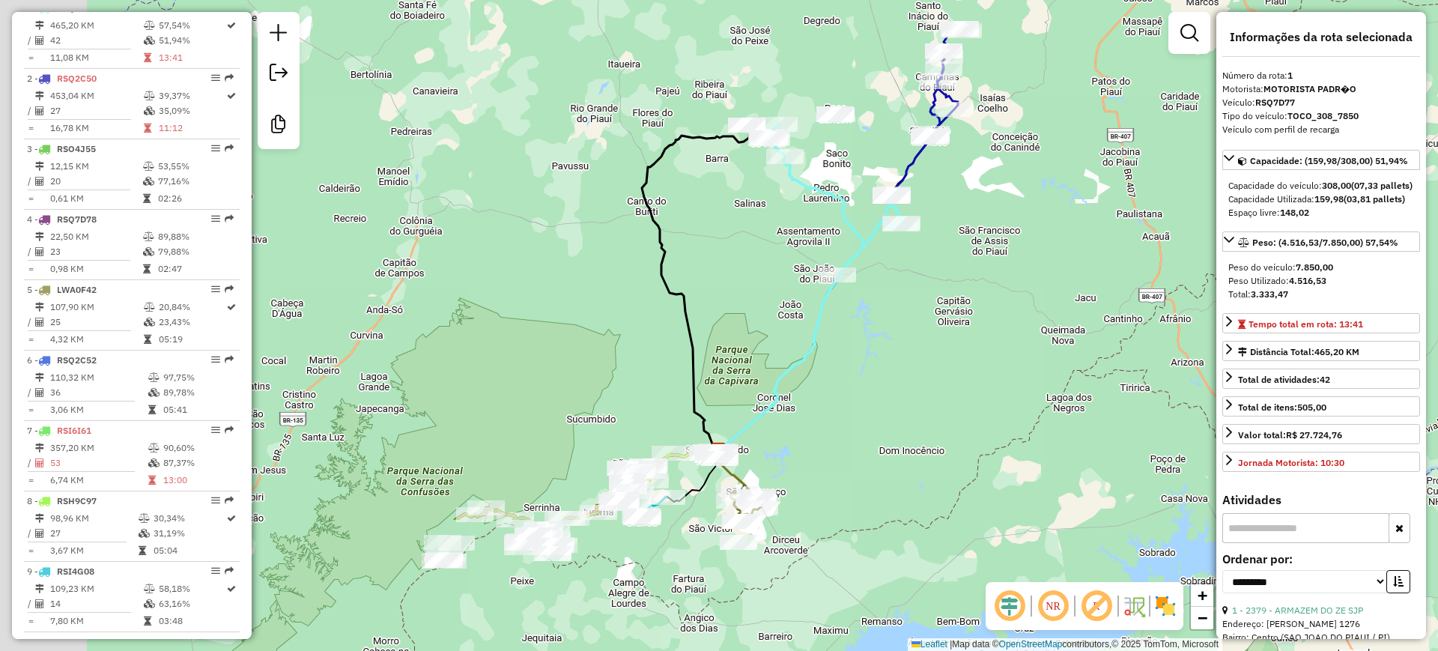
drag, startPoint x: 694, startPoint y: 337, endPoint x: 882, endPoint y: 141, distance: 271.3
click at [885, 142] on div "Janela de atendimento Grade de atendimento Capacidade Transportadoras Veículos …" at bounding box center [719, 325] width 1438 height 651
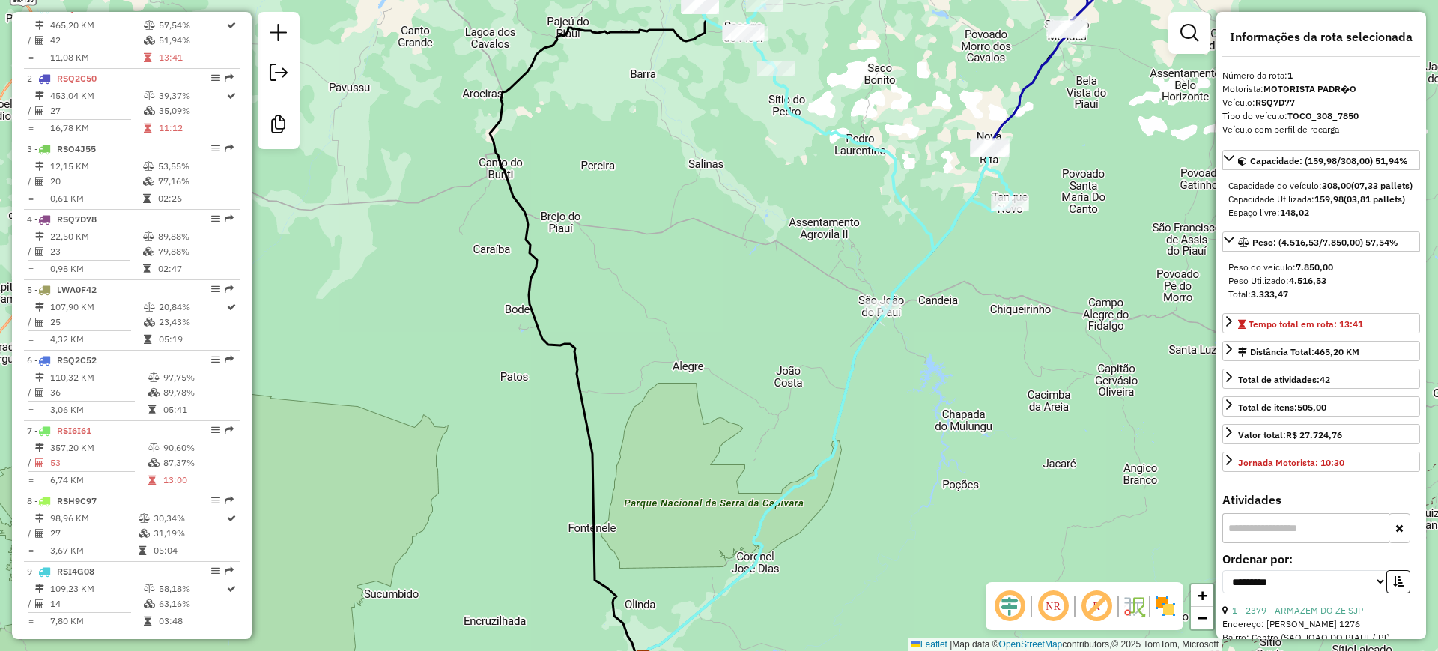
drag, startPoint x: 805, startPoint y: 234, endPoint x: 799, endPoint y: 252, distance: 19.0
click at [799, 252] on div "Janela de atendimento Grade de atendimento Capacidade Transportadoras Veículos …" at bounding box center [719, 325] width 1438 height 651
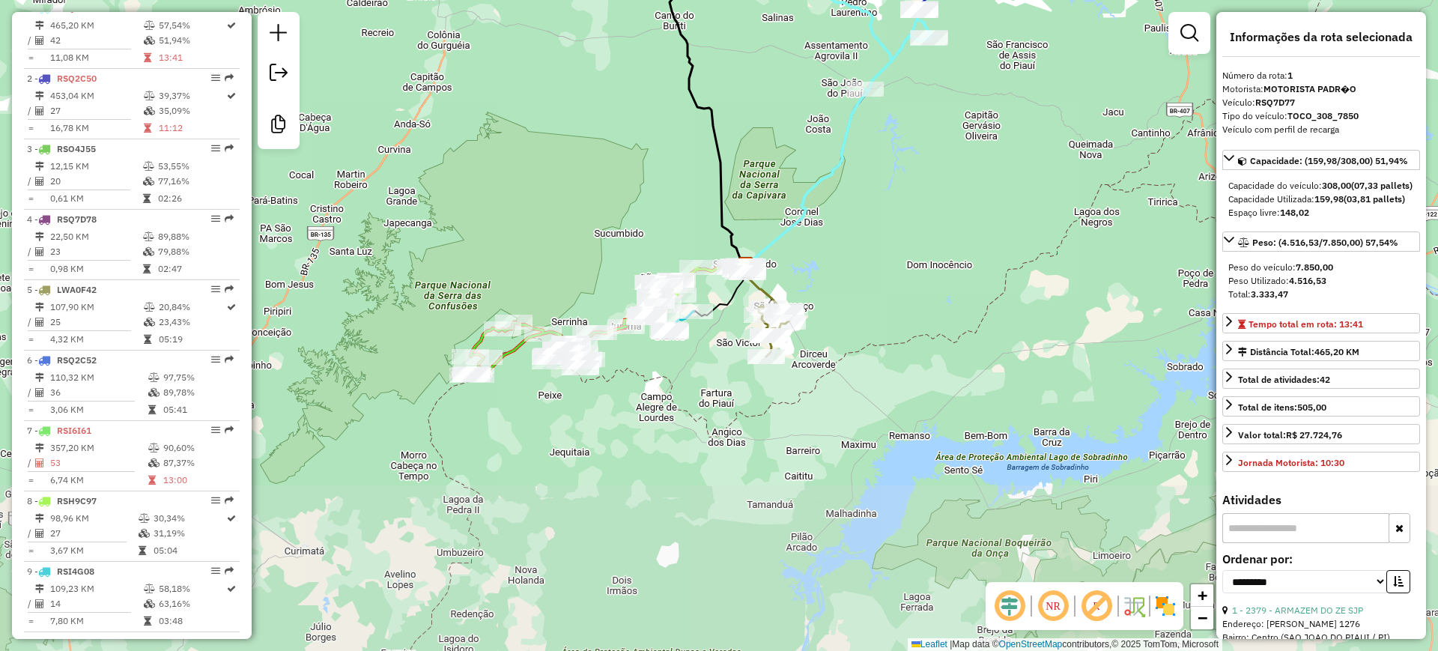
drag, startPoint x: 739, startPoint y: 283, endPoint x: 781, endPoint y: 88, distance: 199.8
click at [781, 88] on div "Janela de atendimento Grade de atendimento Capacidade Transportadoras Veículos …" at bounding box center [719, 325] width 1438 height 651
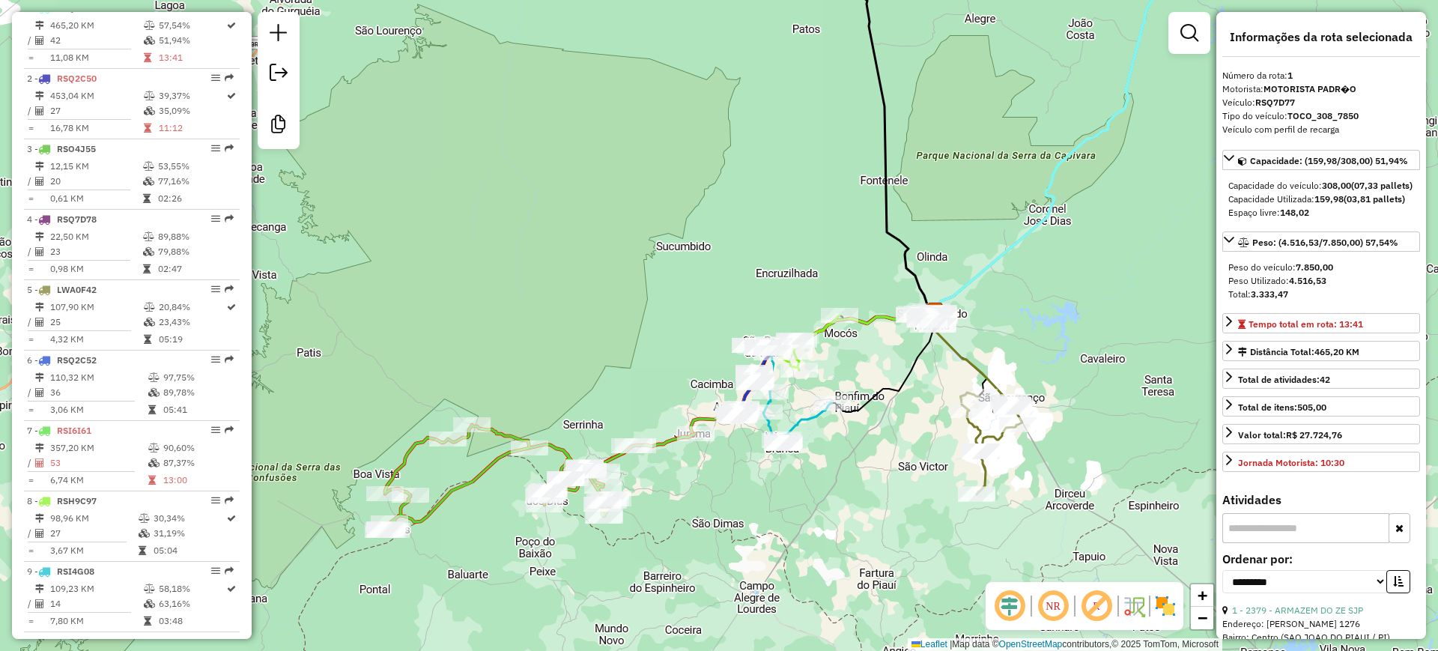
drag, startPoint x: 628, startPoint y: 217, endPoint x: 731, endPoint y: 231, distance: 103.5
click at [734, 234] on div "Janela de atendimento Grade de atendimento Capacidade Transportadoras Veículos …" at bounding box center [719, 325] width 1438 height 651
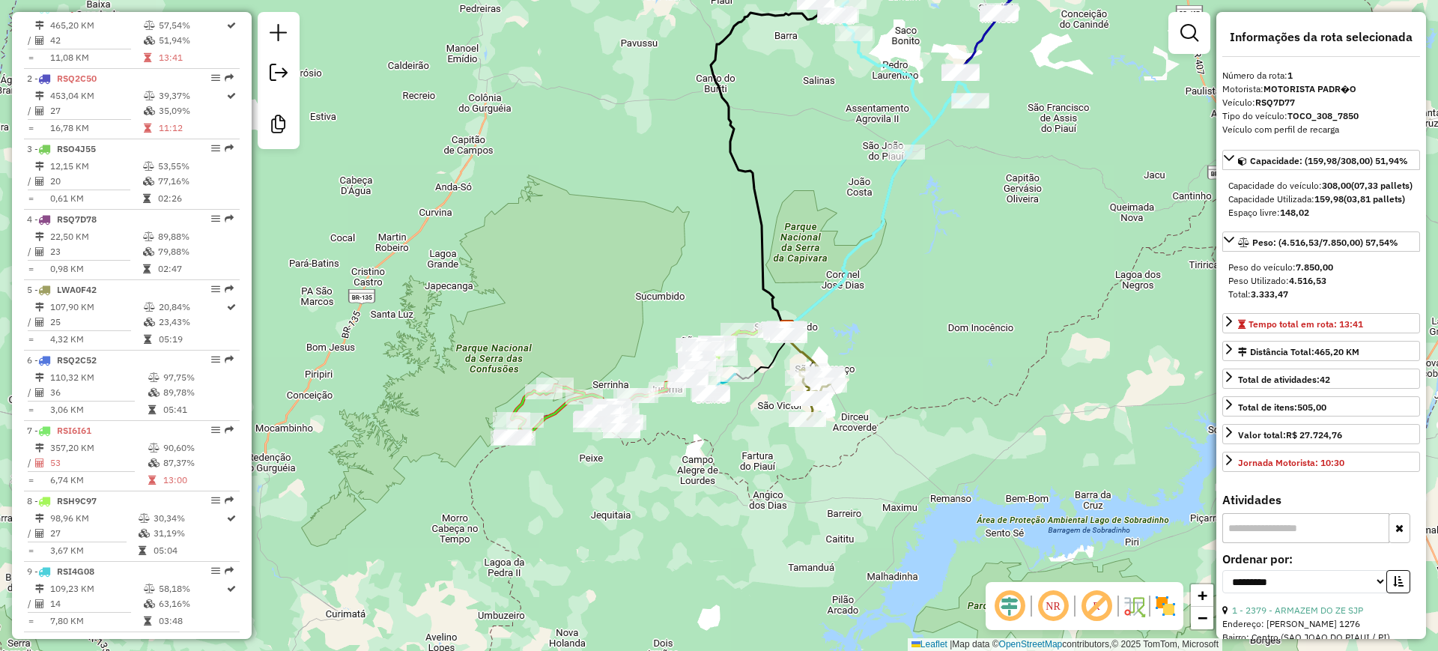
drag, startPoint x: 645, startPoint y: 118, endPoint x: 623, endPoint y: 182, distance: 67.5
click at [623, 182] on div "Janela de atendimento Grade de atendimento Capacidade Transportadoras Veículos …" at bounding box center [719, 325] width 1438 height 651
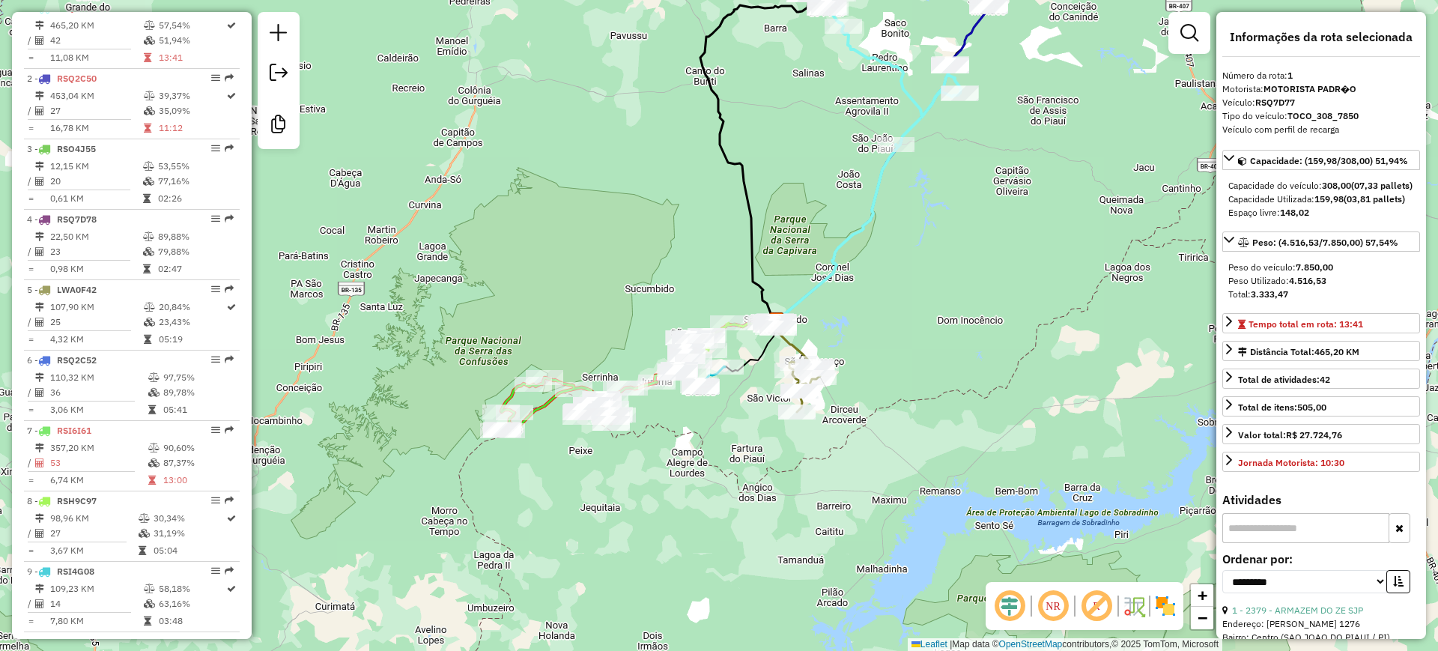
drag, startPoint x: 608, startPoint y: 187, endPoint x: 599, endPoint y: 182, distance: 10.4
click at [599, 182] on div "Janela de atendimento Grade de atendimento Capacidade Transportadoras Veículos …" at bounding box center [719, 325] width 1438 height 651
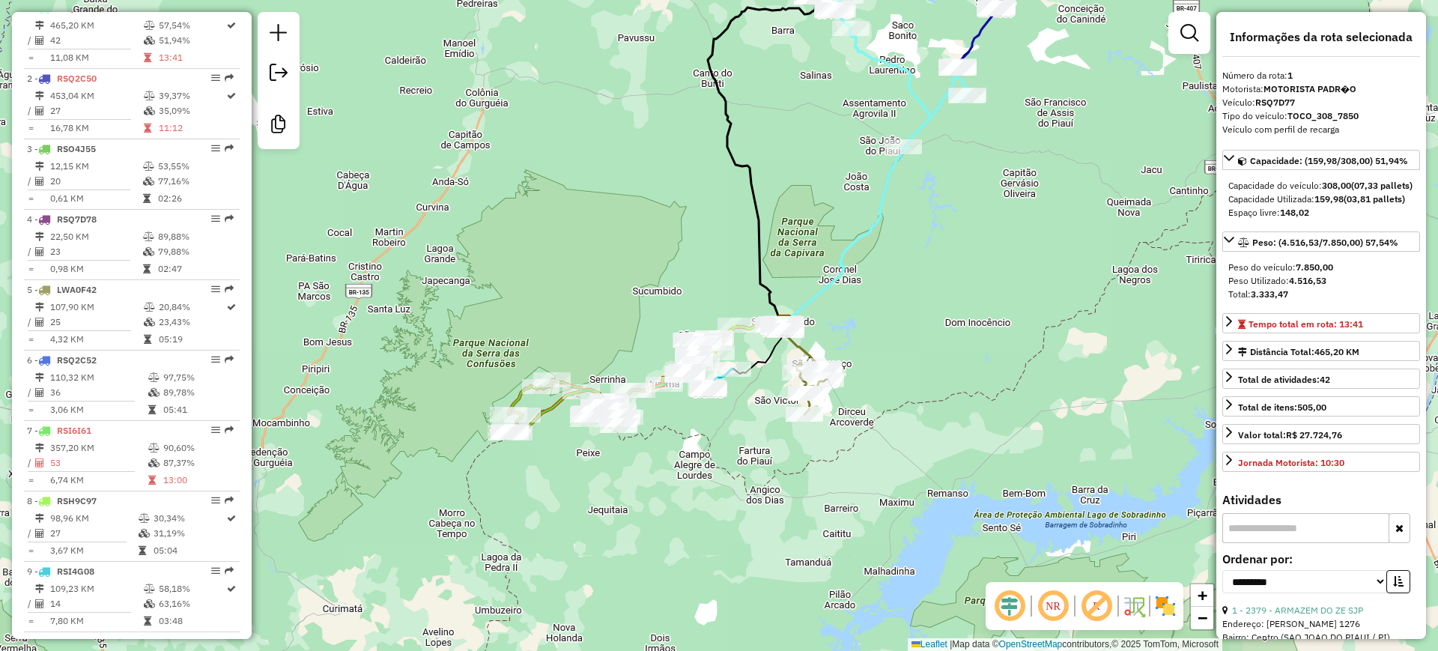
drag, startPoint x: 551, startPoint y: 267, endPoint x: 568, endPoint y: 276, distance: 19.1
click at [568, 276] on div "Janela de atendimento Grade de atendimento Capacidade Transportadoras Veículos …" at bounding box center [719, 325] width 1438 height 651
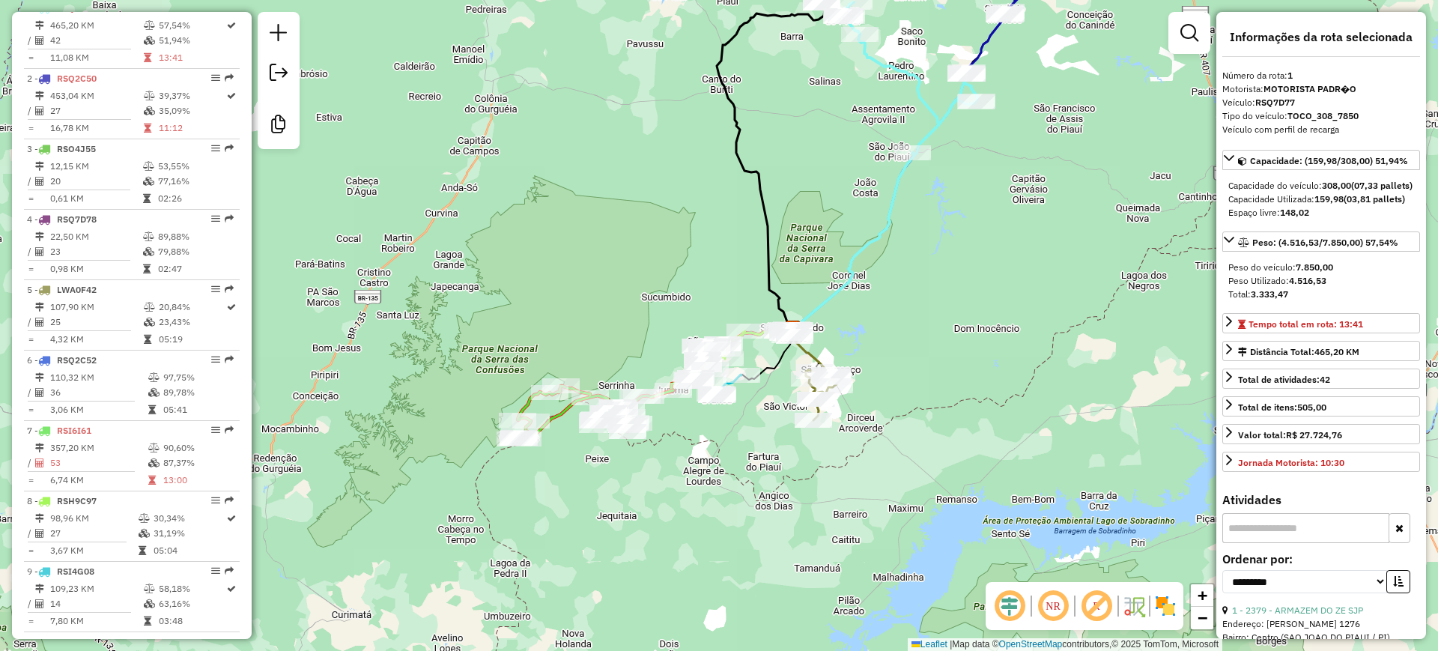
click at [559, 412] on icon at bounding box center [595, 412] width 157 height 53
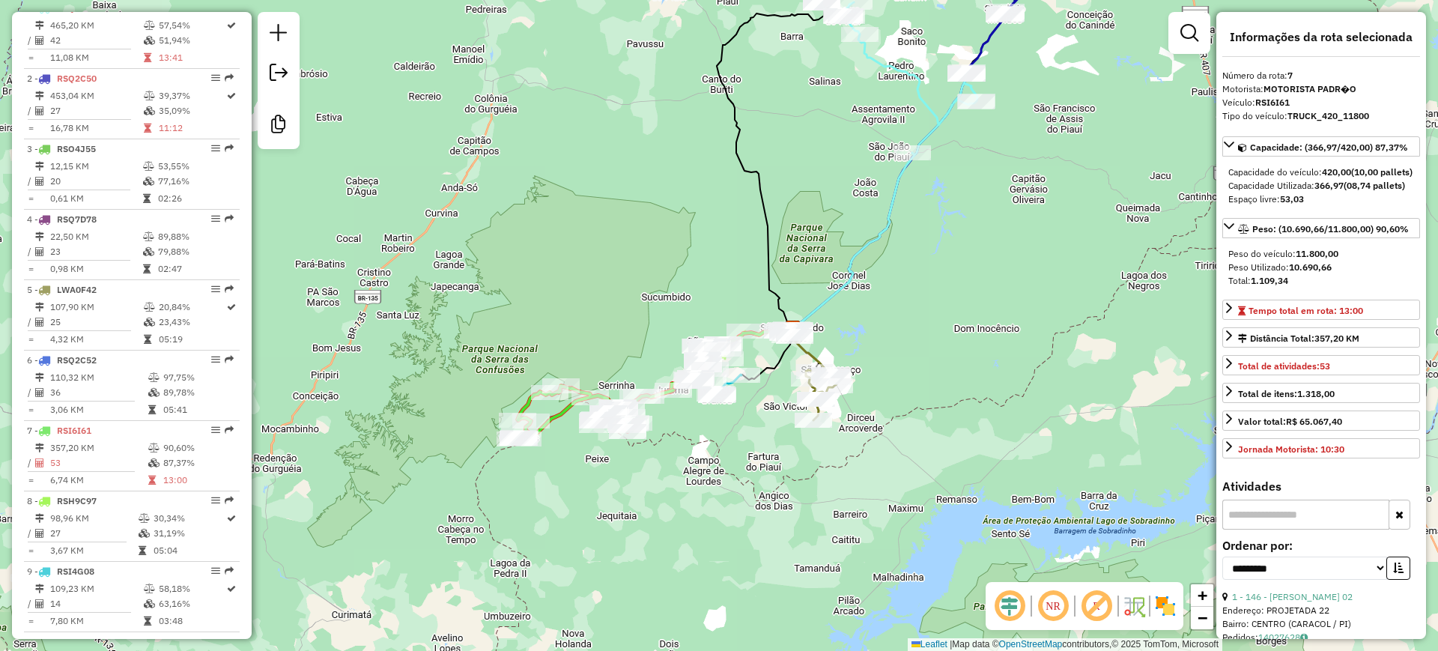
scroll to position [877, 0]
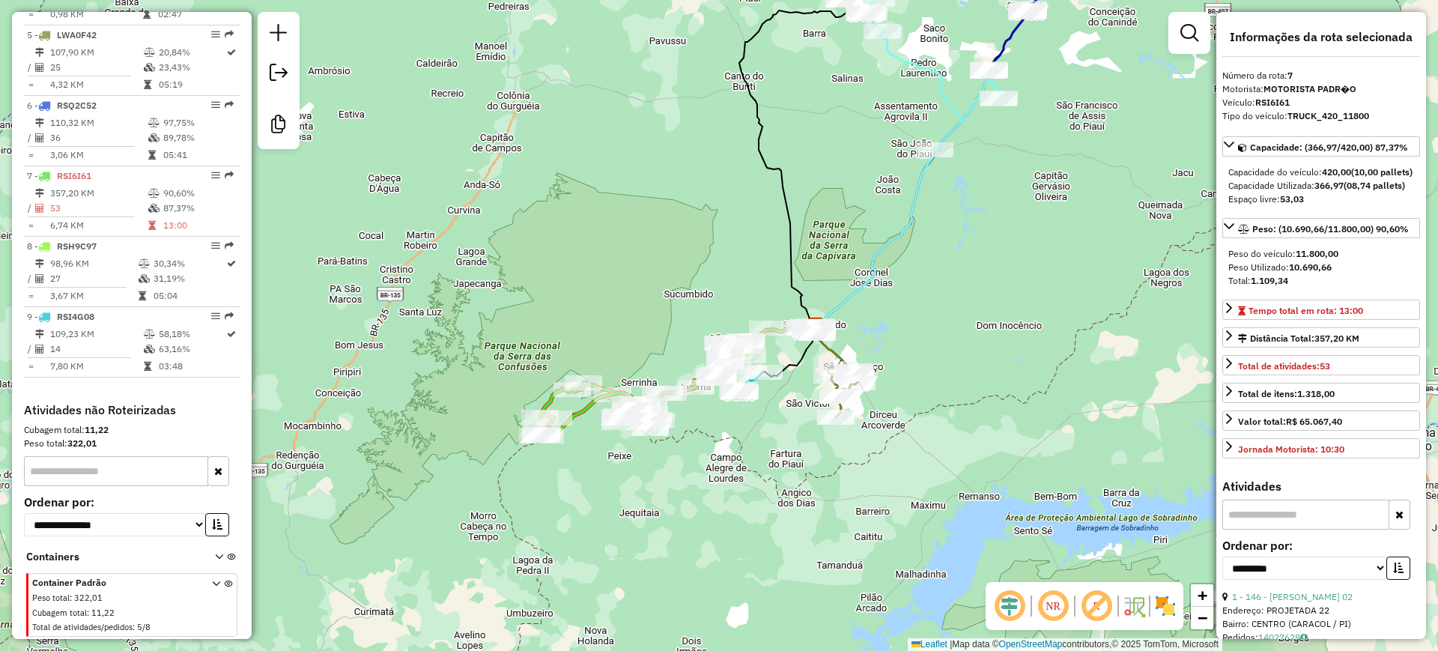
drag, startPoint x: 630, startPoint y: 207, endPoint x: 652, endPoint y: 204, distance: 22.7
click at [652, 204] on div "Janela de atendimento Grade de atendimento Capacidade Transportadoras Veículos …" at bounding box center [719, 325] width 1438 height 651
click at [762, 495] on div "Janela de atendimento Grade de atendimento Capacidade Transportadoras Veículos …" at bounding box center [719, 325] width 1438 height 651
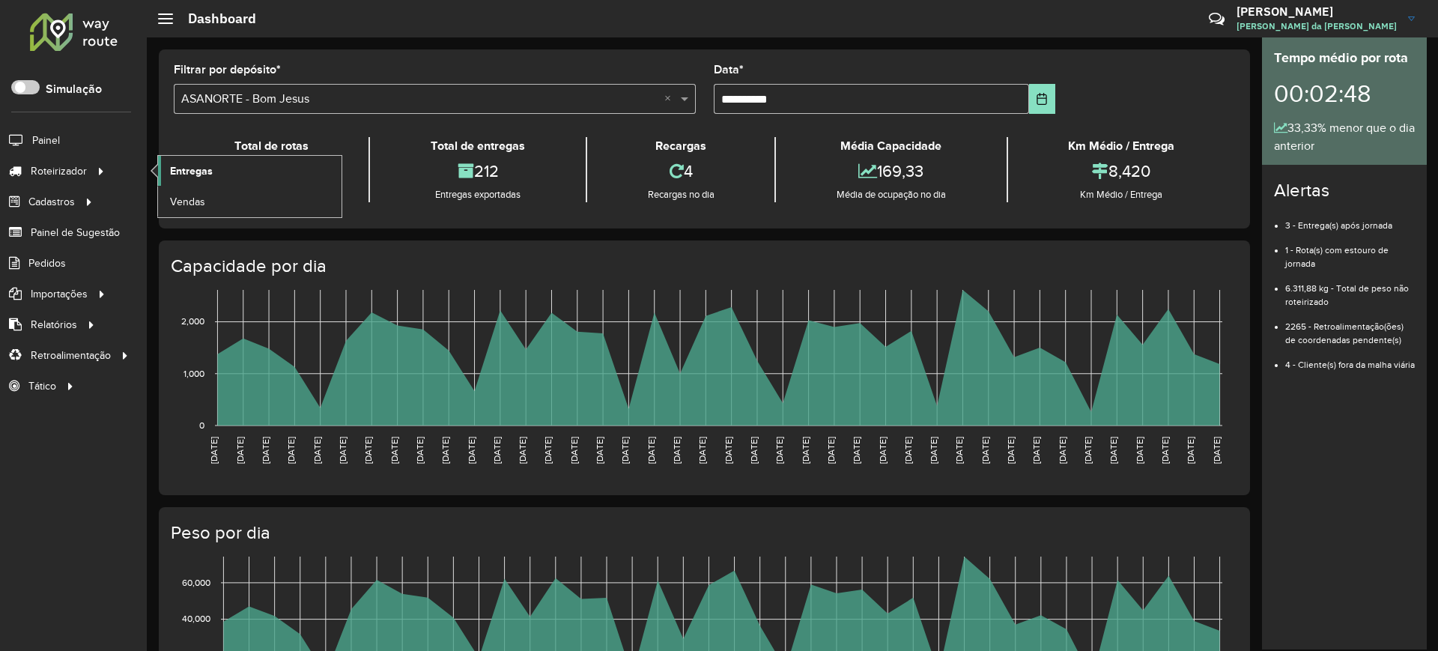
click at [191, 174] on span "Entregas" at bounding box center [191, 171] width 43 height 16
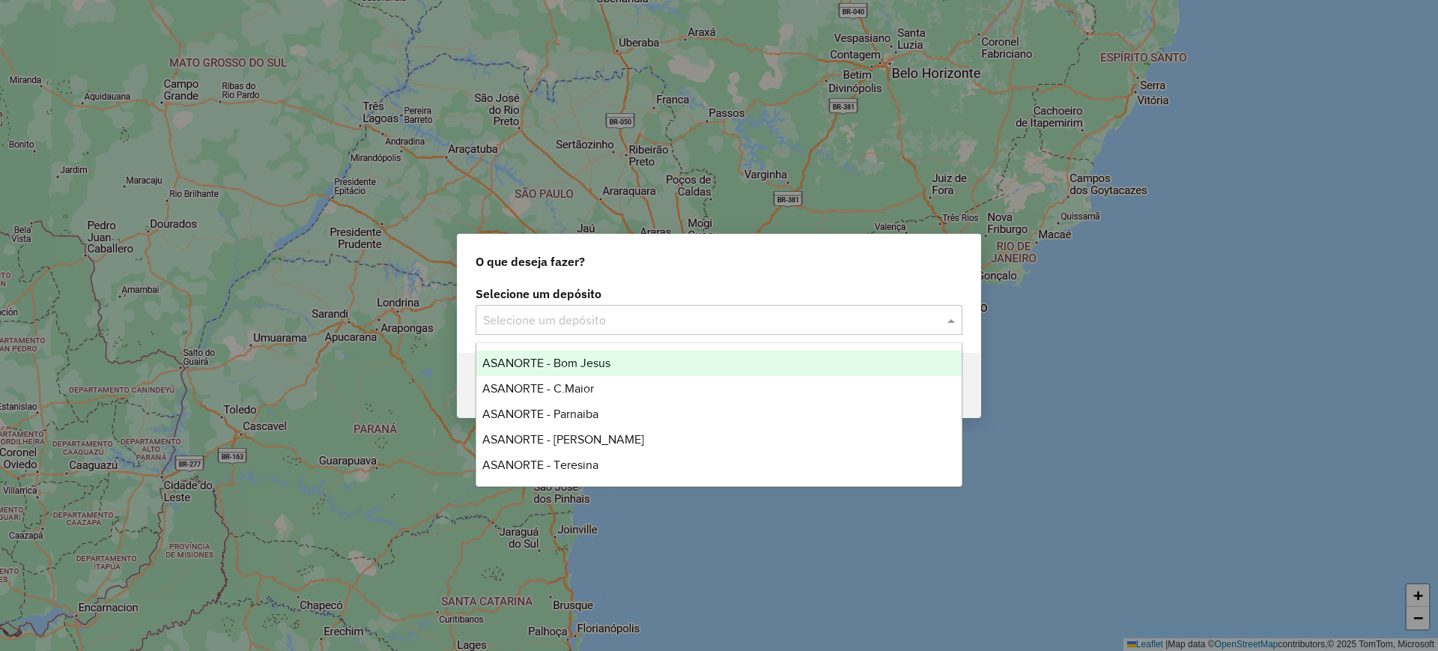
click at [599, 319] on input "text" at bounding box center [704, 321] width 442 height 18
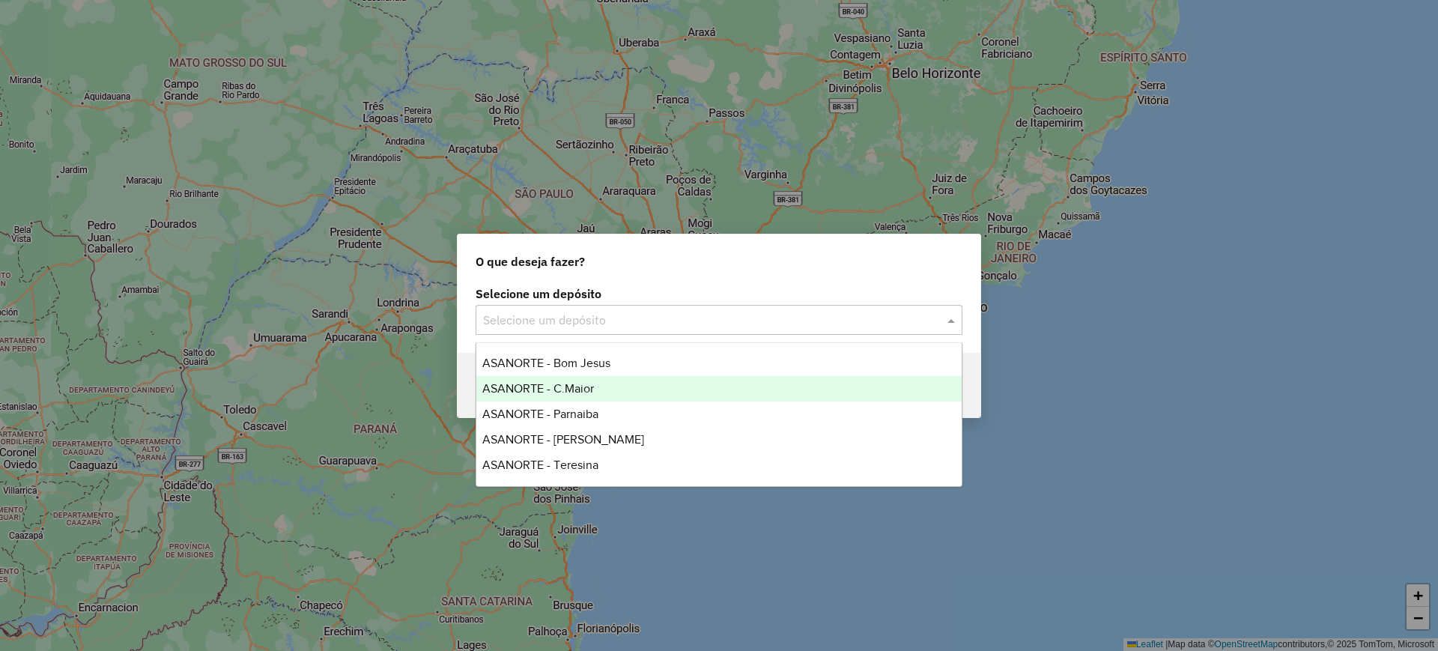
click at [564, 396] on div "ASANORTE - C.Maior" at bounding box center [718, 388] width 485 height 25
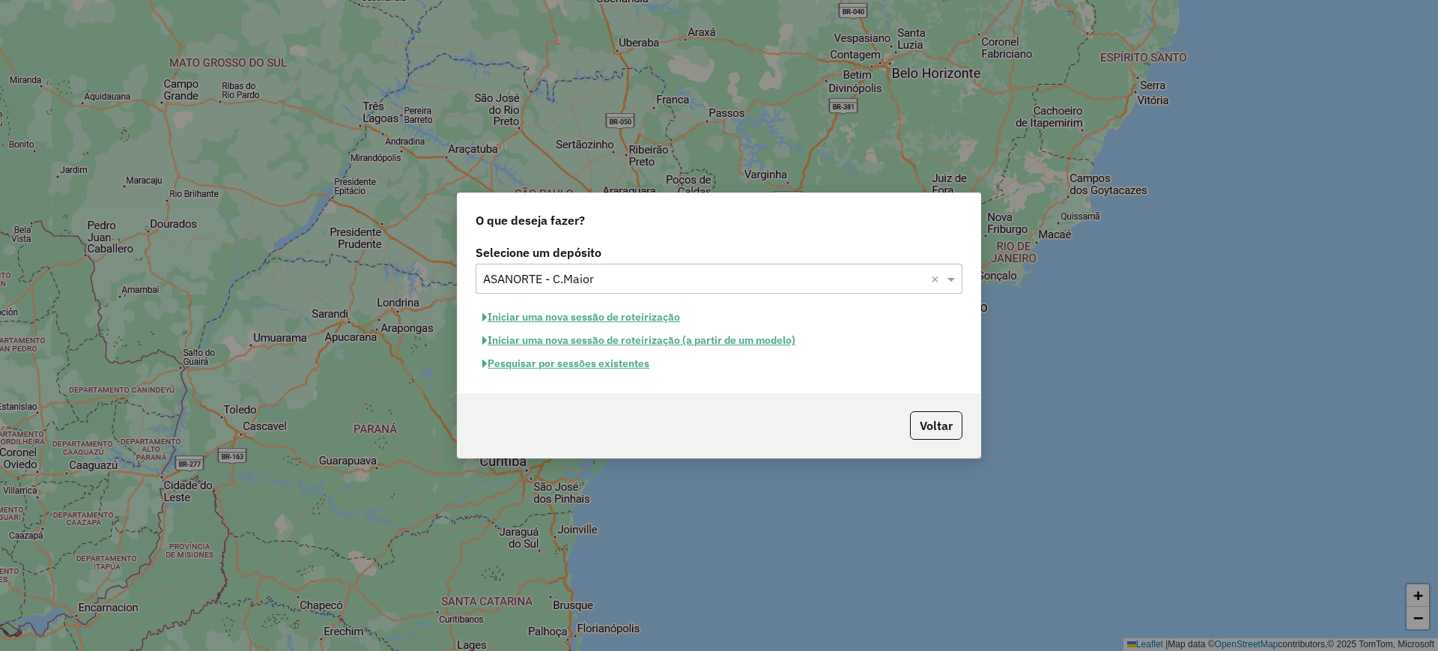
click at [566, 368] on button "Pesquisar por sessões existentes" at bounding box center [566, 363] width 181 height 23
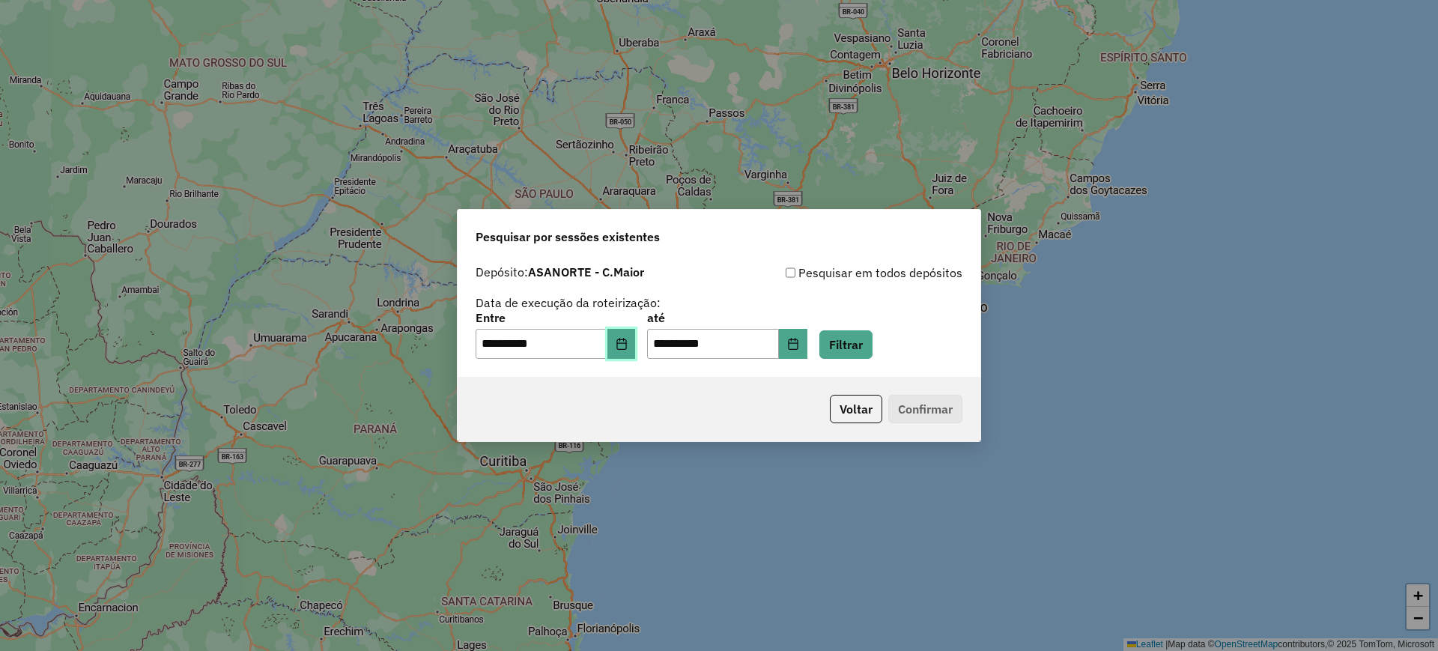
click at [636, 343] on button "Choose Date" at bounding box center [622, 344] width 28 height 30
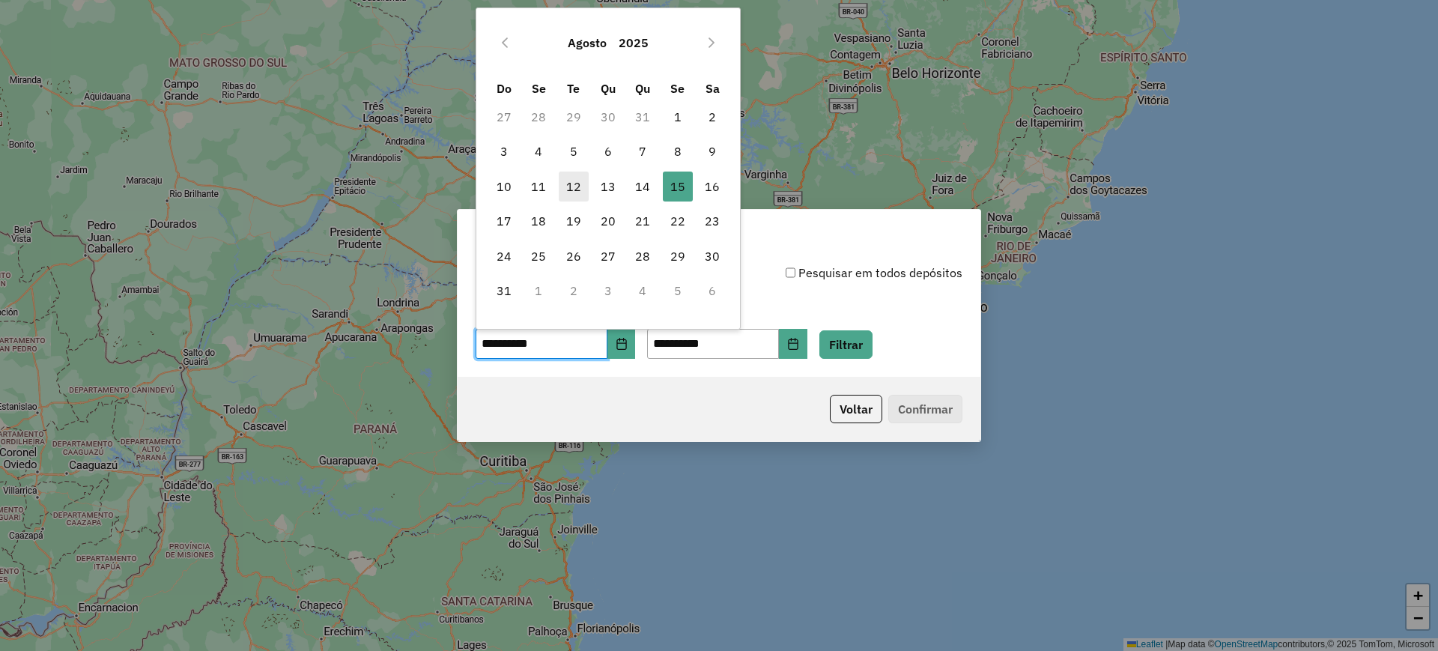
click at [571, 185] on span "12" at bounding box center [574, 187] width 30 height 30
type input "**********"
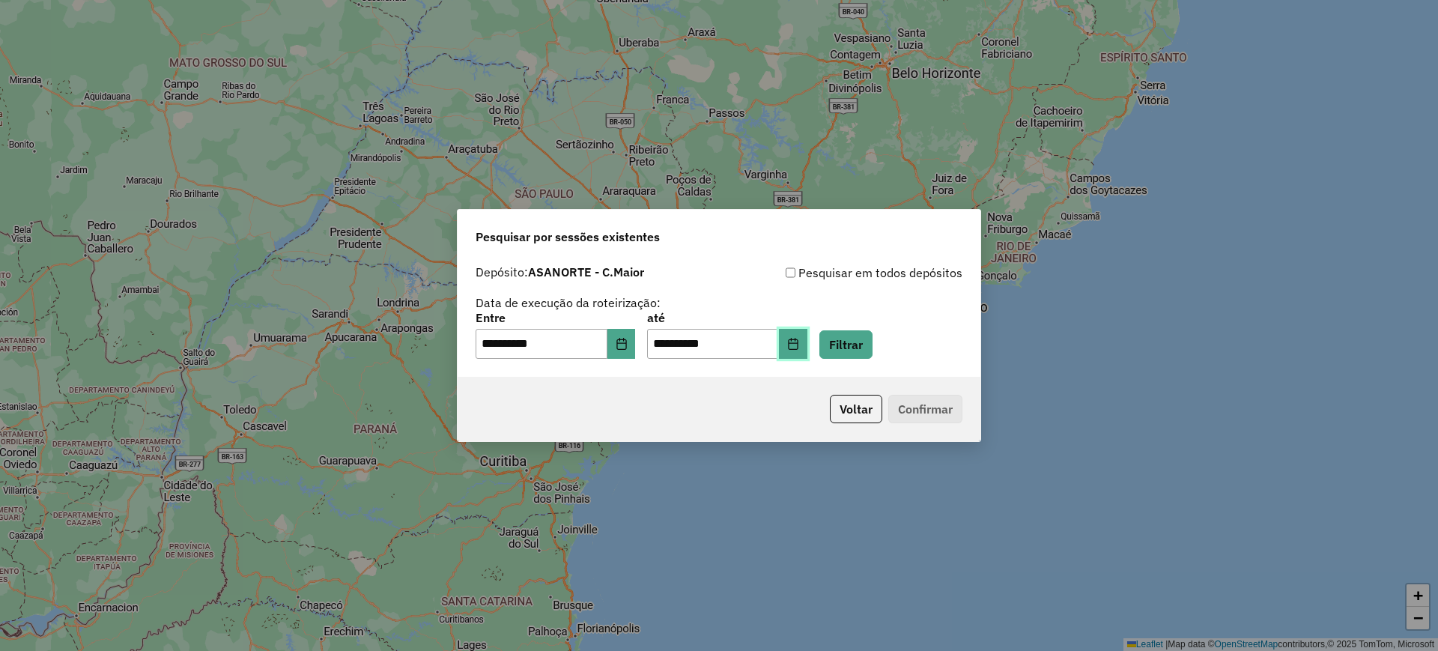
click at [808, 352] on button "Choose Date" at bounding box center [793, 344] width 28 height 30
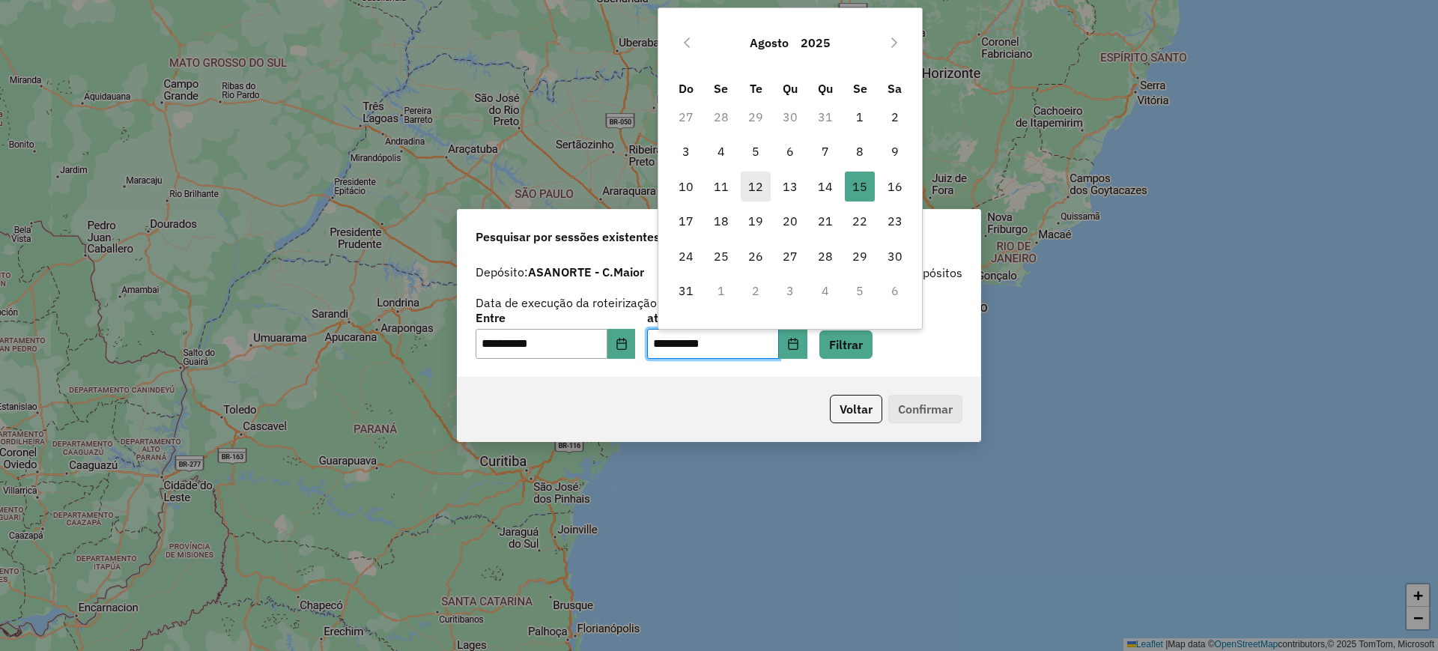
click at [760, 184] on span "12" at bounding box center [756, 187] width 30 height 30
type input "**********"
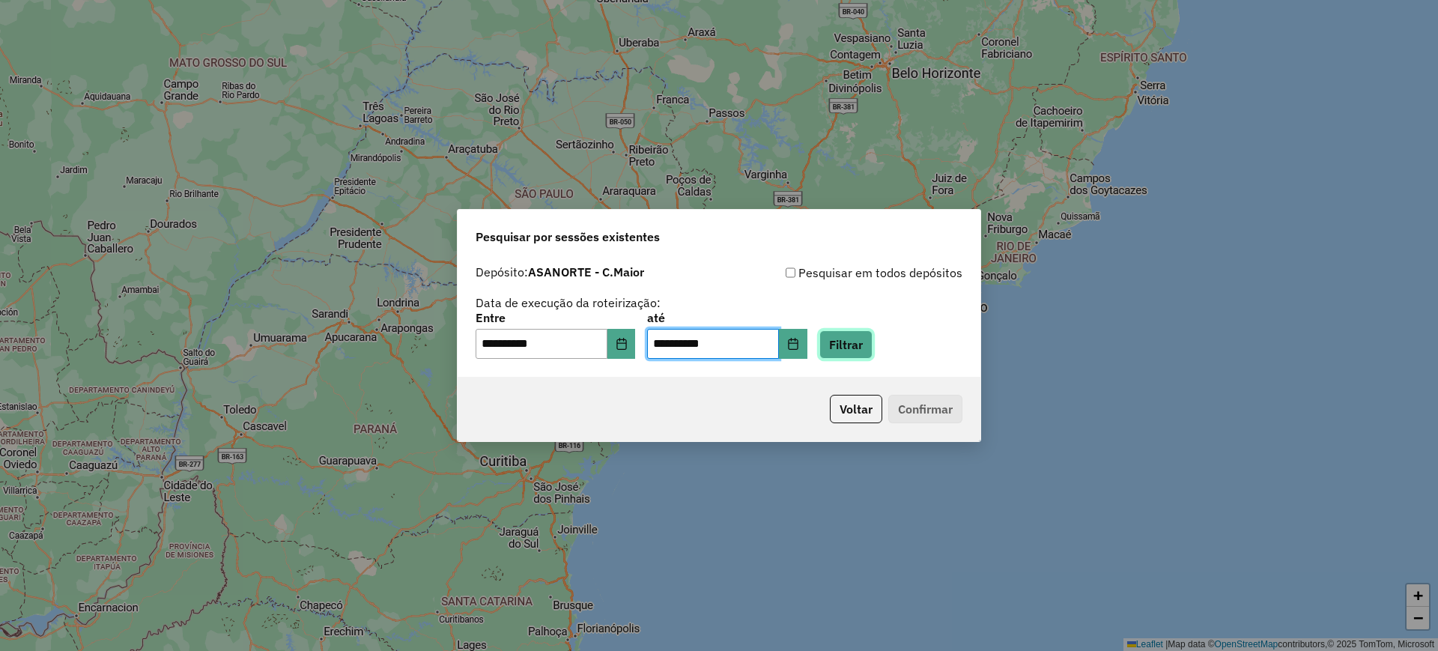
click at [861, 339] on button "Filtrar" at bounding box center [846, 344] width 53 height 28
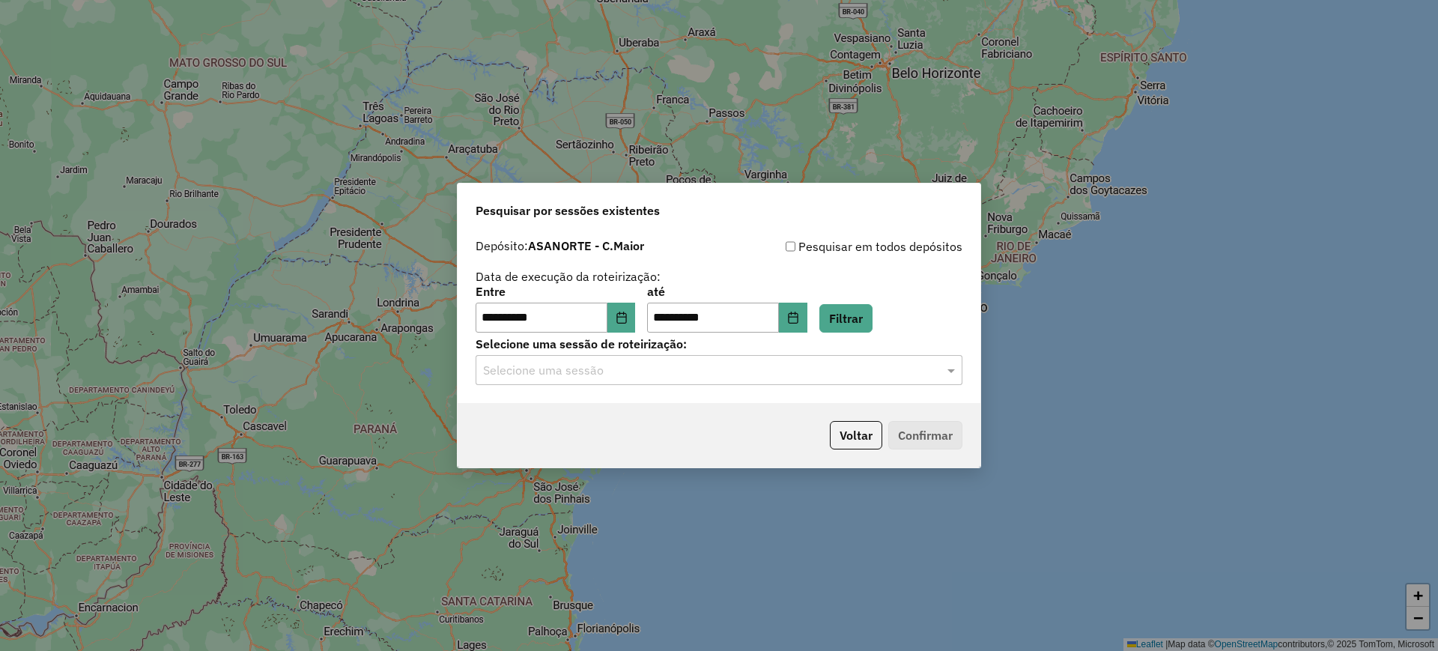
click at [623, 378] on input "text" at bounding box center [704, 371] width 442 height 18
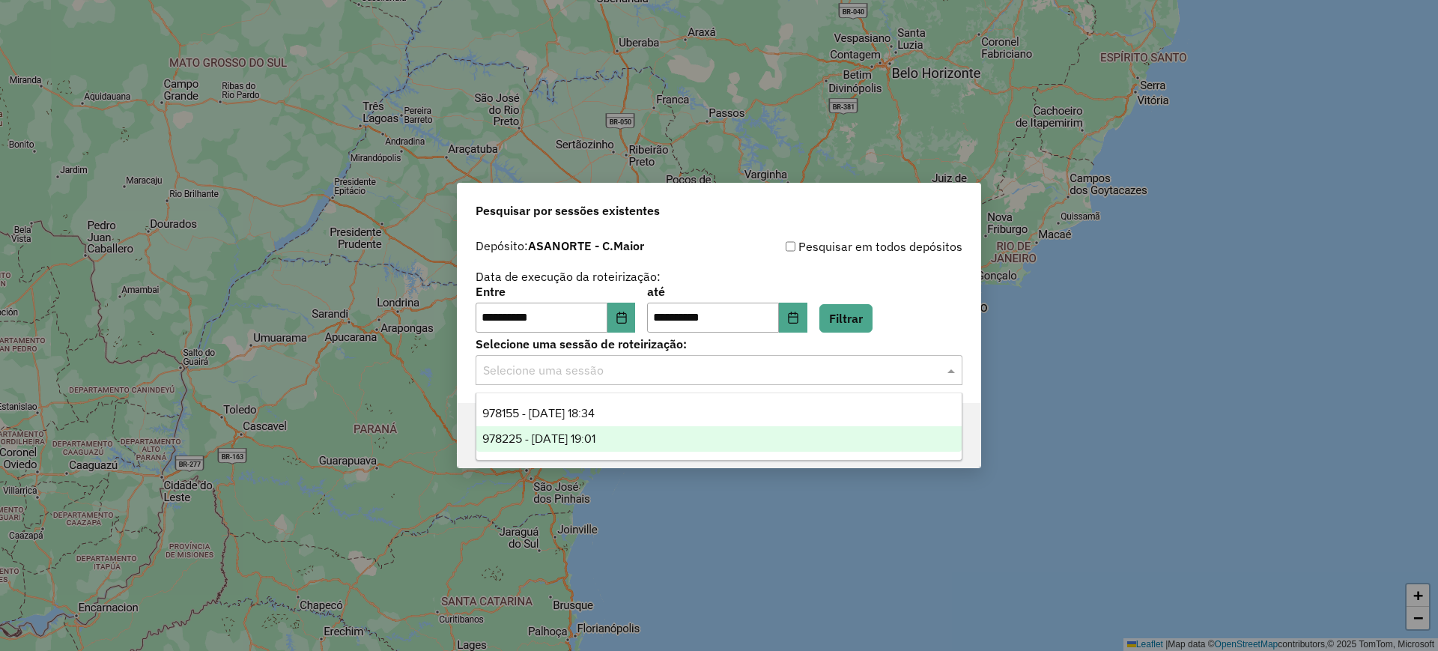
click at [596, 435] on span "978225 - [DATE] 19:01" at bounding box center [538, 438] width 113 height 13
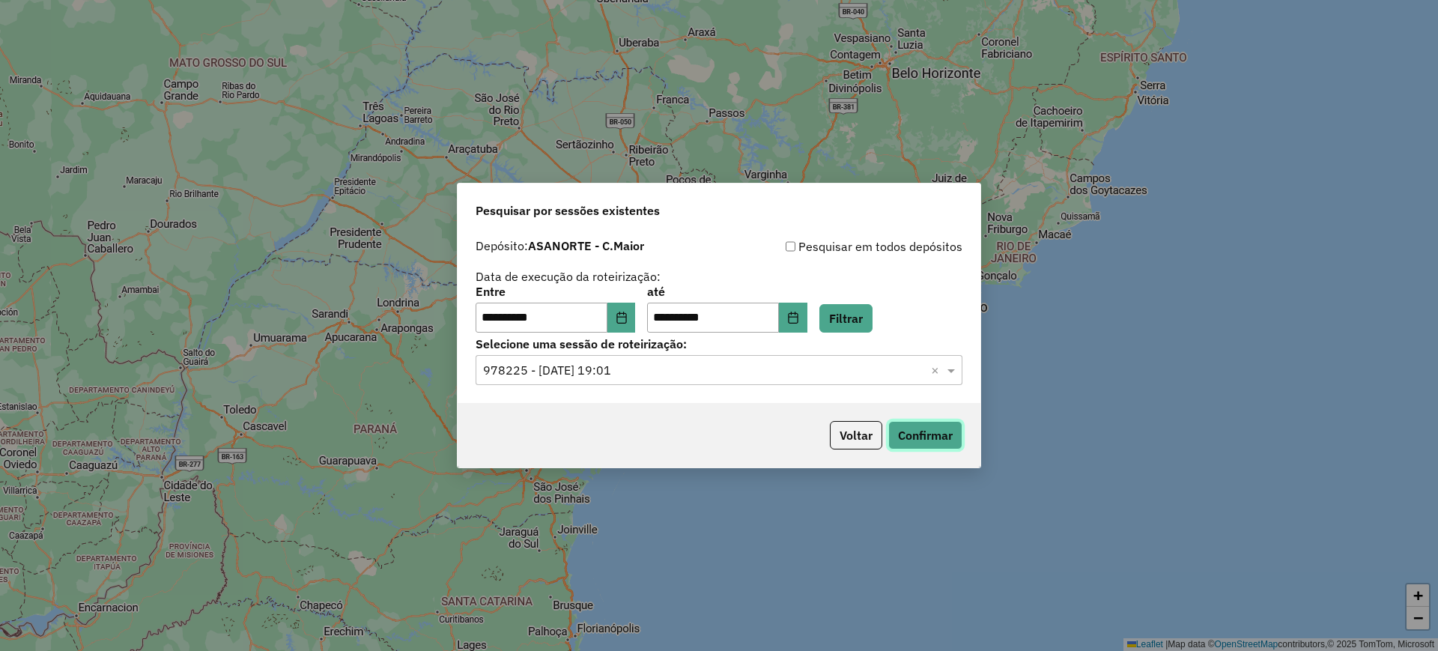
click at [933, 431] on button "Confirmar" at bounding box center [925, 435] width 74 height 28
click at [625, 318] on button "Choose Date" at bounding box center [622, 318] width 28 height 30
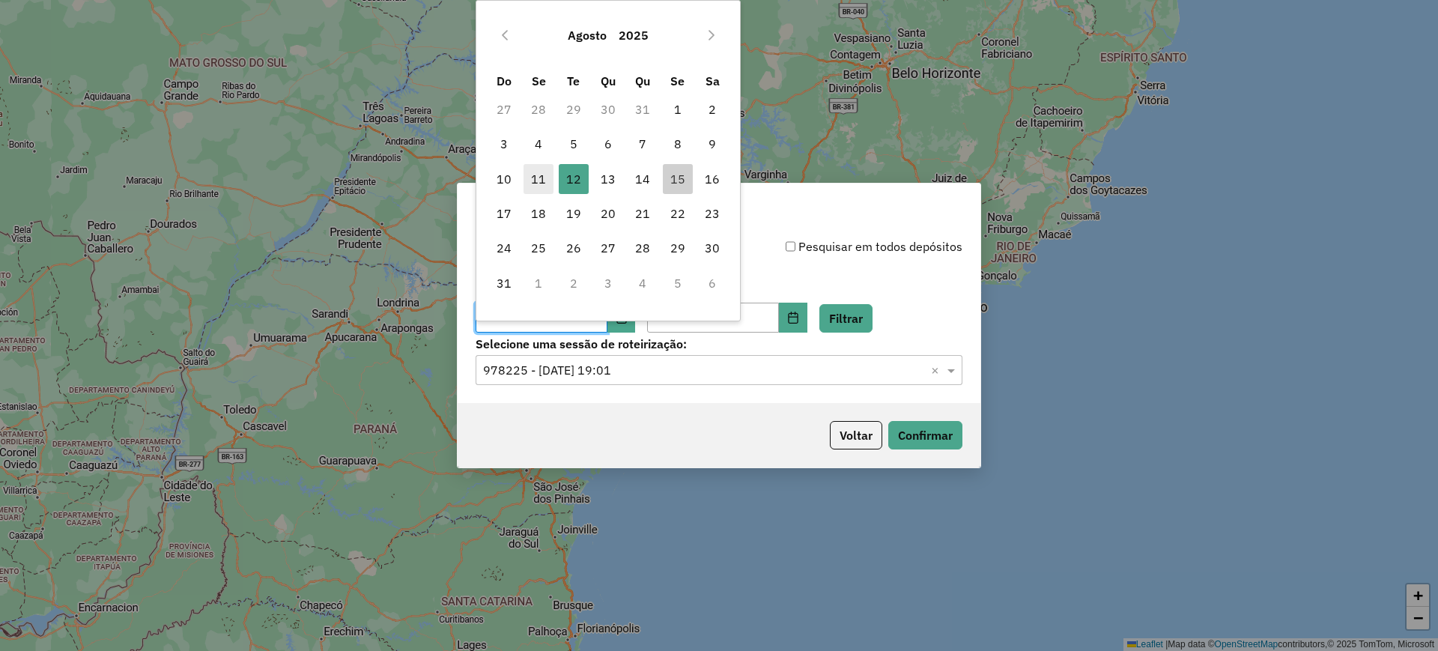
click at [541, 173] on span "11" at bounding box center [539, 179] width 30 height 30
type input "**********"
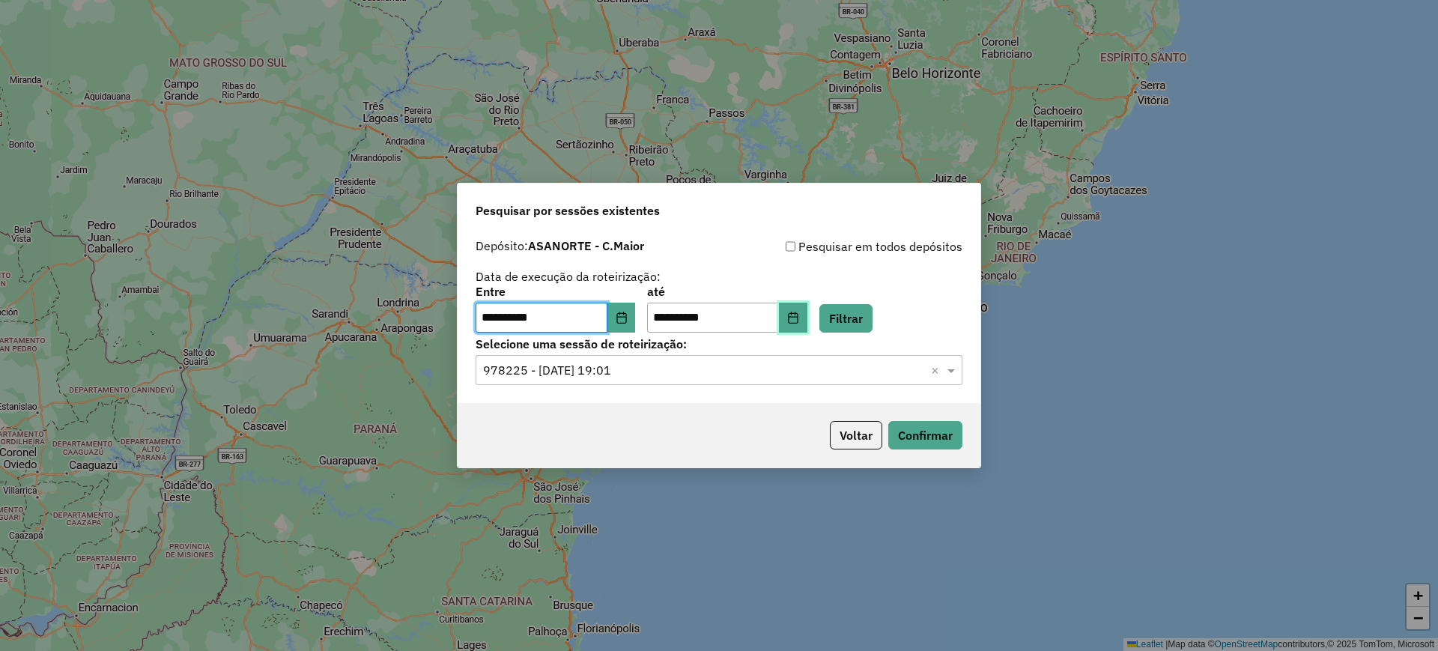
click at [799, 321] on icon "Choose Date" at bounding box center [793, 318] width 12 height 12
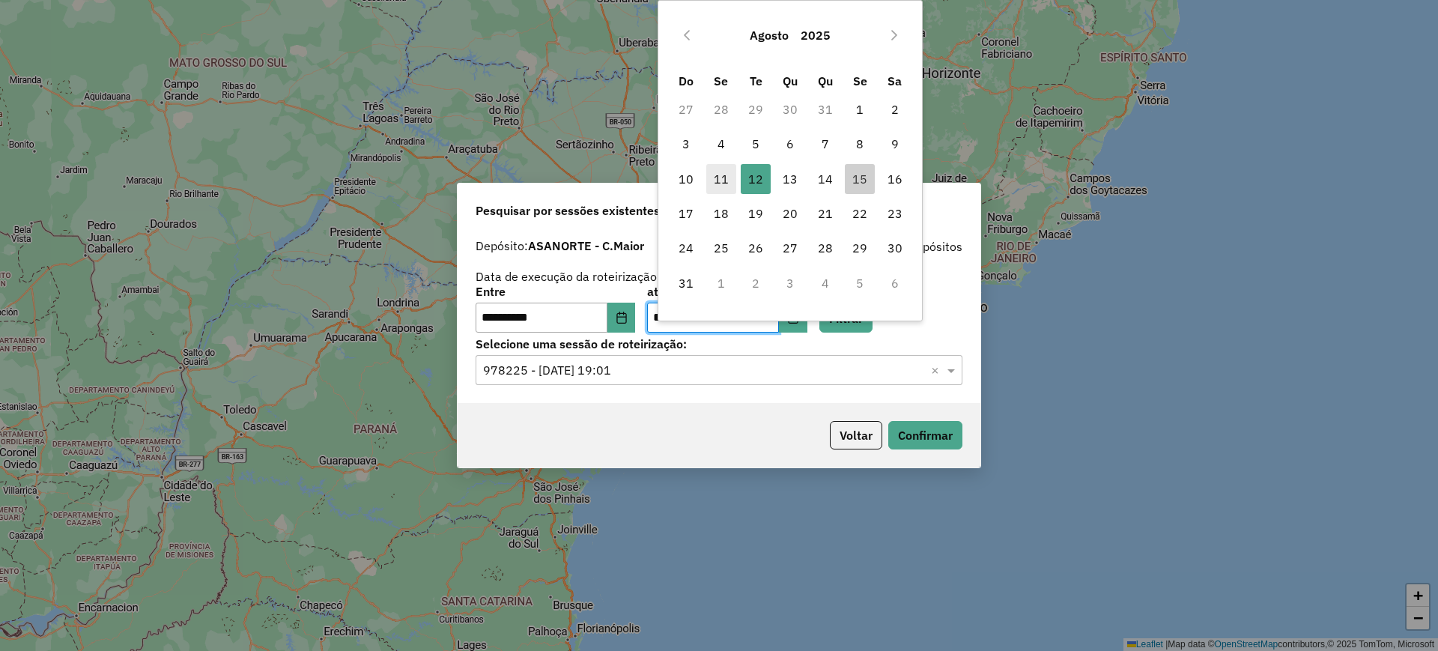
click at [721, 172] on span "11" at bounding box center [721, 179] width 30 height 30
type input "**********"
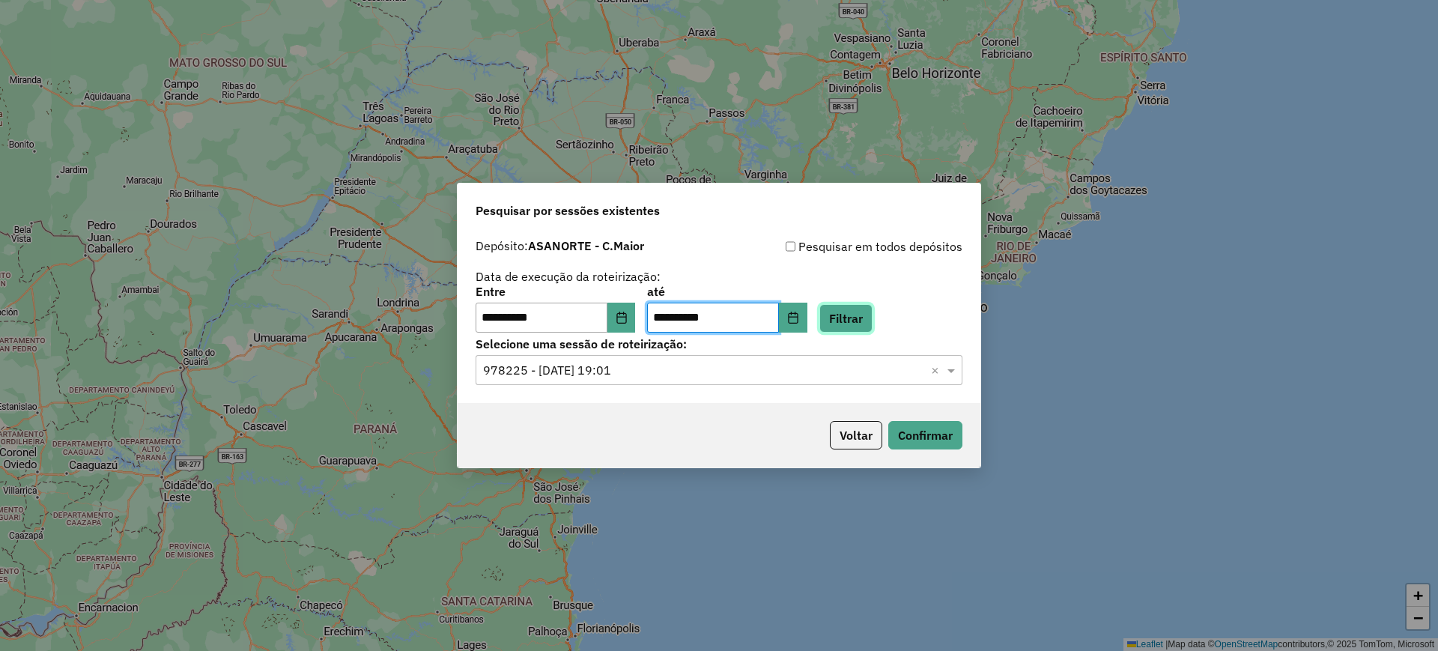
click at [868, 319] on button "Filtrar" at bounding box center [846, 318] width 53 height 28
click at [625, 368] on input "text" at bounding box center [704, 371] width 442 height 18
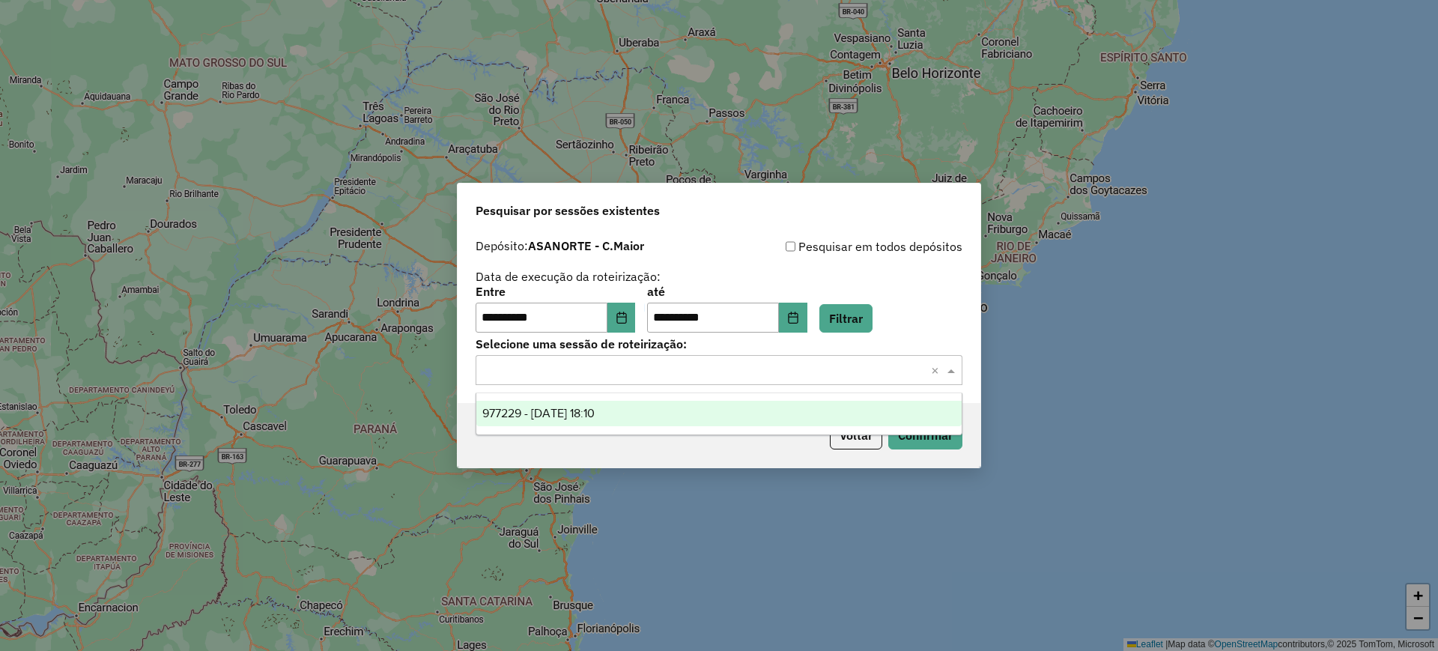
click at [623, 409] on div "977229 - [DATE] 18:10" at bounding box center [718, 413] width 485 height 25
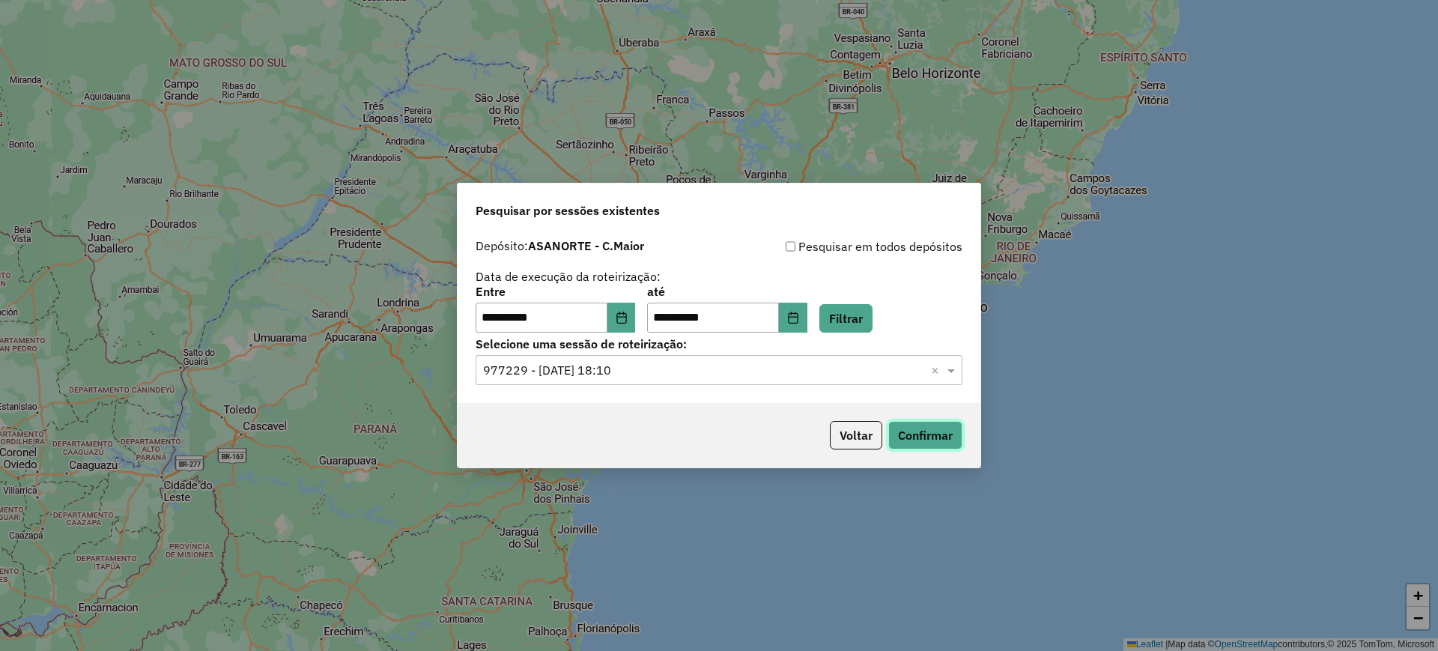
click at [927, 444] on button "Confirmar" at bounding box center [925, 435] width 74 height 28
click at [628, 318] on icon "Choose Date" at bounding box center [622, 318] width 12 height 12
click at [853, 91] on div "**********" at bounding box center [719, 325] width 1438 height 651
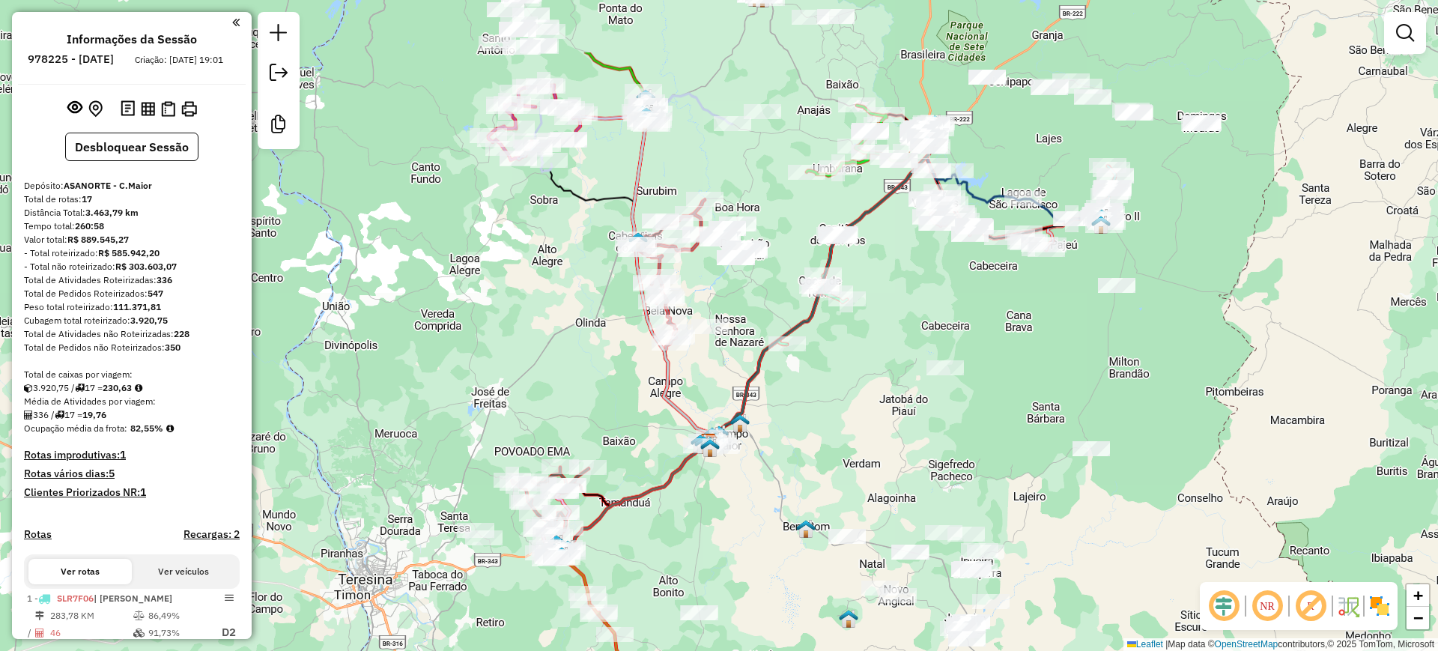
drag, startPoint x: 790, startPoint y: 255, endPoint x: 780, endPoint y: 373, distance: 118.8
click at [780, 373] on div "Janela de atendimento Grade de atendimento Capacidade Transportadoras Veículos …" at bounding box center [719, 325] width 1438 height 651
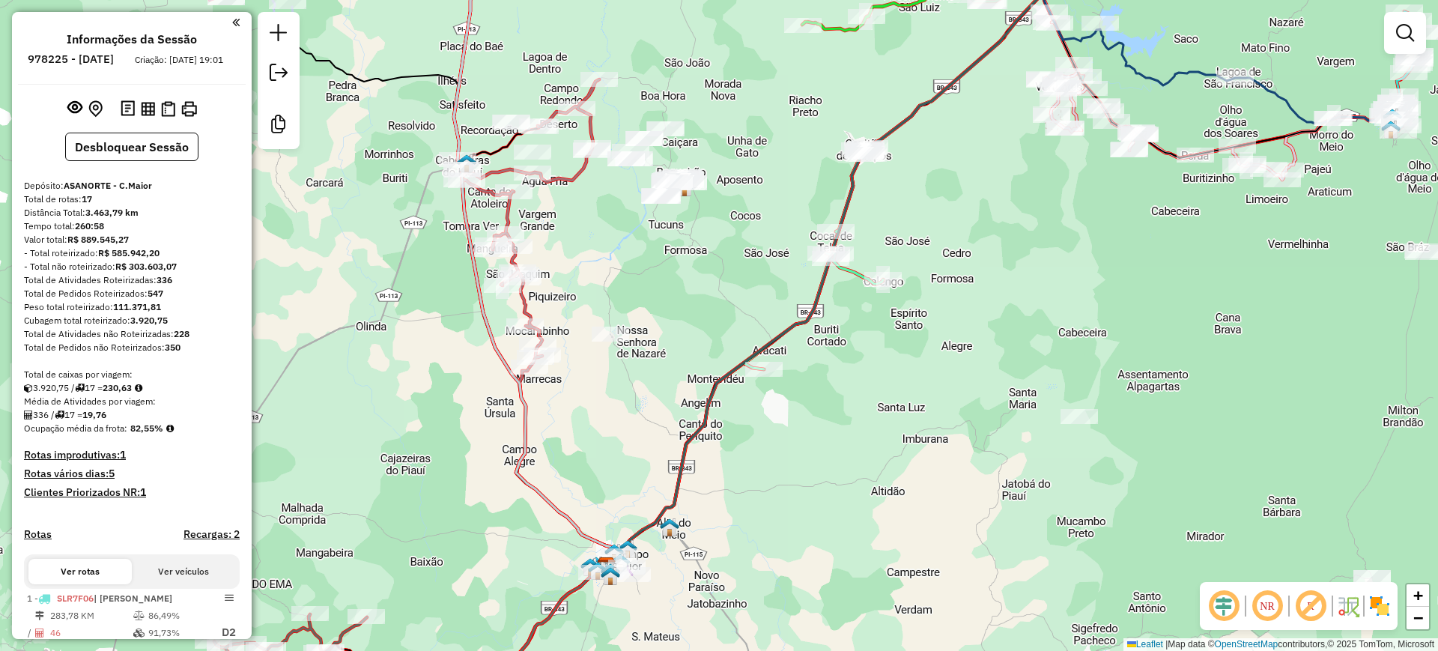
click at [894, 291] on div "Janela de atendimento Grade de atendimento Capacidade Transportadoras Veículos …" at bounding box center [719, 325] width 1438 height 651
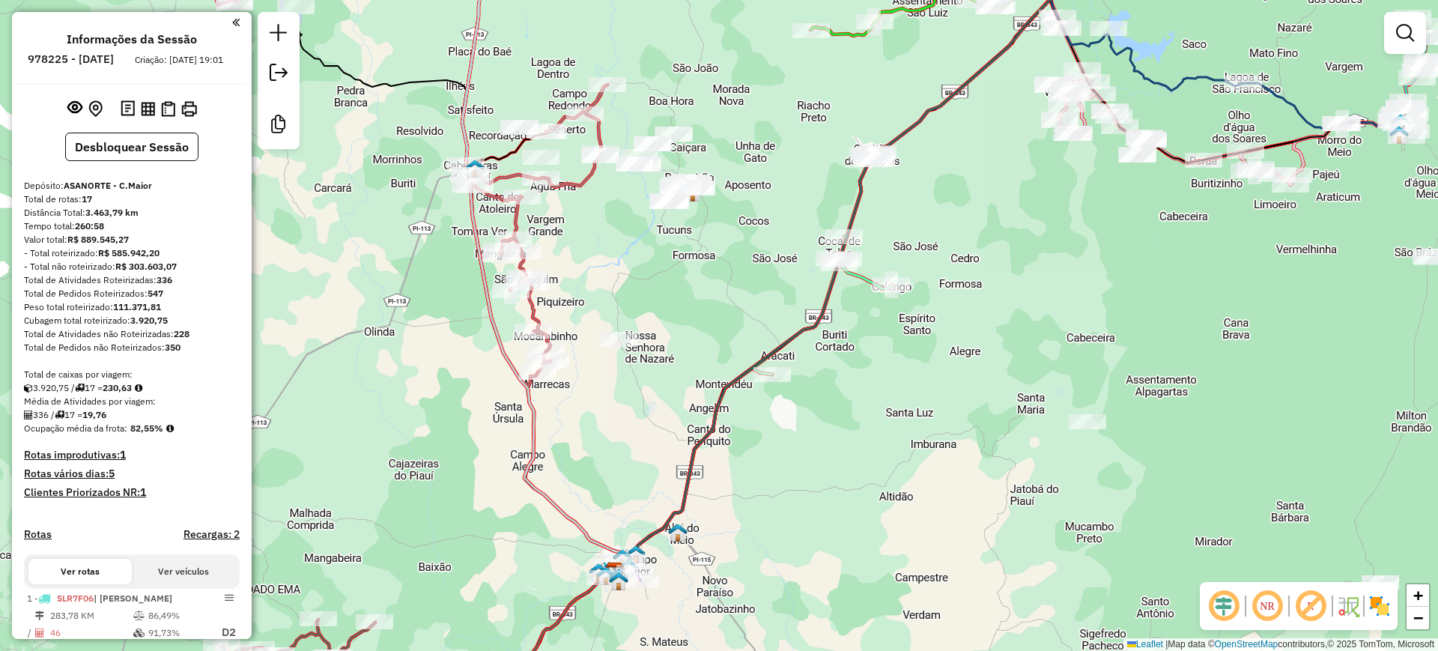
drag, startPoint x: 847, startPoint y: 336, endPoint x: 855, endPoint y: 342, distance: 9.8
click at [855, 342] on div "Janela de atendimento Grade de atendimento Capacidade Transportadoras Veículos …" at bounding box center [719, 325] width 1438 height 651
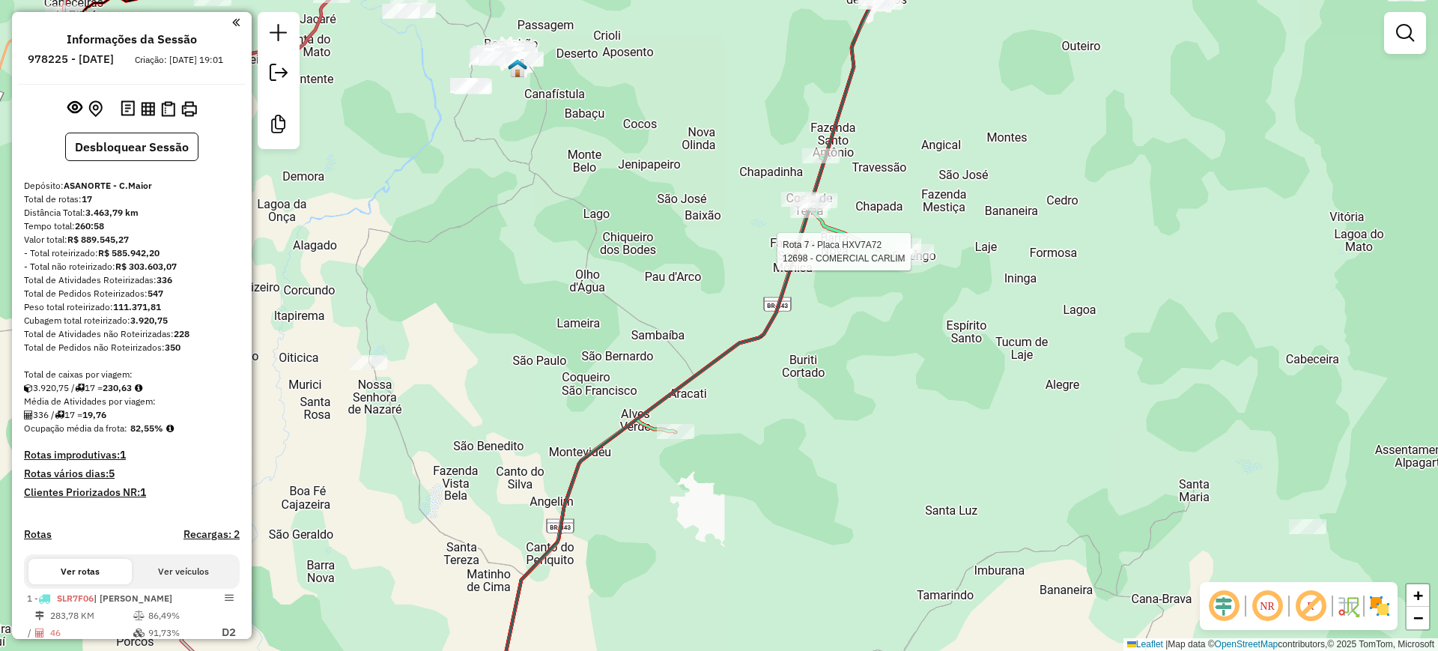
select select "**********"
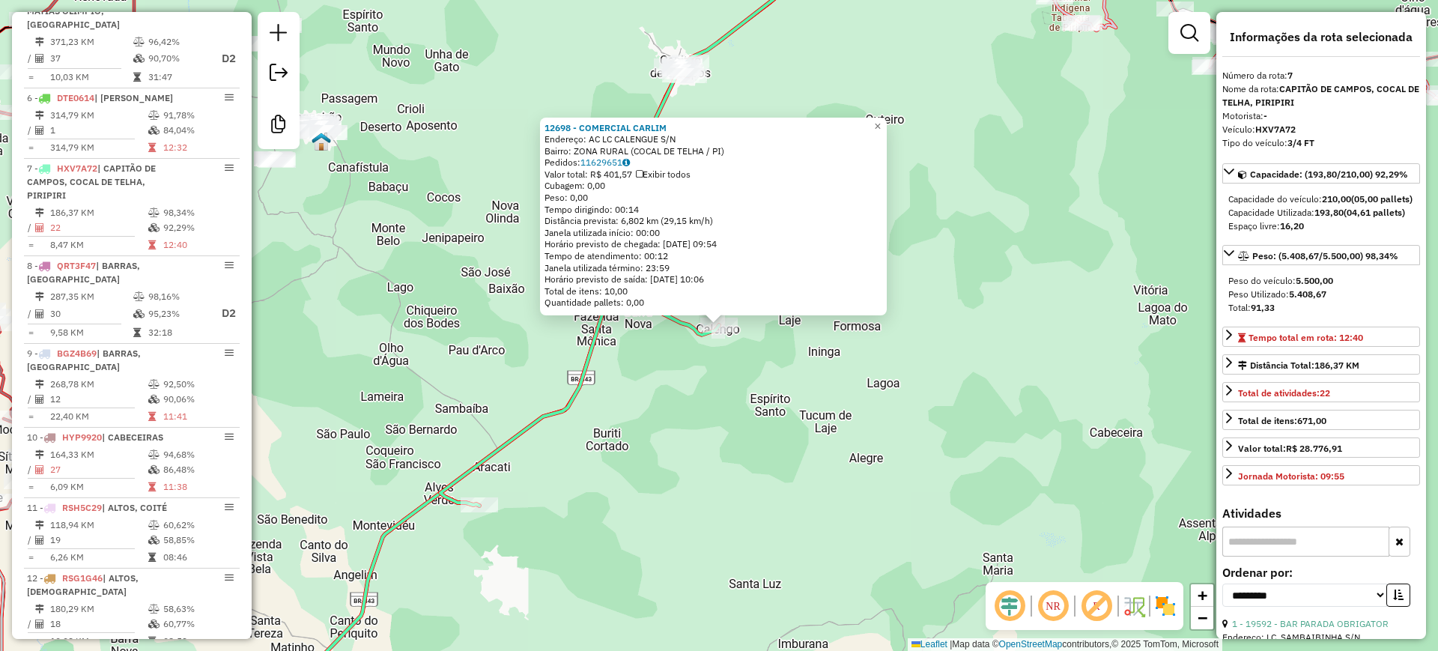
scroll to position [1067, 0]
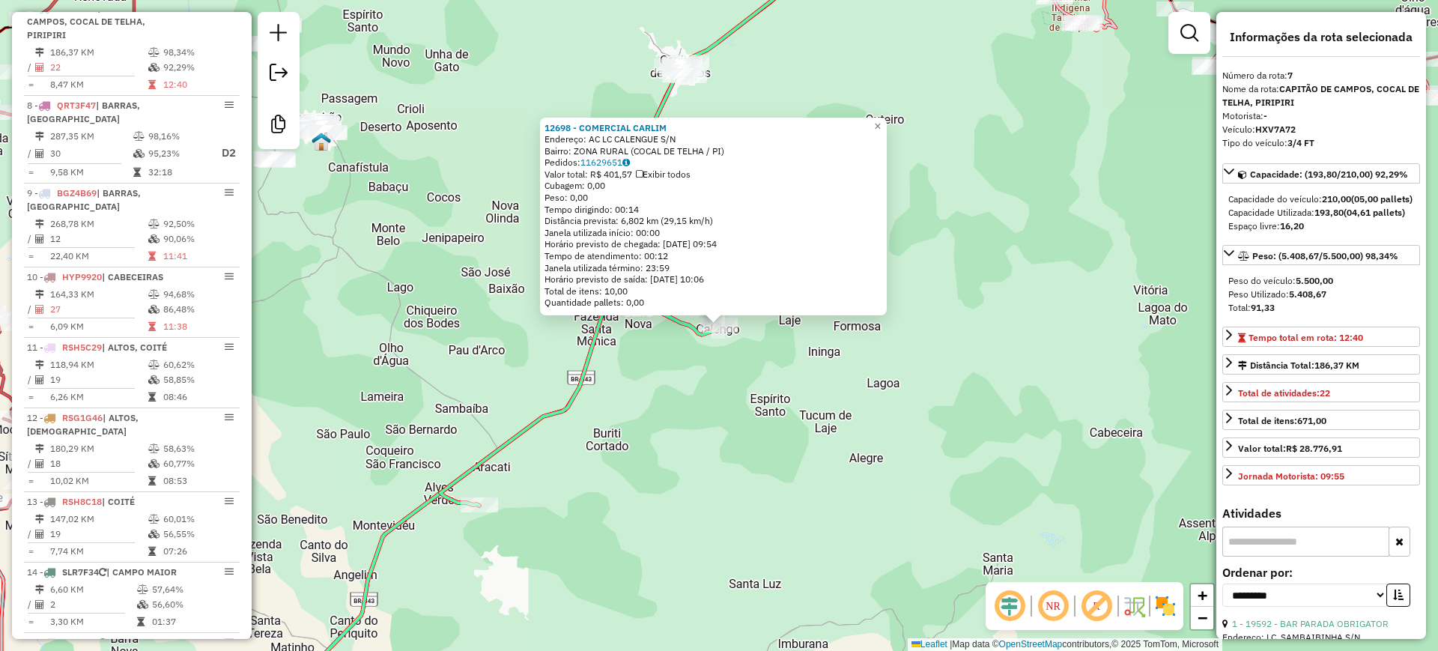
click at [714, 379] on div "12698 - COMERCIAL [PERSON_NAME]: AC LC CALENGUE S/N Bairro: ZONA RURAL (COCAL D…" at bounding box center [719, 325] width 1438 height 651
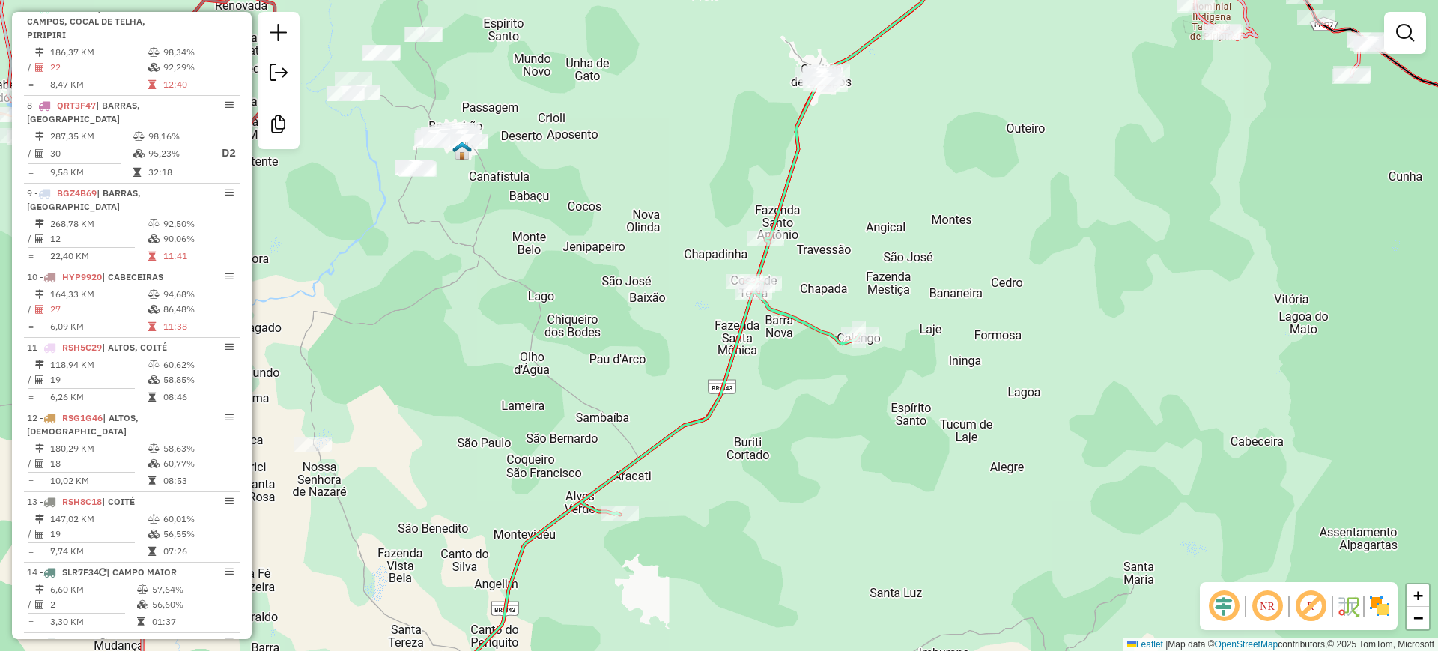
drag, startPoint x: 608, startPoint y: 403, endPoint x: 760, endPoint y: 416, distance: 152.6
click at [754, 414] on div "Janela de atendimento Grade de atendimento Capacidade Transportadoras Veículos …" at bounding box center [719, 325] width 1438 height 651
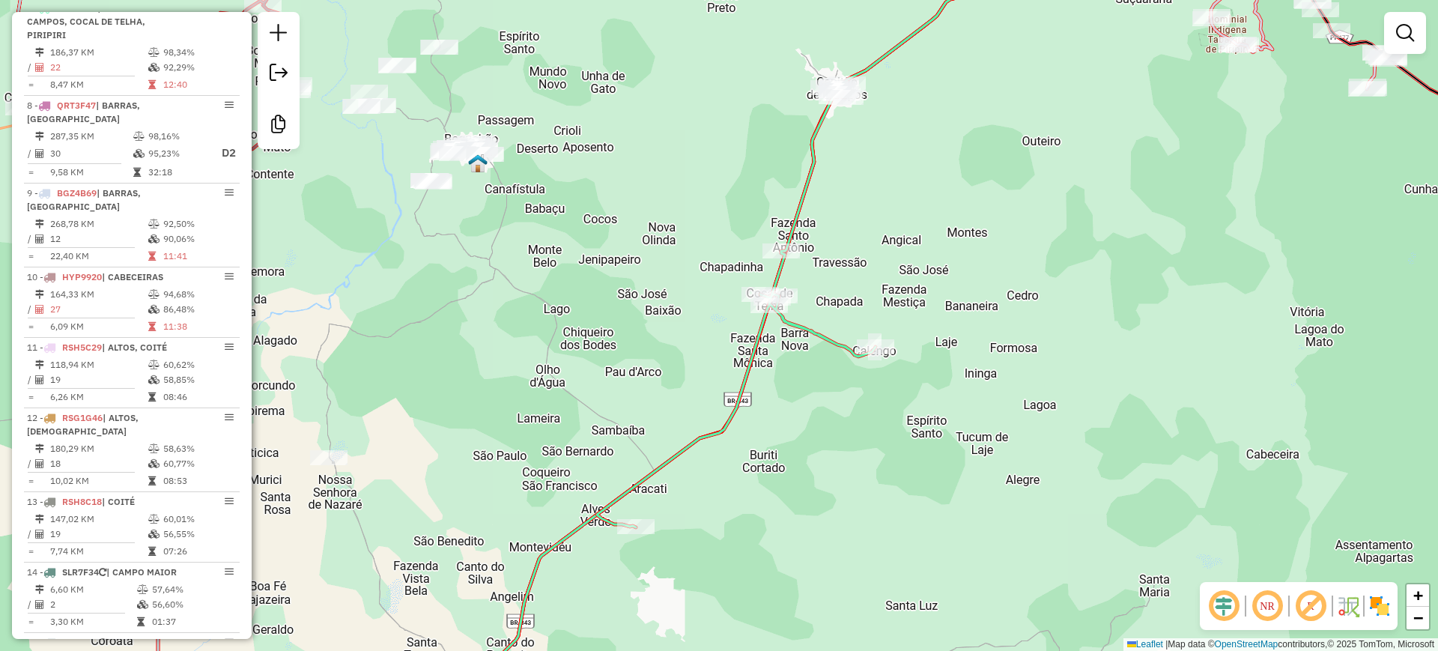
drag, startPoint x: 585, startPoint y: 371, endPoint x: 820, endPoint y: 173, distance: 307.3
click at [808, 193] on div "Janela de atendimento Grade de atendimento Capacidade Transportadoras Veículos …" at bounding box center [719, 325] width 1438 height 651
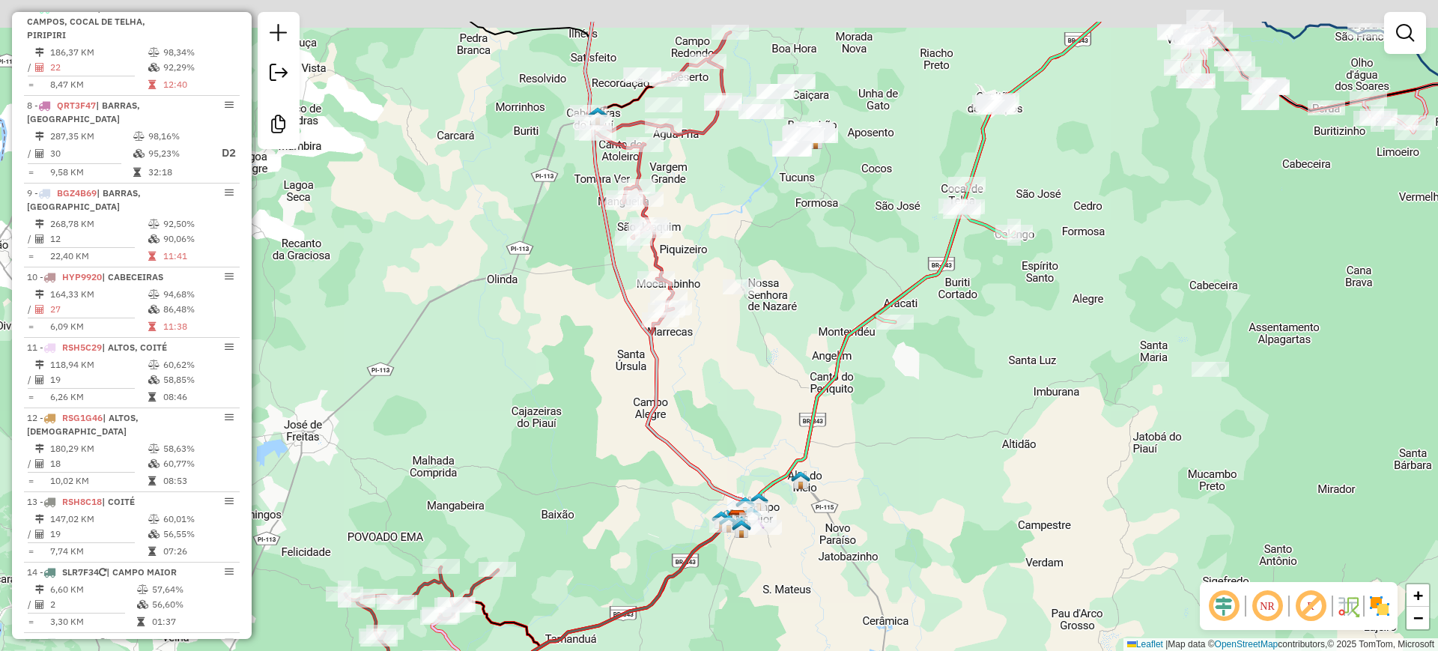
drag, startPoint x: 682, startPoint y: 308, endPoint x: 727, endPoint y: 430, distance: 129.9
click at [727, 430] on div "Janela de atendimento Grade de atendimento Capacidade Transportadoras Veículos …" at bounding box center [719, 325] width 1438 height 651
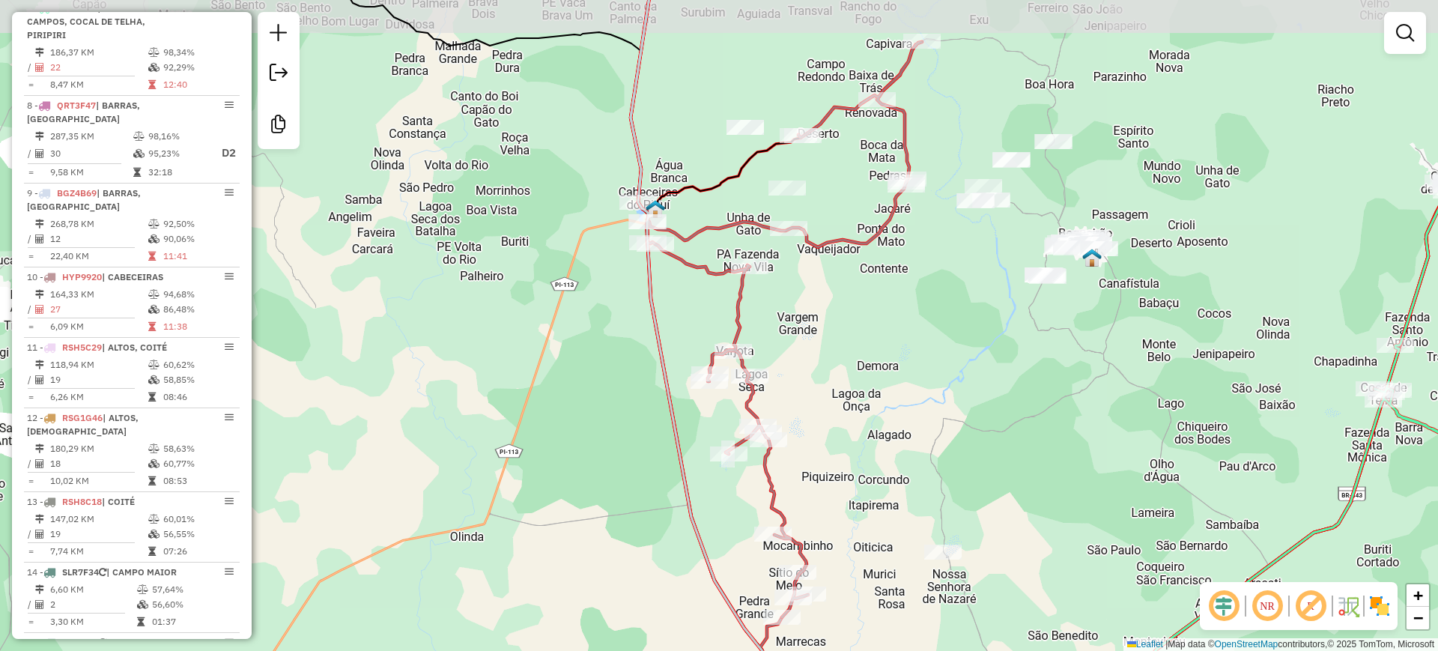
drag, startPoint x: 546, startPoint y: 215, endPoint x: 574, endPoint y: 253, distance: 47.2
click at [569, 253] on div "Janela de atendimento Grade de atendimento Capacidade Transportadoras Veículos …" at bounding box center [719, 325] width 1438 height 651
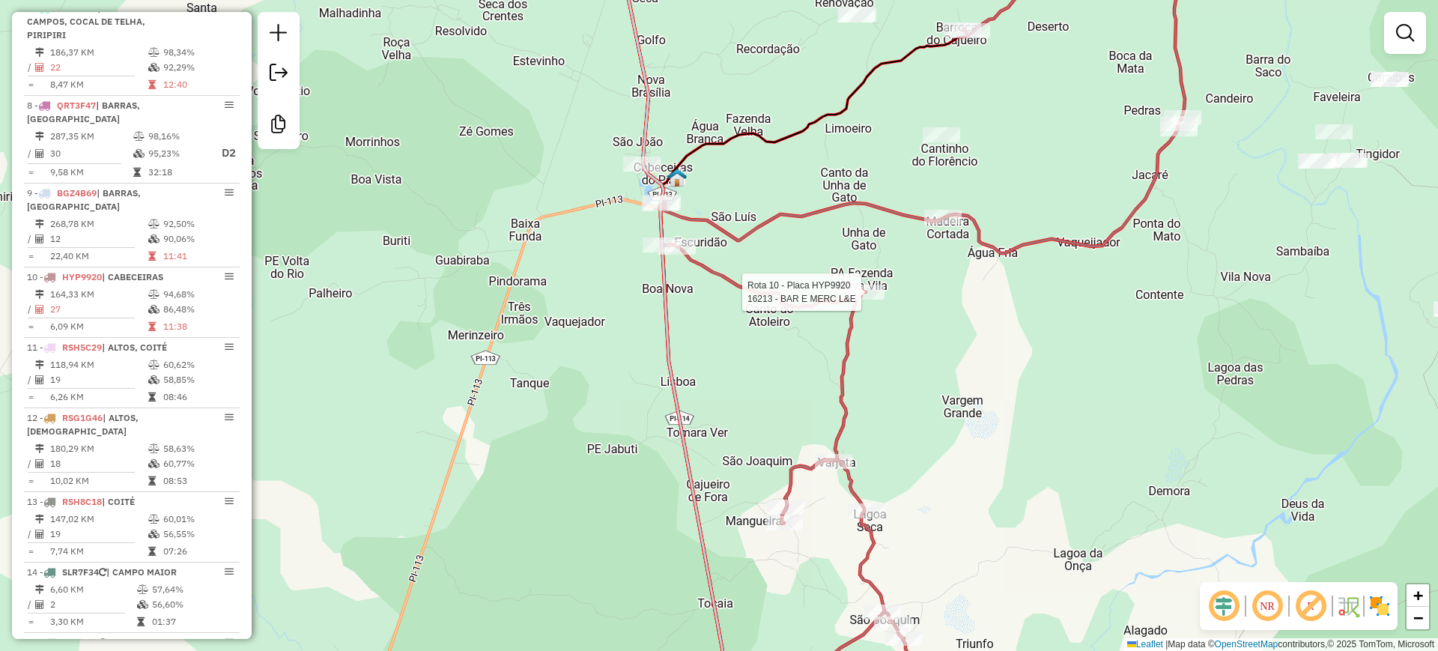
select select "**********"
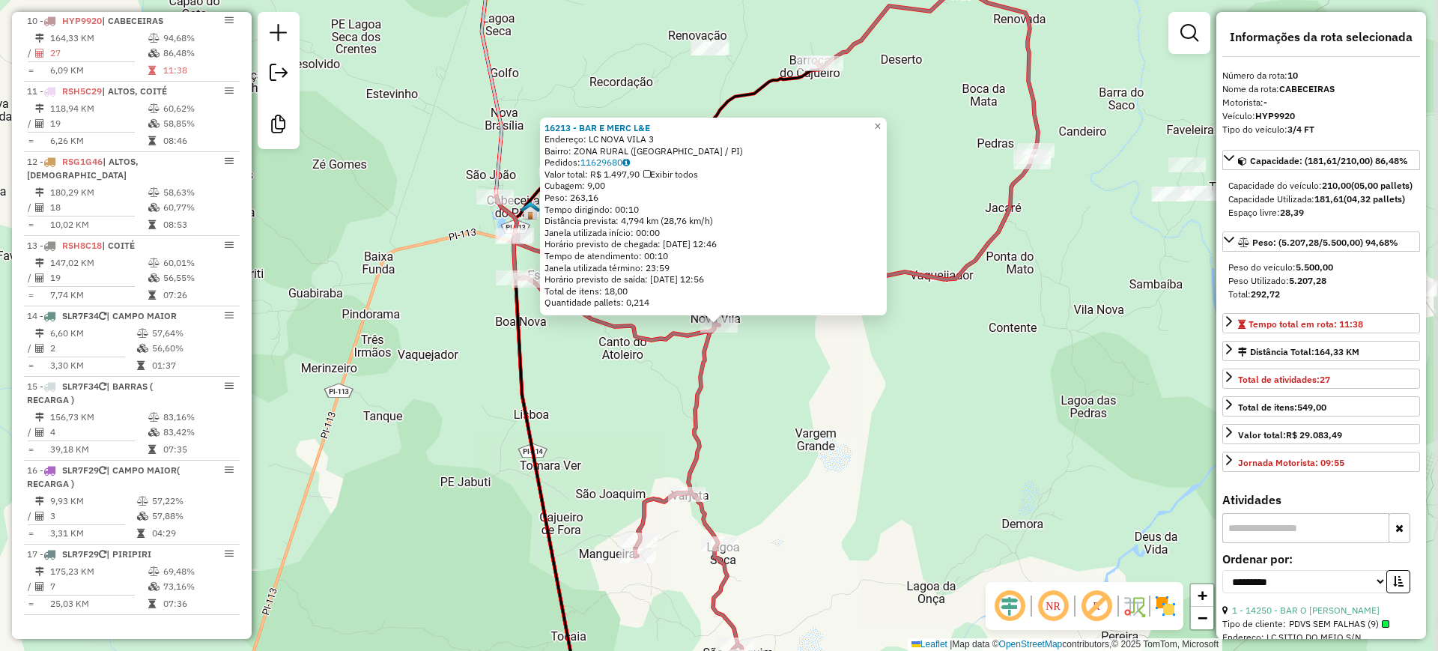
scroll to position [1336, 0]
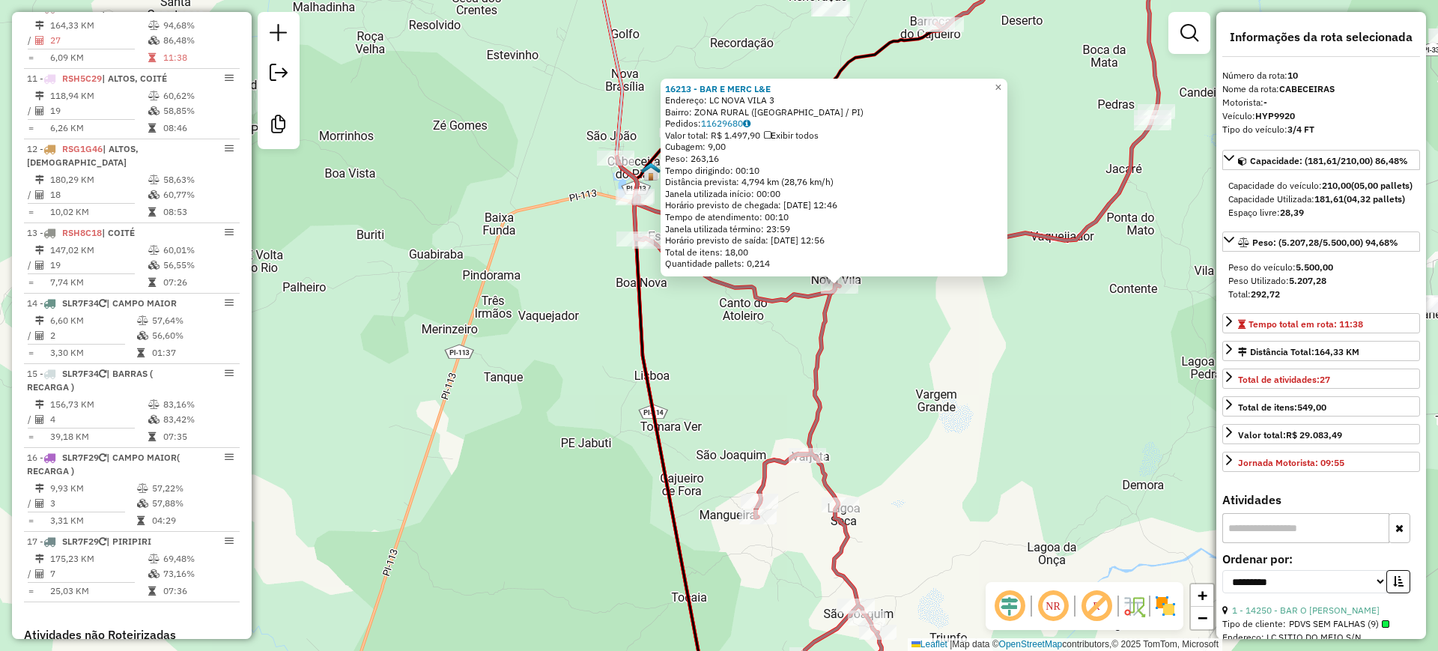
drag, startPoint x: 551, startPoint y: 392, endPoint x: 706, endPoint y: 334, distance: 164.7
click at [702, 336] on div "16213 - BAR E MERC L&E Endereço: LC NOVA VILA 3 Bairro: ZONA RURAL (CABECEIRAS …" at bounding box center [719, 325] width 1438 height 651
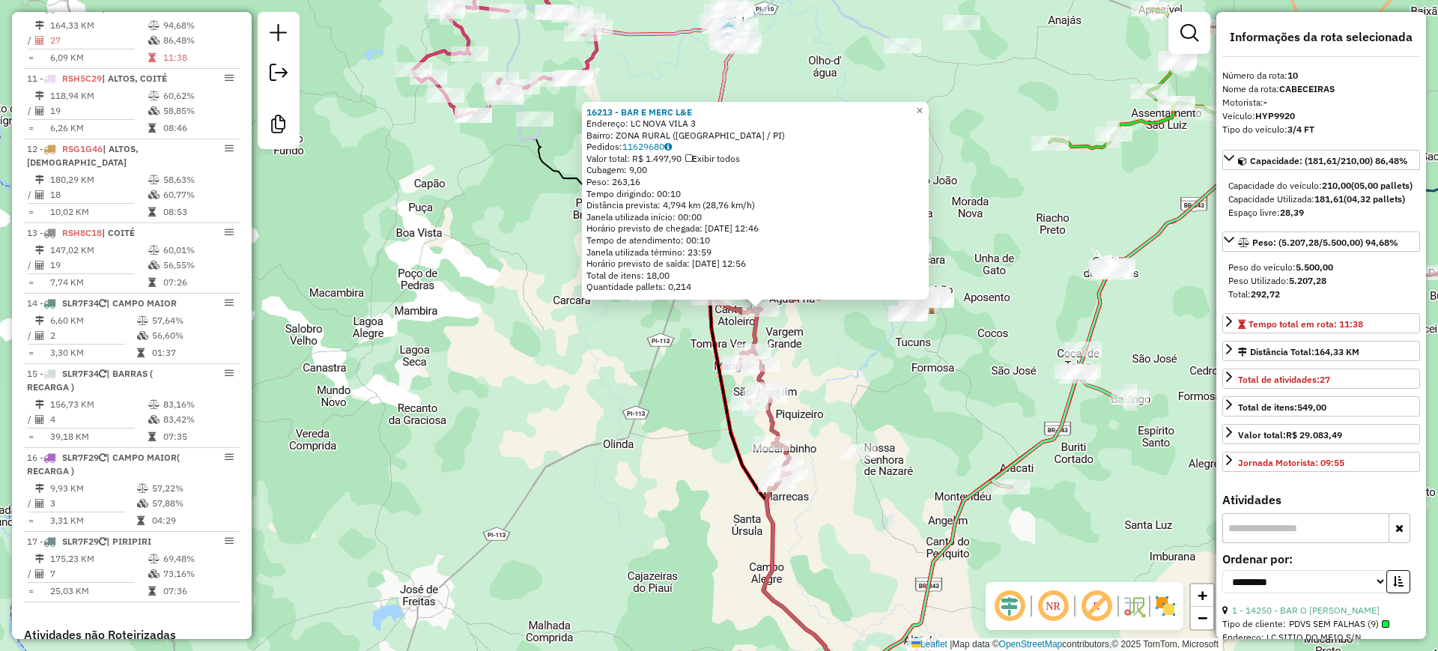
click at [660, 343] on div "16213 - BAR E MERC L&E Endereço: LC NOVA VILA 3 Bairro: ZONA RURAL (CABECEIRAS …" at bounding box center [719, 325] width 1438 height 651
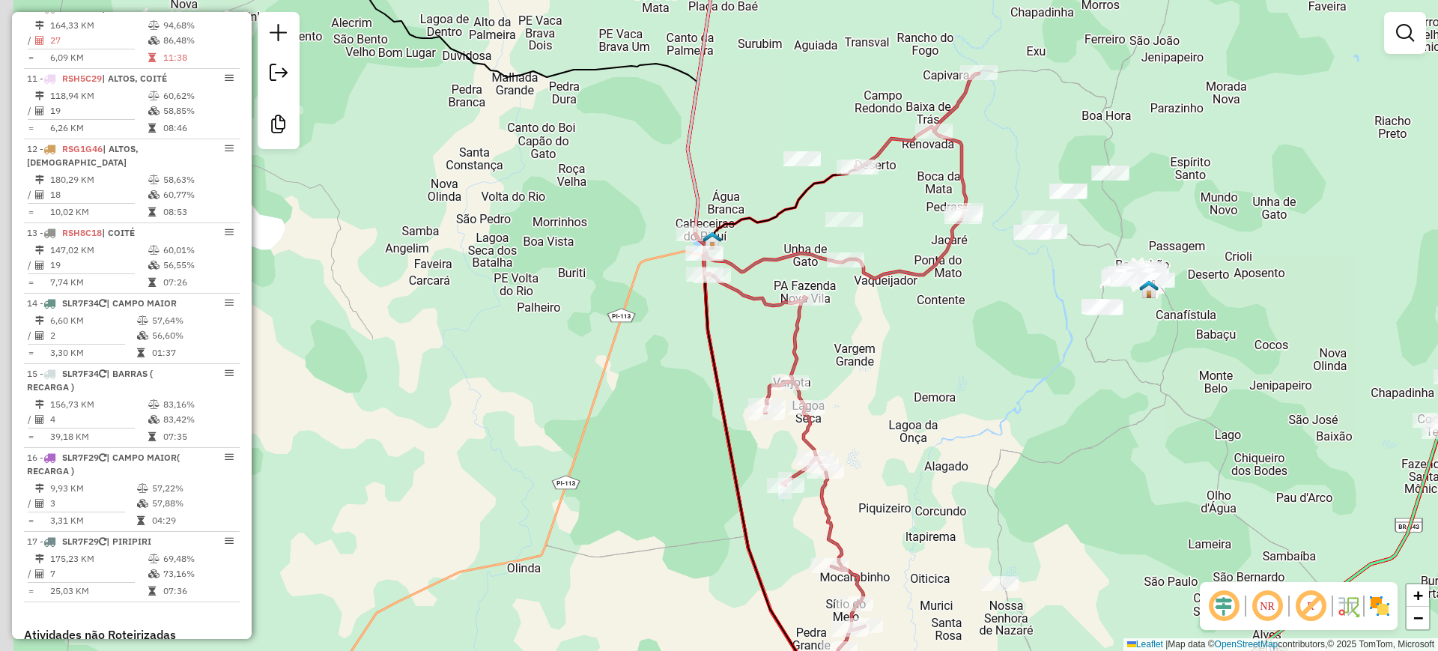
drag, startPoint x: 736, startPoint y: 321, endPoint x: 783, endPoint y: 324, distance: 46.5
click at [783, 324] on div "Janela de atendimento Grade de atendimento Capacidade Transportadoras Veículos …" at bounding box center [719, 325] width 1438 height 651
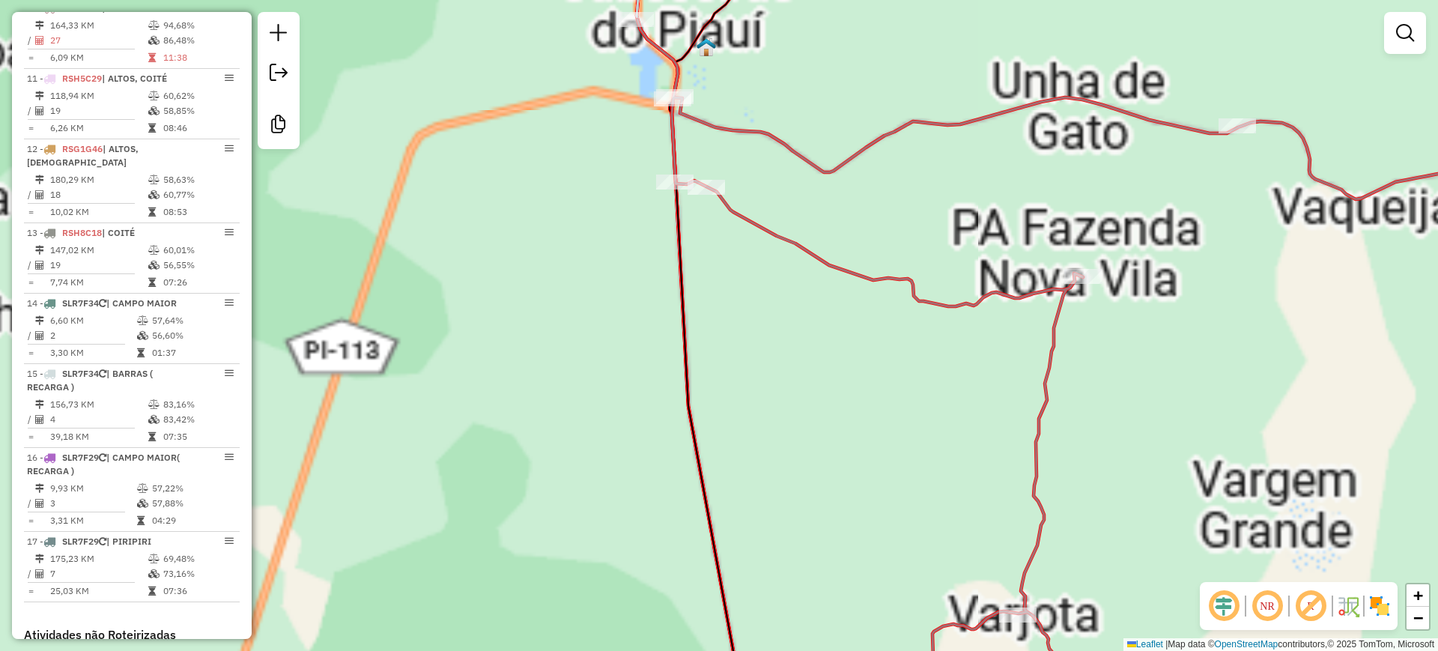
drag, startPoint x: 630, startPoint y: 315, endPoint x: 769, endPoint y: 338, distance: 140.5
click at [763, 340] on div "Janela de atendimento Grade de atendimento Capacidade Transportadoras Veículos …" at bounding box center [719, 325] width 1438 height 651
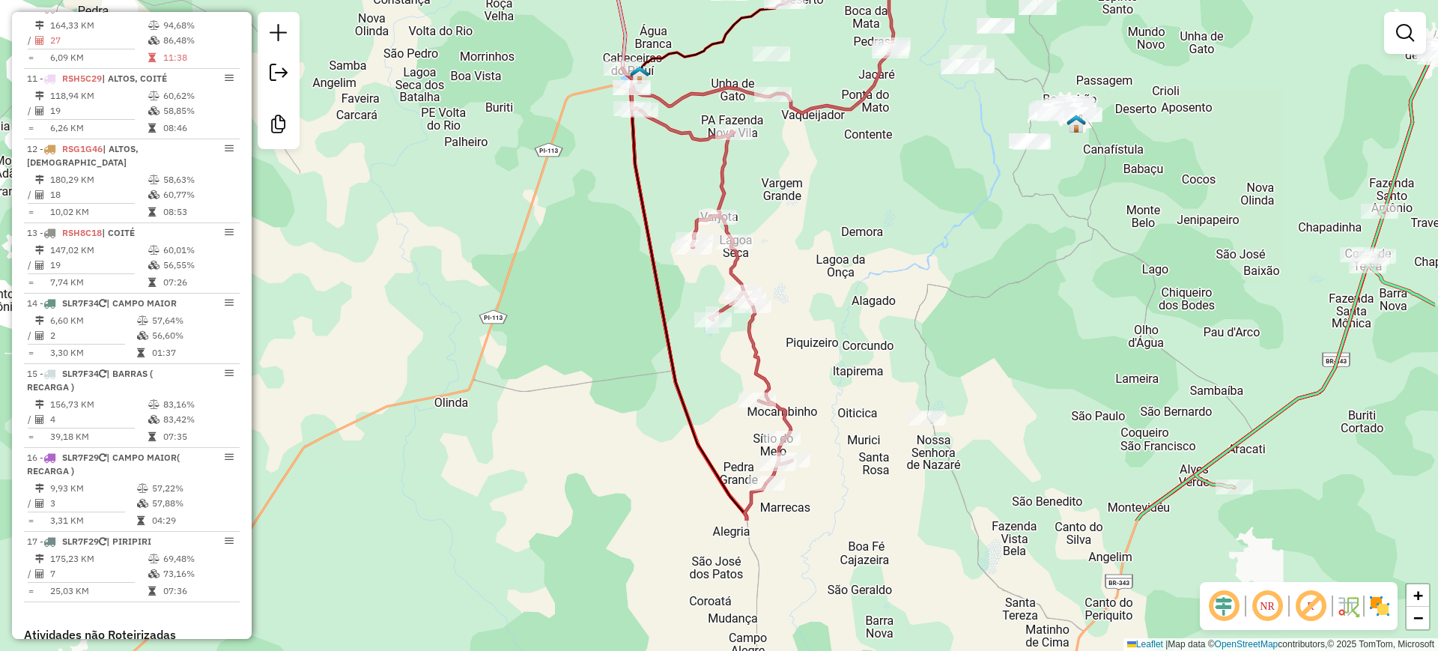
drag, startPoint x: 819, startPoint y: 365, endPoint x: 672, endPoint y: 169, distance: 244.5
click at [672, 169] on div "Janela de atendimento Grade de atendimento Capacidade Transportadoras Veículos …" at bounding box center [719, 325] width 1438 height 651
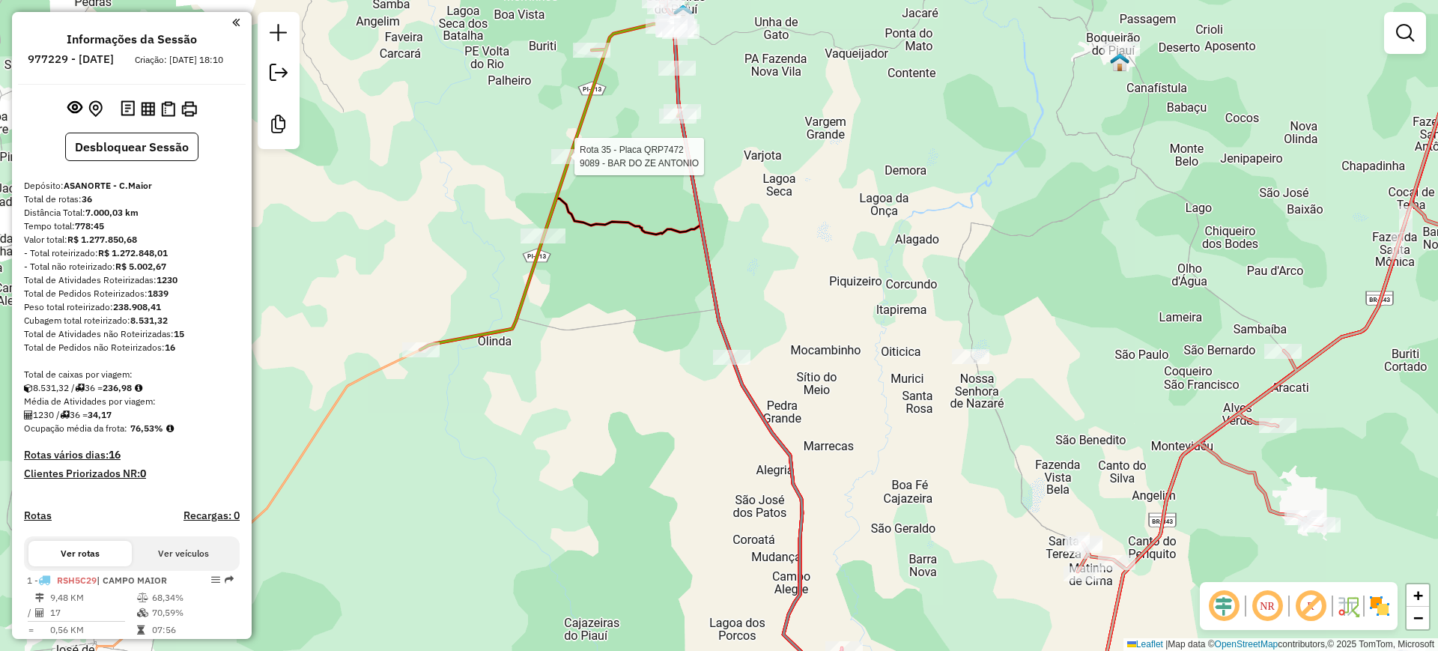
select select "**********"
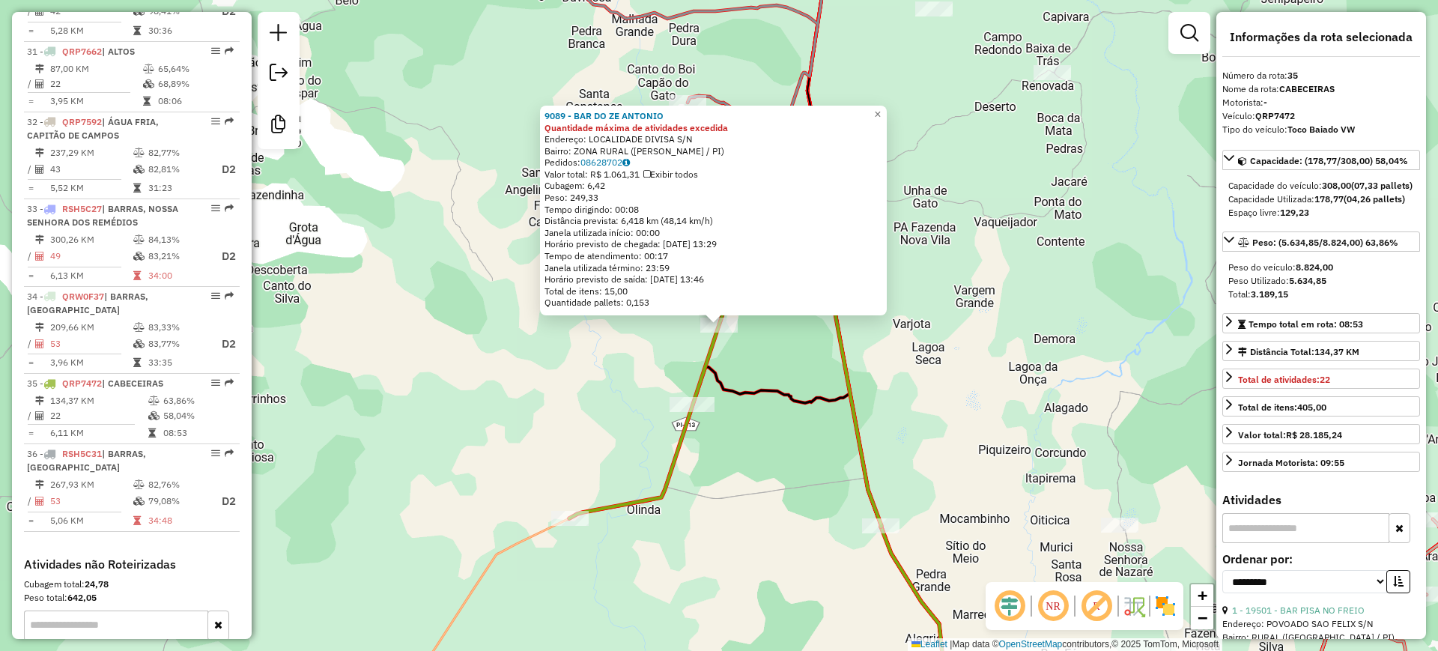
scroll to position [3011, 0]
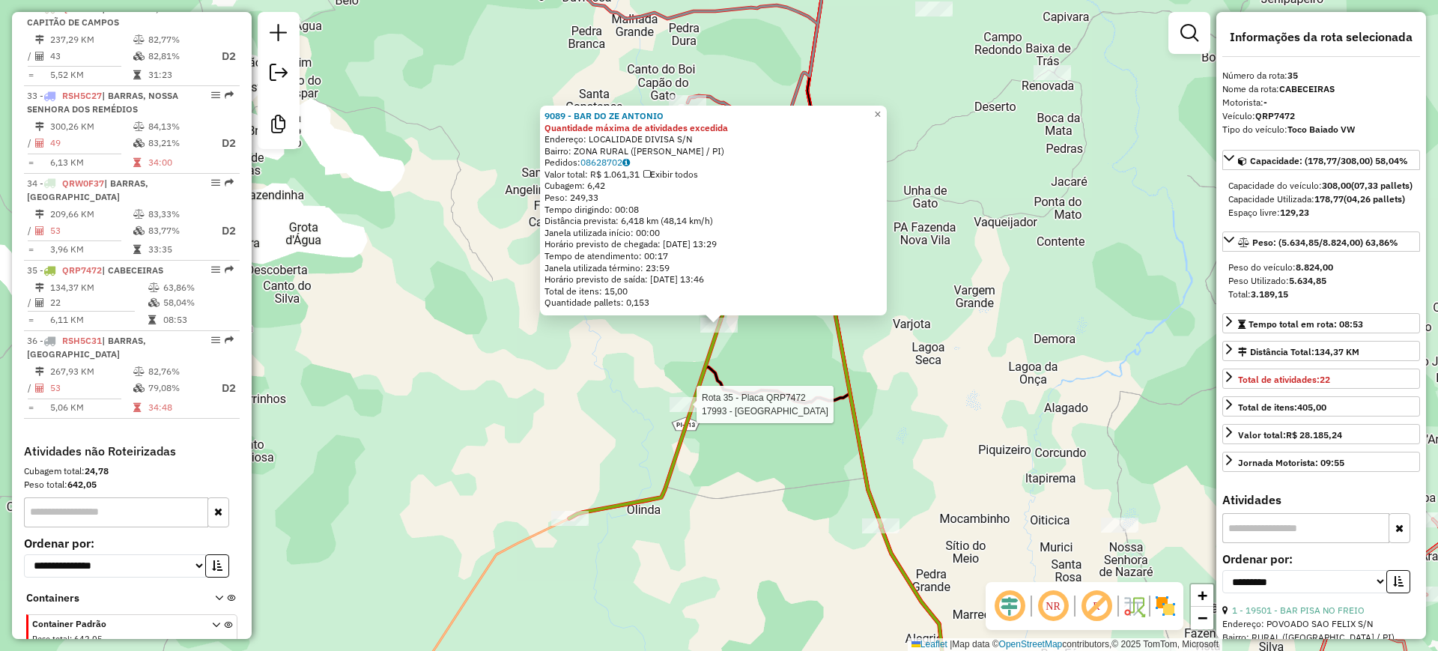
click at [679, 412] on div at bounding box center [692, 404] width 45 height 15
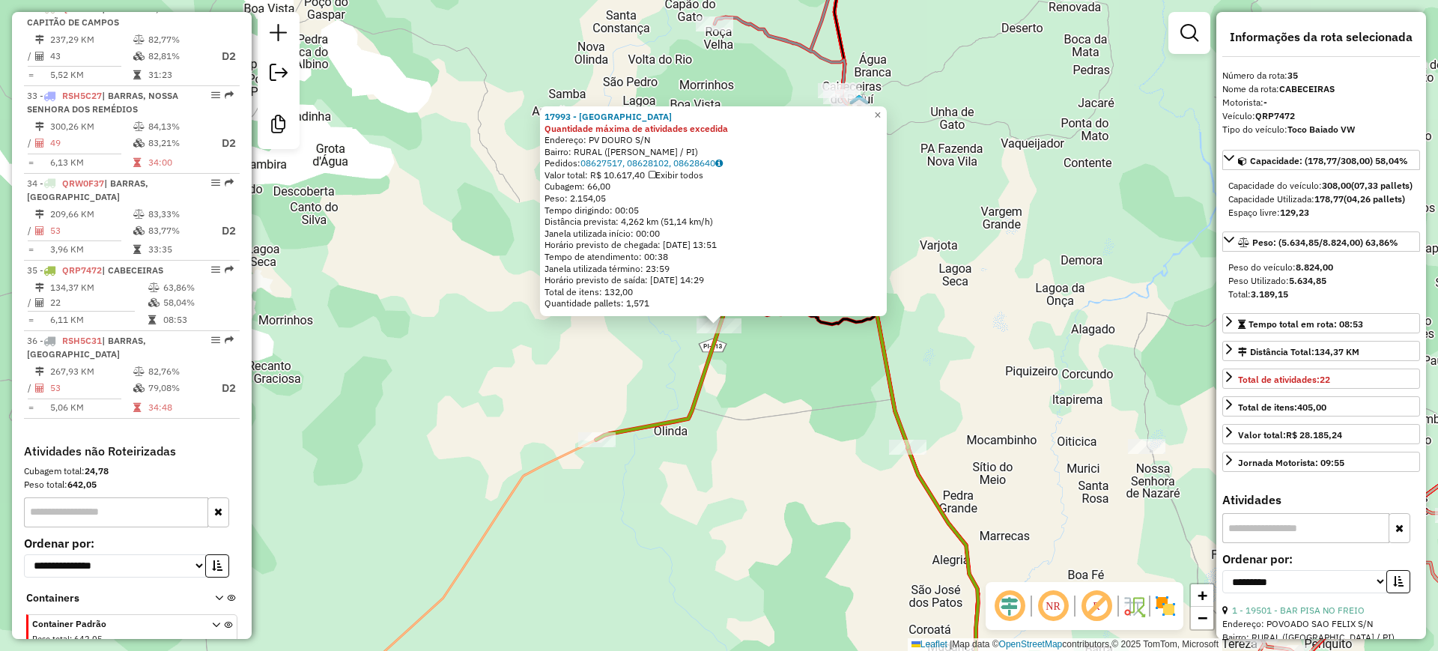
drag, startPoint x: 648, startPoint y: 416, endPoint x: 631, endPoint y: 358, distance: 60.0
click at [631, 358] on div "17993 - FAZENDA PIKI Quantidade máxima de atividades excedida Endereço: PV DOUR…" at bounding box center [719, 325] width 1438 height 651
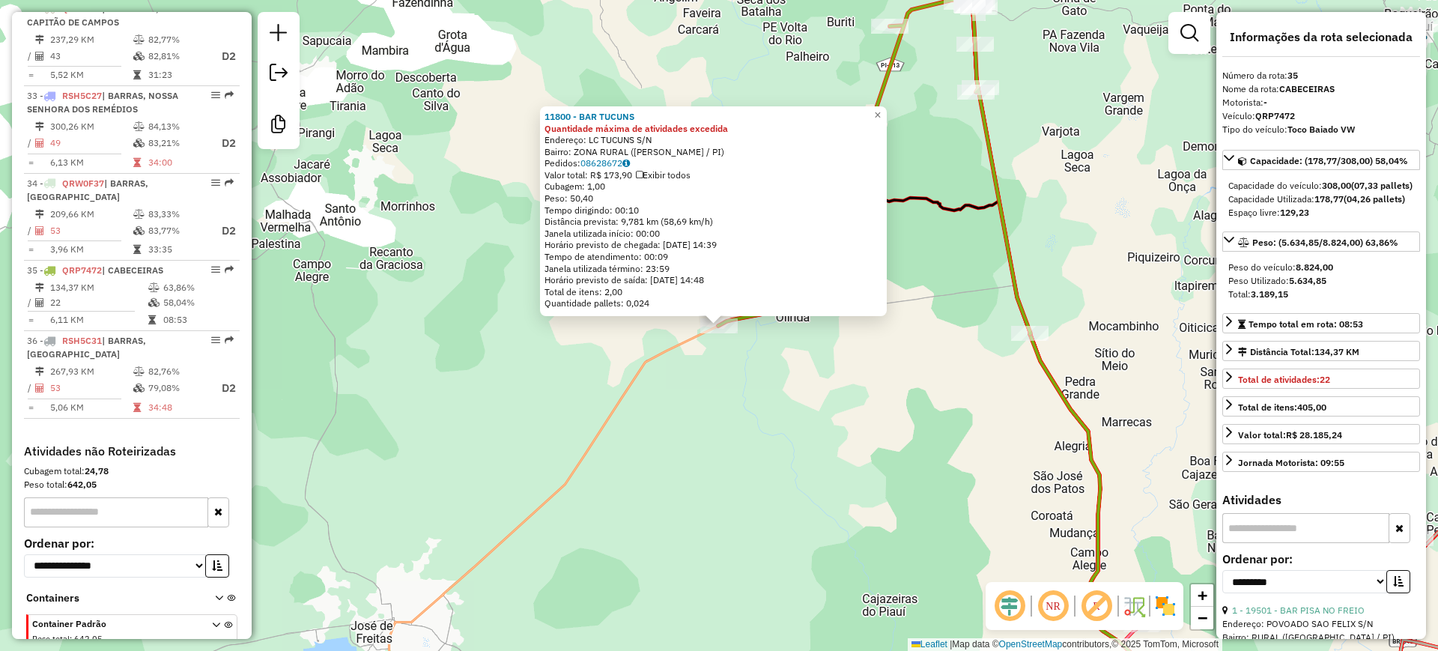
click at [740, 443] on div "11800 - BAR TUCUNS Quantidade máxima de atividades excedida Endereço: LC TUCUNS…" at bounding box center [719, 325] width 1438 height 651
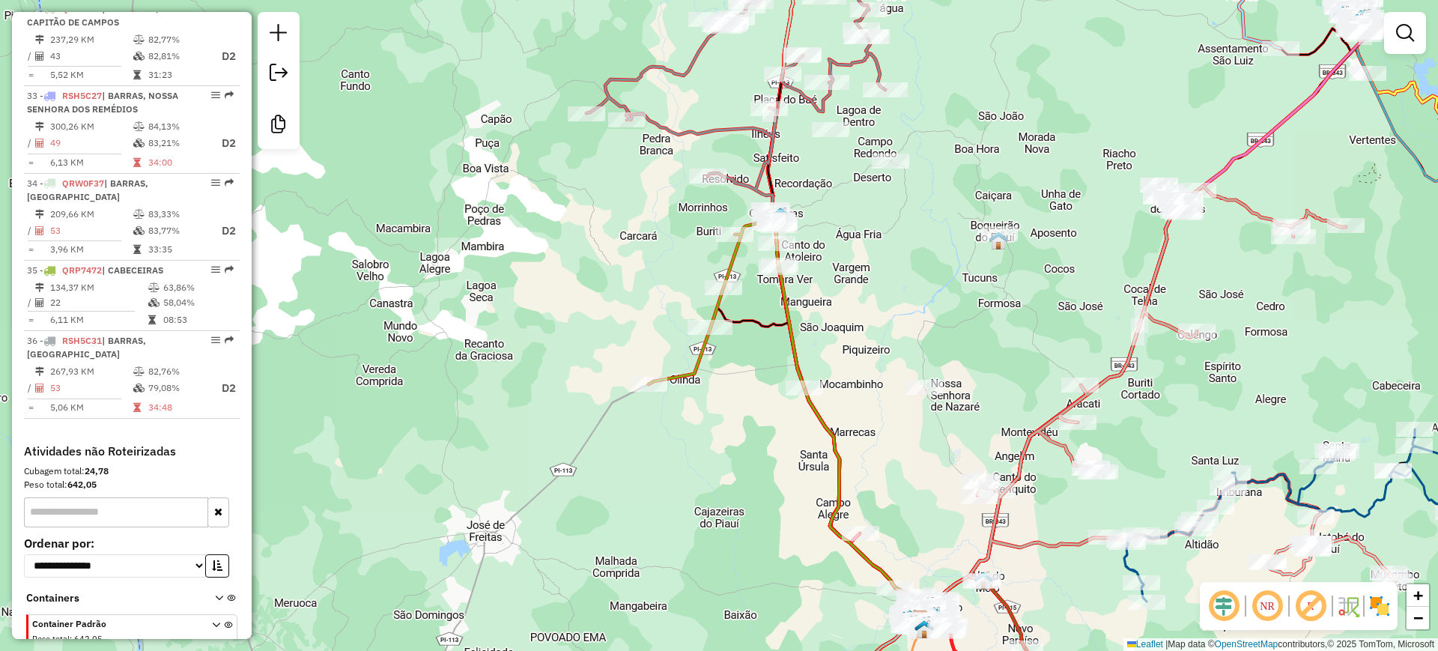
drag, startPoint x: 838, startPoint y: 361, endPoint x: 706, endPoint y: 393, distance: 136.4
click at [706, 393] on div "Janela de atendimento Grade de atendimento Capacidade Transportadoras Veículos …" at bounding box center [719, 325] width 1438 height 651
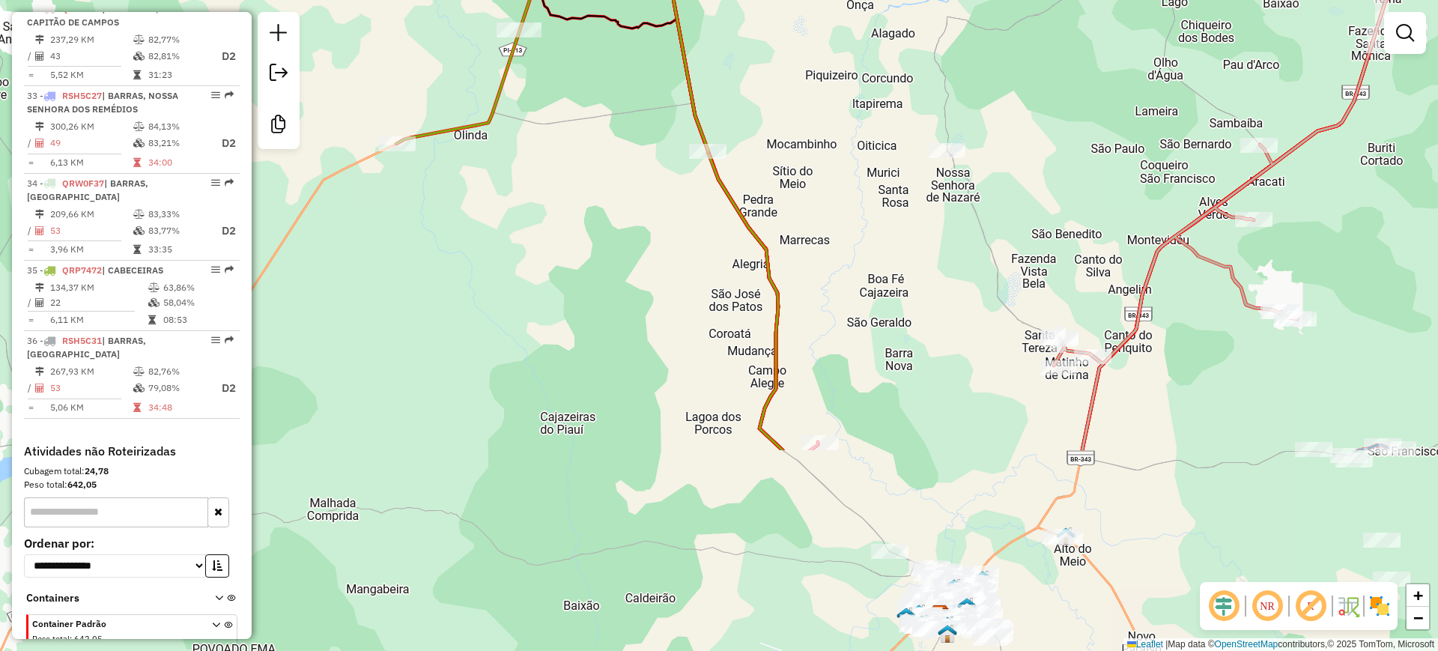
drag, startPoint x: 773, startPoint y: 290, endPoint x: 575, endPoint y: 24, distance: 331.9
click at [575, 9] on icon at bounding box center [589, 222] width 387 height 458
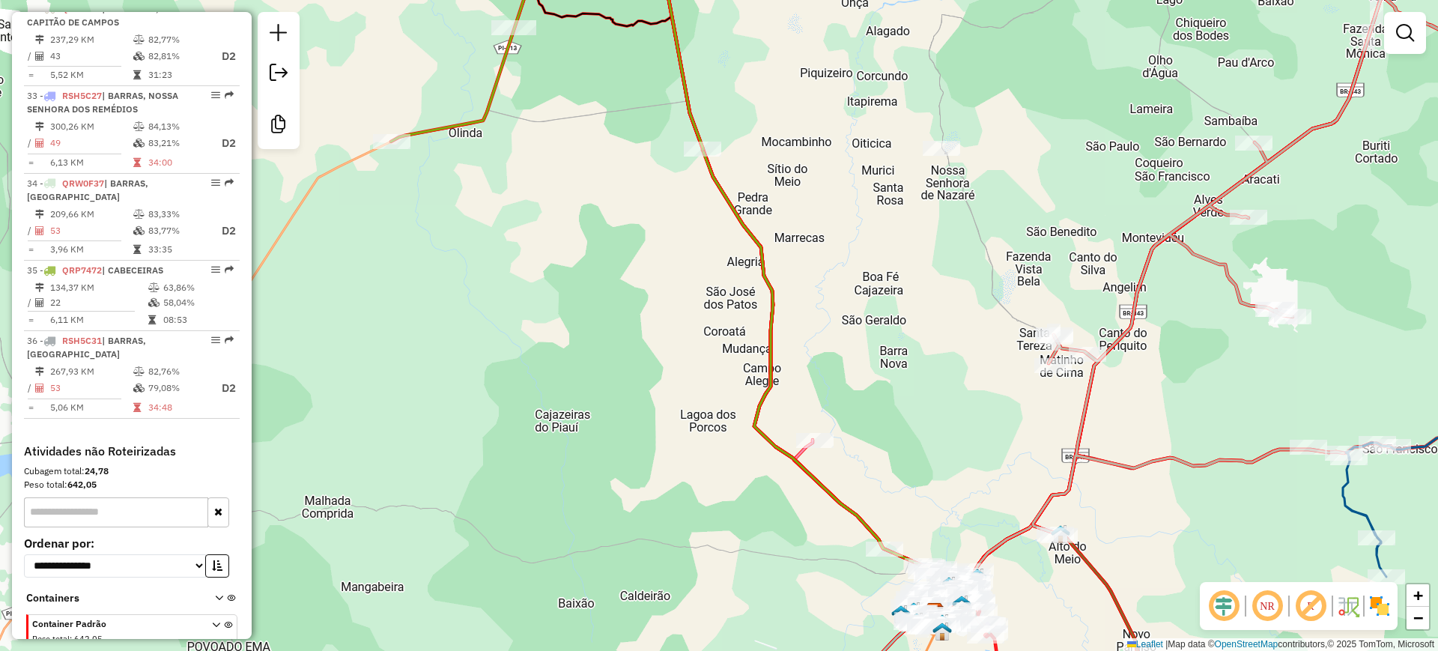
drag, startPoint x: 722, startPoint y: 282, endPoint x: 722, endPoint y: 297, distance: 15.0
click at [722, 297] on div "Janela de atendimento Grade de atendimento Capacidade Transportadoras Veículos …" at bounding box center [719, 325] width 1438 height 651
select select "**********"
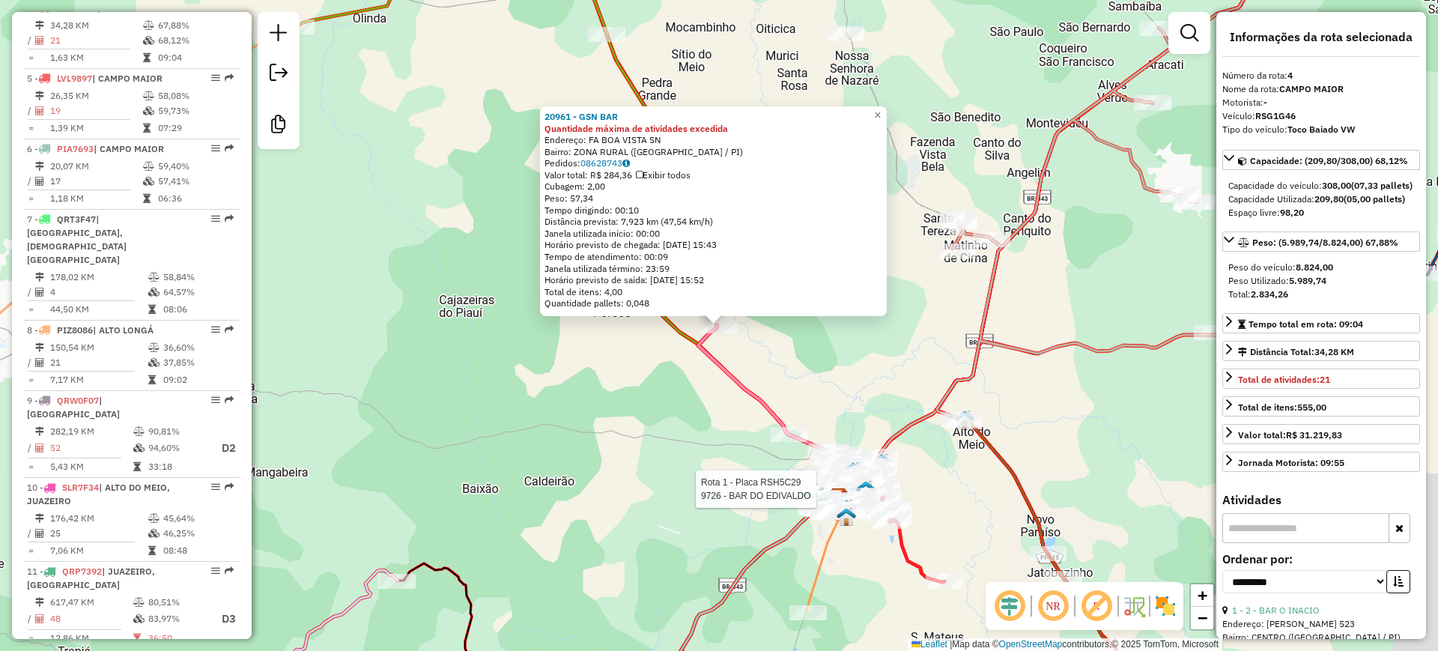
scroll to position [784, 0]
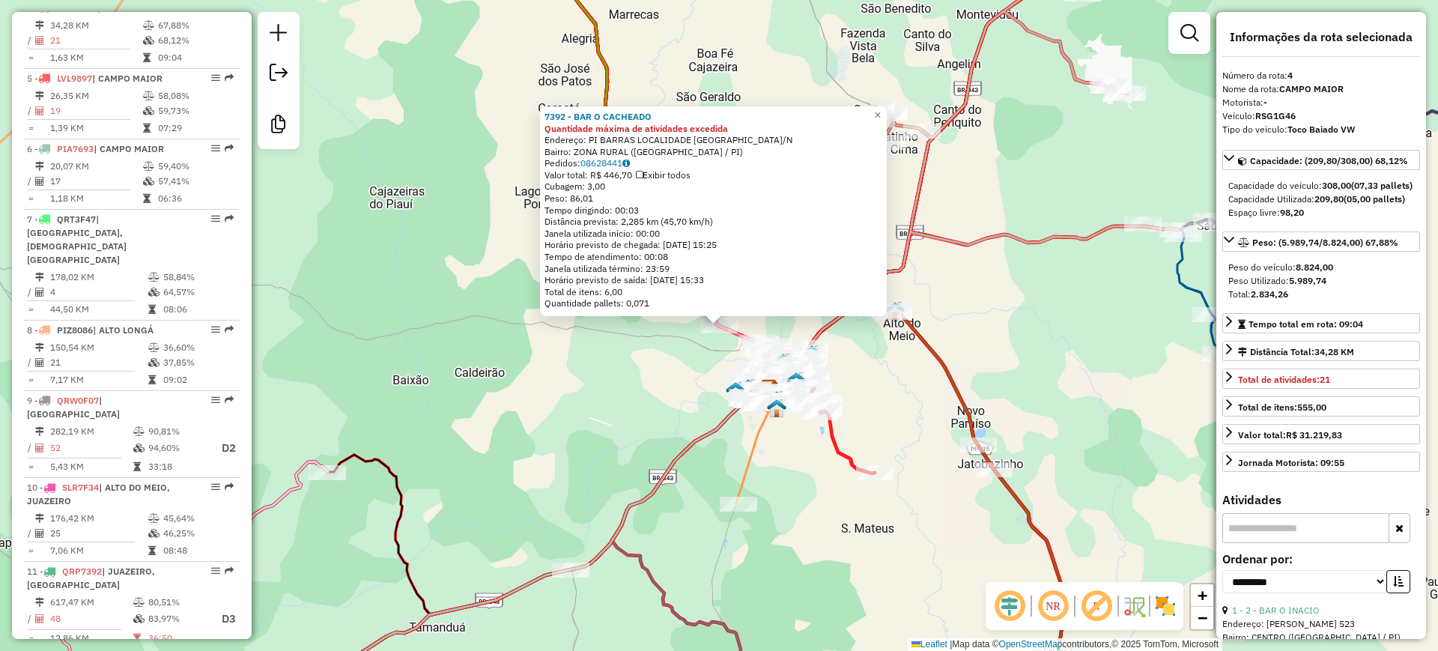
click at [664, 425] on div "7392 - BAR O CACHEADO Quantidade máxima de atividades excedida Endereço: PI BAR…" at bounding box center [719, 325] width 1438 height 651
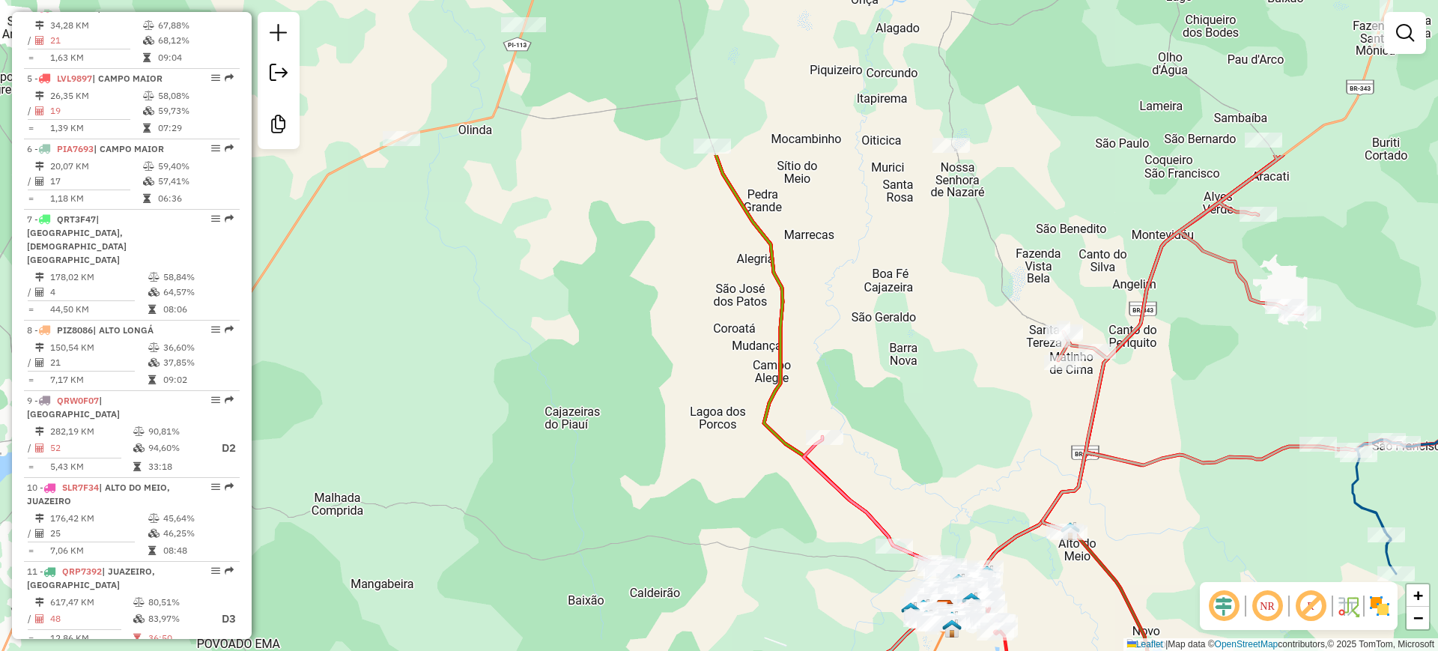
drag, startPoint x: 494, startPoint y: 330, endPoint x: 642, endPoint y: 449, distance: 190.2
click at [679, 569] on div "Janela de atendimento Grade de atendimento Capacidade Transportadoras Veículos …" at bounding box center [719, 325] width 1438 height 651
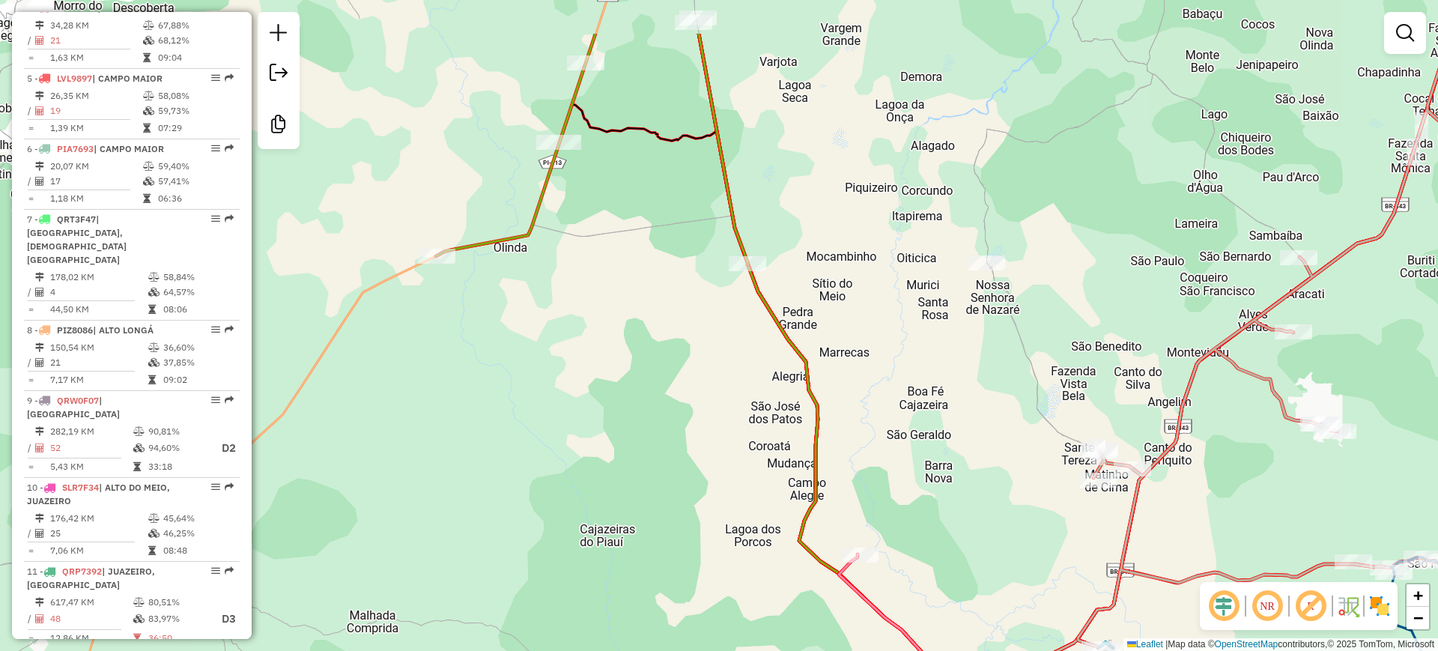
drag, startPoint x: 645, startPoint y: 441, endPoint x: 677, endPoint y: 458, distance: 36.2
click at [655, 480] on div "Janela de atendimento Grade de atendimento Capacidade Transportadoras Veículos …" at bounding box center [719, 325] width 1438 height 651
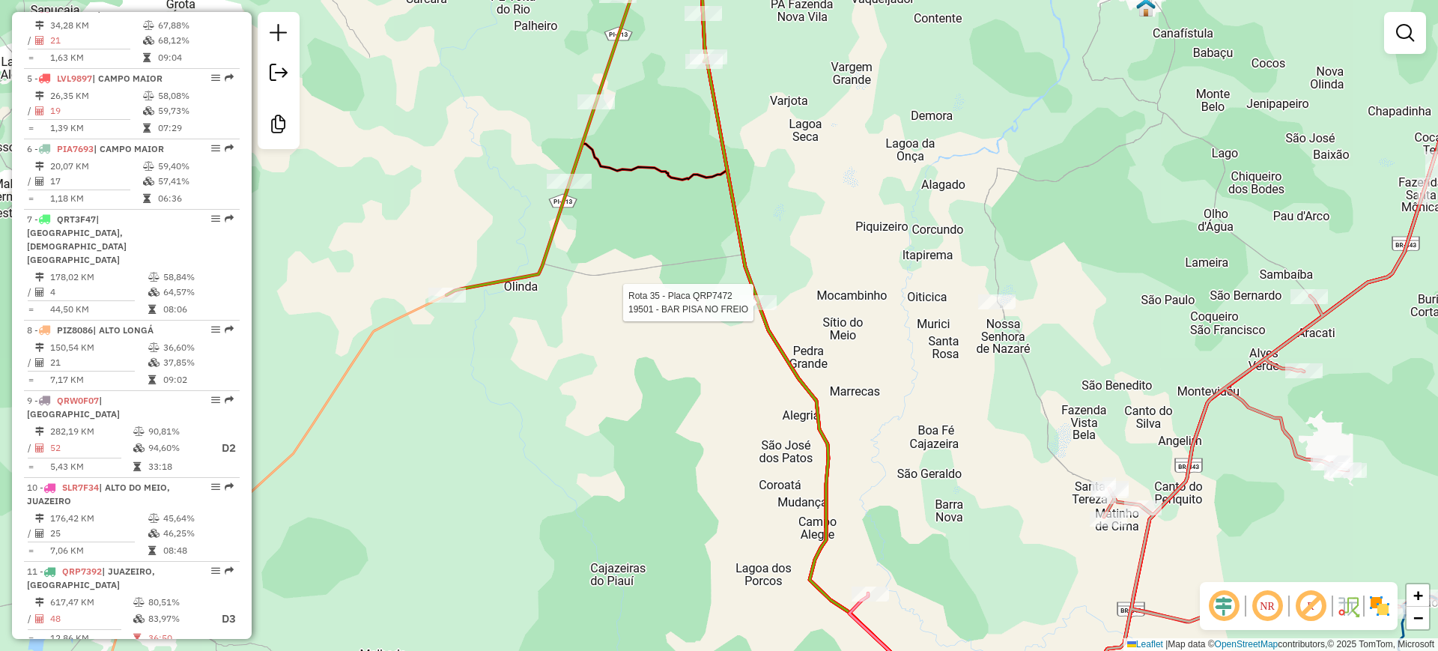
select select "**********"
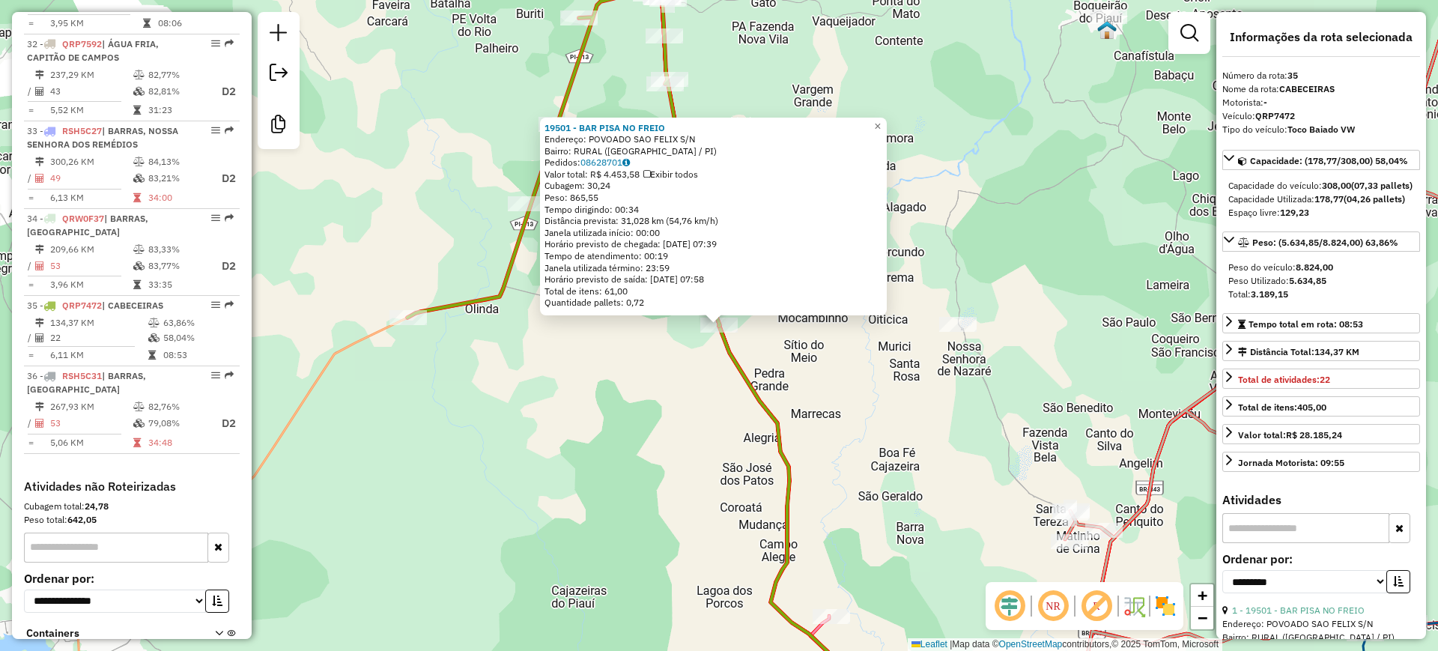
scroll to position [3011, 0]
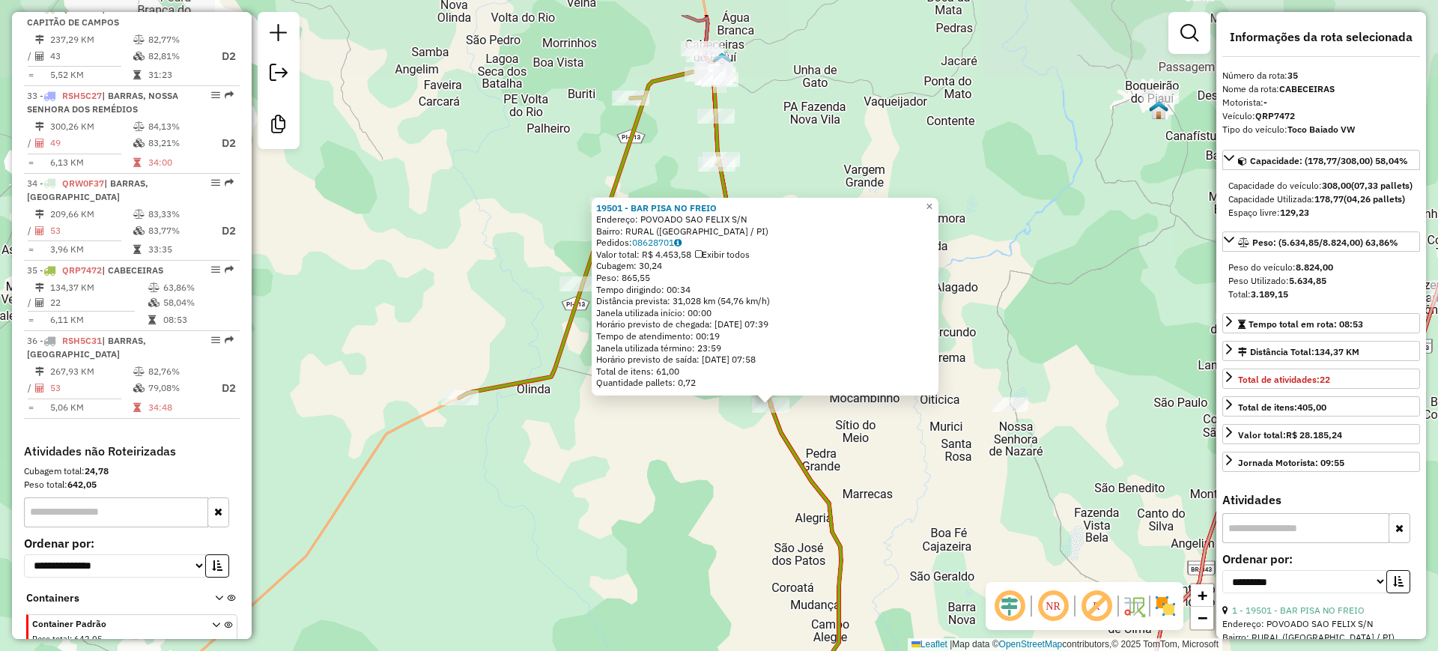
drag, startPoint x: 601, startPoint y: 396, endPoint x: 661, endPoint y: 471, distance: 96.4
click at [649, 469] on div "19501 - BAR PISA NO FREIO Endereço: POVOADO SAO FELIX S/N Bairro: RURAL (CAMPO …" at bounding box center [719, 325] width 1438 height 651
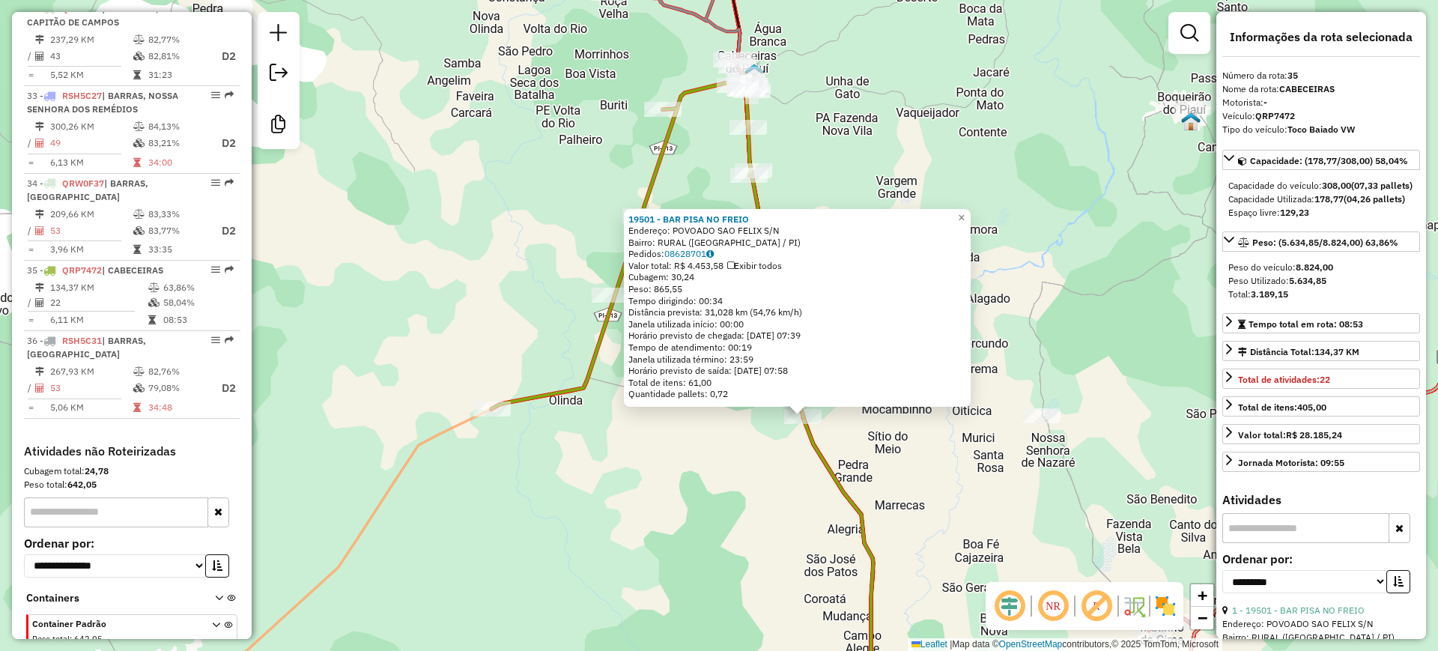
drag, startPoint x: 614, startPoint y: 476, endPoint x: 629, endPoint y: 463, distance: 20.2
click at [649, 487] on div "19501 - BAR PISA NO FREIO Endereço: POVOADO SAO FELIX S/N Bairro: RURAL (CAMPO …" at bounding box center [719, 325] width 1438 height 651
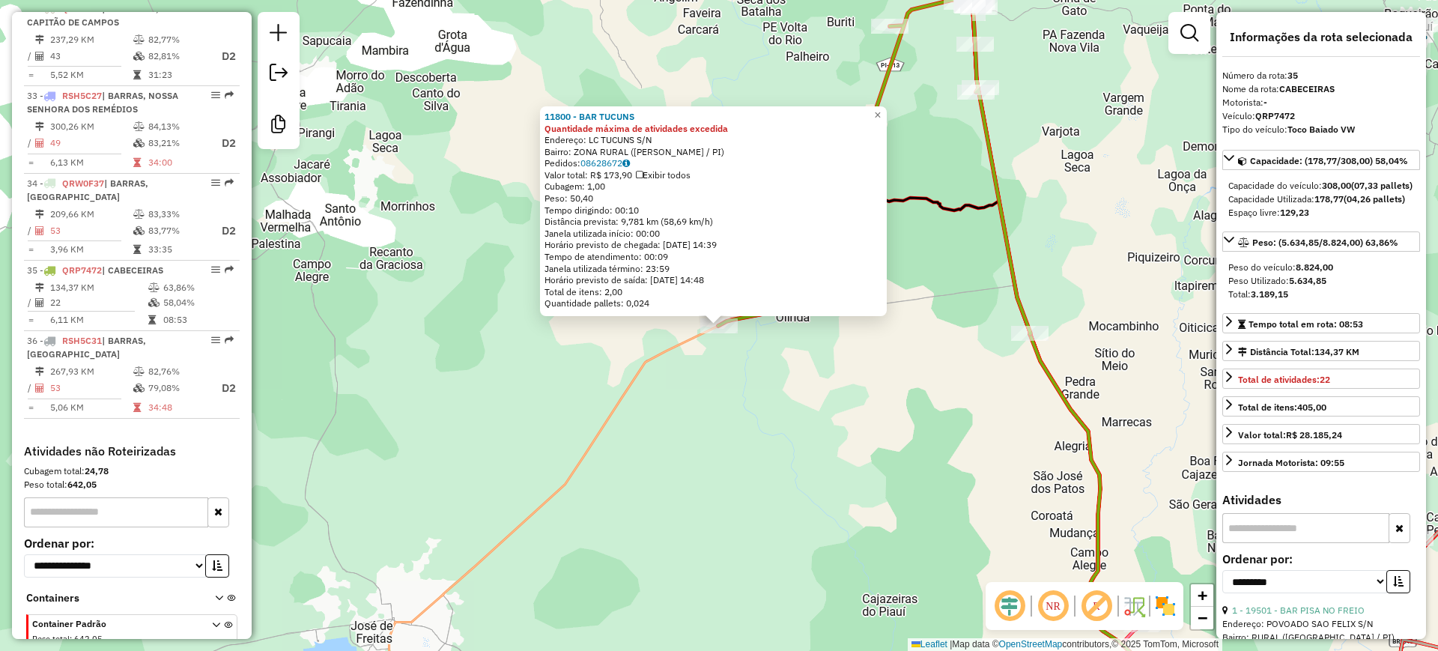
drag, startPoint x: 607, startPoint y: 418, endPoint x: 580, endPoint y: 431, distance: 30.2
click at [608, 419] on div "11800 - BAR TUCUNS Quantidade máxima de atividades excedida Endereço: LC TUCUNS…" at bounding box center [719, 325] width 1438 height 651
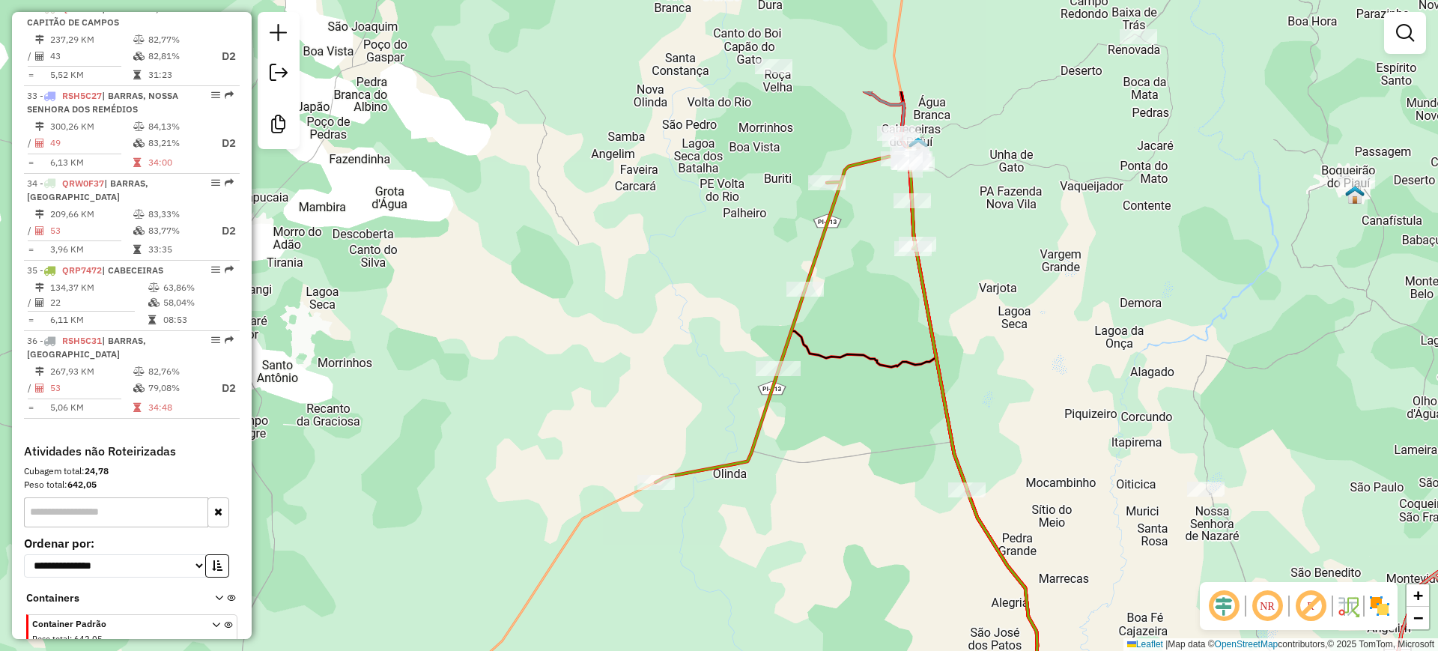
drag, startPoint x: 858, startPoint y: 318, endPoint x: 769, endPoint y: 485, distance: 189.3
click at [772, 506] on div "Janela de atendimento Grade de atendimento Capacidade Transportadoras Veículos …" at bounding box center [719, 325] width 1438 height 651
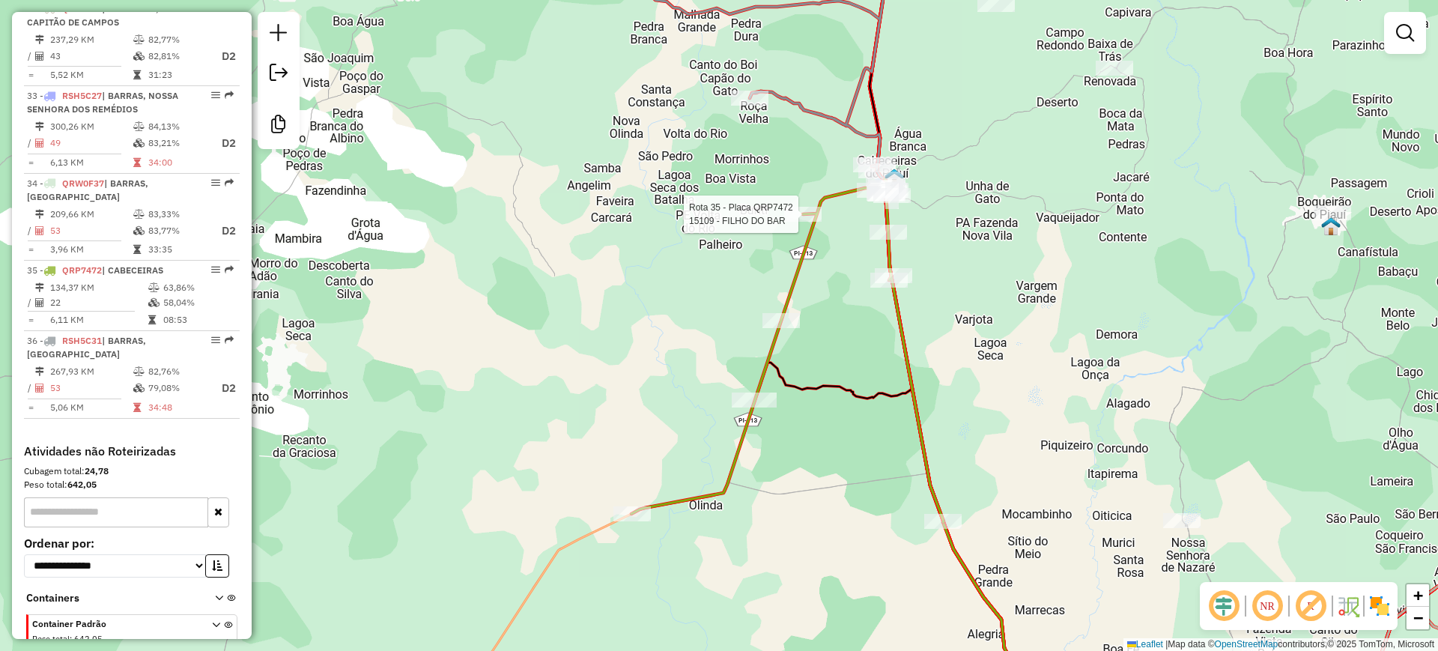
select select "**********"
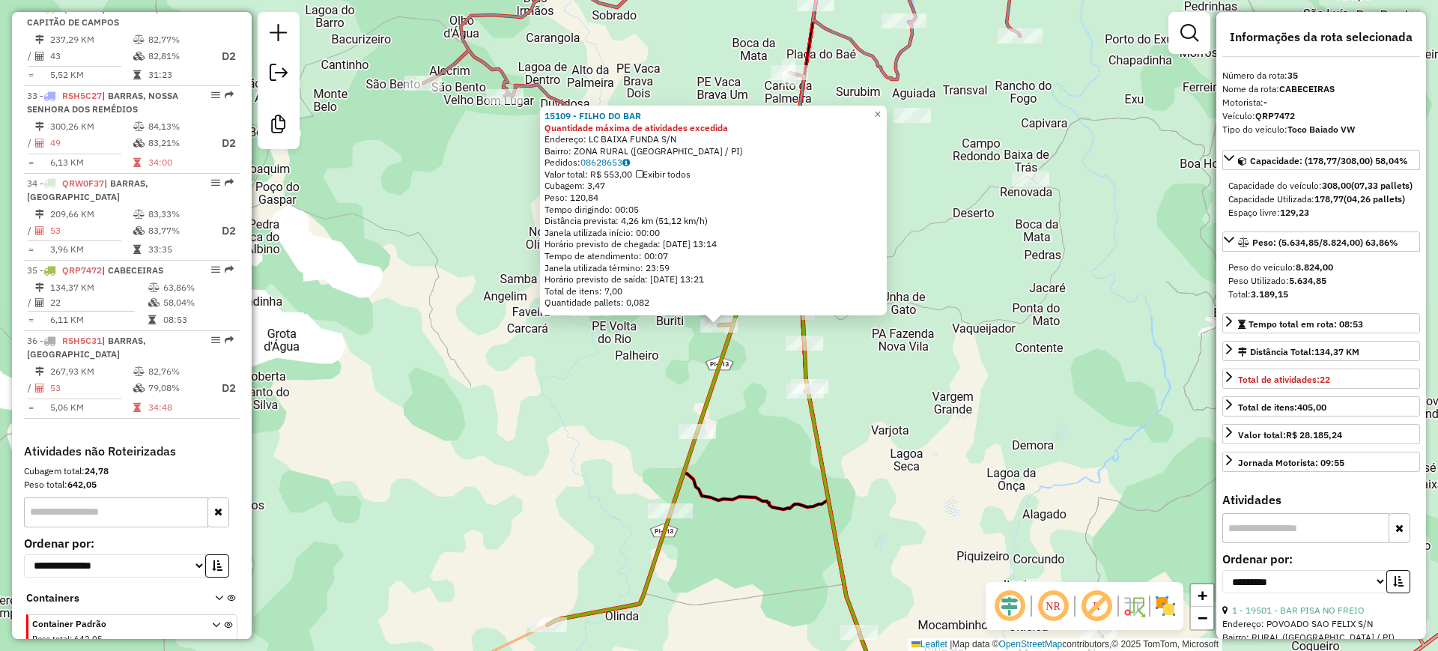
click at [700, 420] on icon at bounding box center [704, 461] width 312 height 343
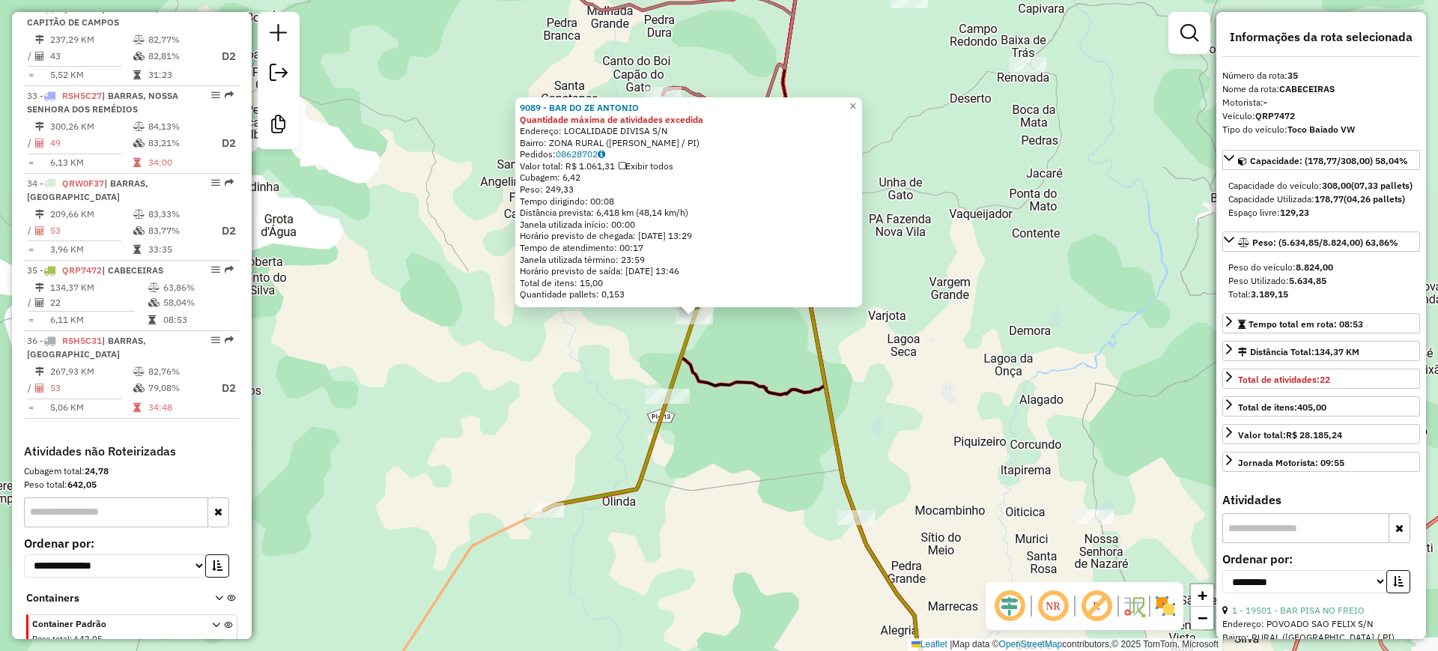
drag, startPoint x: 623, startPoint y: 381, endPoint x: 599, endPoint y: 372, distance: 26.3
click at [599, 372] on div "9089 - BAR DO ZE [PERSON_NAME] máxima de atividades excedida Endereço: LOCALIDA…" at bounding box center [719, 325] width 1438 height 651
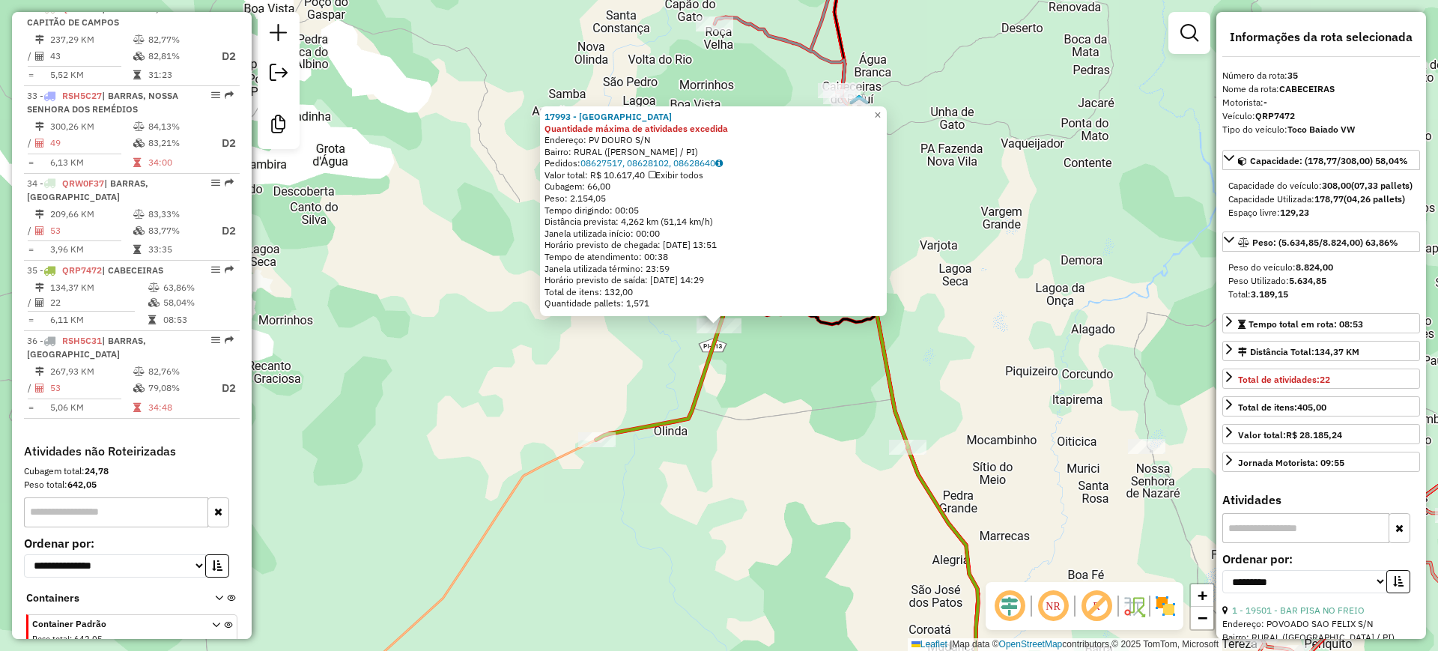
click at [826, 411] on div "17993 - FAZENDA PIKI Quantidade máxima de atividades excedida Endereço: PV DOUR…" at bounding box center [719, 325] width 1438 height 651
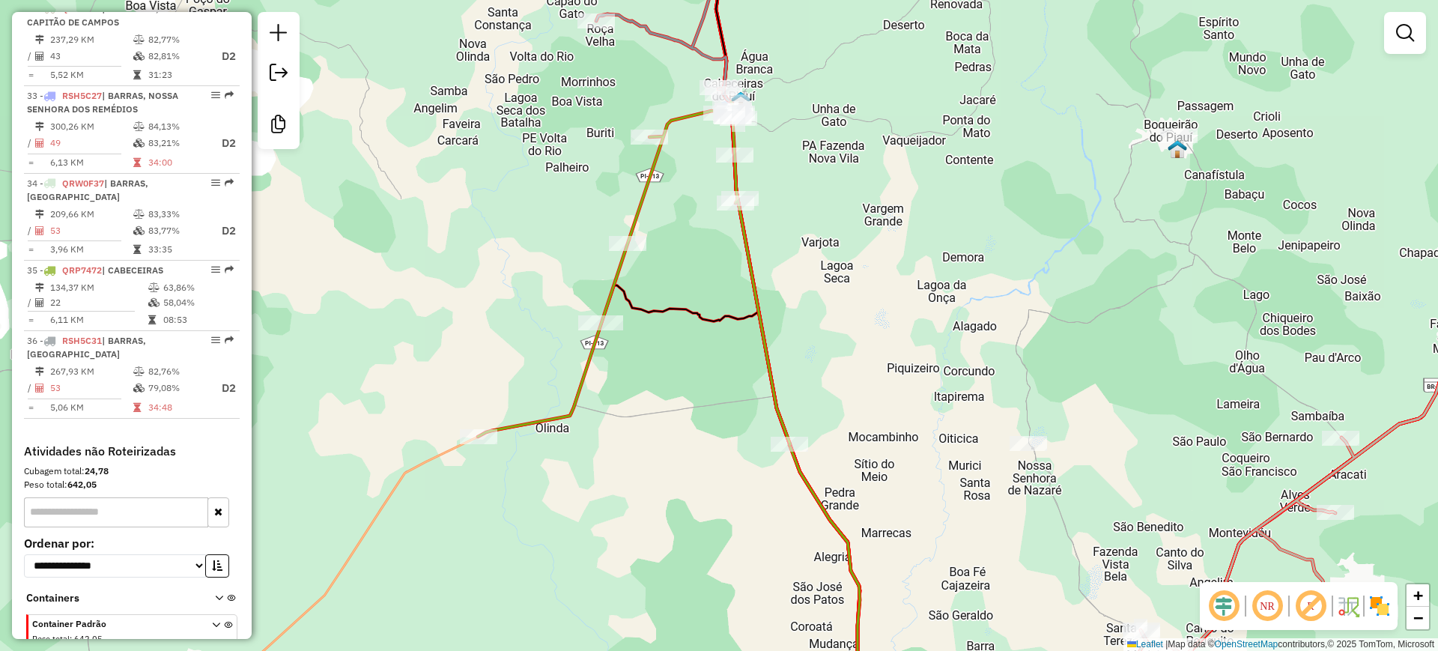
drag, startPoint x: 957, startPoint y: 356, endPoint x: 812, endPoint y: 354, distance: 145.3
click at [839, 357] on div "Janela de atendimento Grade de atendimento Capacidade Transportadoras Veículos …" at bounding box center [719, 325] width 1438 height 651
